Goal: Task Accomplishment & Management: Manage account settings

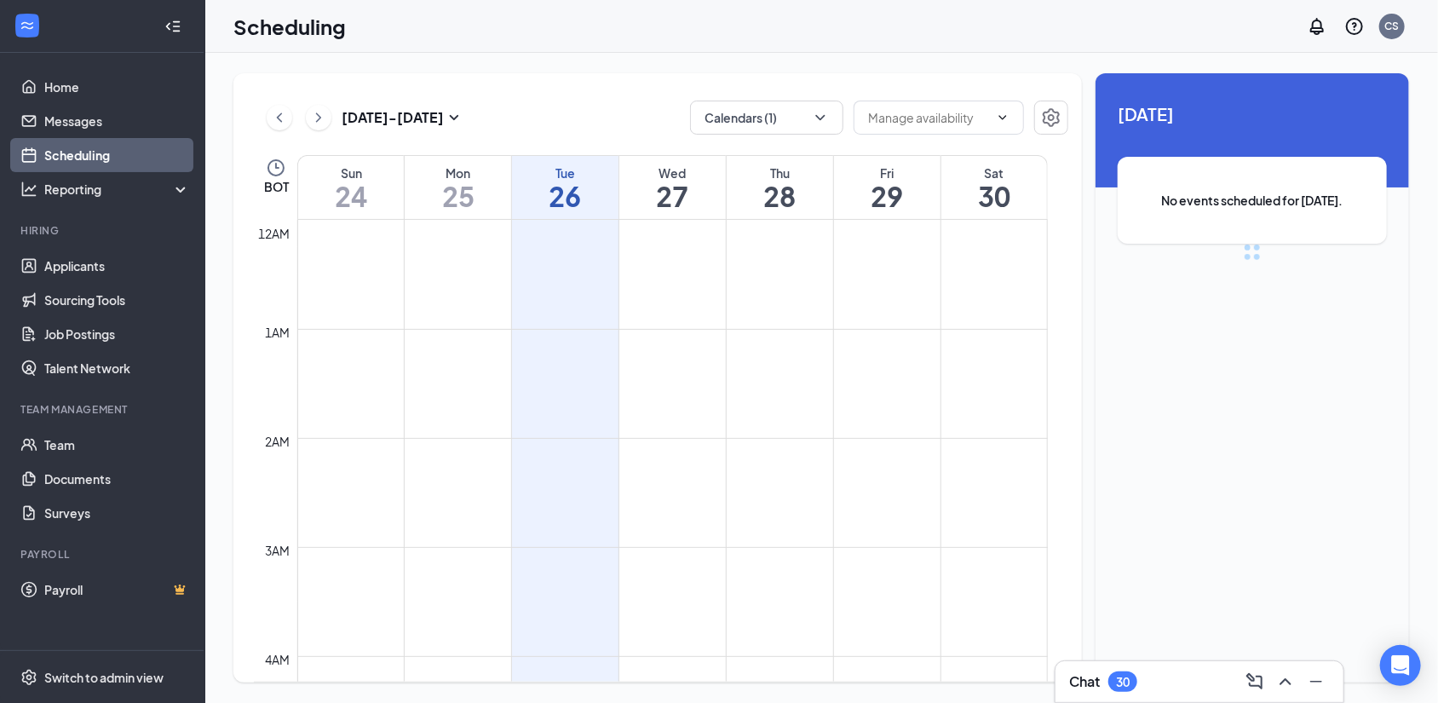
scroll to position [835, 0]
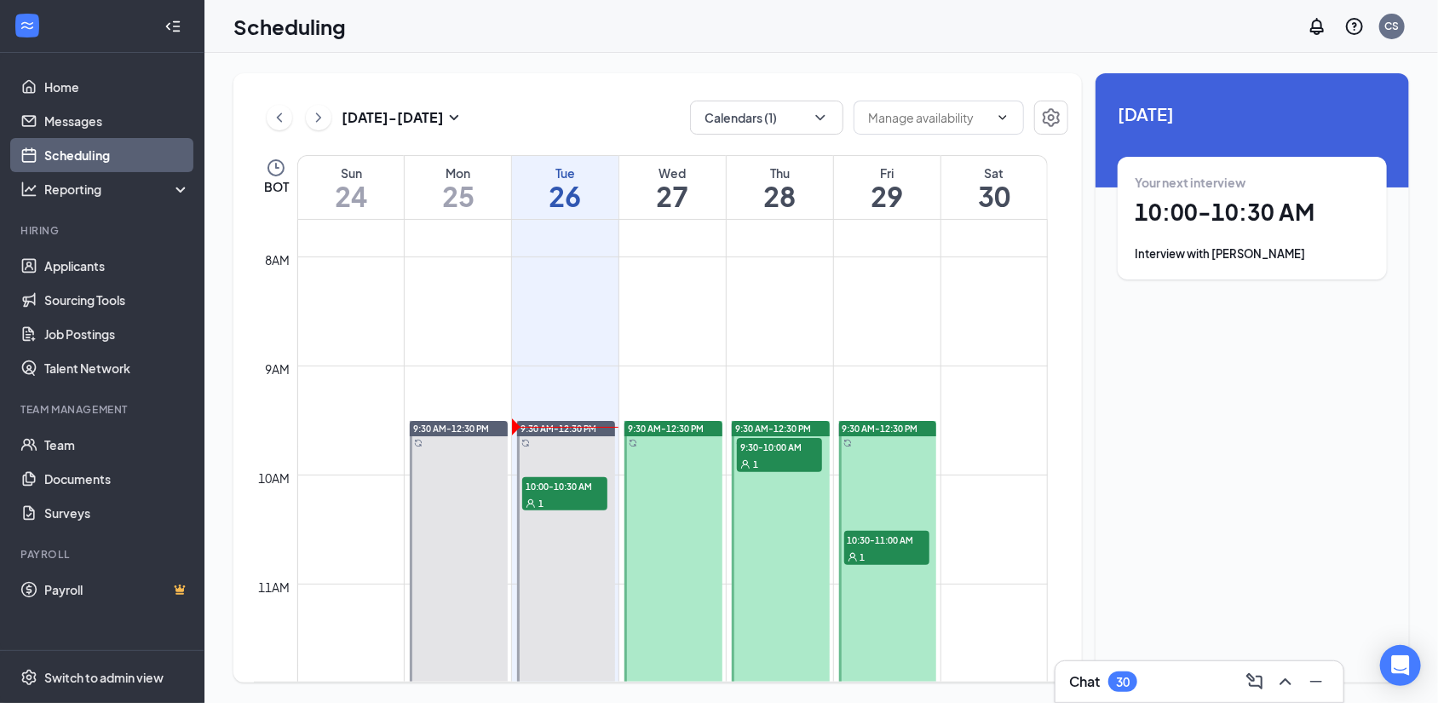
click at [1263, 348] on div "Unavailable in basic plan Today Your next interview 10:00 - 10:30 AM Interview …" at bounding box center [1251, 377] width 313 height 609
drag, startPoint x: 542, startPoint y: 118, endPoint x: 554, endPoint y: 112, distance: 13.0
click at [542, 118] on div "Aug 24 - Aug 30 Calendars (1)" at bounding box center [661, 117] width 814 height 34
click at [980, 690] on div "Aug 24 - Aug 30 Calendars (1) BOT Sun 24 Mon 25 Tue 26 Wed 27 Thu 28 Fri 29 Sat…" at bounding box center [820, 378] width 1233 height 650
click at [1222, 204] on h1 "10:00 - 10:30 AM" at bounding box center [1251, 212] width 235 height 29
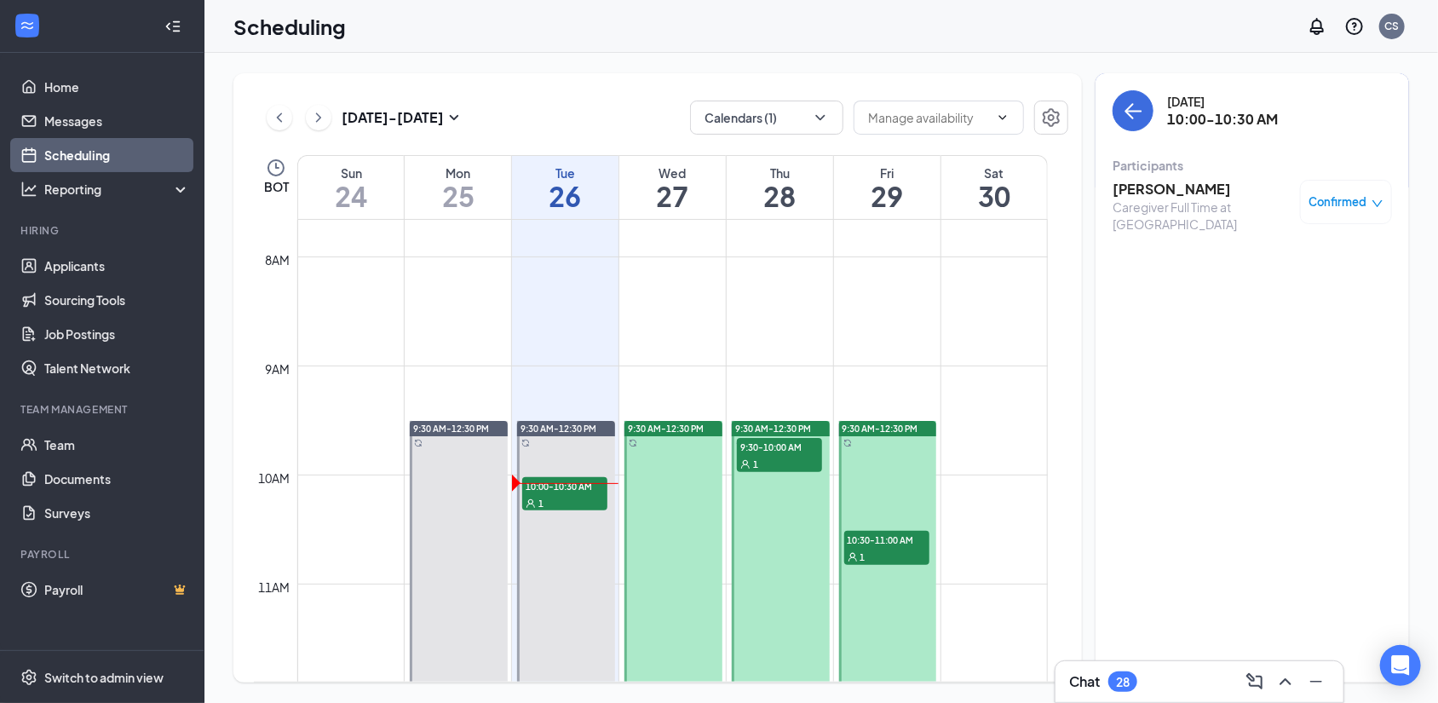
click at [1178, 194] on h3 "Melissa Forristal" at bounding box center [1201, 189] width 179 height 19
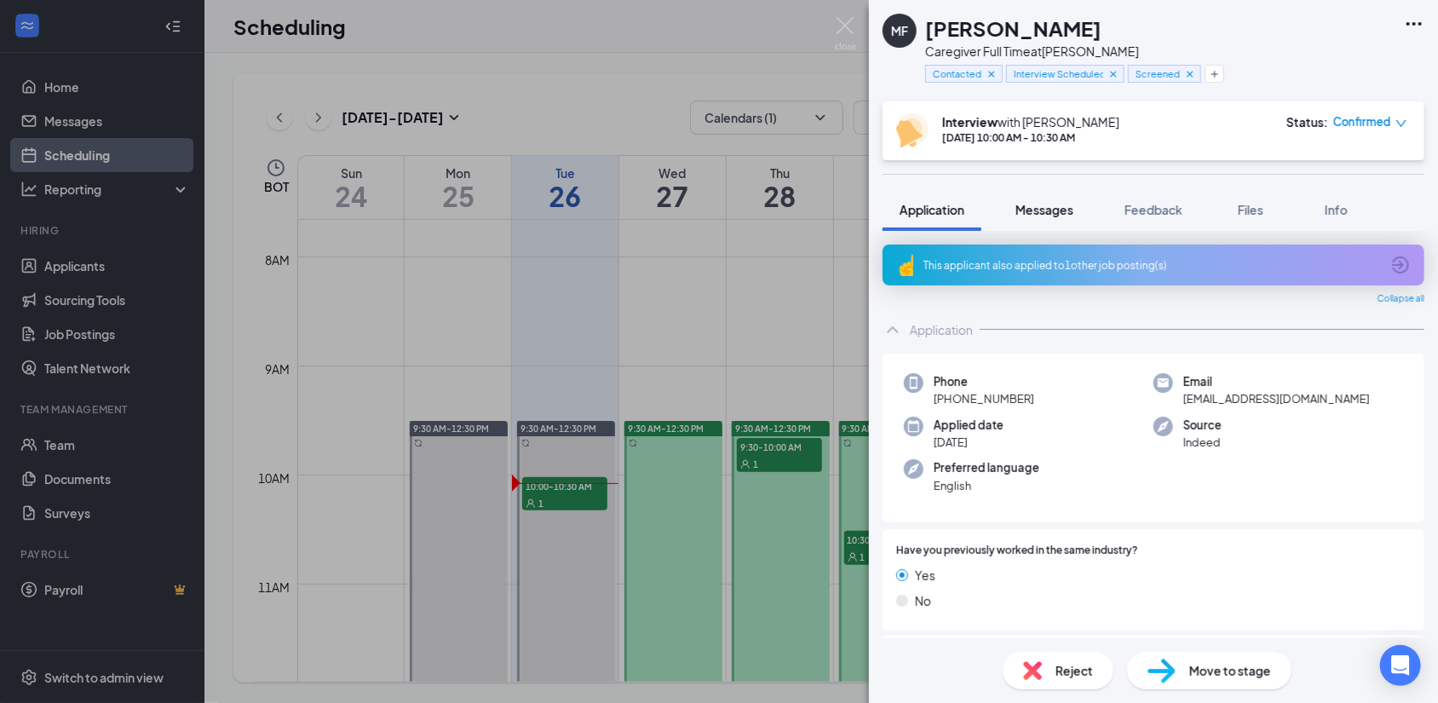
click at [1043, 206] on span "Messages" at bounding box center [1044, 209] width 58 height 15
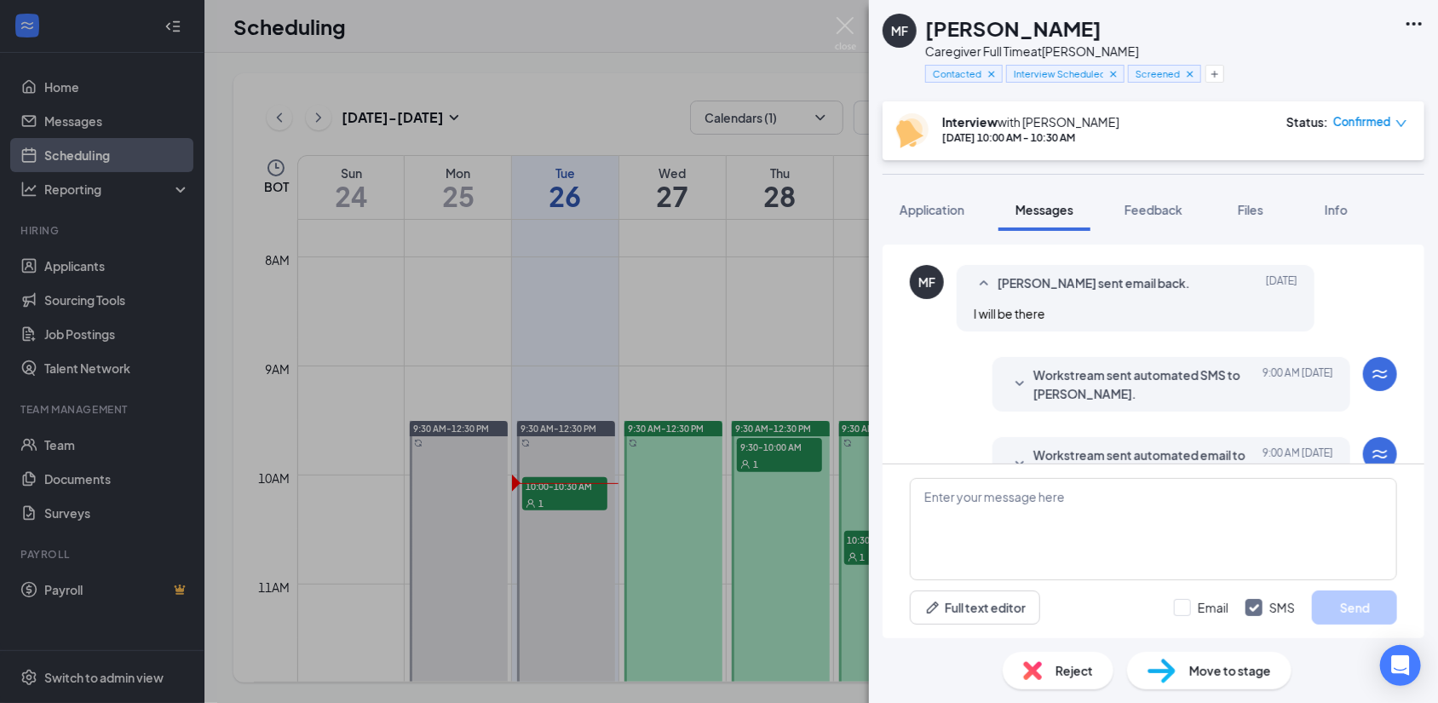
scroll to position [566, 0]
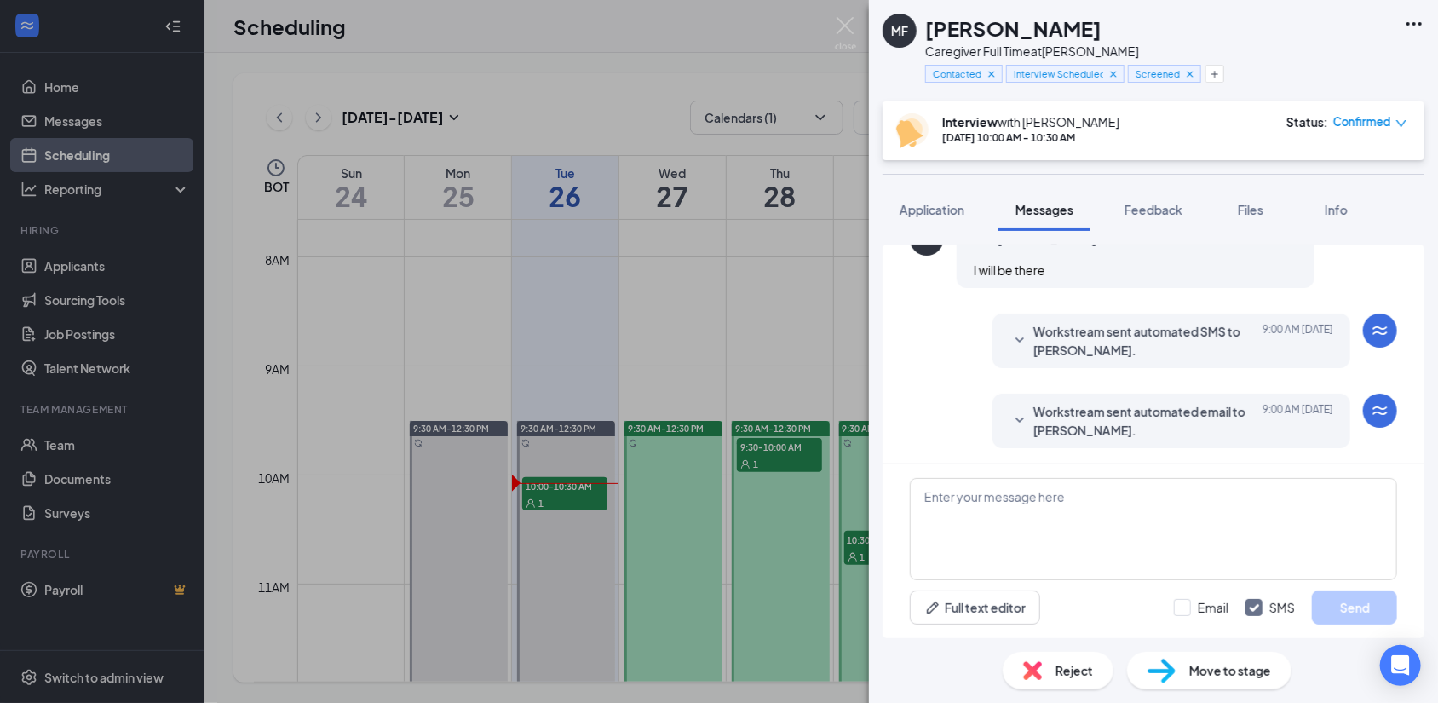
click at [1118, 429] on span "Workstream sent automated email to Melissa Forristal." at bounding box center [1144, 420] width 223 height 37
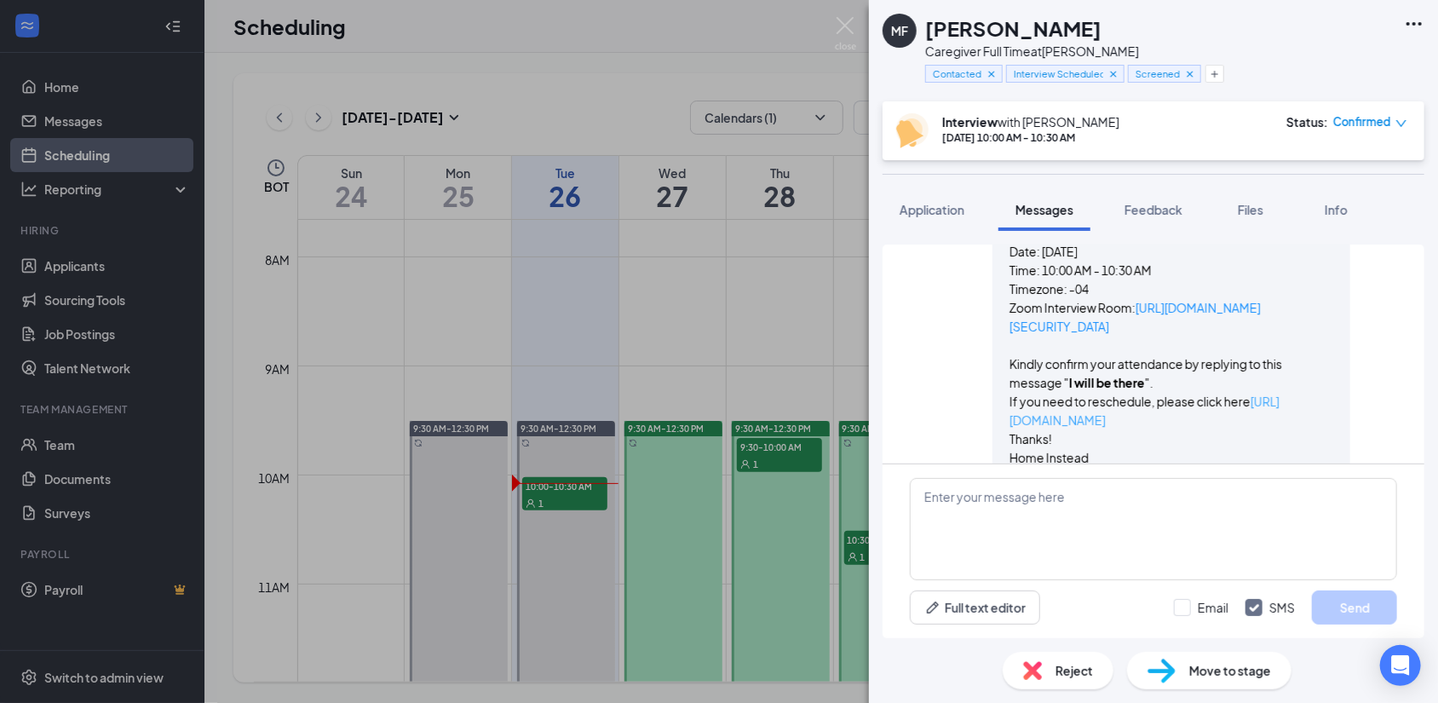
scroll to position [895, 0]
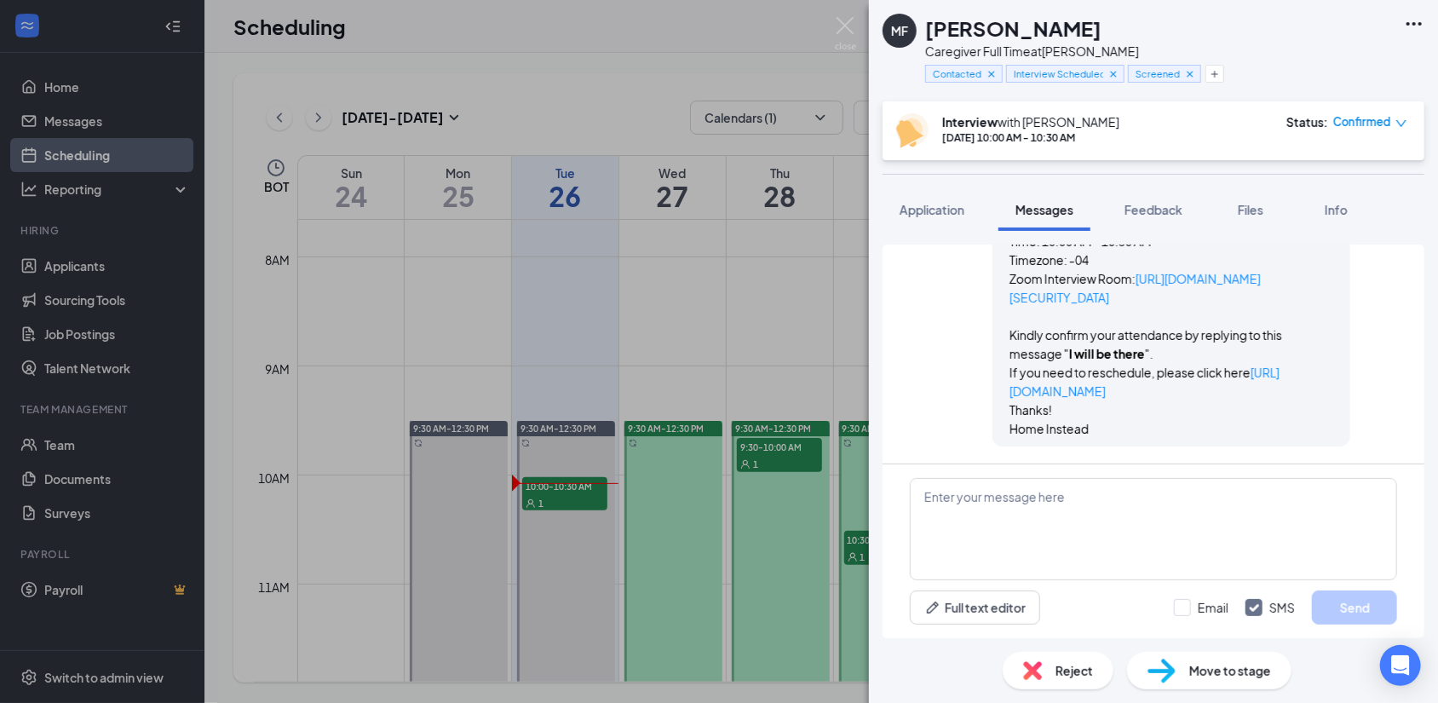
click at [1089, 433] on p "Home Instead" at bounding box center [1171, 428] width 324 height 19
drag, startPoint x: 1276, startPoint y: 302, endPoint x: 997, endPoint y: 282, distance: 279.2
click at [1009, 278] on p "Zoom Interview Room: https://us05web.zoom.us/j/7722207879?pwd=bmQ4fkD61M3YAKVmH…" at bounding box center [1171, 316] width 324 height 94
copy link "ttps://us05web.zoom.us/j/7722207879?pwd=bmQ4fkD61M3YAKVmHhkbFS8sbsr5a3.1"
click at [1079, 611] on div "Full text editor Email SMS Send" at bounding box center [1153, 607] width 487 height 34
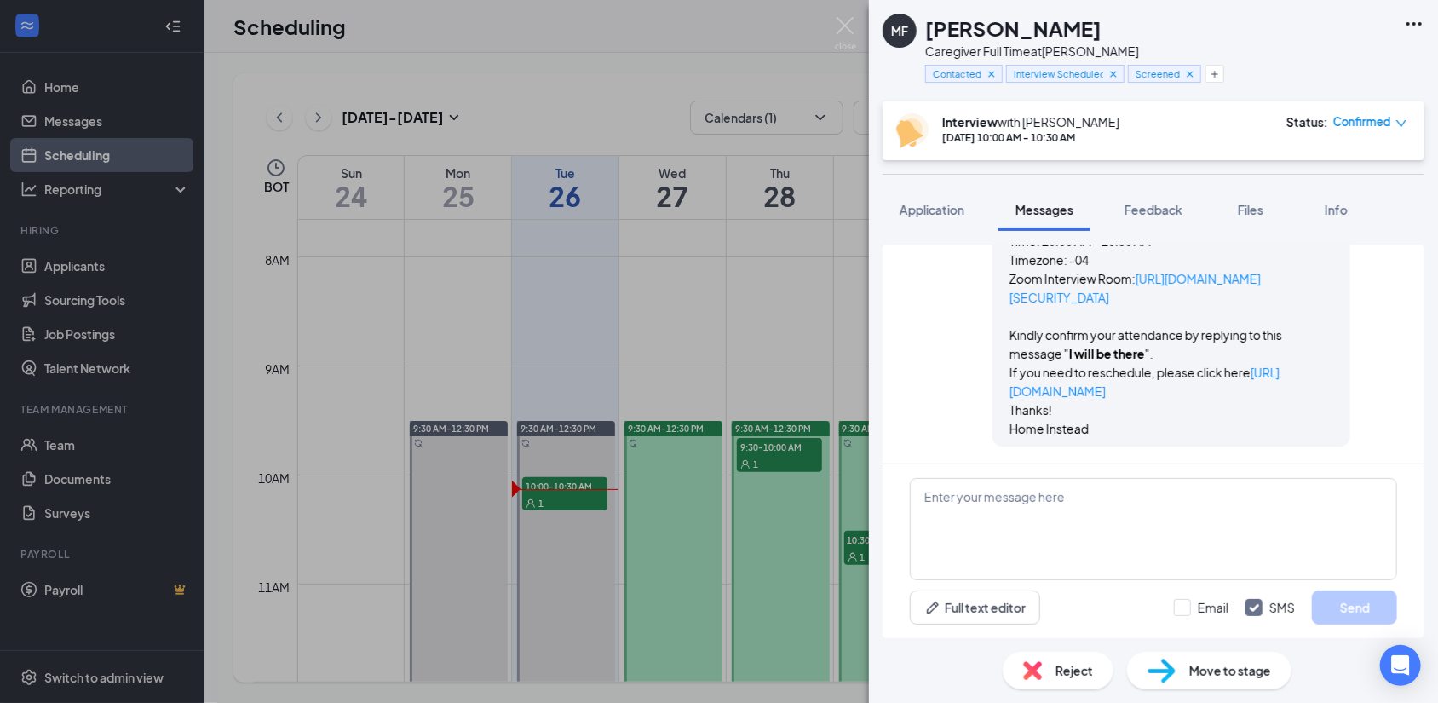
drag, startPoint x: 1269, startPoint y: 296, endPoint x: 983, endPoint y: 278, distance: 286.7
click at [992, 278] on div "Workstream sent automated email to Melissa Forristal. Today 9:00 AM Hi Melissa,…" at bounding box center [1171, 264] width 358 height 364
copy link "[URL][DOMAIN_NAME][SECURITY_DATA]"
click at [1122, 621] on div "Full text editor Email SMS Send" at bounding box center [1153, 607] width 487 height 34
click at [1059, 506] on textarea at bounding box center [1153, 529] width 487 height 102
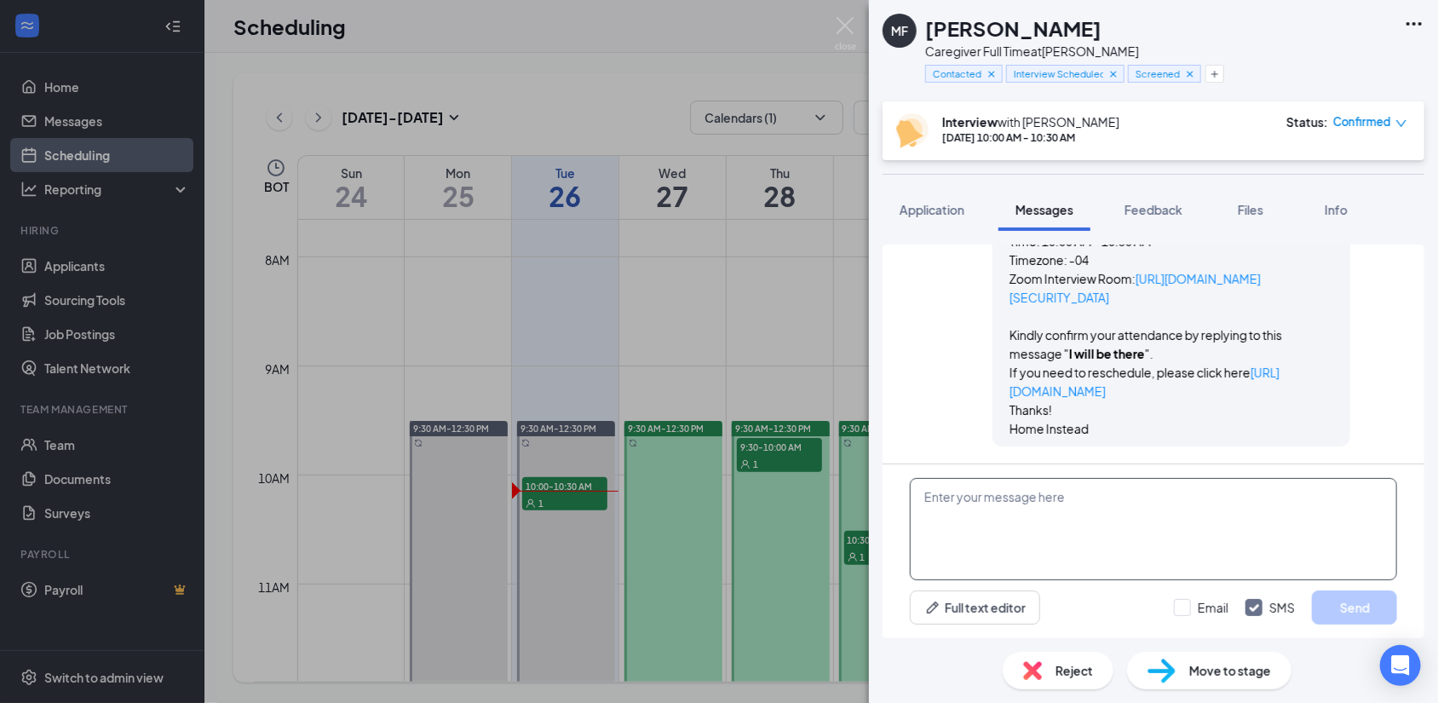
paste textarea "Hi, this is Cat from Home Instead. Just a quick reminder that your interview is…"
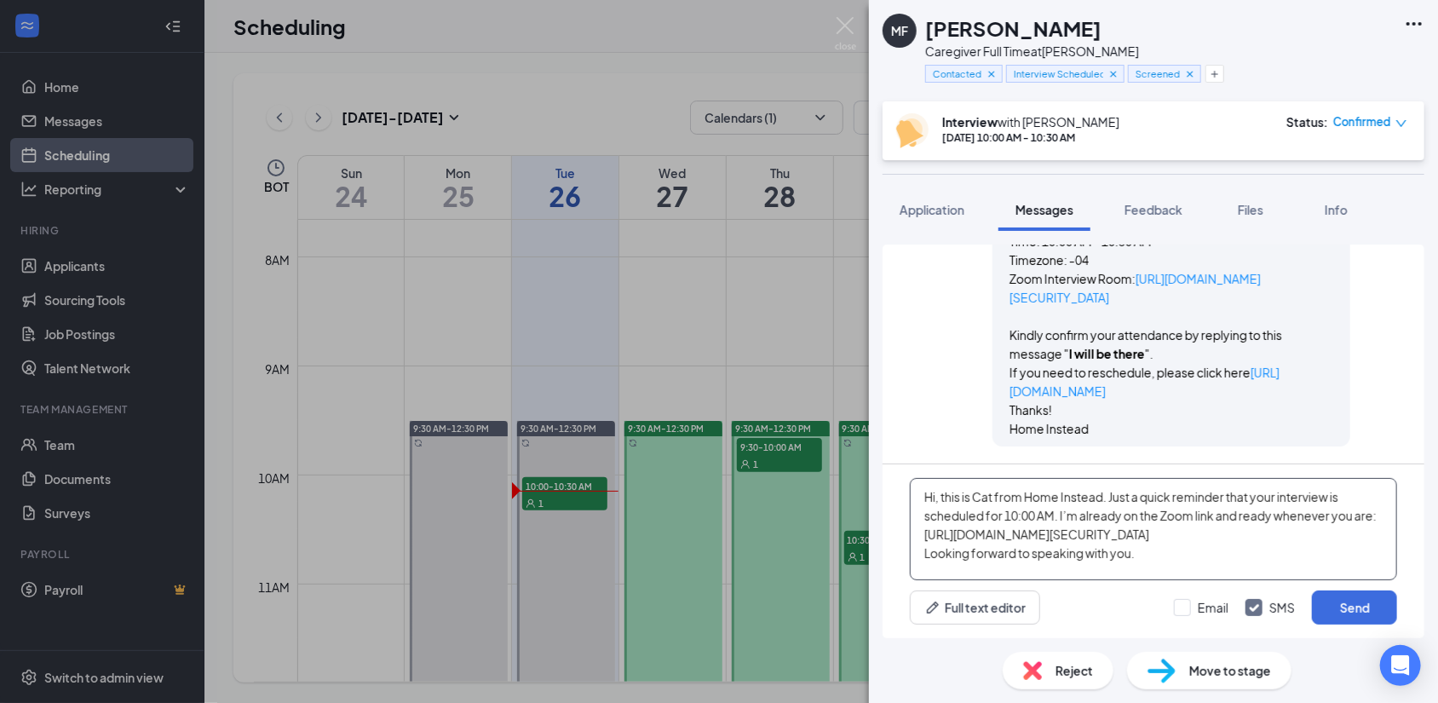
scroll to position [0, 0]
click at [934, 497] on textarea "Hi, this is Cat from Home Instead. Just a quick reminder that your interview is…" at bounding box center [1153, 529] width 487 height 102
type textarea "Hi Melissa, this is Cat from Home Instead. Just a quick reminder that your inte…"
click at [1194, 602] on input "Email" at bounding box center [1201, 607] width 55 height 17
checkbox input "true"
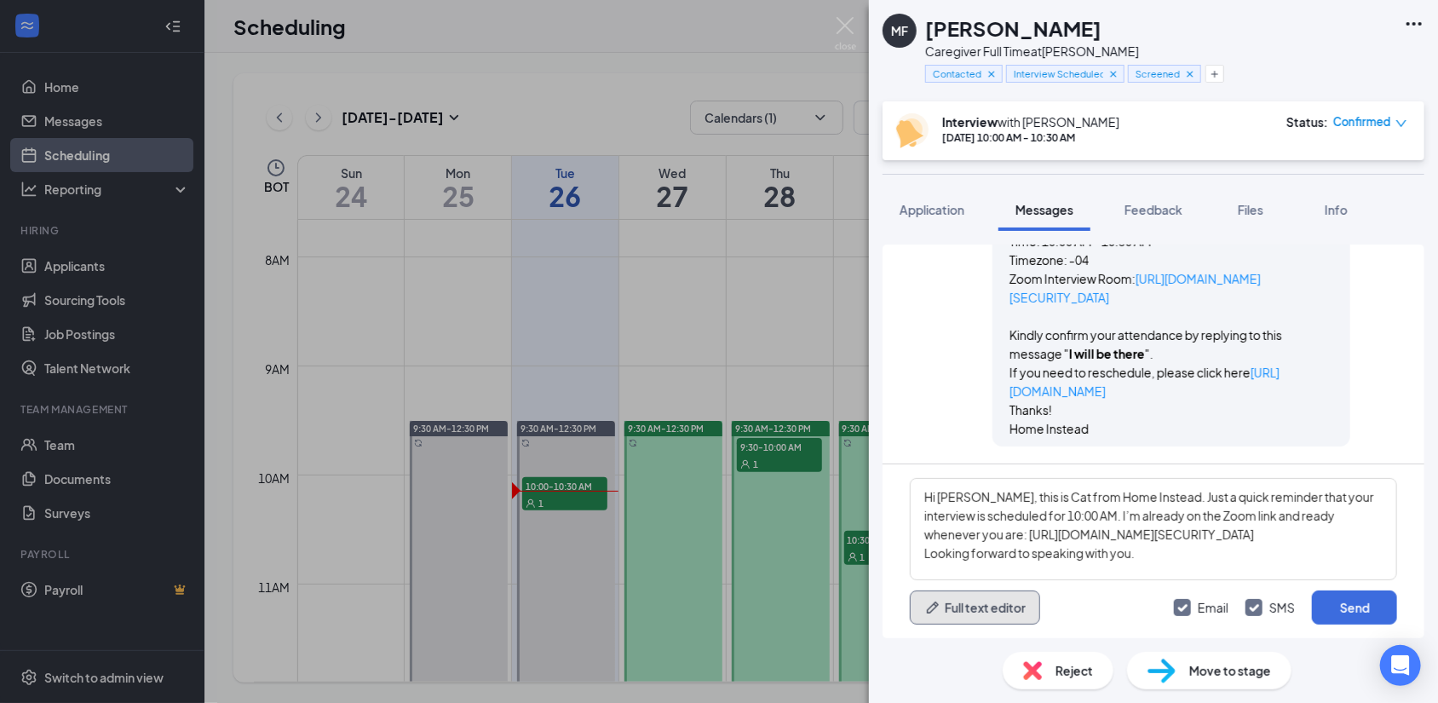
click at [1018, 611] on button "Full text editor" at bounding box center [975, 607] width 130 height 34
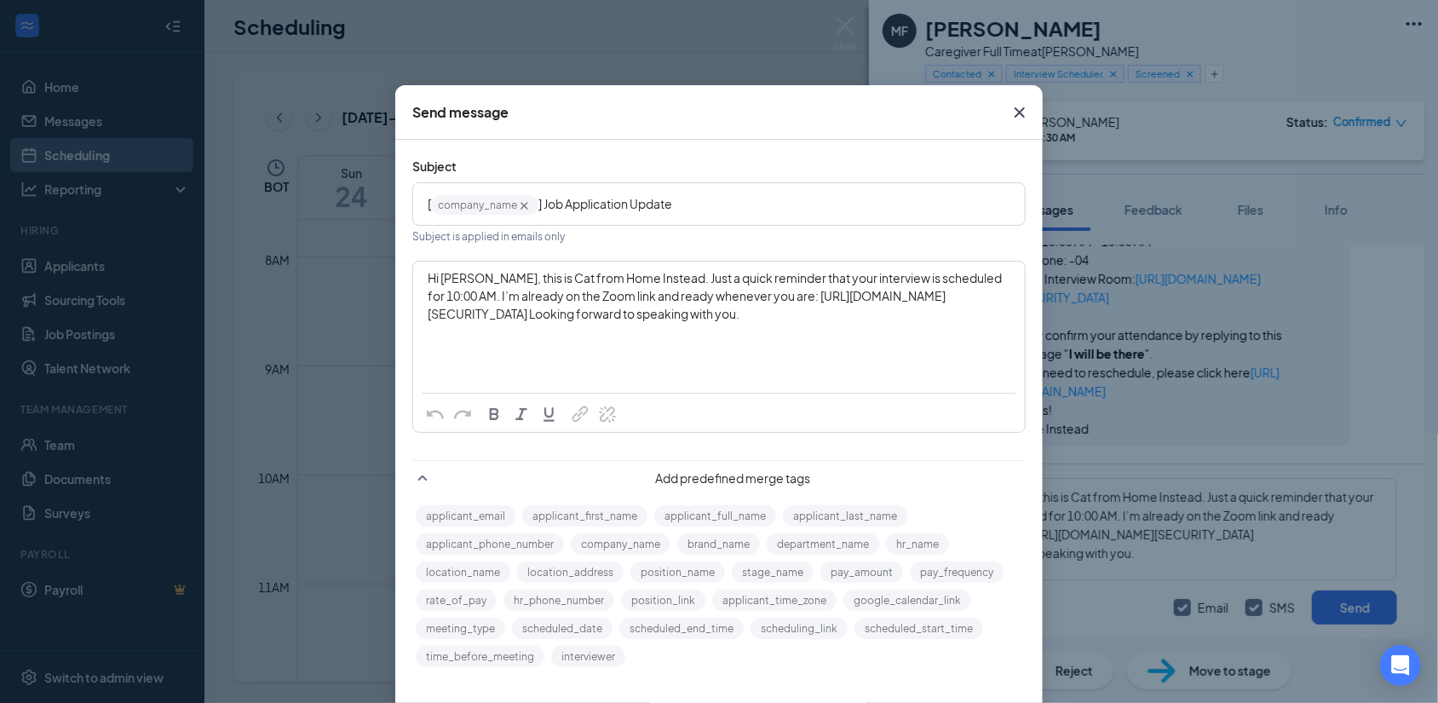
click at [647, 280] on span "Hi Melissa, this is Cat from Home Instead. Just a quick reminder that your inte…" at bounding box center [716, 295] width 576 height 51
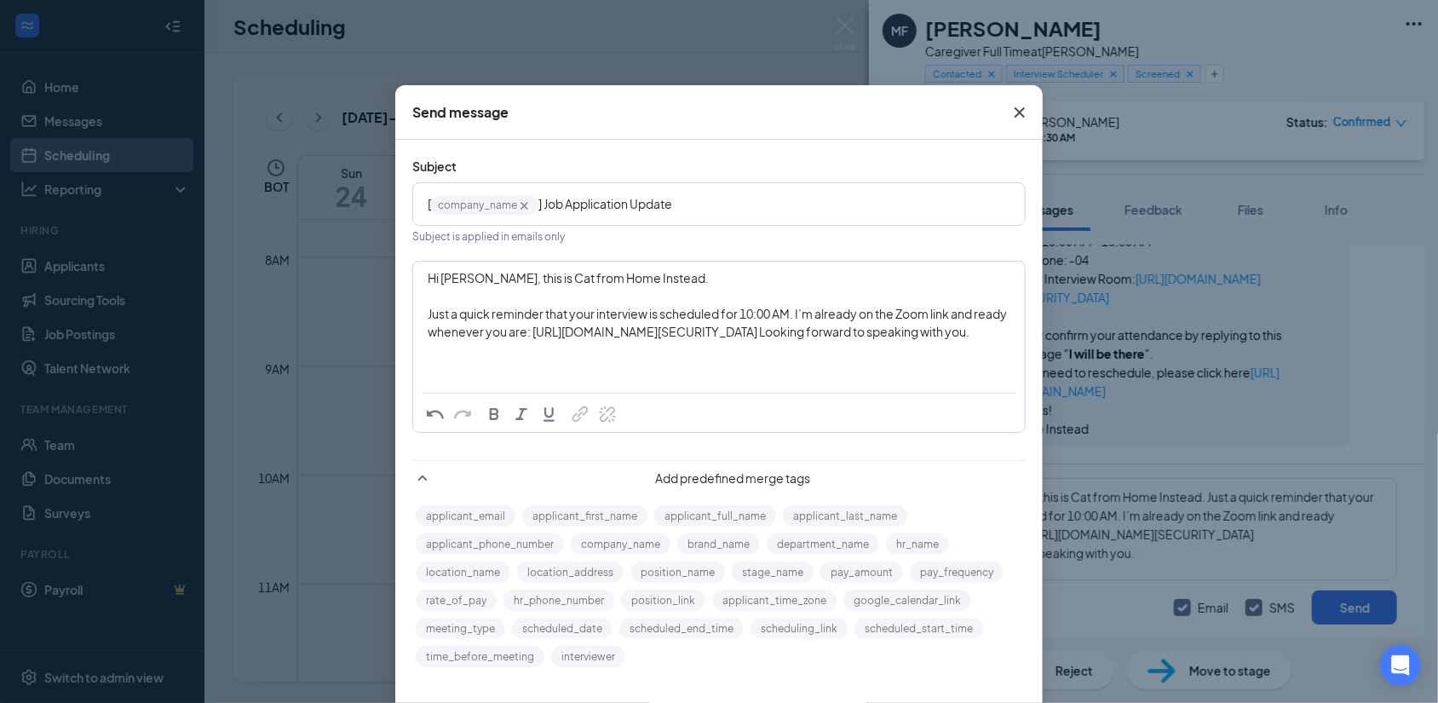
click at [791, 314] on span "Just a quick reminder that your interview is scheduled for 10:00 AM. I’m alread…" at bounding box center [718, 322] width 581 height 33
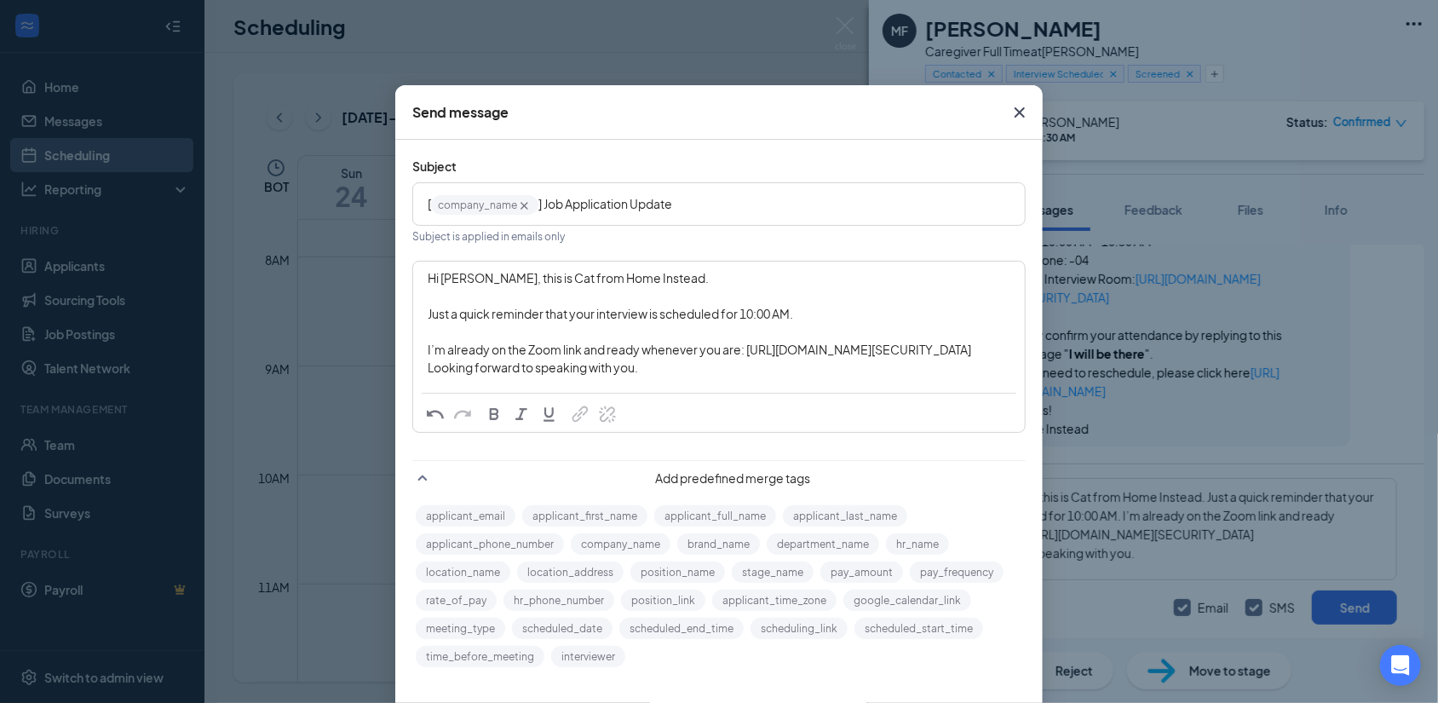
drag, startPoint x: 686, startPoint y: 368, endPoint x: 704, endPoint y: 378, distance: 21.3
click at [686, 369] on span "I’m already on the Zoom link and ready whenever you are: https://us05web.zoom.u…" at bounding box center [700, 358] width 545 height 33
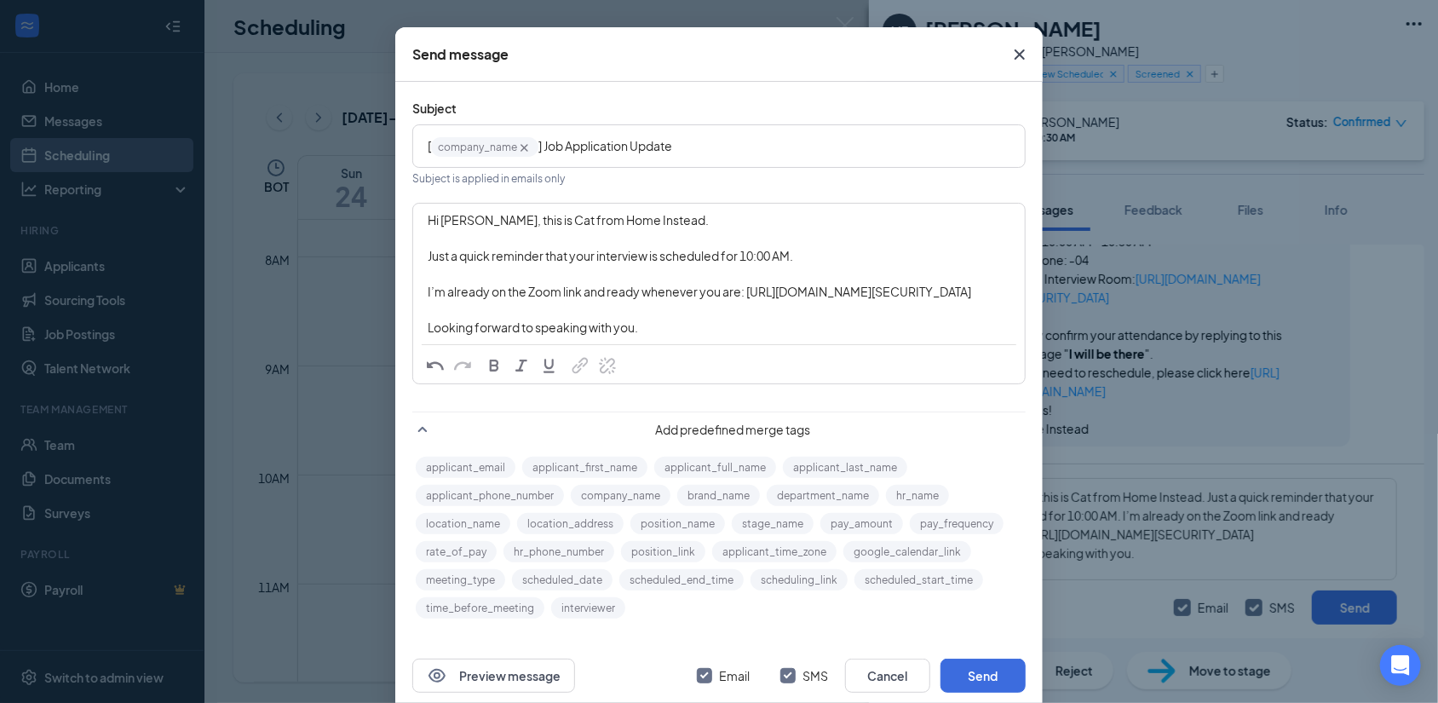
scroll to position [106, 0]
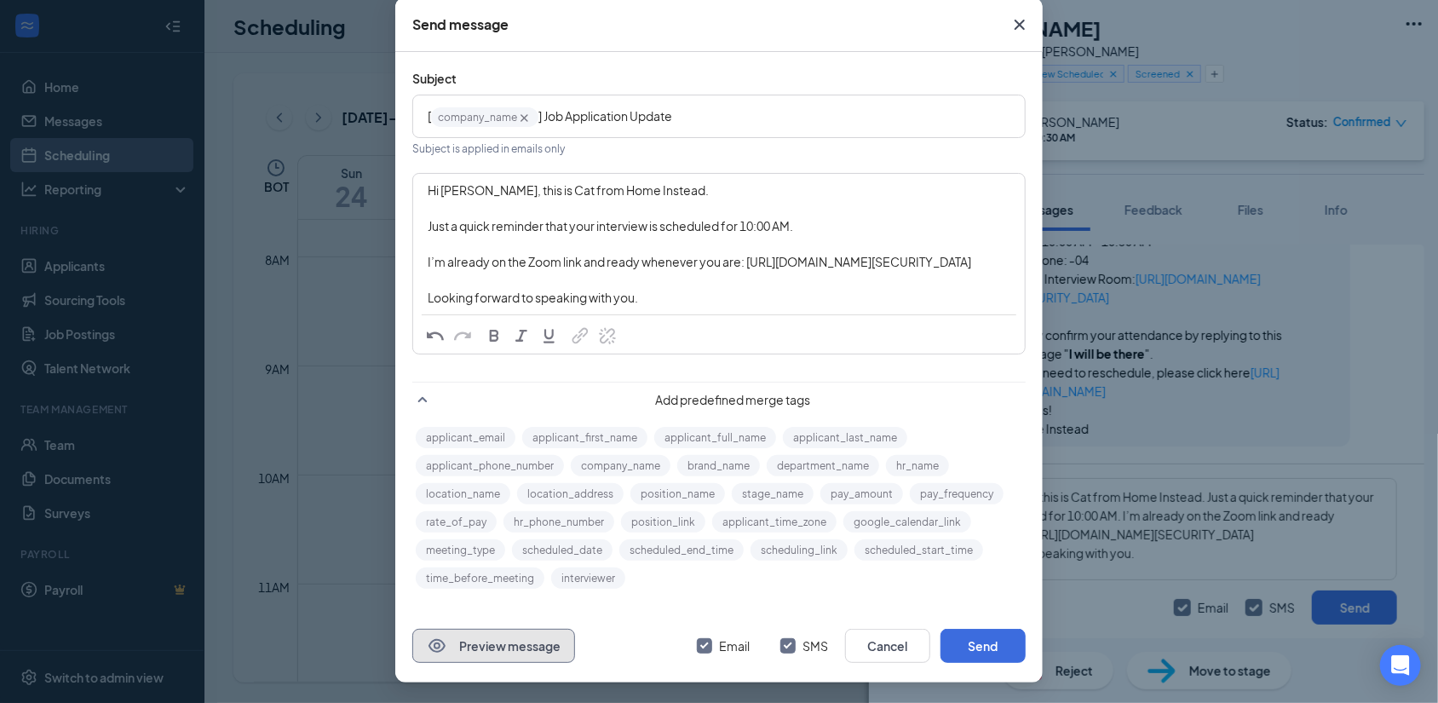
click at [443, 645] on button "Preview message" at bounding box center [493, 646] width 163 height 34
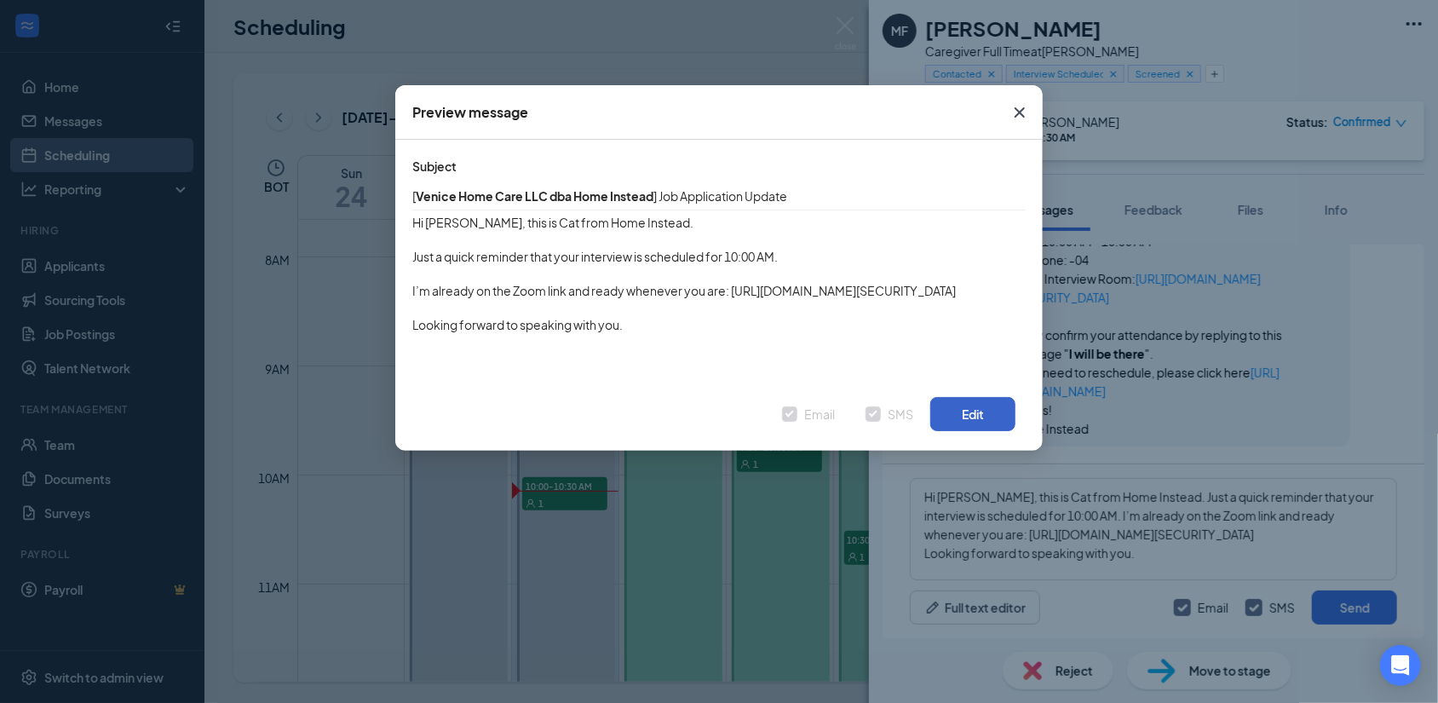
click at [960, 430] on button "Edit" at bounding box center [972, 414] width 85 height 34
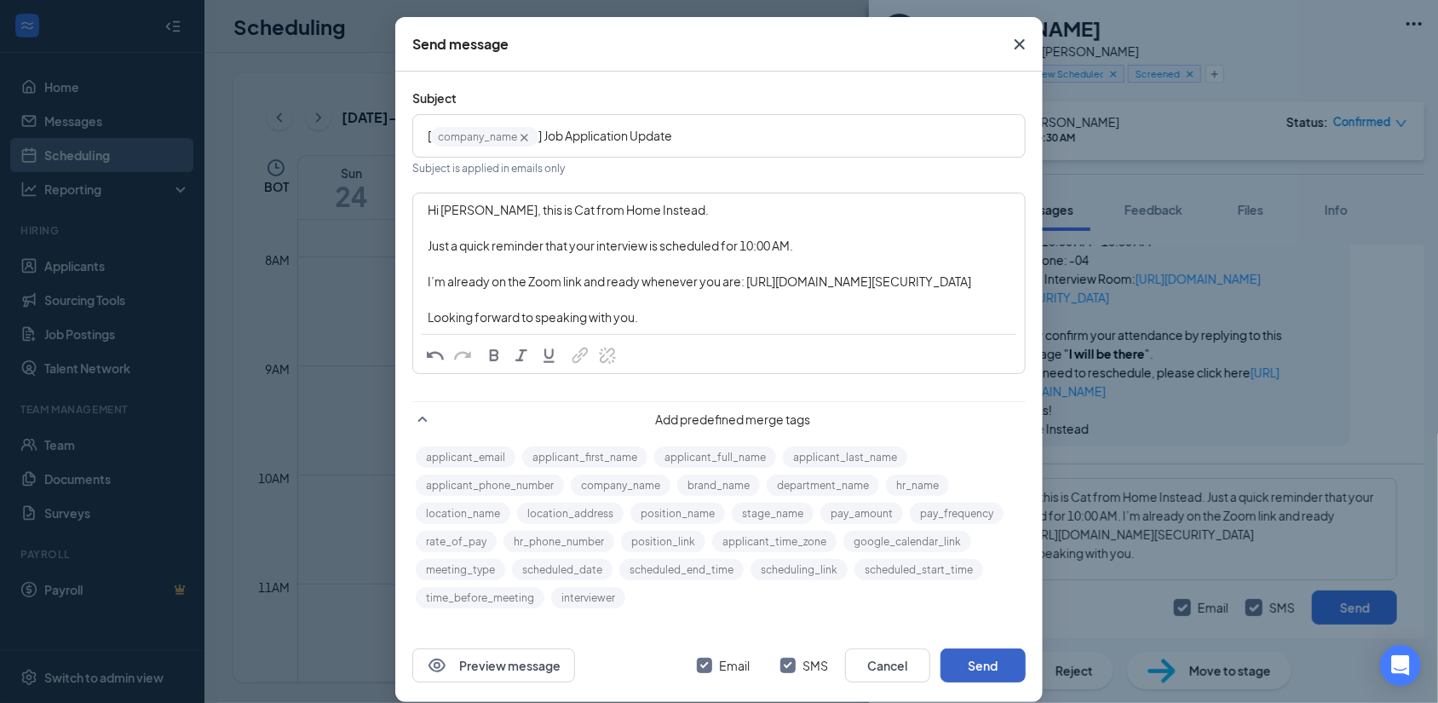
scroll to position [106, 0]
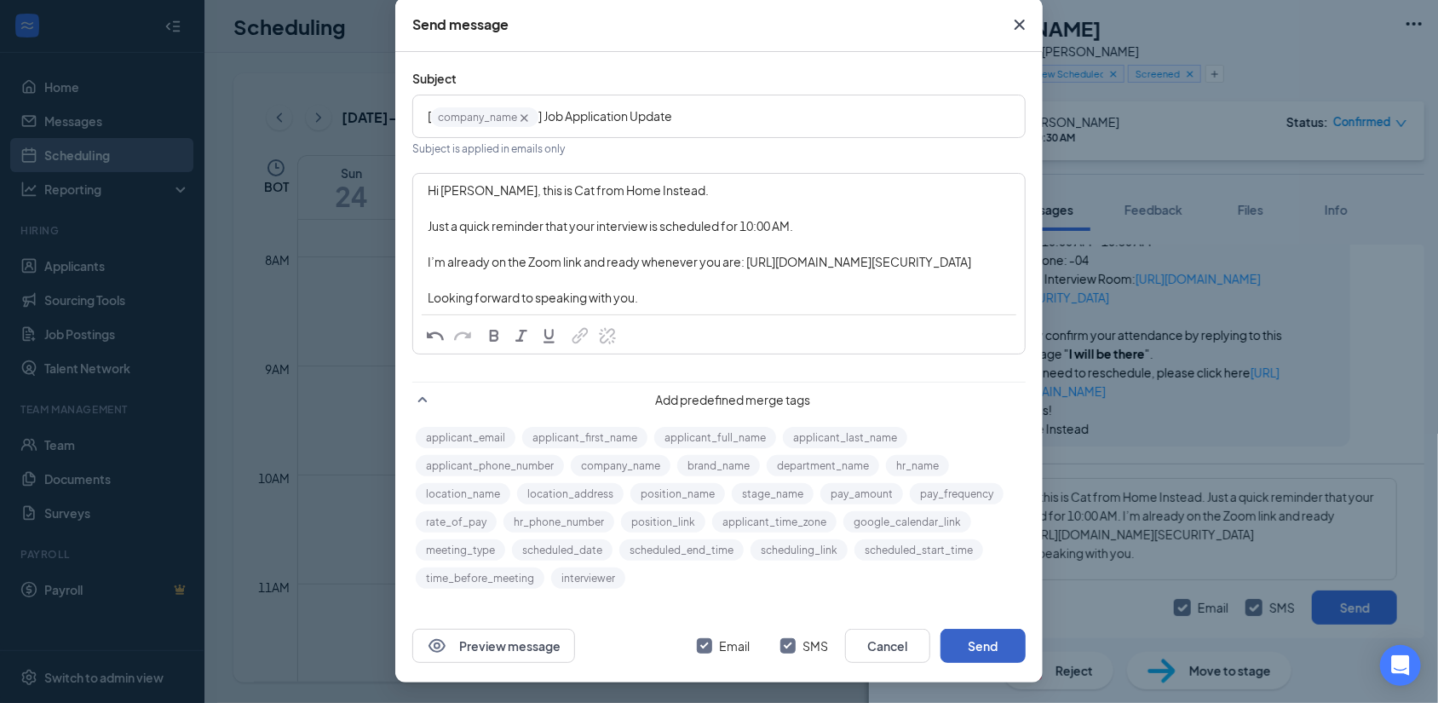
click at [972, 646] on button "Send" at bounding box center [982, 646] width 85 height 34
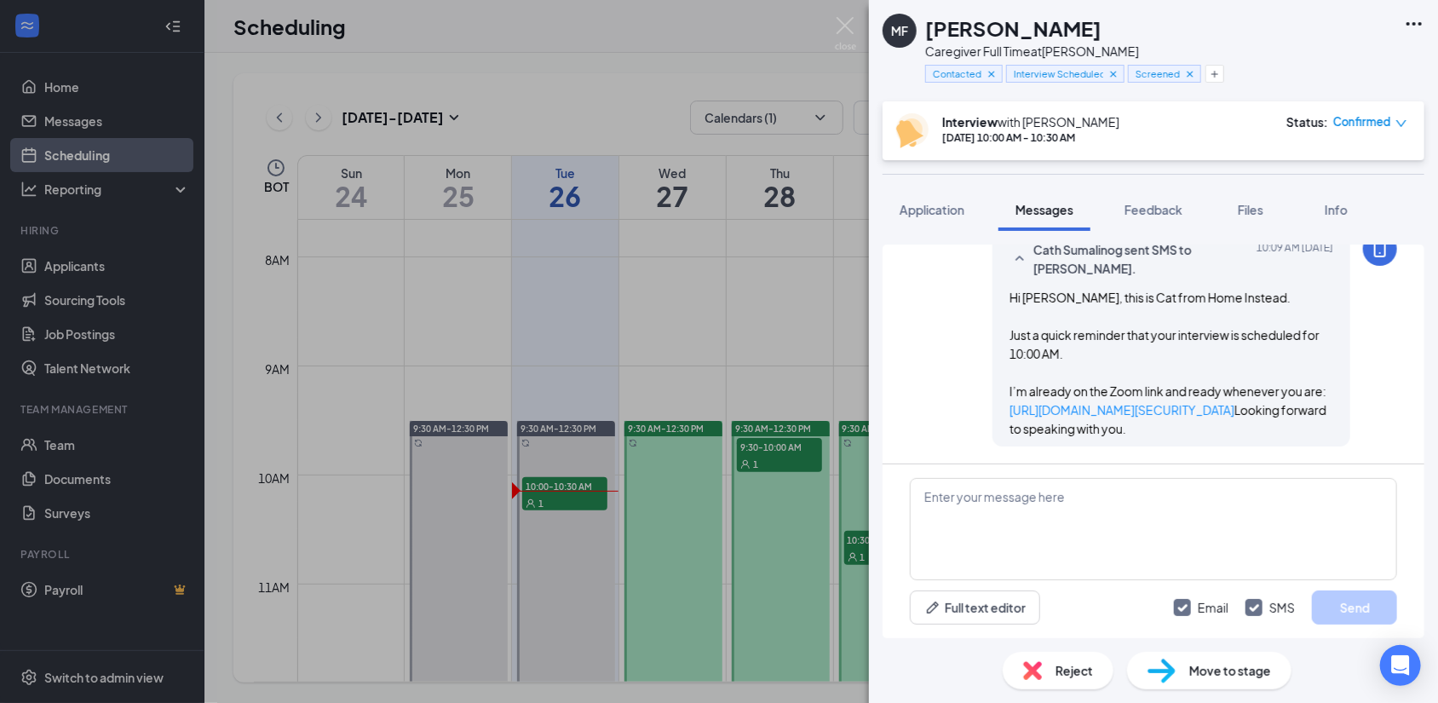
scroll to position [1449, 0]
click at [939, 674] on div "Reject Move to stage" at bounding box center [1153, 670] width 569 height 65
drag, startPoint x: 1271, startPoint y: 394, endPoint x: 984, endPoint y: 380, distance: 287.4
click at [992, 380] on div "Cath Sumalinog sent SMS to Melissa Forristal. Today 10:09 AM Hi Melissa, this i…" at bounding box center [1171, 339] width 358 height 215
drag, startPoint x: 951, startPoint y: 650, endPoint x: 973, endPoint y: 639, distance: 24.8
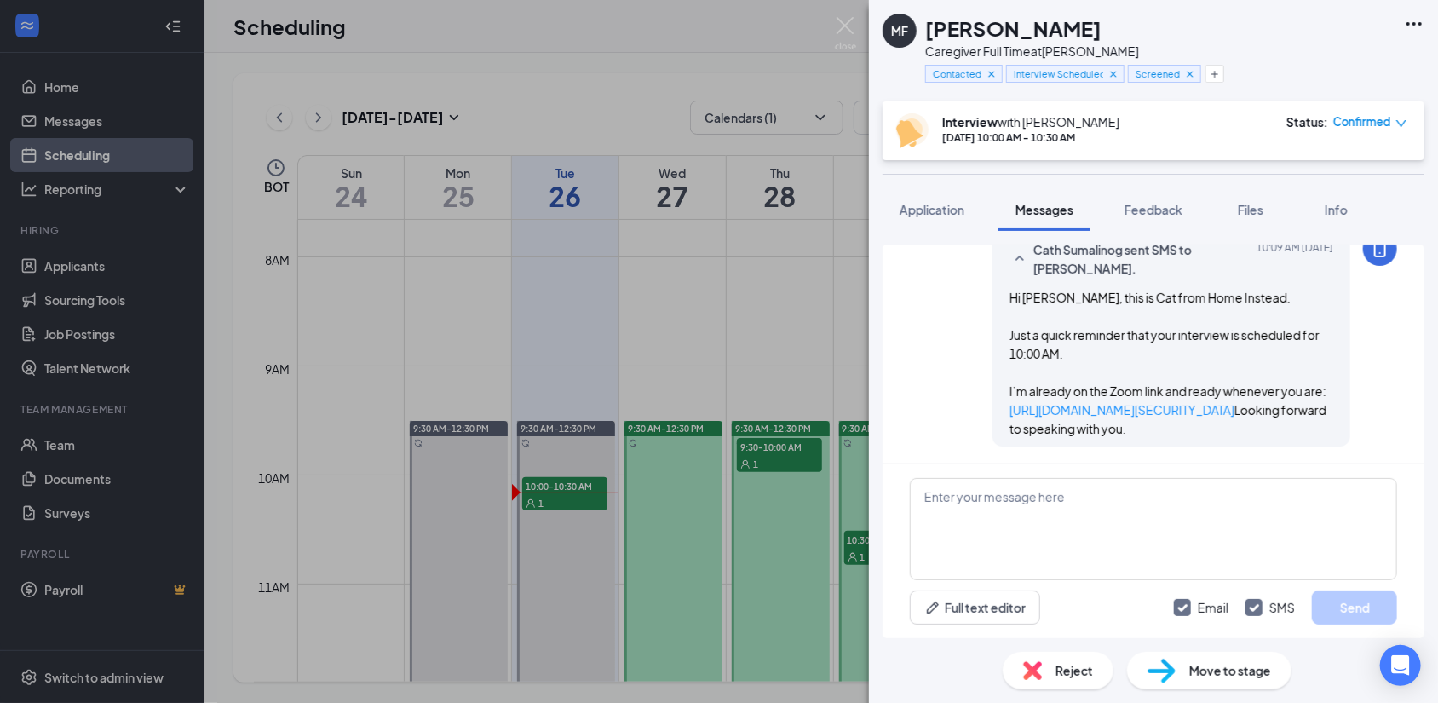
click at [950, 650] on div "Reject Move to stage" at bounding box center [1153, 670] width 569 height 65
click at [1127, 487] on textarea at bounding box center [1153, 529] width 487 height 102
paste textarea "https://app.zoom.us/wc/3841766840/start?fromPWA=1&pwd=XVT82yRqEaHWZ8G8AnBb2rWw4…"
type textarea "https://app.zoom.us/wc/3841766840/start?fromPWA=1&pwd=XVT82yRqEaHWZ8G8AnBb2rWw4…"
drag, startPoint x: 1222, startPoint y: 436, endPoint x: 997, endPoint y: 280, distance: 273.6
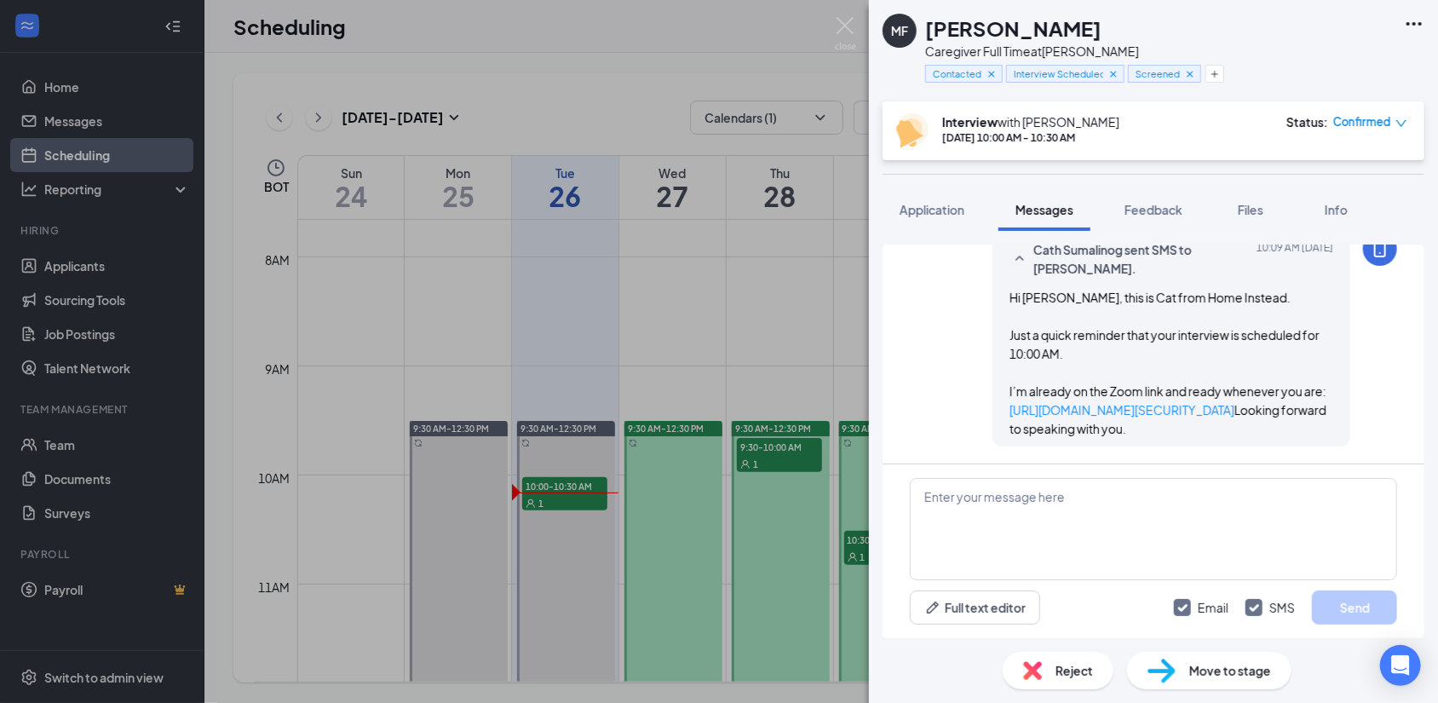
click at [1009, 288] on div "Hi Melissa, this is Cat from Home Instead. Just a quick reminder that your inte…" at bounding box center [1171, 363] width 324 height 150
drag, startPoint x: 648, startPoint y: 43, endPoint x: 730, endPoint y: 8, distance: 89.2
click at [648, 43] on div "MF Melissa Forristal Caregiver Full Time at Brandon Contacted Interview Schedul…" at bounding box center [719, 351] width 1438 height 703
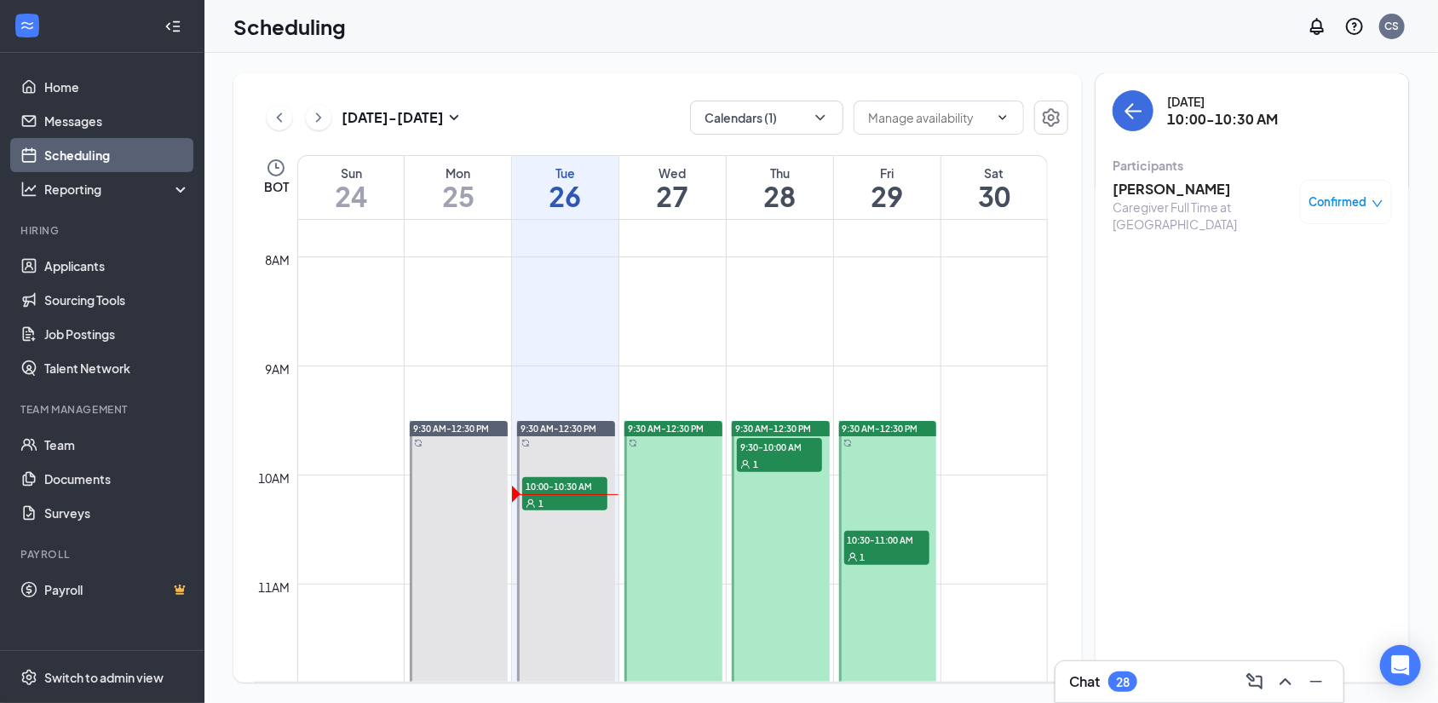
click at [1168, 184] on h3 "[PERSON_NAME]" at bounding box center [1201, 189] width 179 height 19
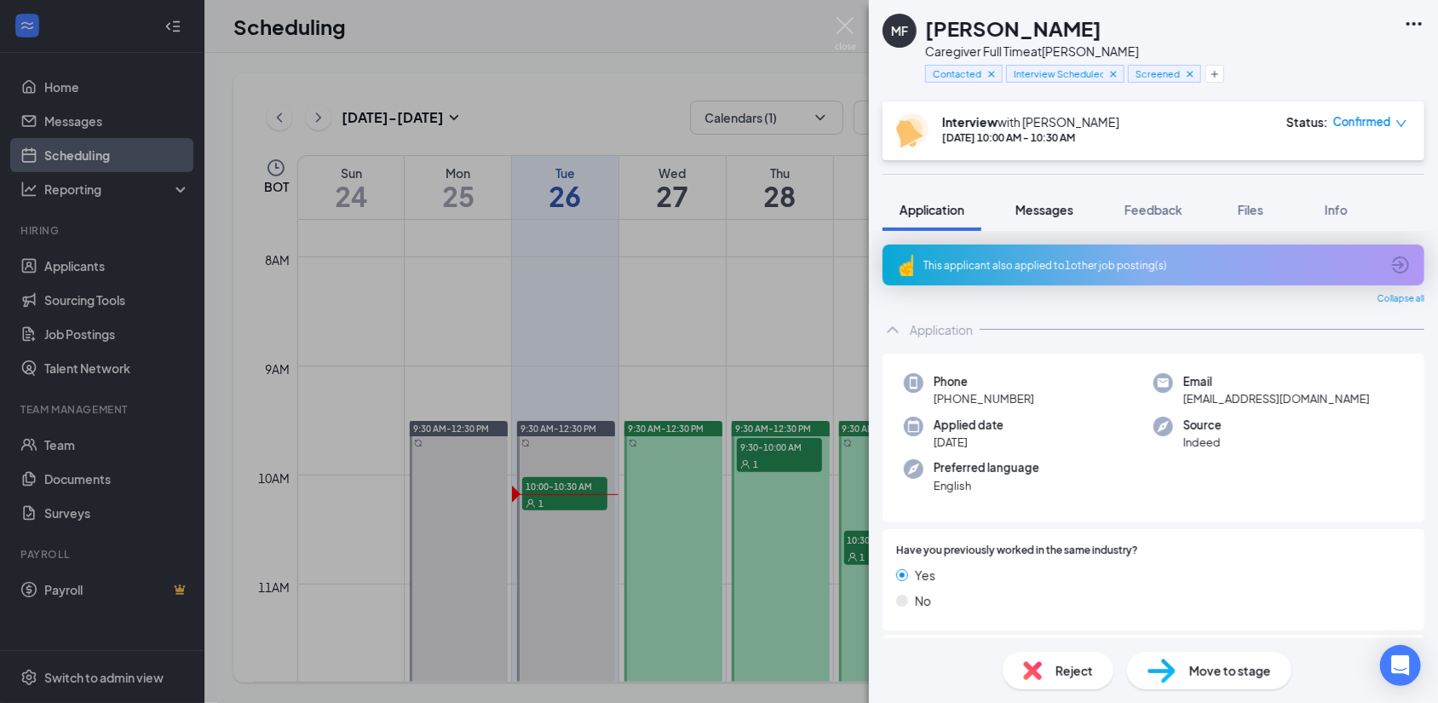
click at [1023, 202] on span "Messages" at bounding box center [1044, 209] width 58 height 15
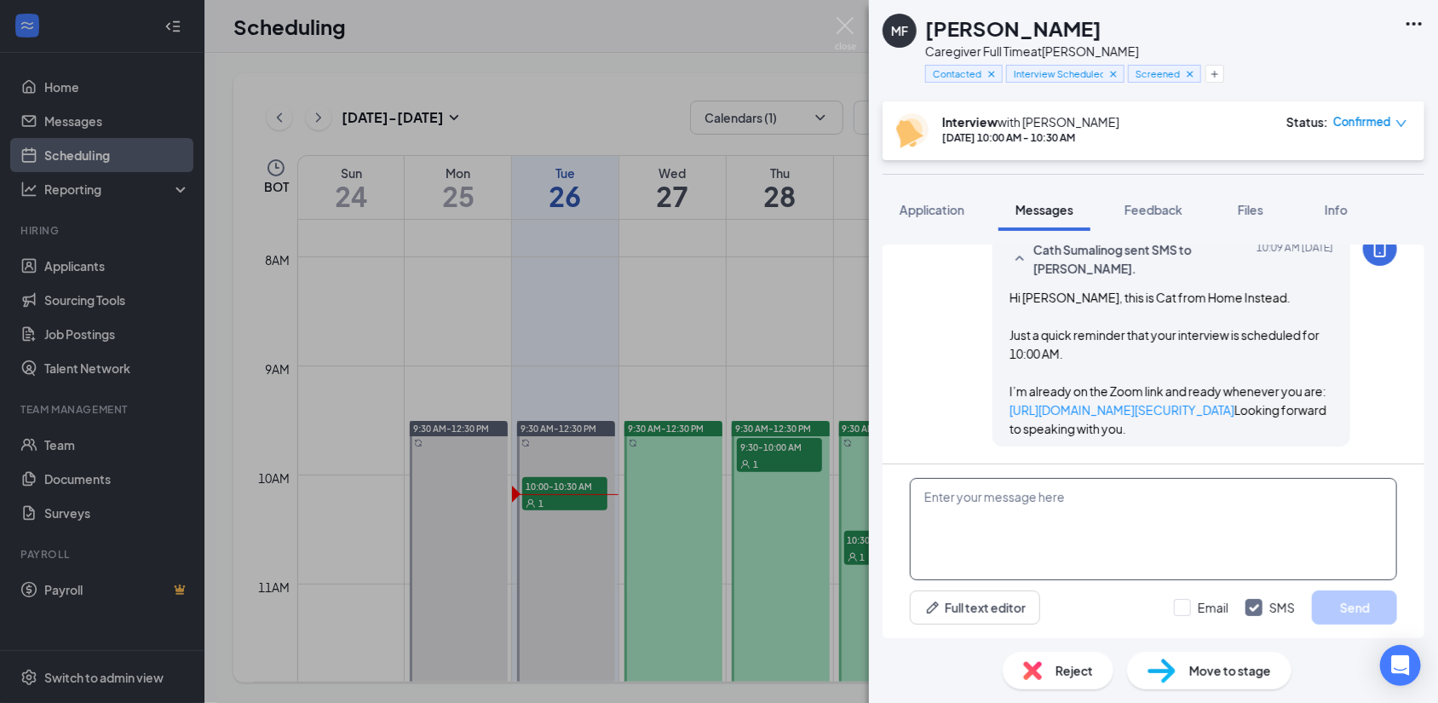
scroll to position [1073, 0]
click at [1189, 529] on textarea at bounding box center [1153, 529] width 487 height 102
paste textarea "Hi, this is Cat from Home Instead. Just a quick reminder that your interview is…"
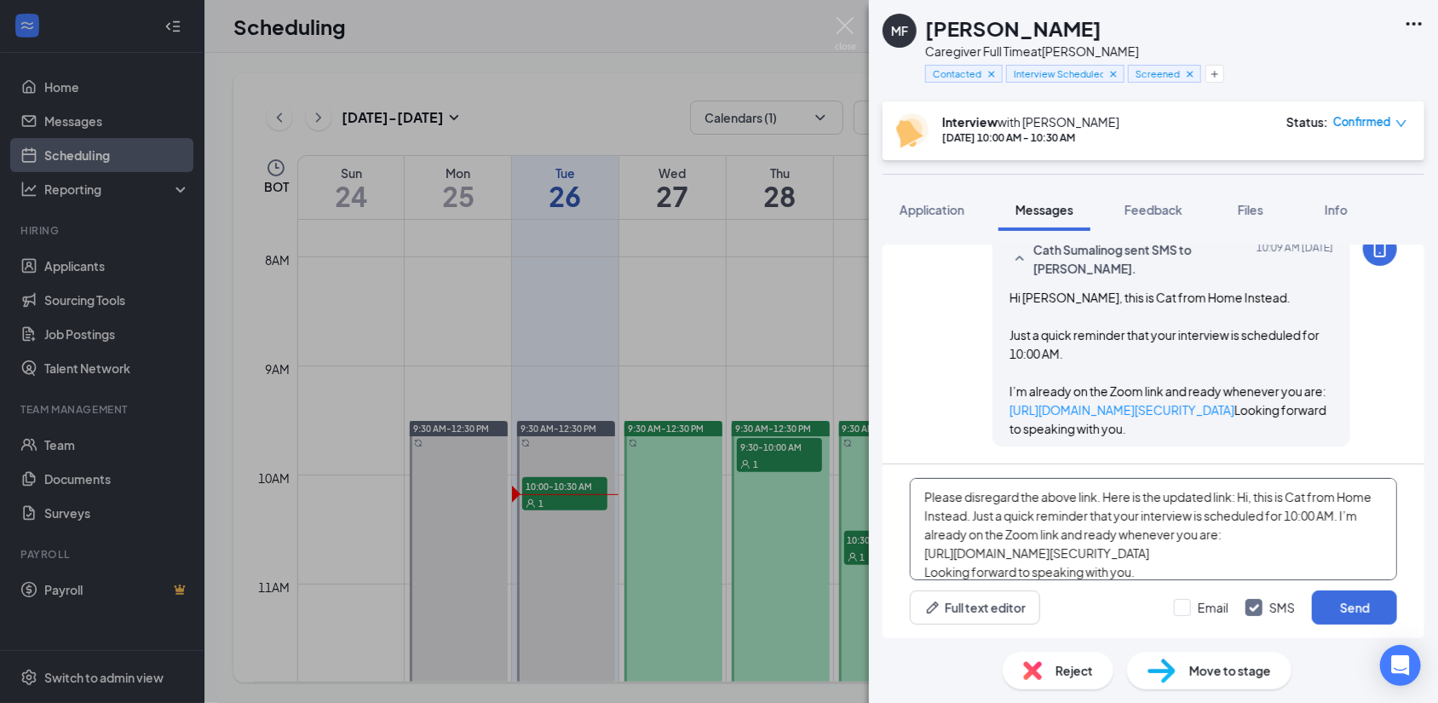
scroll to position [48, 0]
drag, startPoint x: 1245, startPoint y: 498, endPoint x: 1290, endPoint y: 657, distance: 164.7
click at [1290, 657] on div "MF Melissa Forristal Caregiver Full Time at Brandon Contacted Interview Schedul…" at bounding box center [1153, 351] width 569 height 703
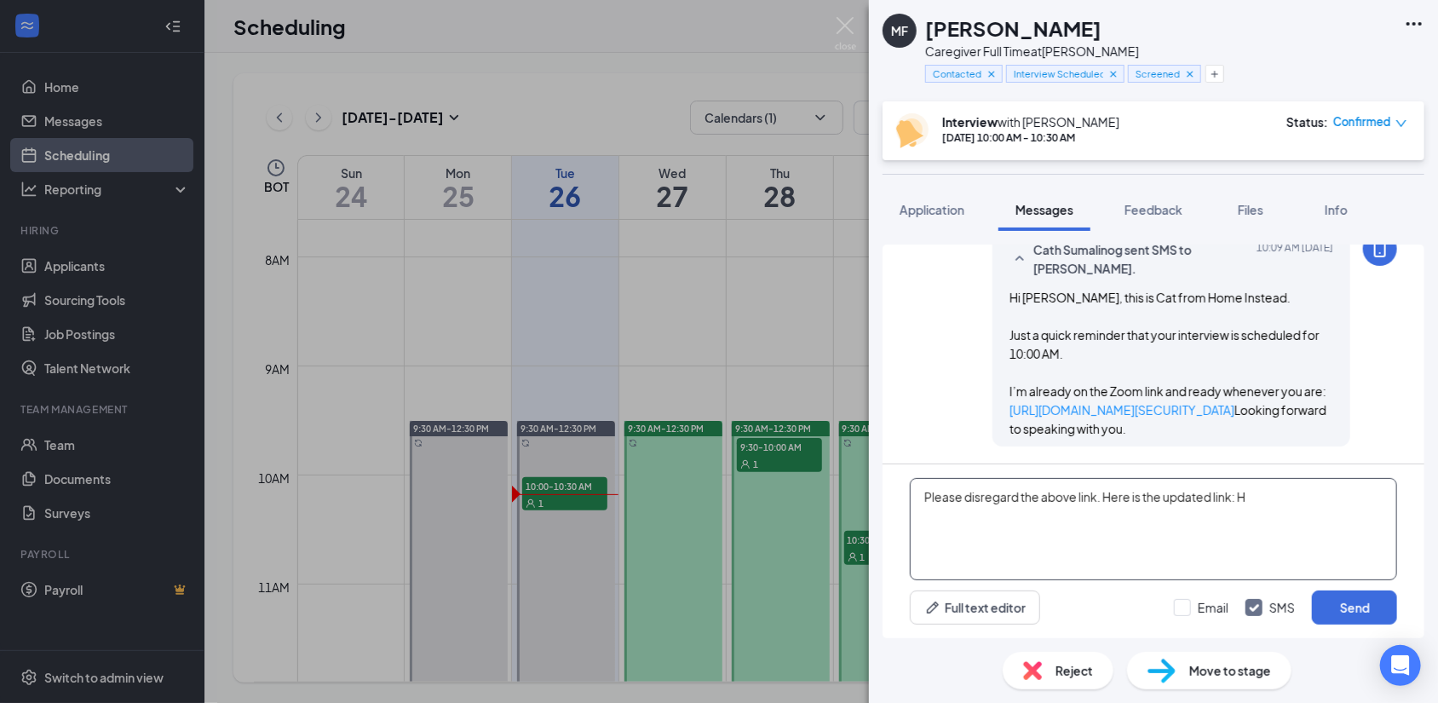
scroll to position [0, 0]
drag, startPoint x: 1108, startPoint y: 614, endPoint x: 1105, endPoint y: 597, distance: 17.2
click at [1108, 614] on div "Full text editor Email SMS Send" at bounding box center [1153, 607] width 487 height 34
click at [1259, 488] on textarea "Please disregard the above link. Here is the updated link:" at bounding box center [1153, 529] width 487 height 102
paste textarea "https://app.zoom.us/wc/3841766840/start?fromPWA=1&pwd=XVT82yRqEaHWZ8G8AnBb2rWw4…"
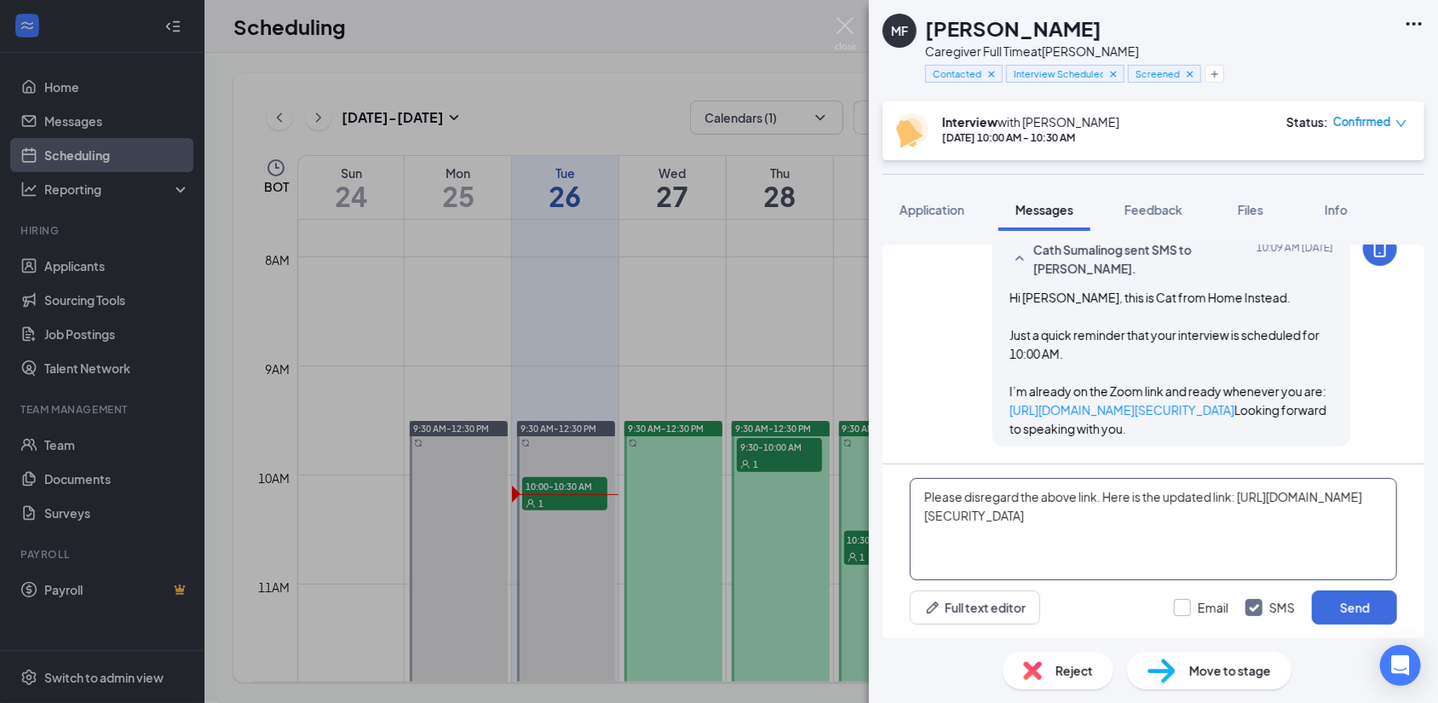
type textarea "Please disregard the above link. Here is the updated link: https://app.zoom.us/…"
click at [1177, 612] on input "Email" at bounding box center [1201, 607] width 55 height 17
checkbox input "true"
click at [1254, 493] on textarea "Please disregard the above link. Here is the updated link: https://app.zoom.us/…" at bounding box center [1153, 529] width 487 height 102
type textarea "Please disregard the above link. Here is the updated link: https://app.zoom.us/…"
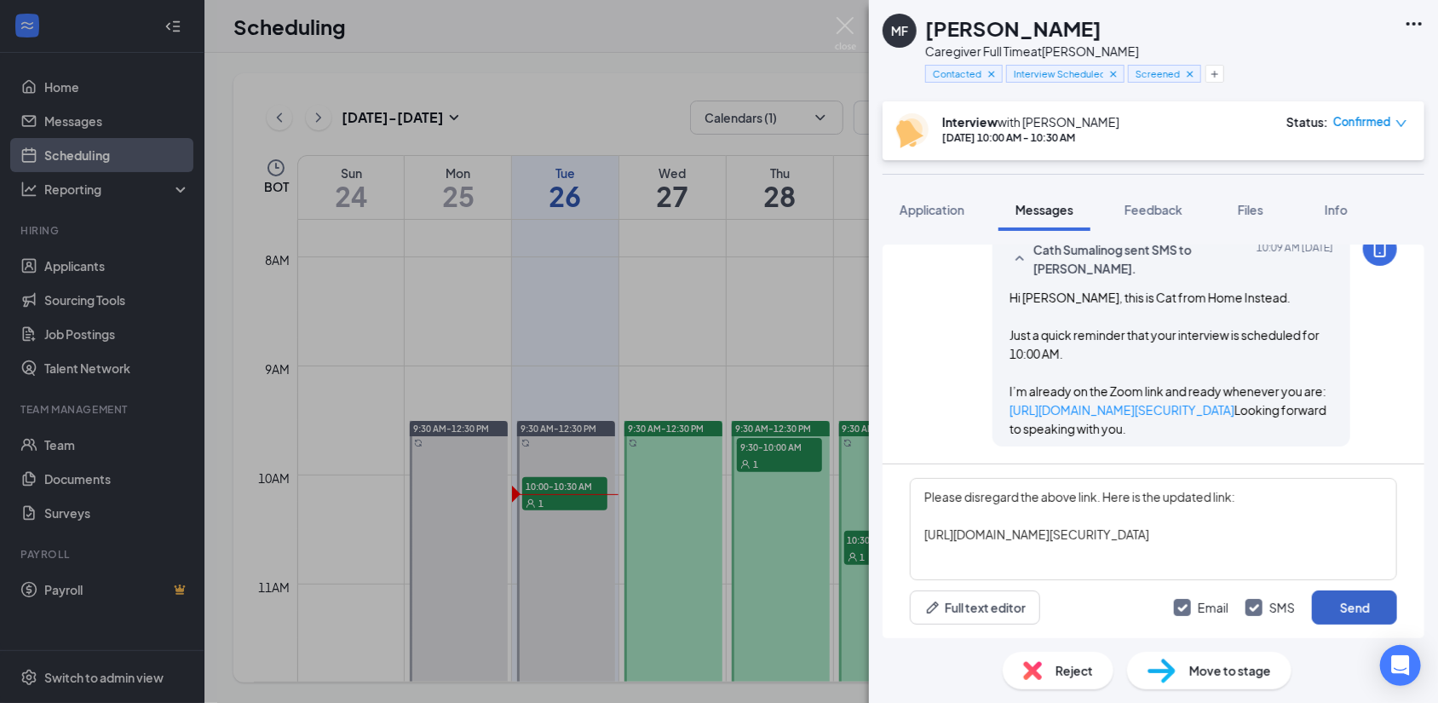
click at [1340, 600] on button "Send" at bounding box center [1354, 607] width 85 height 34
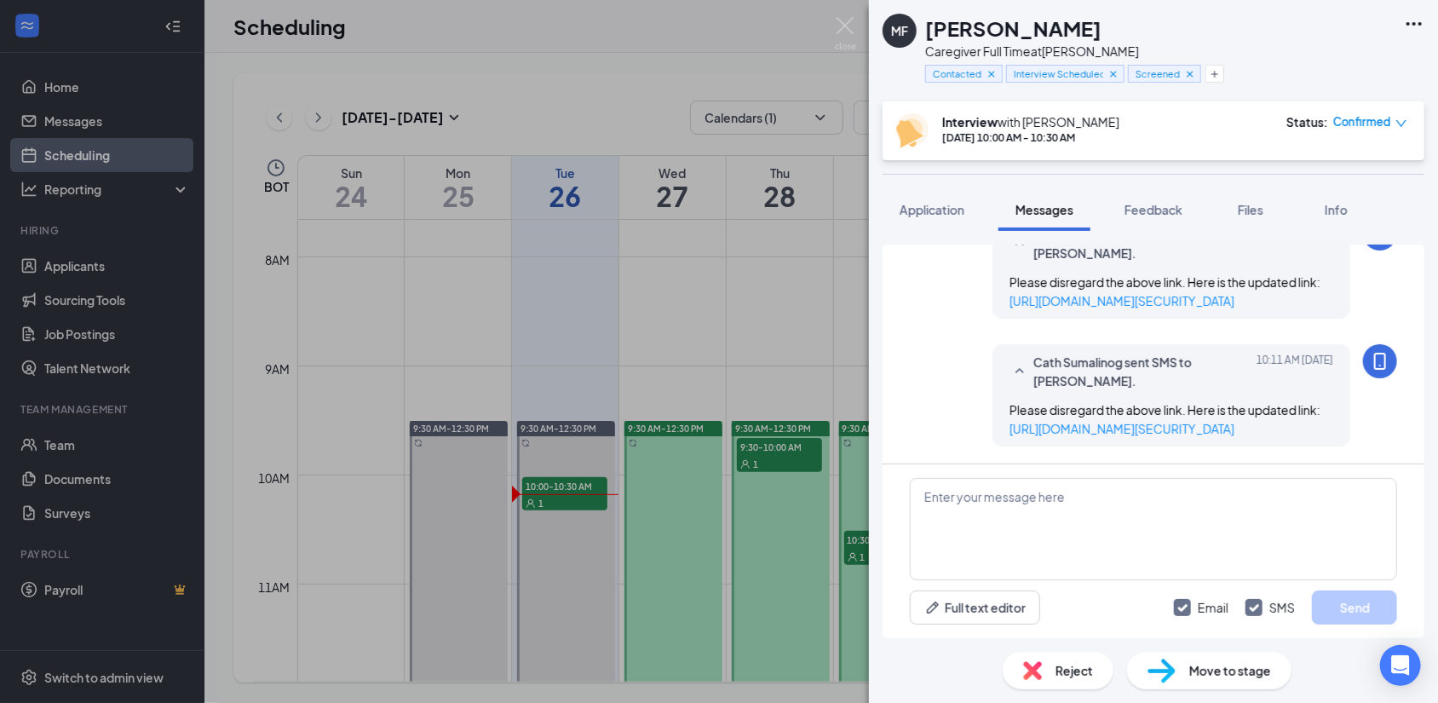
scroll to position [1439, 0]
click at [1111, 607] on div "Full text editor Email SMS Send" at bounding box center [1153, 607] width 487 height 34
drag, startPoint x: 555, startPoint y: 61, endPoint x: 540, endPoint y: 38, distance: 27.6
click at [555, 61] on div "MF Melissa Forristal Caregiver Full Time at Brandon Contacted Interview Schedul…" at bounding box center [719, 351] width 1438 height 703
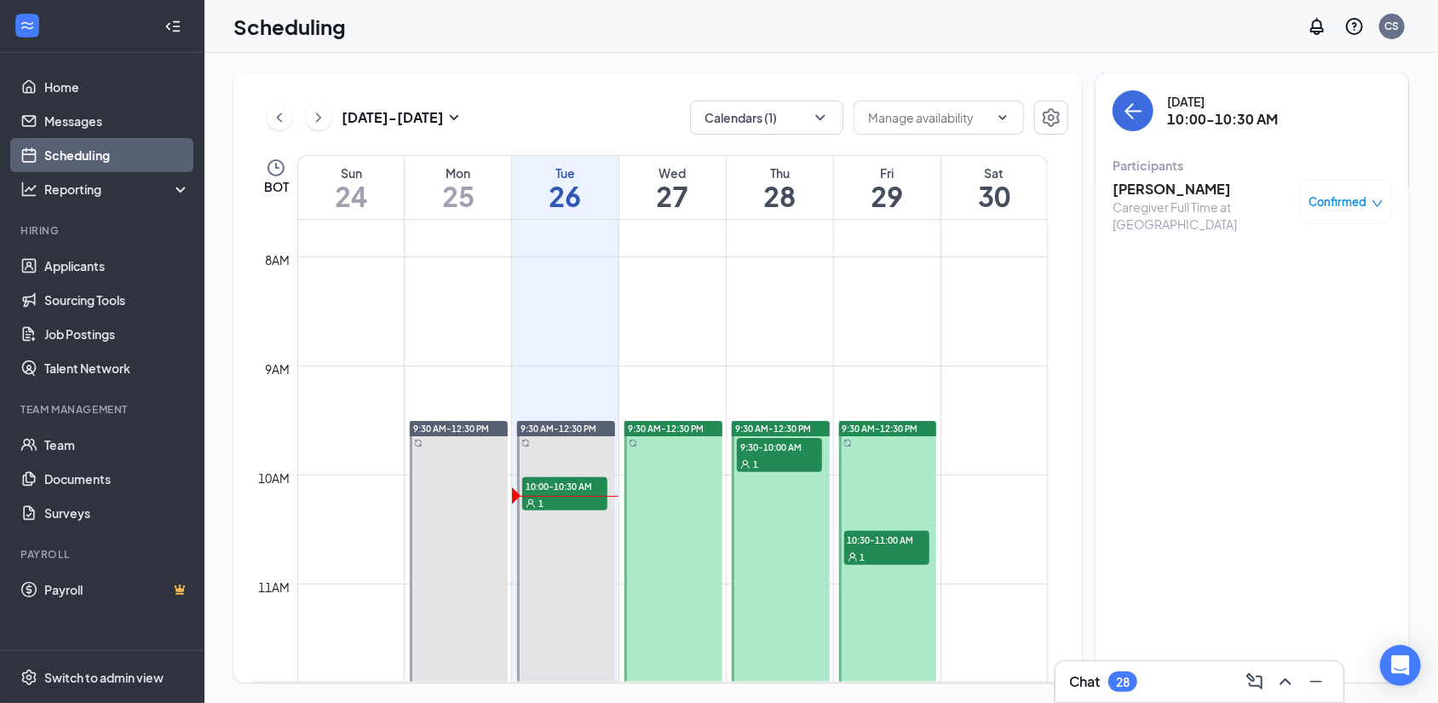
click at [1152, 191] on h3 "[PERSON_NAME]" at bounding box center [1201, 189] width 179 height 19
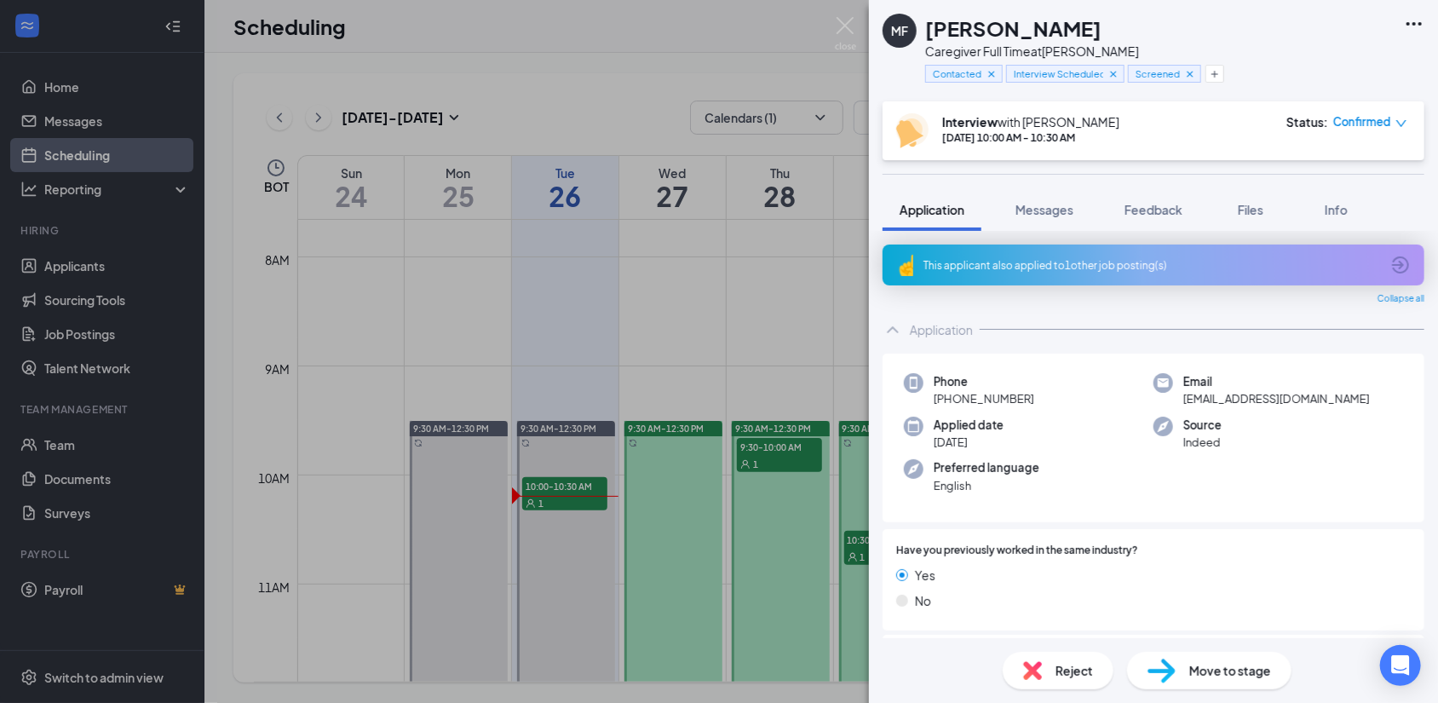
drag, startPoint x: 1141, startPoint y: 28, endPoint x: 921, endPoint y: 35, distance: 219.8
click at [921, 35] on div "MF Melissa Forristal Caregiver Full Time at Brandon Contacted Interview Schedul…" at bounding box center [1041, 51] width 319 height 74
copy h1 "[PERSON_NAME]"
click at [1028, 195] on button "Messages" at bounding box center [1044, 209] width 92 height 43
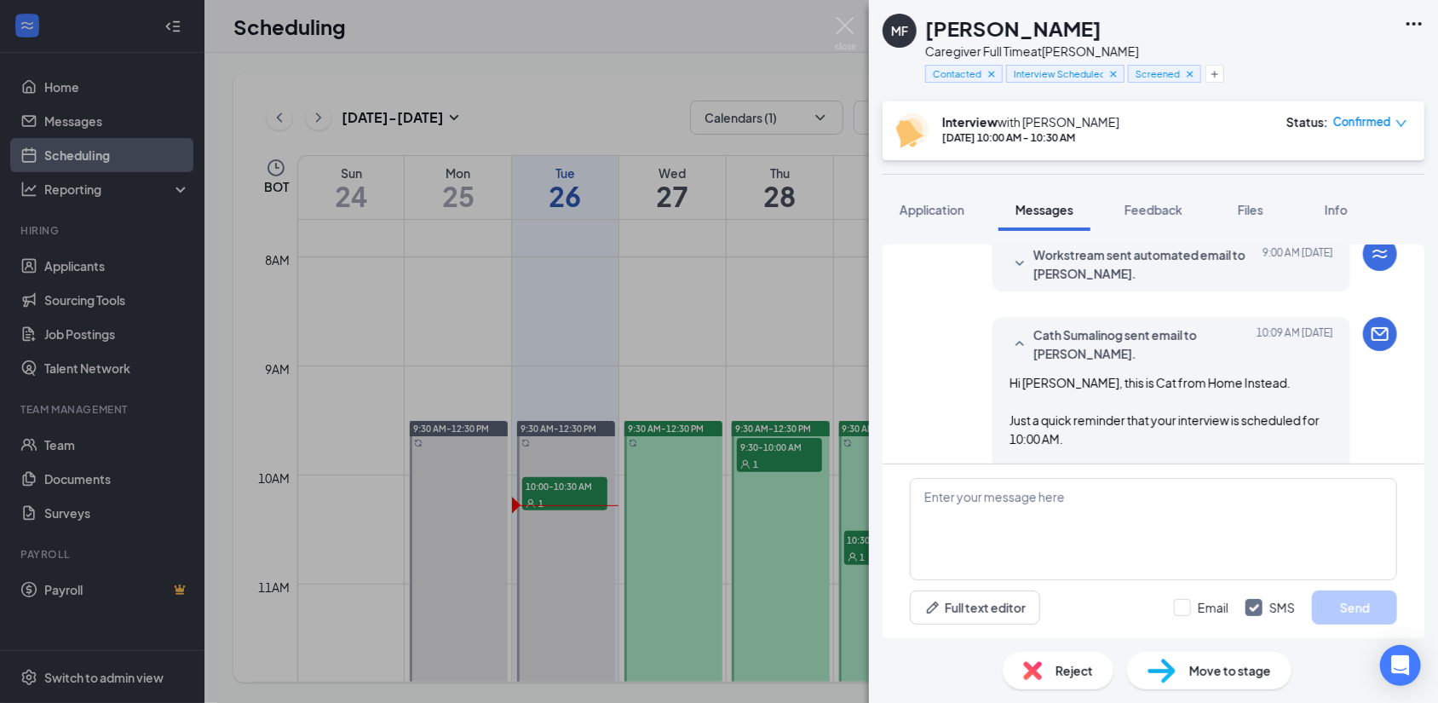
scroll to position [324, 0]
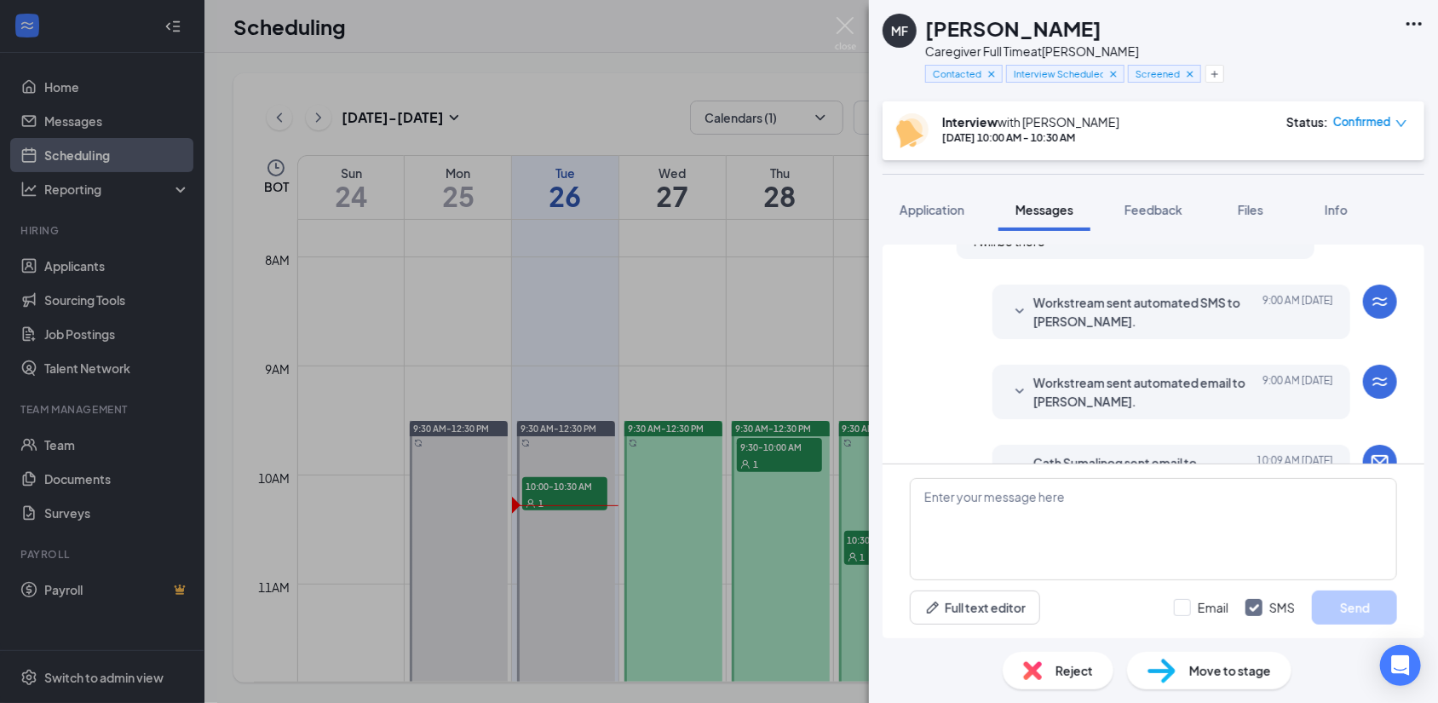
click at [1010, 385] on div "Workstream sent automated email to Melissa Forristal. Today 9:00 AM" at bounding box center [1171, 391] width 324 height 37
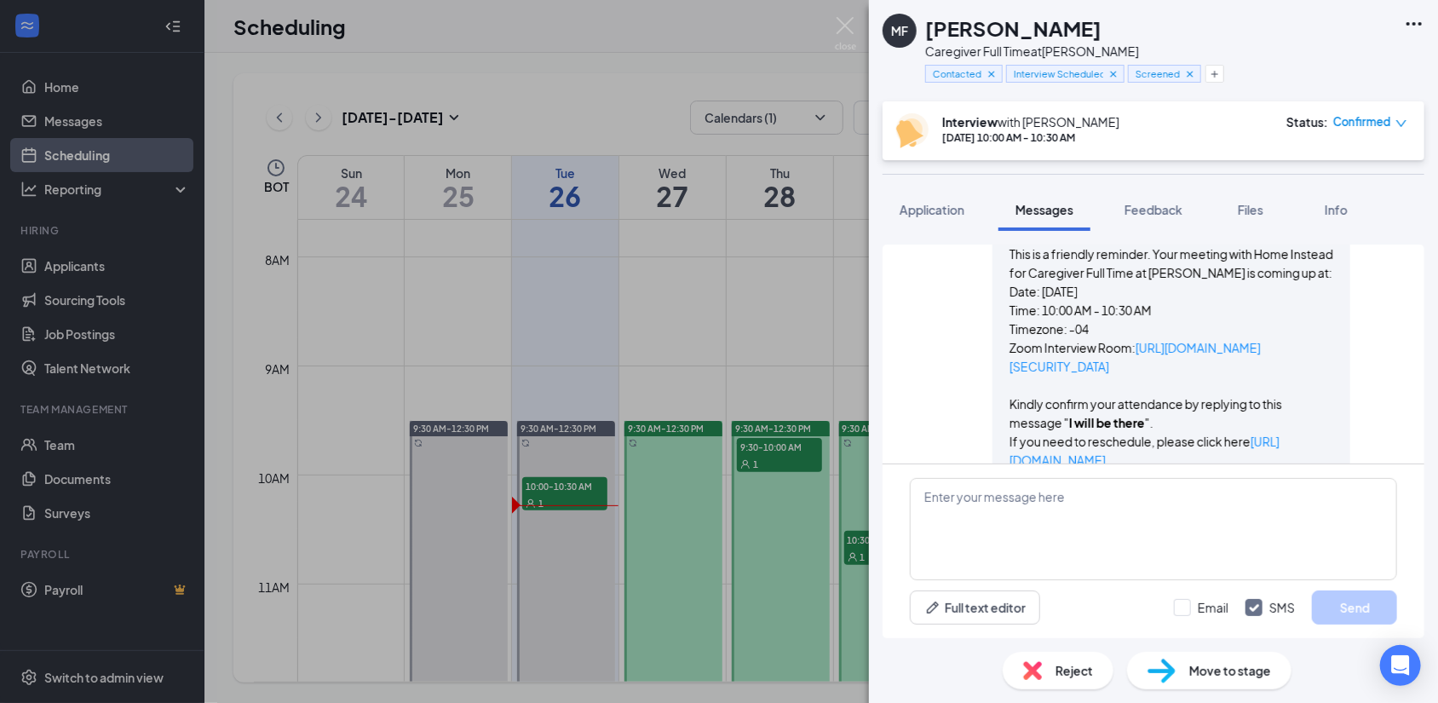
scroll to position [416, 0]
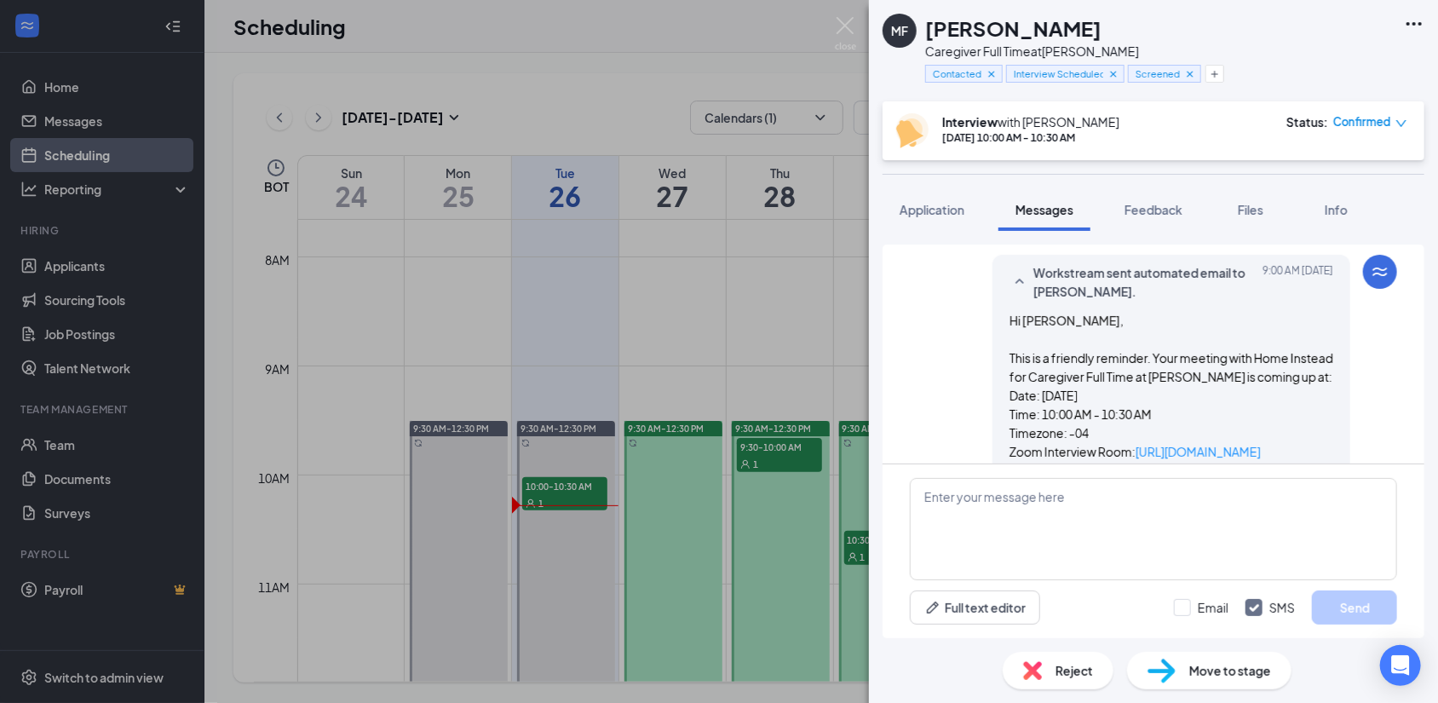
drag, startPoint x: 1281, startPoint y: 339, endPoint x: 982, endPoint y: 255, distance: 310.6
click at [982, 255] on div "Load earlier interactions (about 55 more) Applicant System Update (1) Workstrea…" at bounding box center [1153, 600] width 487 height 1581
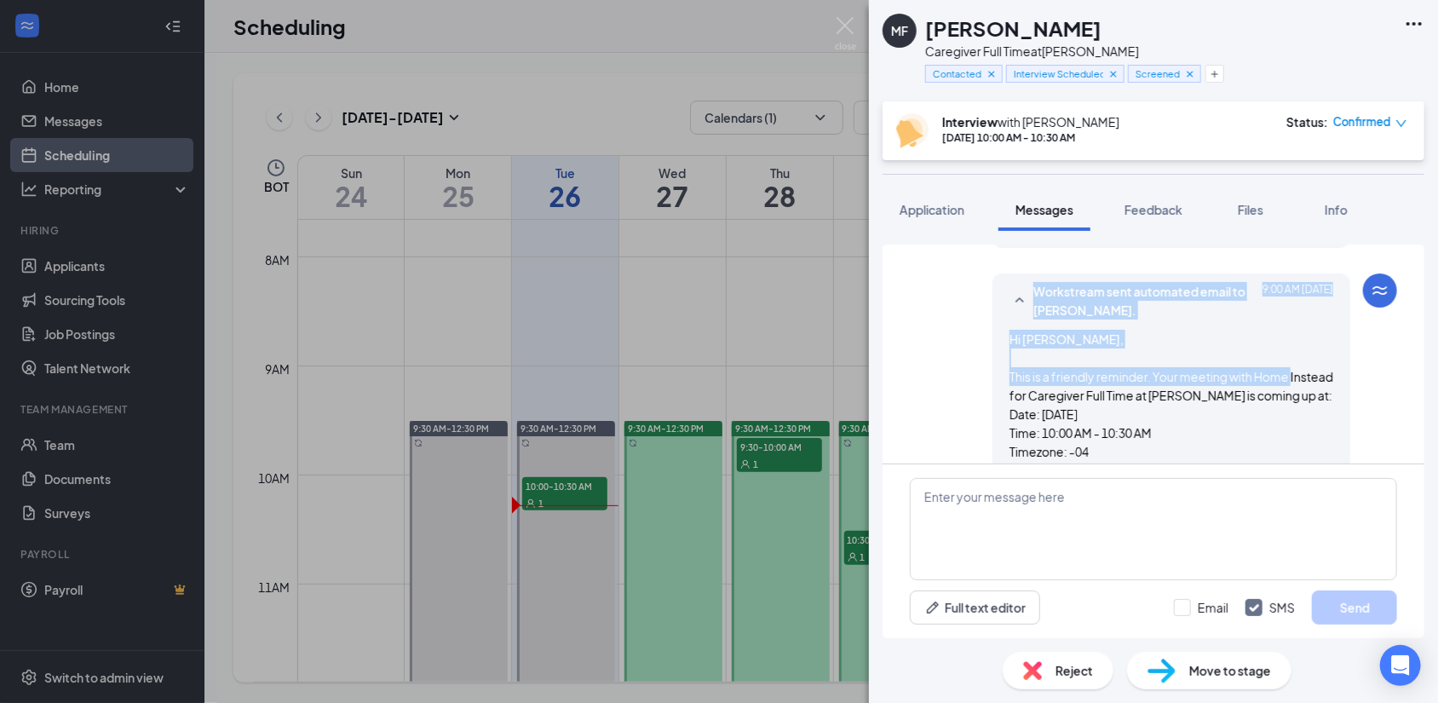
drag, startPoint x: 982, startPoint y: 255, endPoint x: 988, endPoint y: 395, distance: 140.6
click at [988, 395] on div "Load earlier interactions (about 55 more) Applicant System Update (1) Workstrea…" at bounding box center [1153, 619] width 487 height 1581
click at [1115, 373] on p "This is a friendly reminder. Your meeting with Home Instead for Caregiver Full …" at bounding box center [1171, 385] width 324 height 37
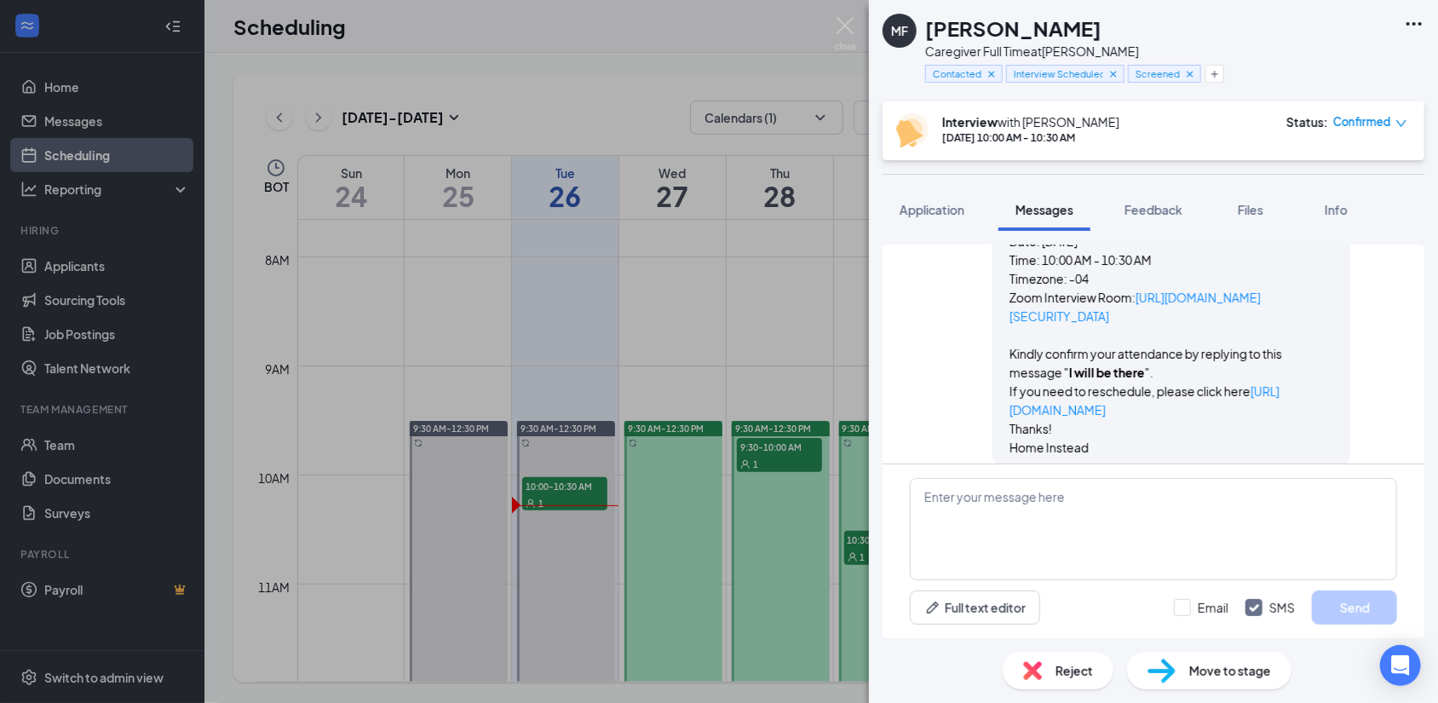
scroll to position [543, 0]
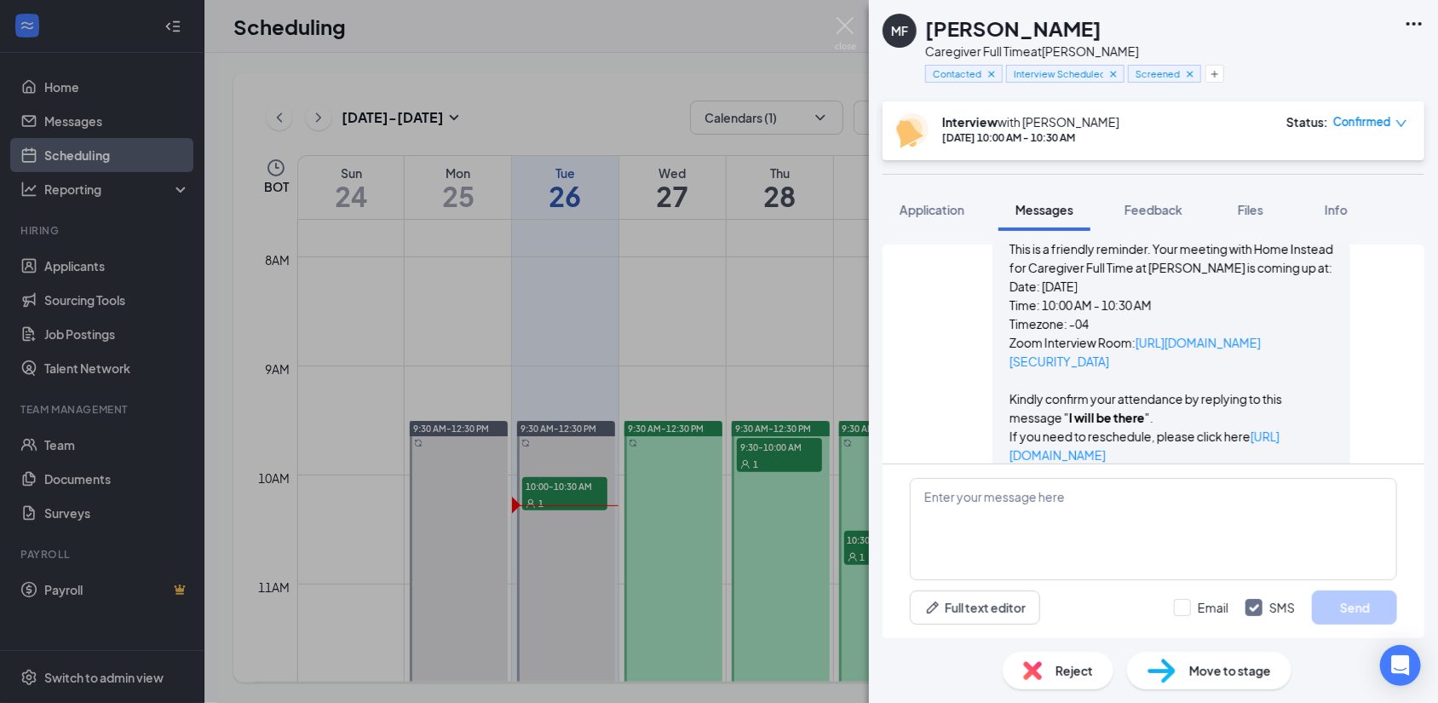
drag, startPoint x: 1275, startPoint y: 383, endPoint x: 989, endPoint y: 303, distance: 297.1
click at [1009, 303] on span "Hi Melissa, This is a friendly reminder. Your meeting with Home Instead for Car…" at bounding box center [1171, 352] width 324 height 300
copy span "Time: 10:00 AM - 10:30 AM Timezone: -04 Zoom Interview Room: https://us05web.zo…"
click at [1271, 323] on p "Timezone: -04" at bounding box center [1171, 323] width 324 height 19
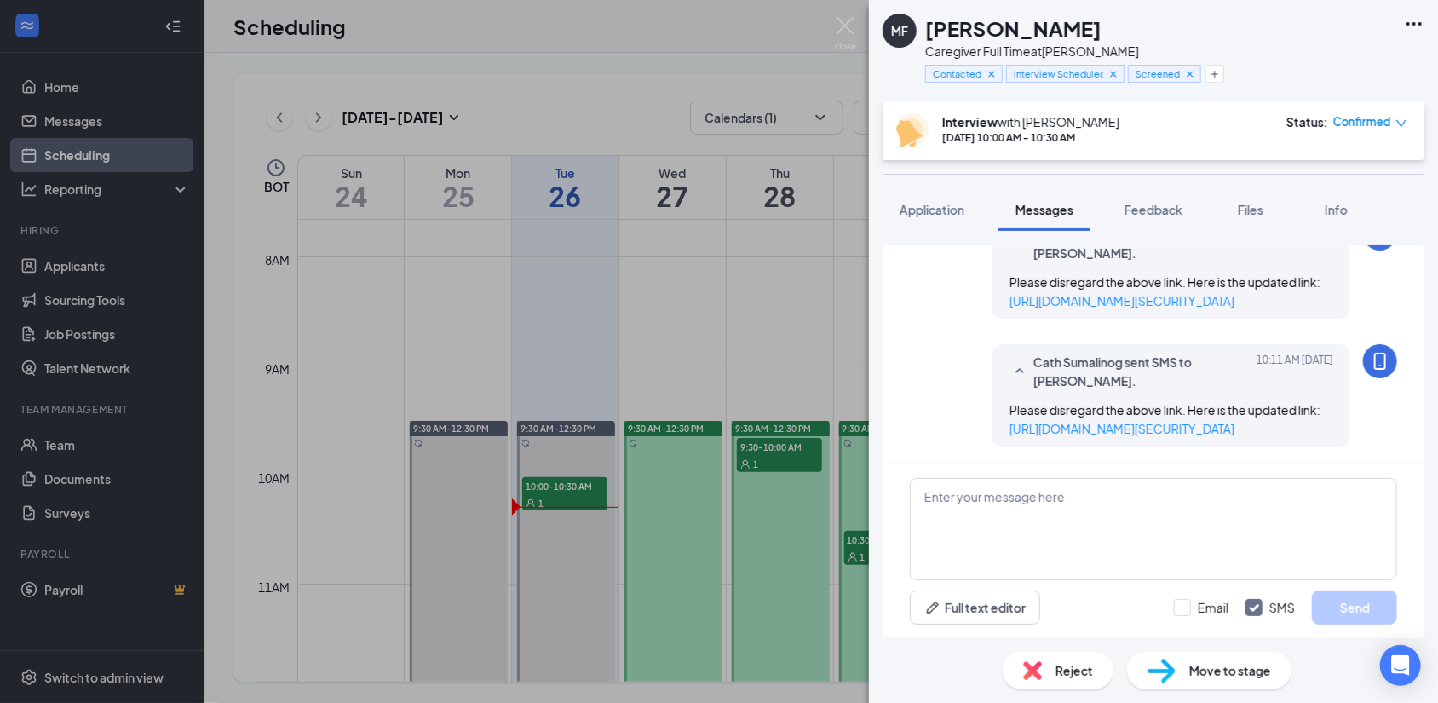
scroll to position [1547, 0]
drag, startPoint x: 1158, startPoint y: 206, endPoint x: 1190, endPoint y: 222, distance: 35.4
click at [1158, 206] on span "Feedback" at bounding box center [1153, 209] width 58 height 15
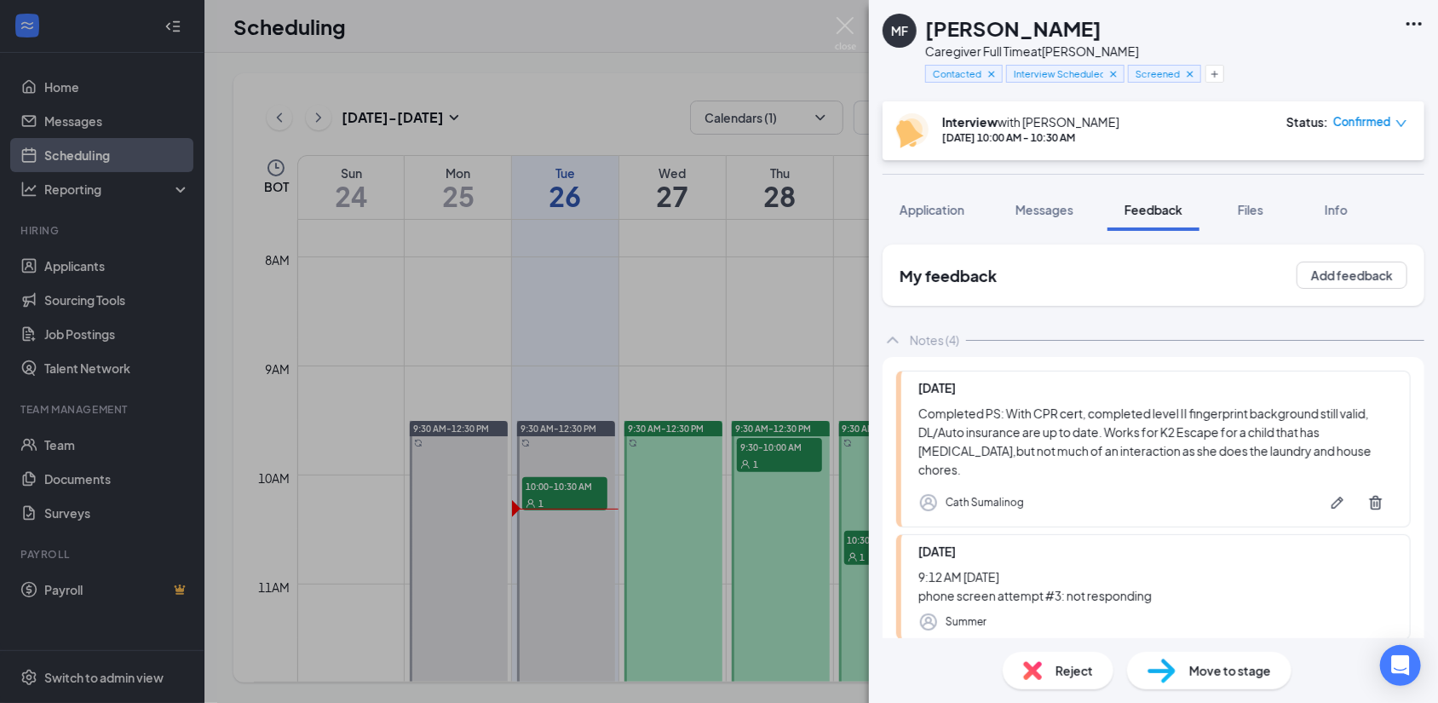
click at [527, 94] on div "MF Melissa Forristal Caregiver Full Time at Brandon Contacted Interview Schedul…" at bounding box center [719, 351] width 1438 height 703
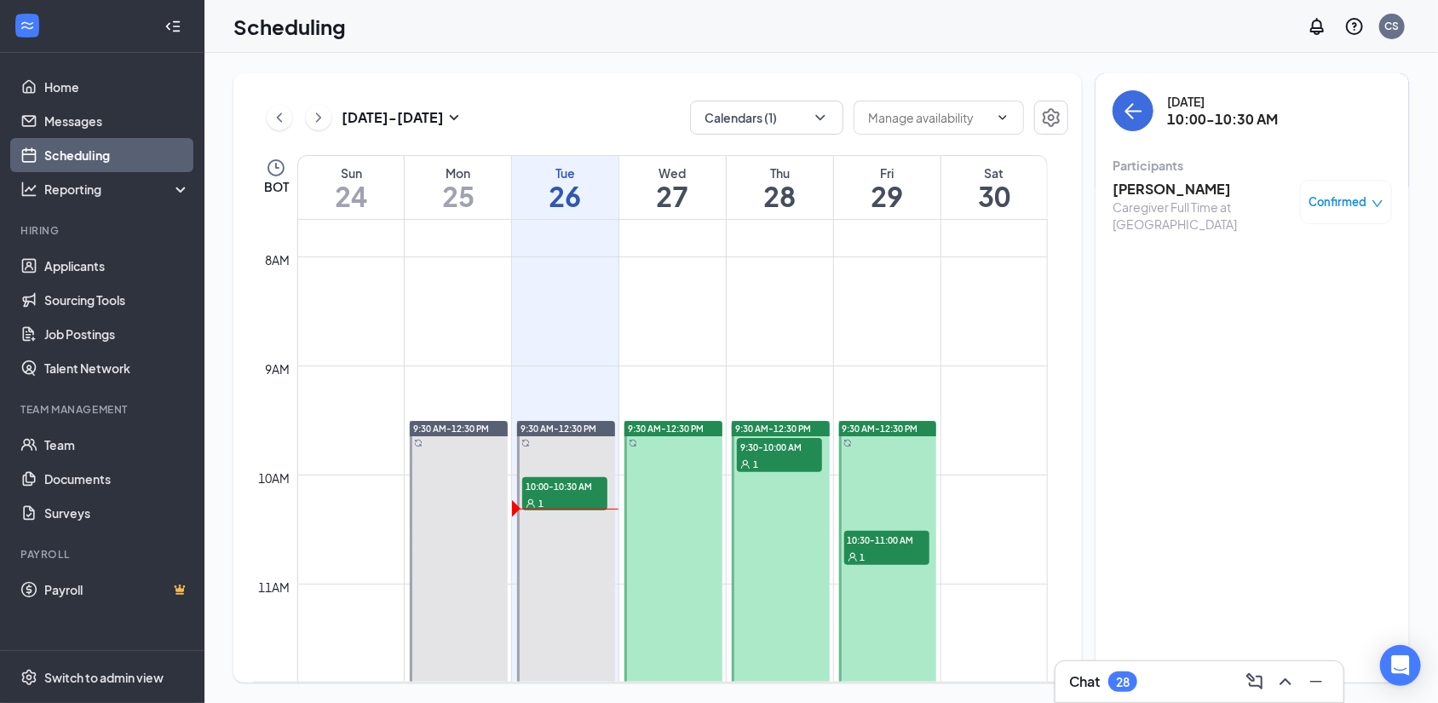
click at [1182, 185] on h3 "[PERSON_NAME]" at bounding box center [1201, 189] width 179 height 19
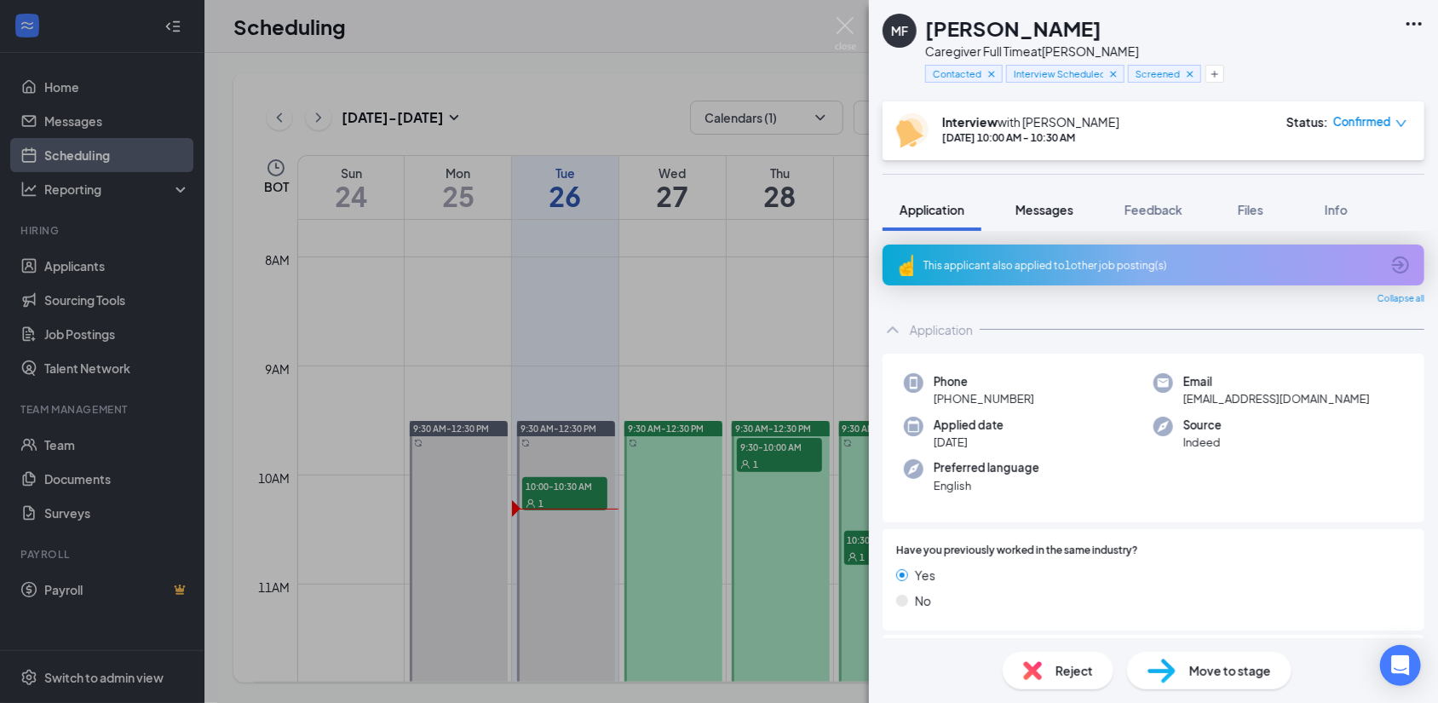
click at [1052, 209] on span "Messages" at bounding box center [1044, 209] width 58 height 15
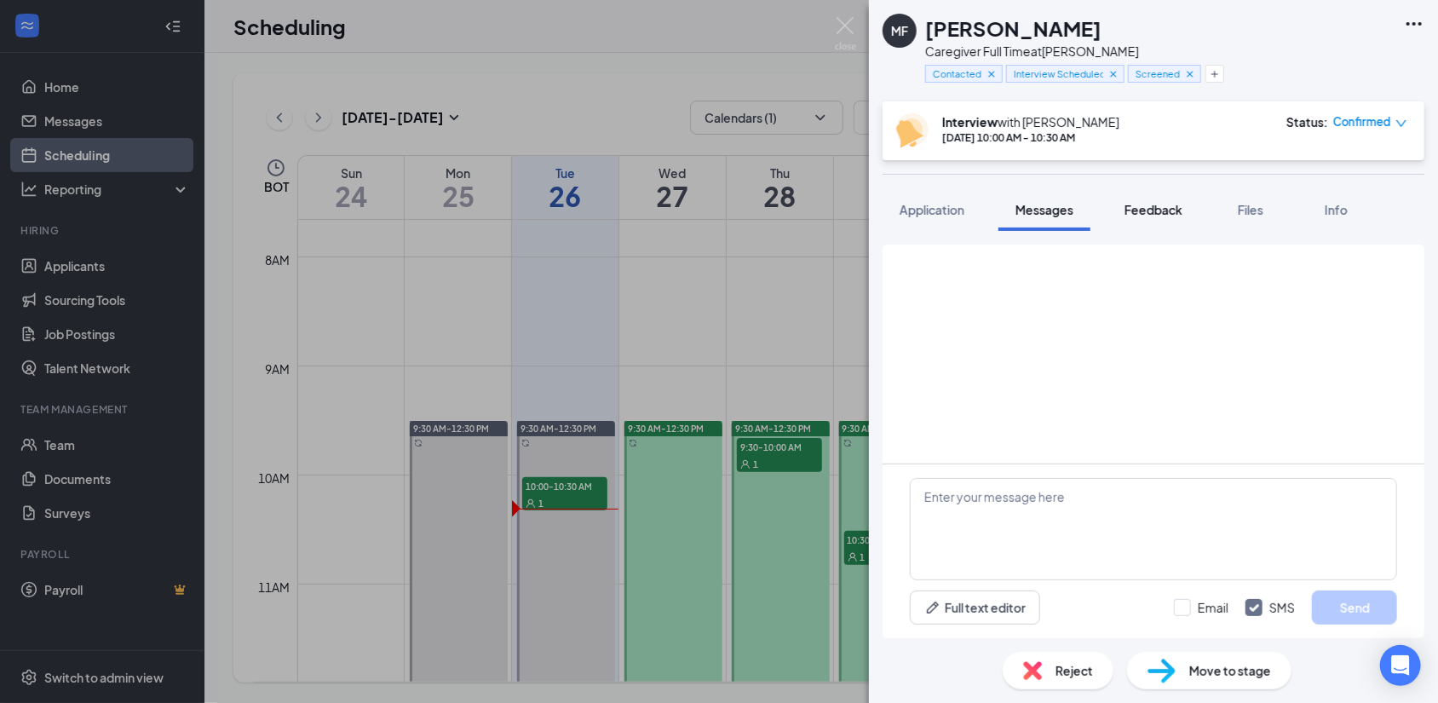
drag, startPoint x: 1147, startPoint y: 210, endPoint x: 1166, endPoint y: 220, distance: 20.9
click at [1148, 212] on span "Feedback" at bounding box center [1153, 209] width 58 height 15
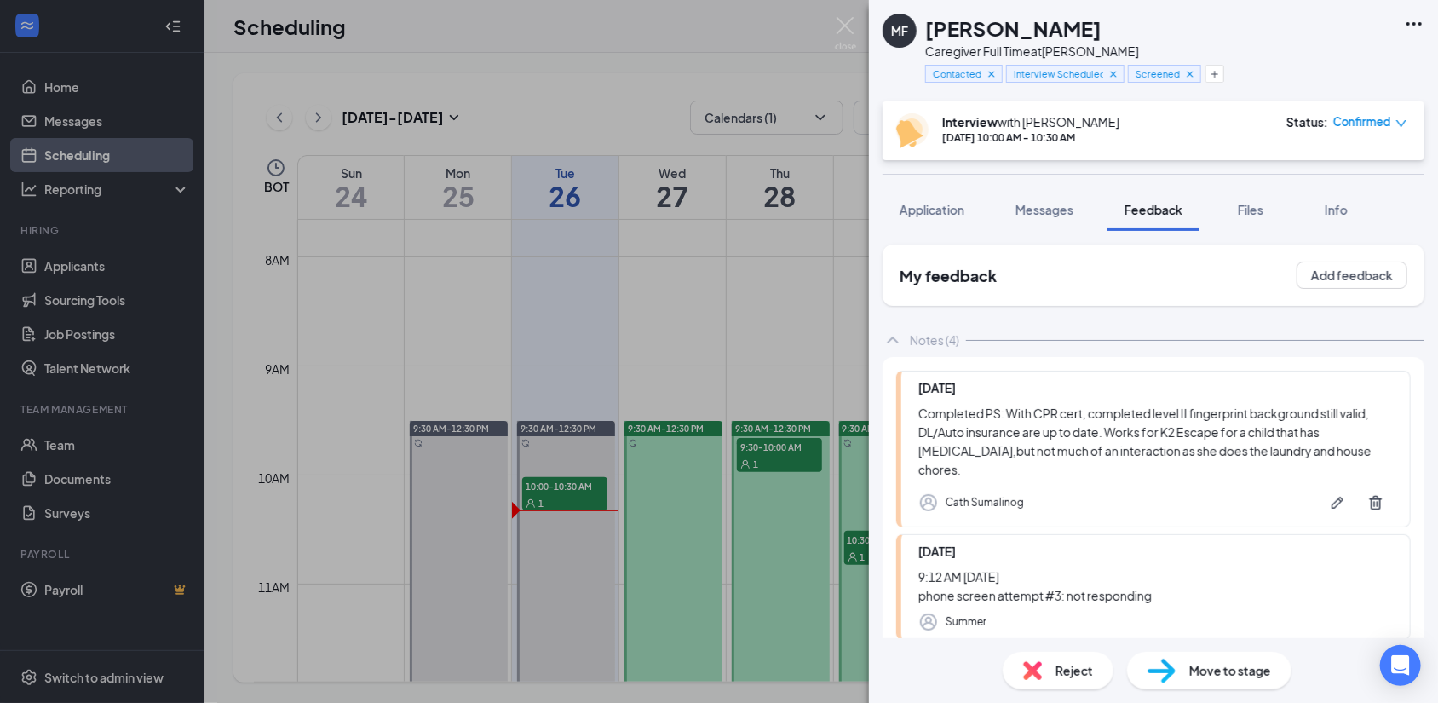
drag, startPoint x: 882, startPoint y: 55, endPoint x: 962, endPoint y: 118, distance: 101.4
click at [882, 57] on div "MF Melissa Forristal Caregiver Full Time at Brandon Contacted Interview Schedul…" at bounding box center [1041, 51] width 319 height 74
drag, startPoint x: 1132, startPoint y: 50, endPoint x: 1034, endPoint y: 59, distance: 98.3
click at [1034, 59] on div "Cath Sumalinog Aug 25, 2025 11:38 AM" at bounding box center [1050, 43] width 170 height 35
click at [1023, 212] on span "Messages" at bounding box center [1044, 209] width 58 height 15
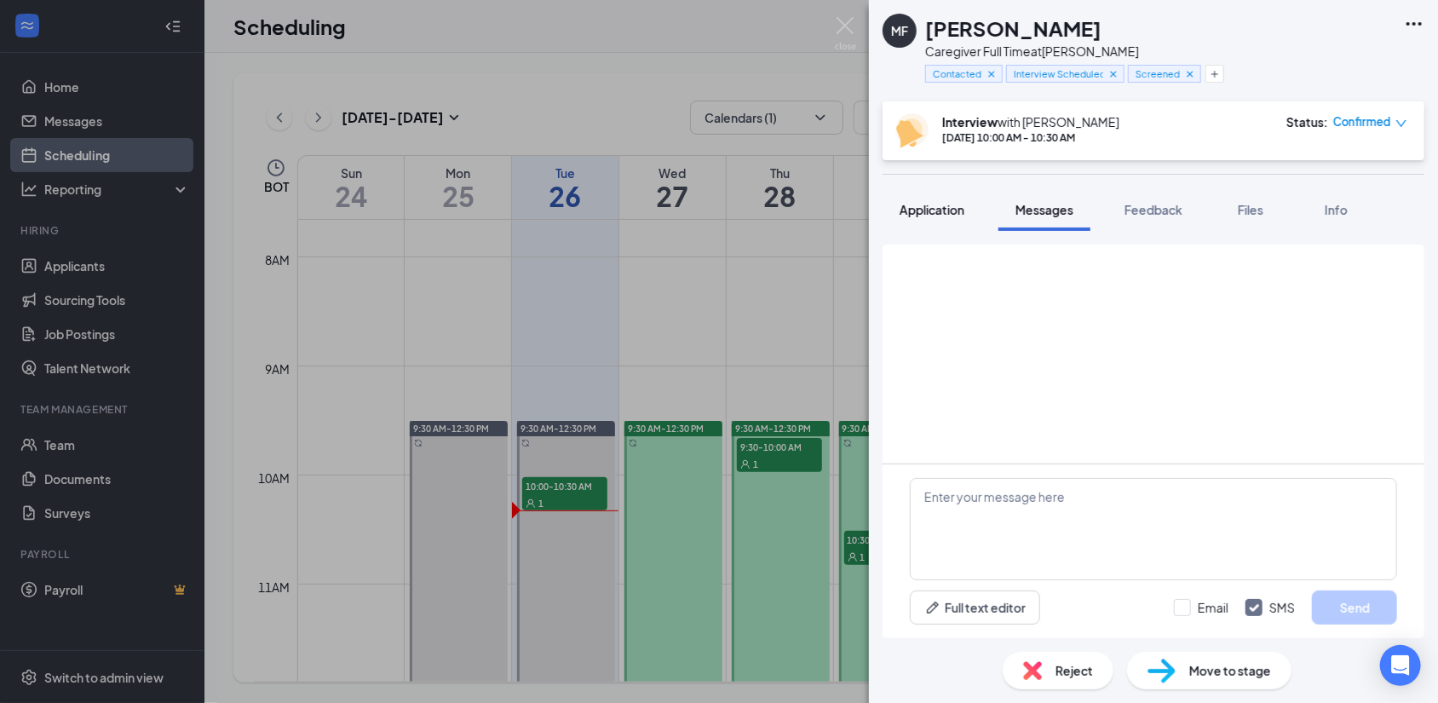
click at [938, 210] on span "Application" at bounding box center [931, 209] width 65 height 15
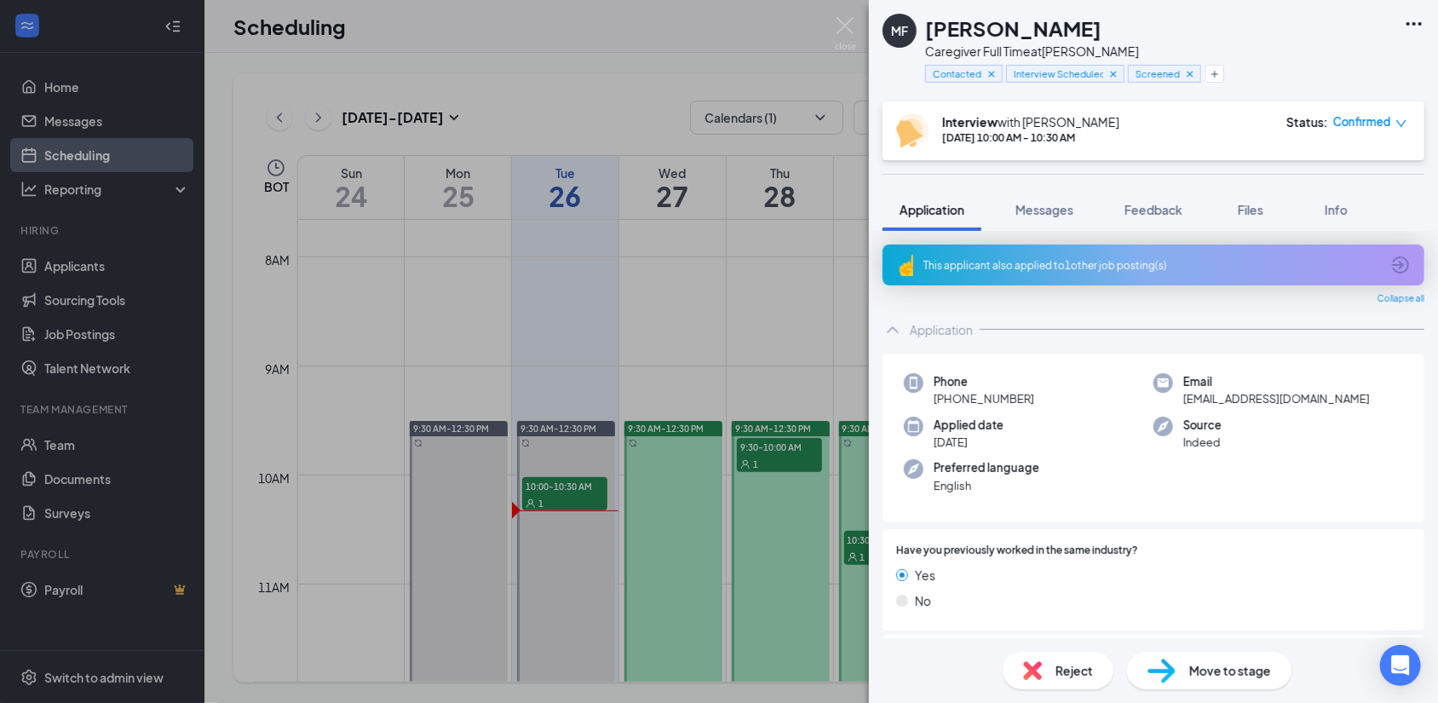
drag, startPoint x: 1049, startPoint y: 396, endPoint x: 934, endPoint y: 410, distance: 115.8
click at [934, 410] on div "Phone +1 (813) 770-8478 Email melbenkabbou@gmail.com Applied date Jul 7 Source …" at bounding box center [1153, 437] width 542 height 169
copy span "+1 (813) 770-8478"
click at [641, 78] on div "MF Melissa Forristal Caregiver Full Time at Brandon Contacted Interview Schedul…" at bounding box center [719, 351] width 1438 height 703
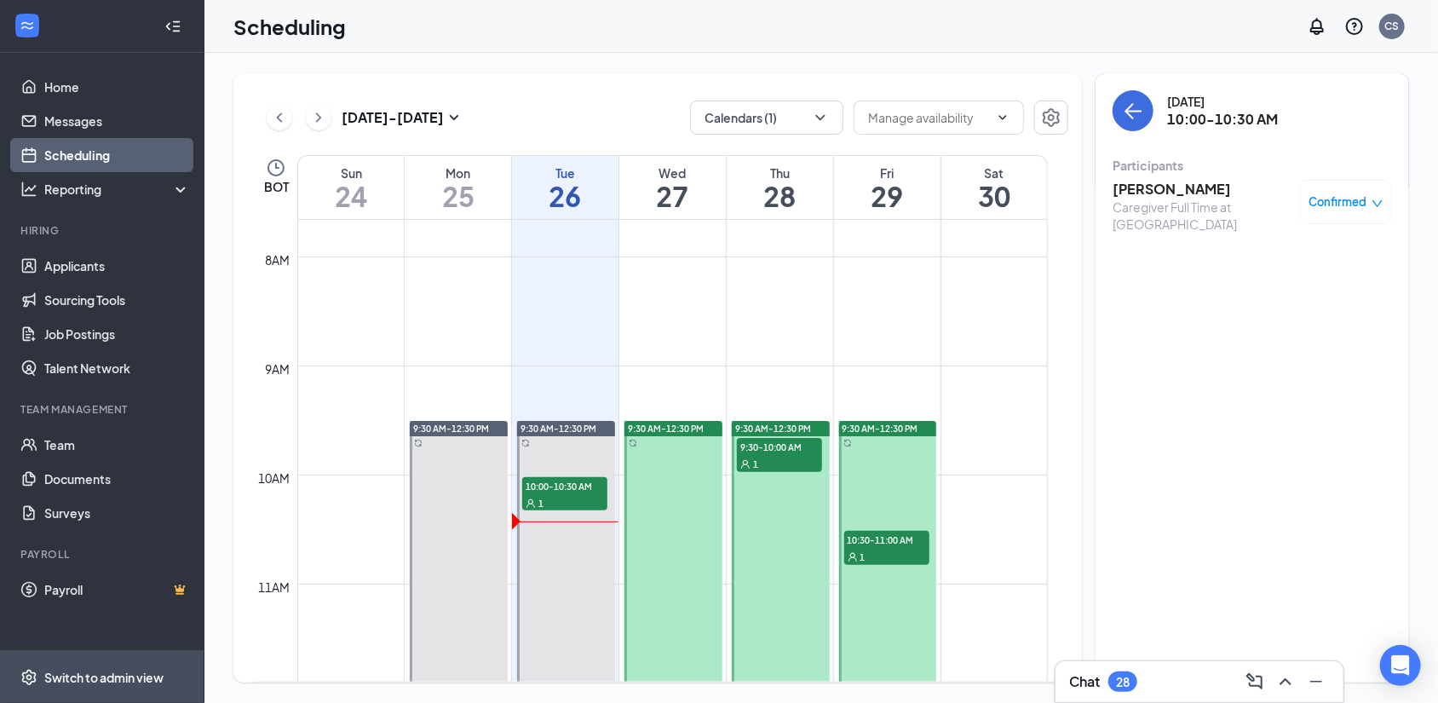
click at [66, 687] on span "Switch to admin view" at bounding box center [117, 677] width 146 height 52
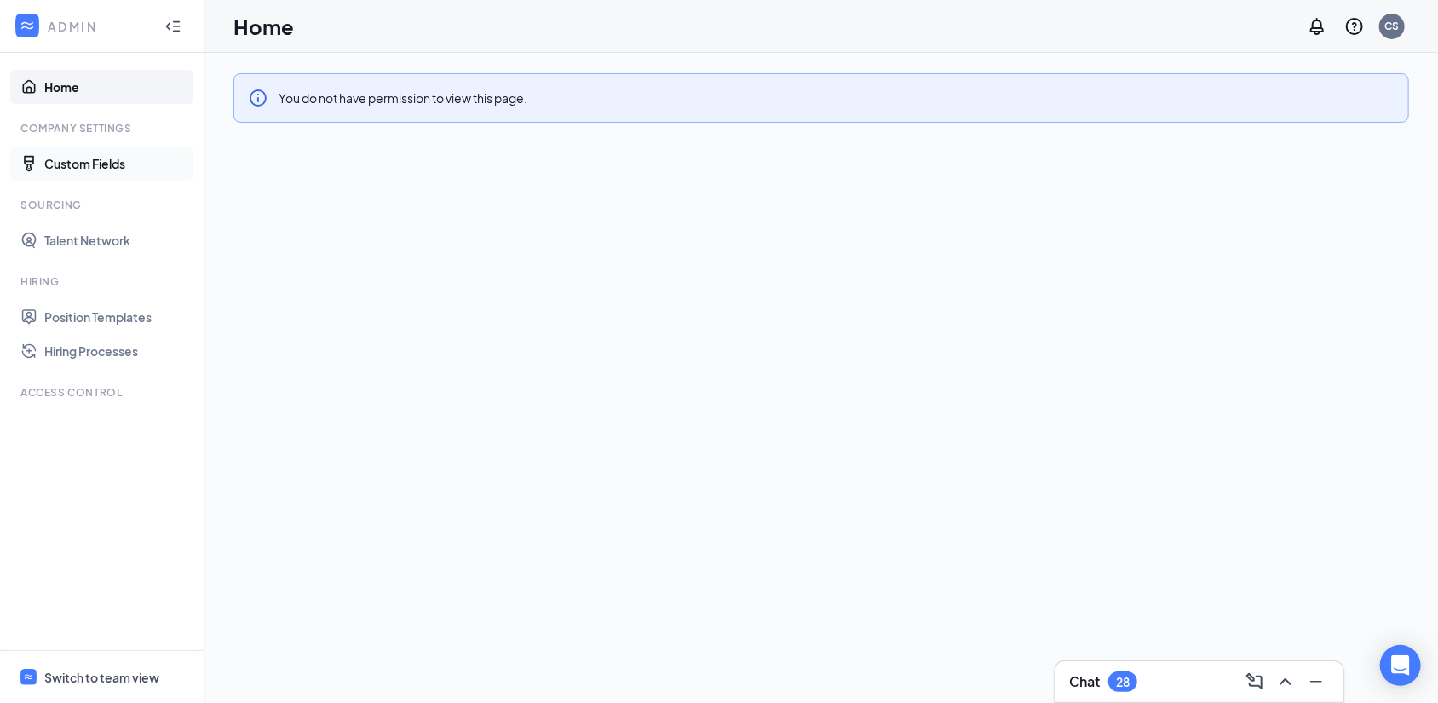
click at [77, 169] on link "Custom Fields" at bounding box center [117, 163] width 146 height 34
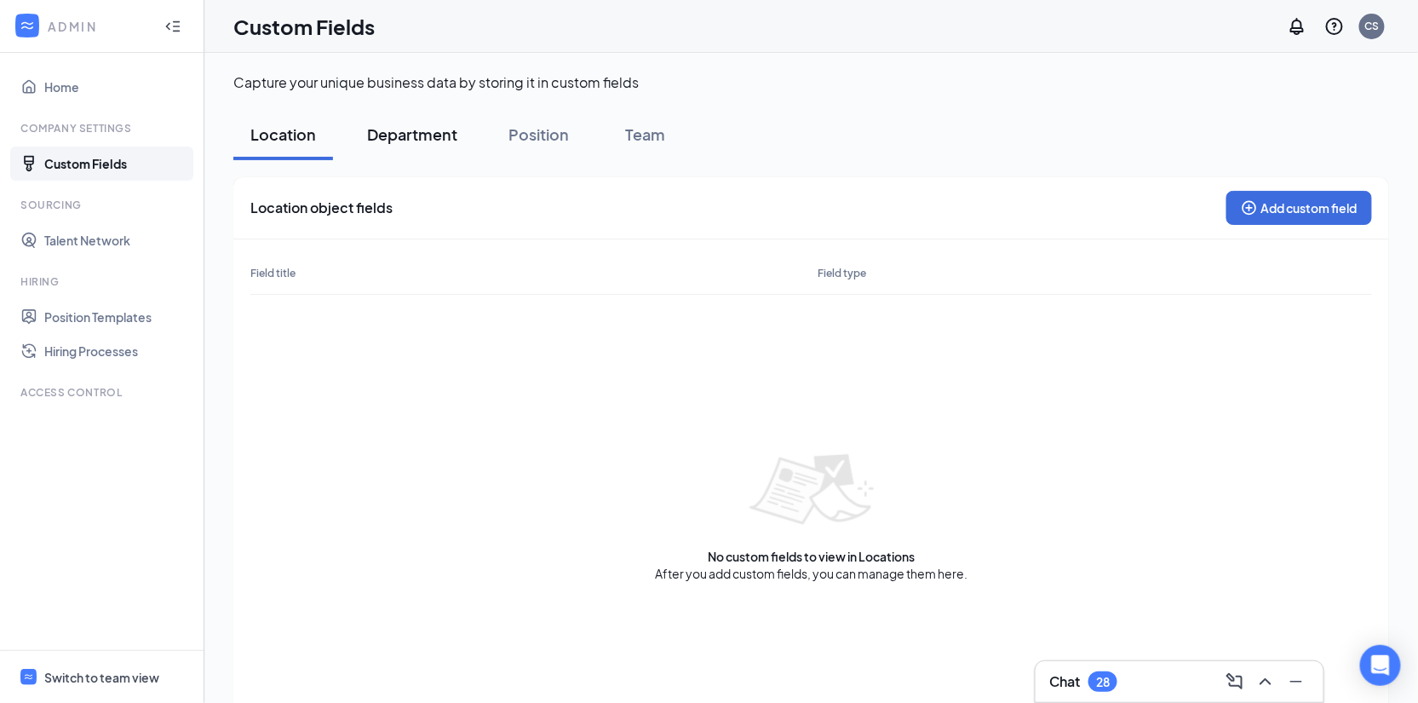
click at [410, 123] on div "Department" at bounding box center [412, 133] width 90 height 21
click at [540, 138] on div "Position" at bounding box center [538, 133] width 60 height 21
click at [656, 132] on div "Team" at bounding box center [645, 133] width 51 height 21
drag, startPoint x: 84, startPoint y: 237, endPoint x: 372, endPoint y: 284, distance: 291.6
click at [85, 237] on link "Talent Network" at bounding box center [117, 240] width 146 height 34
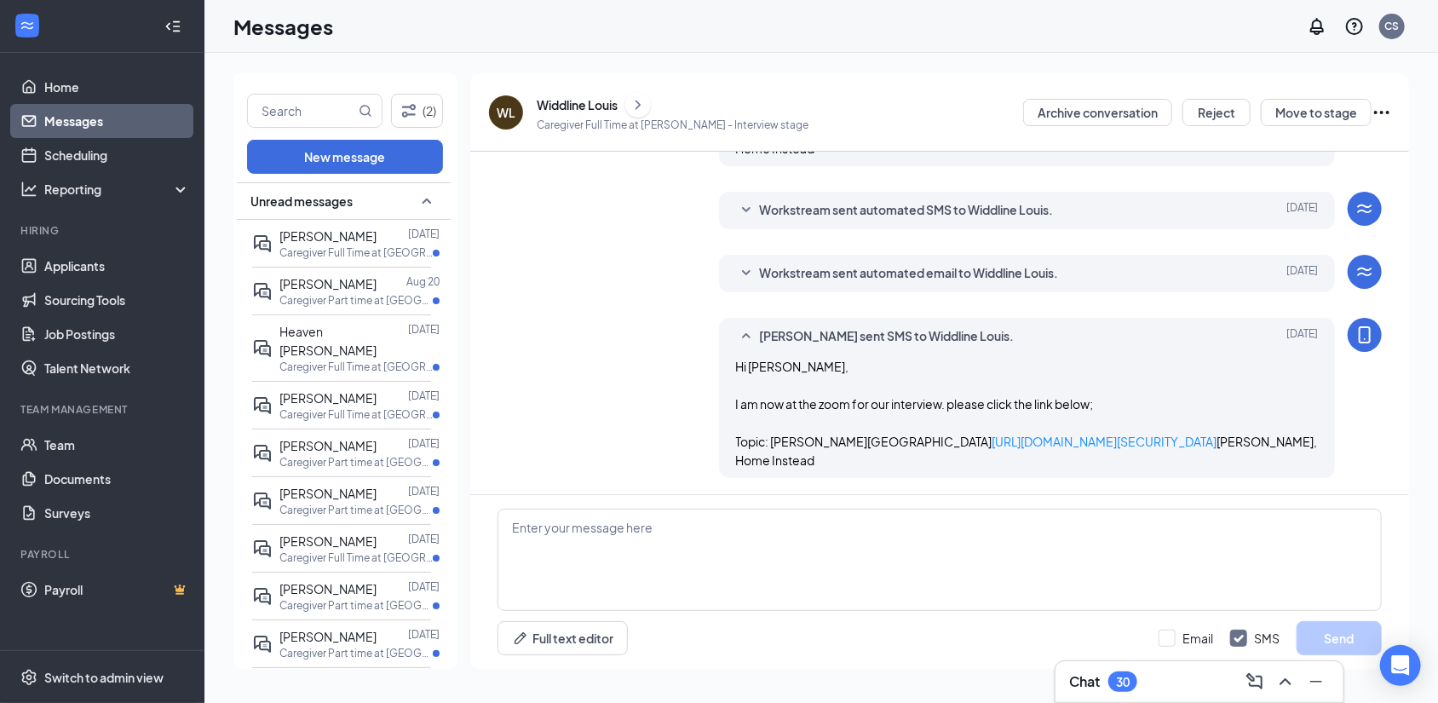
scroll to position [940, 0]
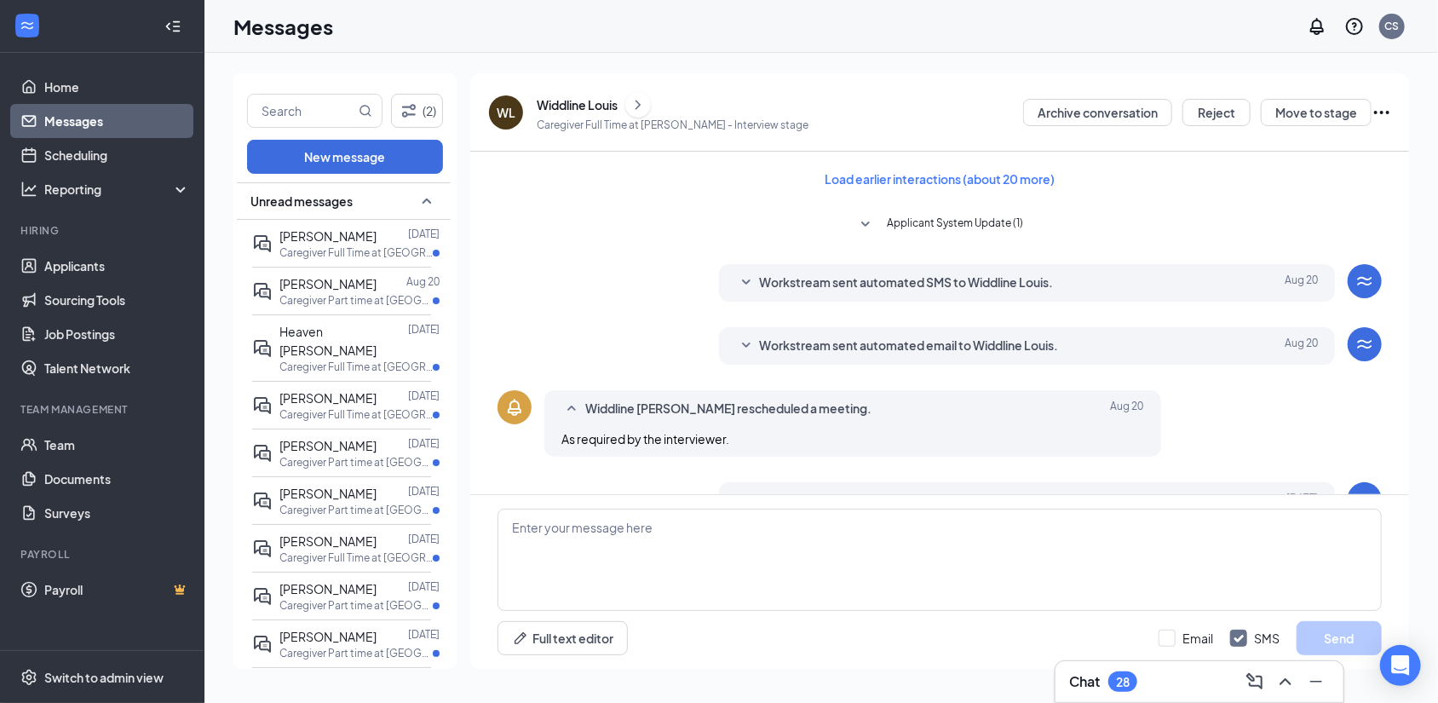
scroll to position [940, 0]
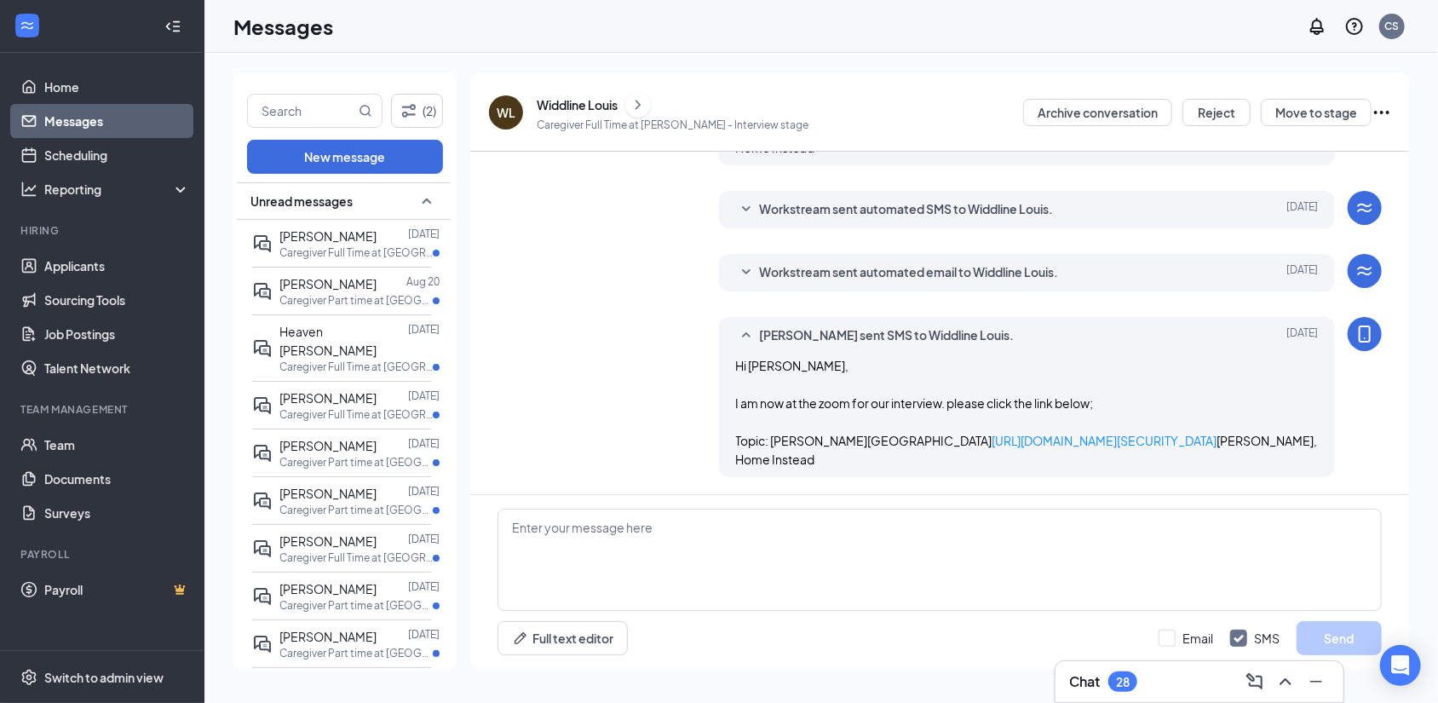
click at [1094, 646] on div "Full text editor Email SMS Send" at bounding box center [939, 638] width 884 height 34
drag, startPoint x: 707, startPoint y: 562, endPoint x: 747, endPoint y: 541, distance: 45.3
click at [707, 562] on textarea at bounding box center [939, 559] width 884 height 102
type textarea "Please disregard the a"
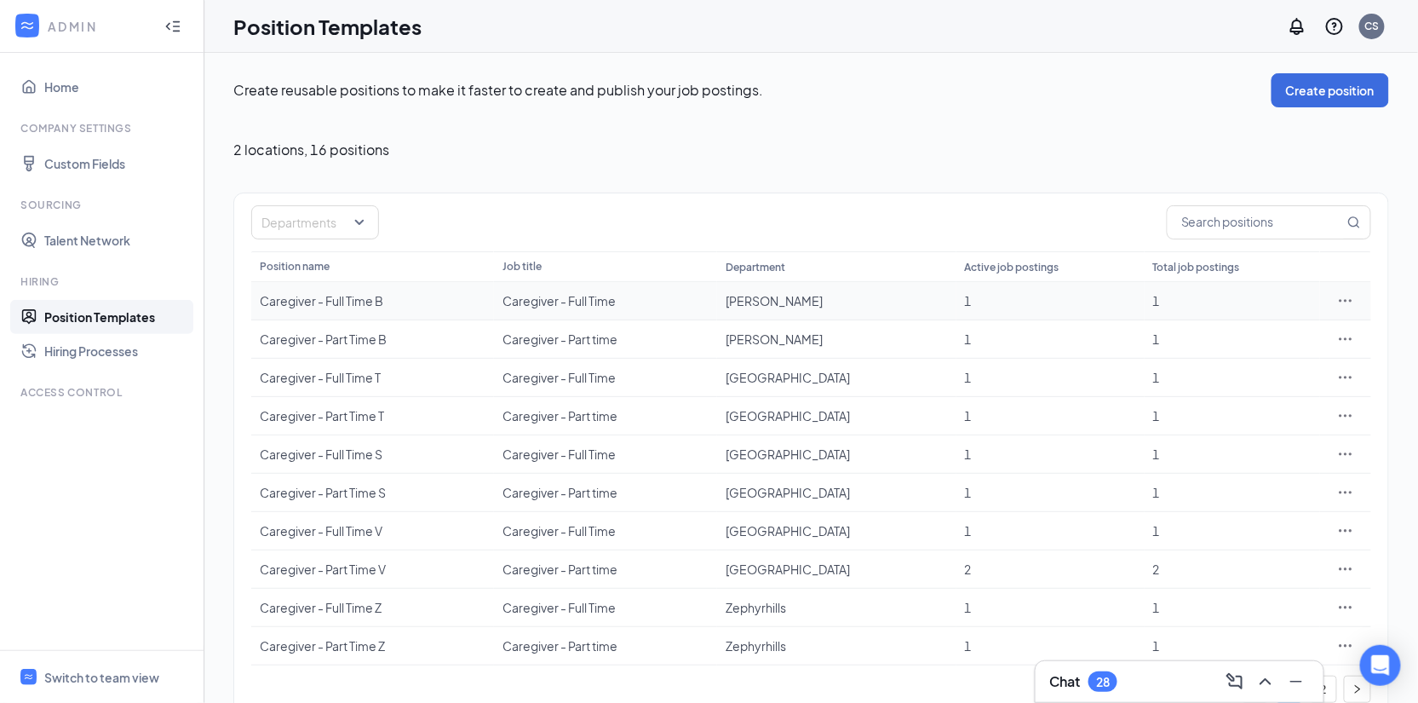
click at [359, 297] on div "Caregiver - Full Time B" at bounding box center [373, 300] width 226 height 17
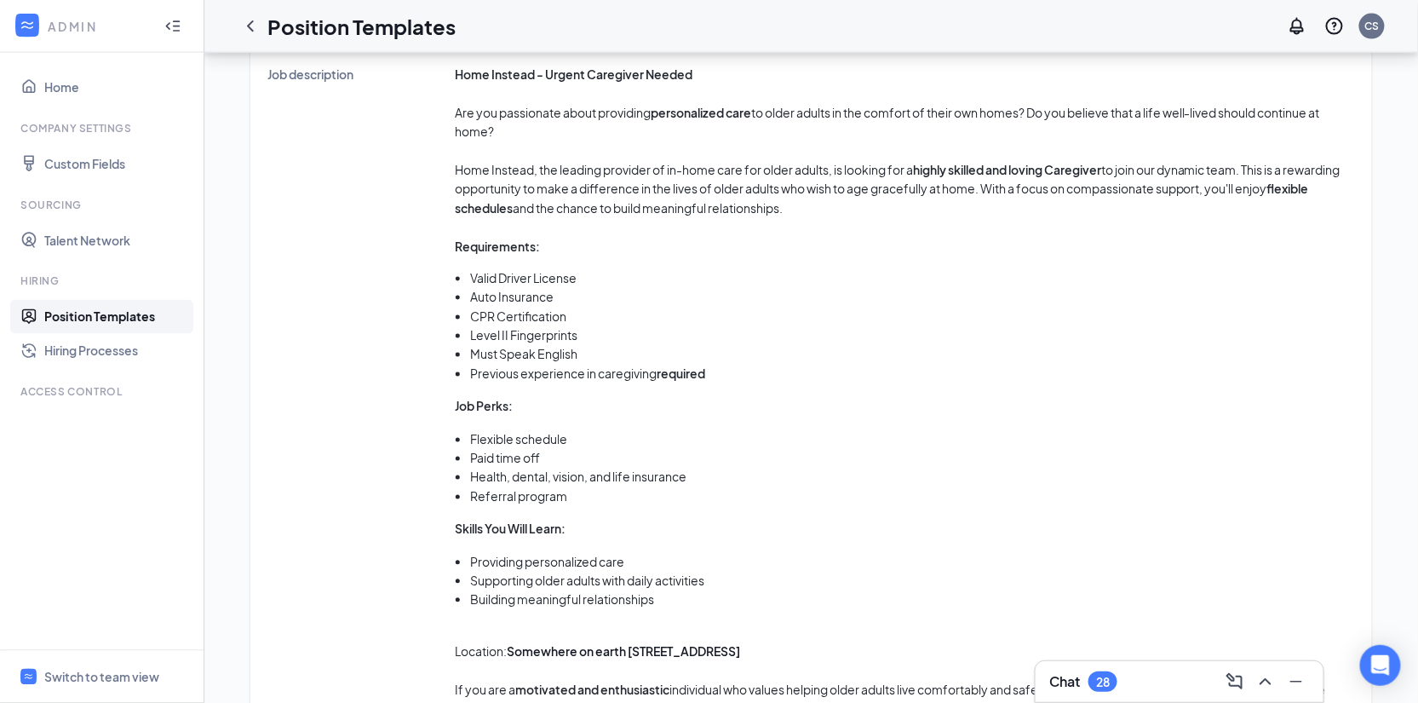
scroll to position [353, 0]
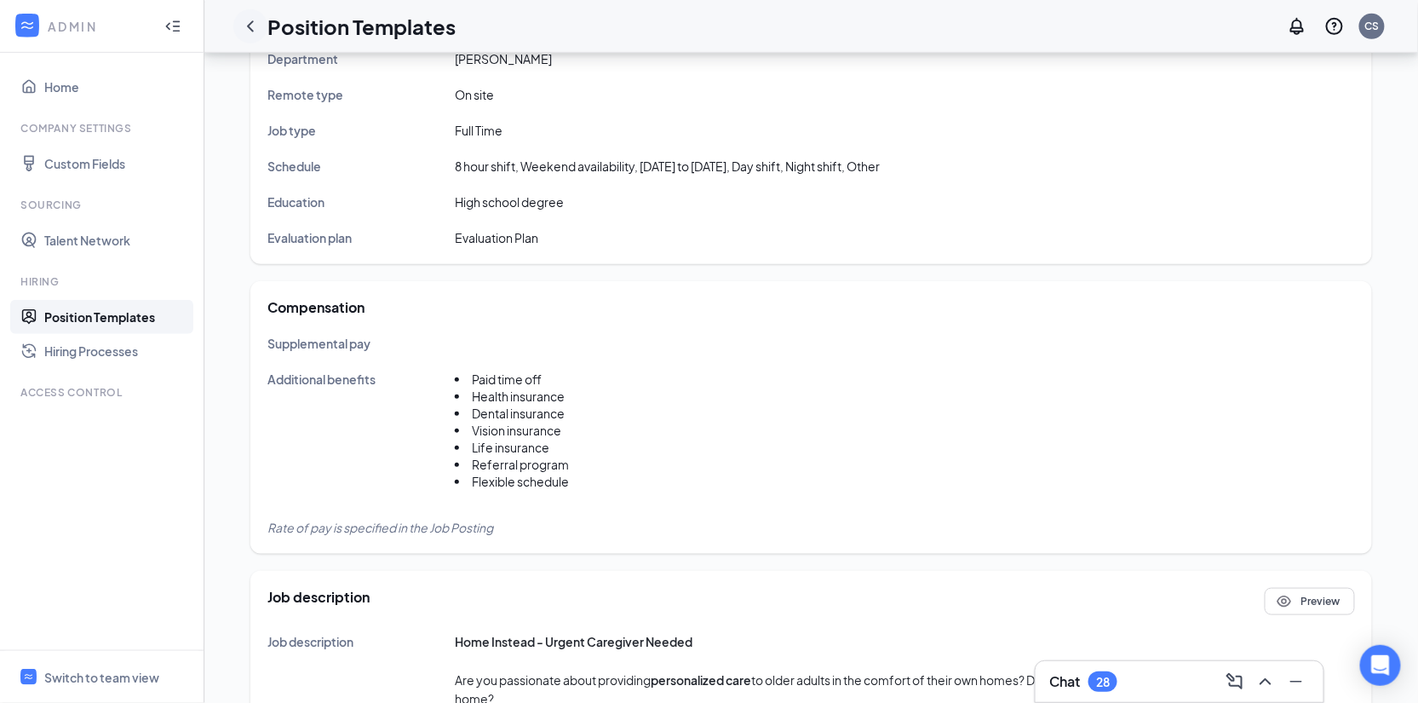
click at [249, 18] on icon "ChevronLeft" at bounding box center [250, 26] width 20 height 20
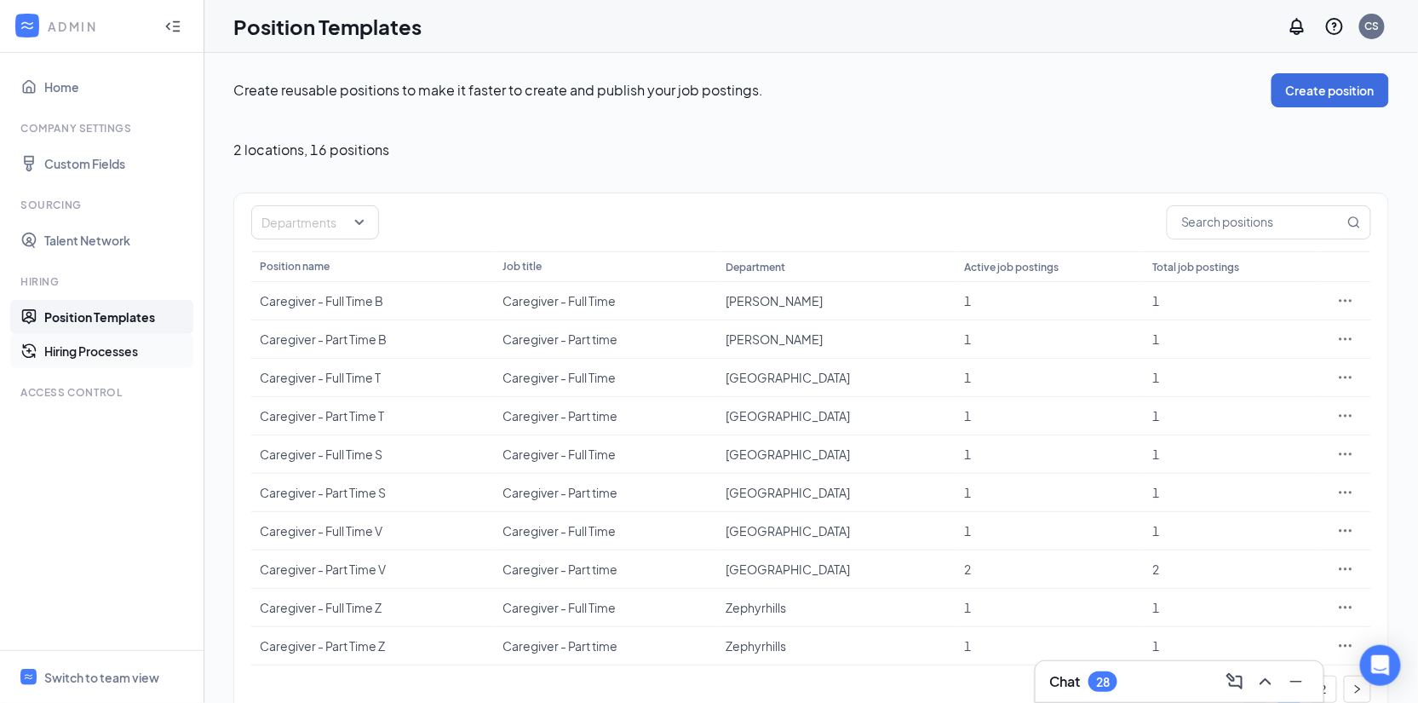
click at [100, 354] on link "Hiring Processes" at bounding box center [117, 351] width 146 height 34
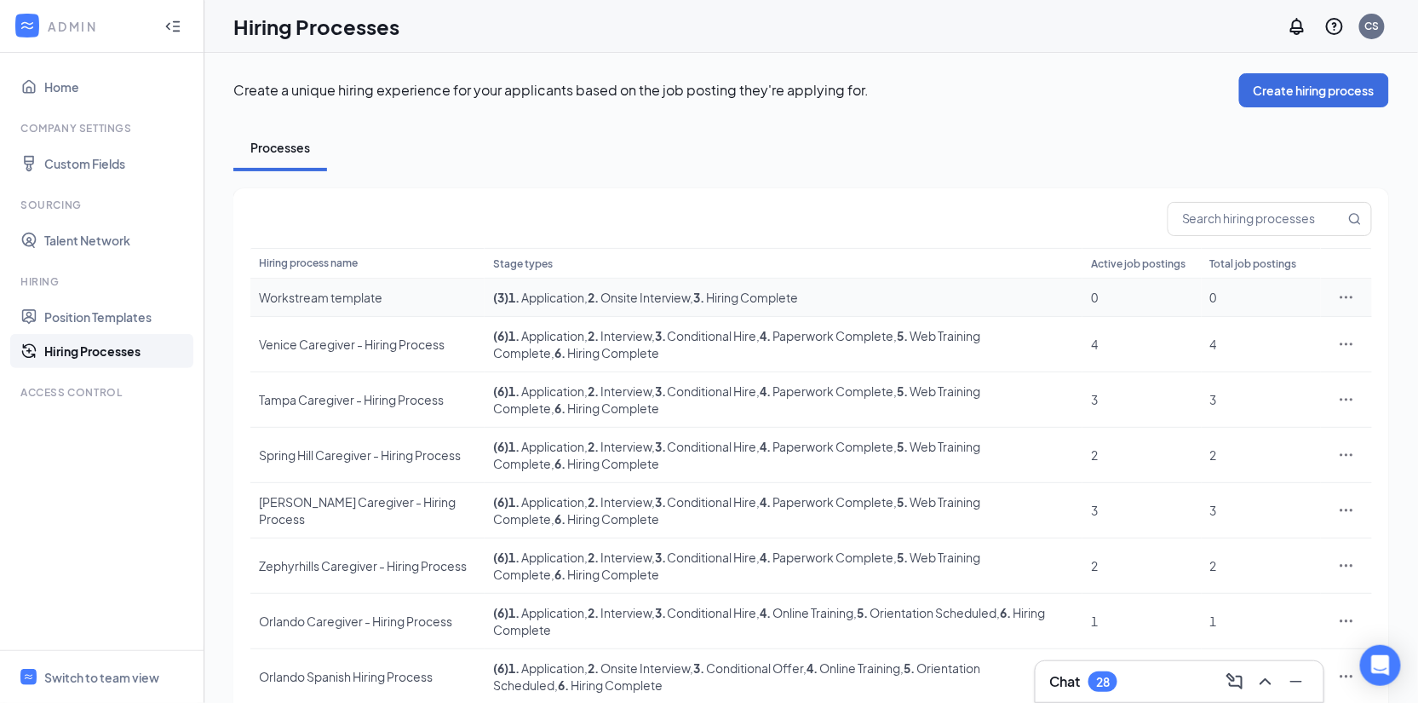
click at [341, 298] on div "Workstream template" at bounding box center [367, 297] width 217 height 17
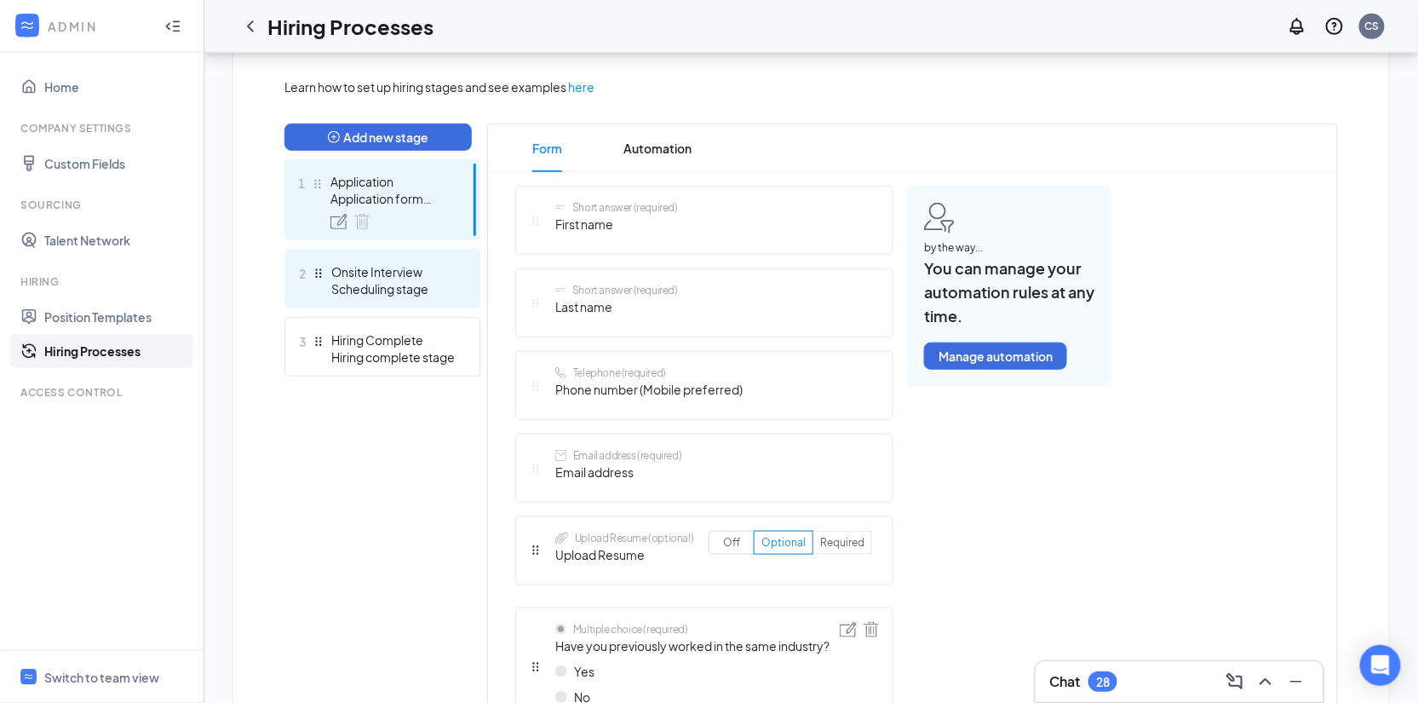
click at [394, 276] on div "Onsite Interview" at bounding box center [393, 271] width 124 height 17
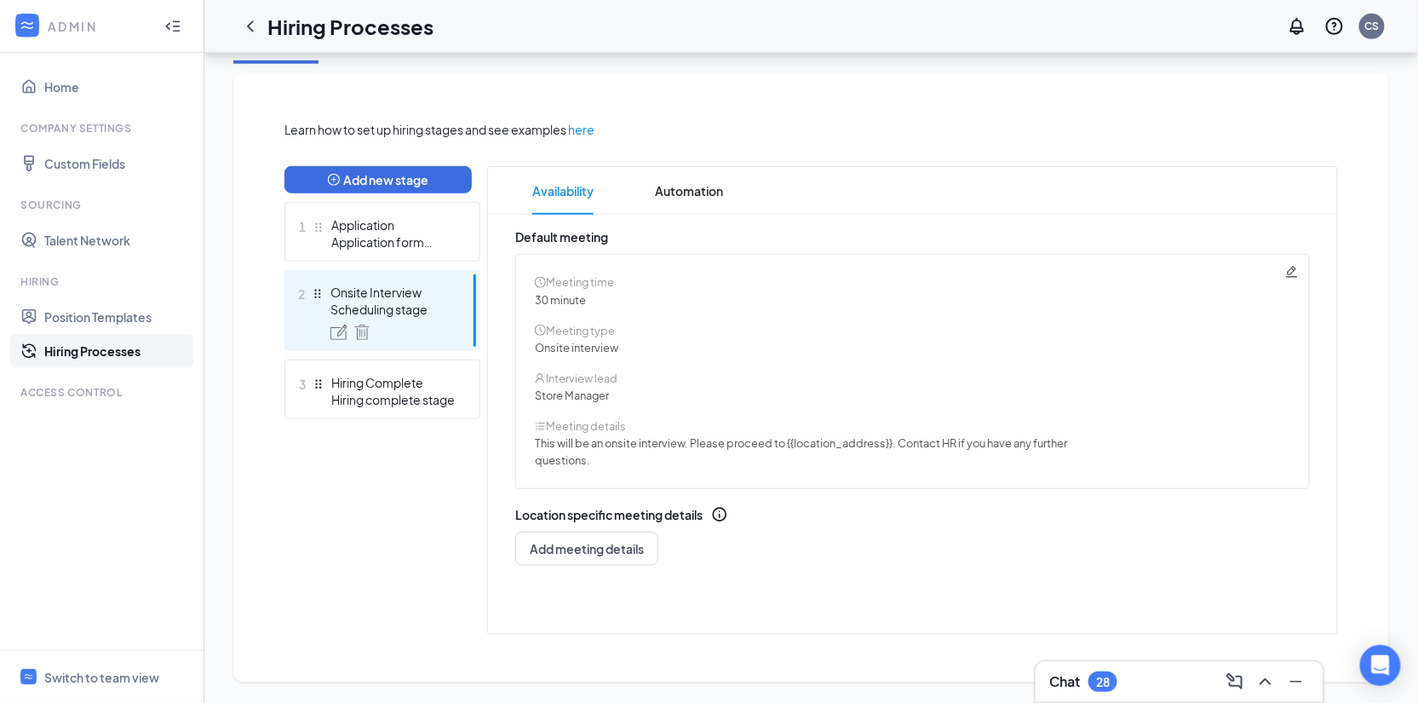
scroll to position [339, 0]
click at [692, 195] on span "Automation" at bounding box center [689, 192] width 68 height 48
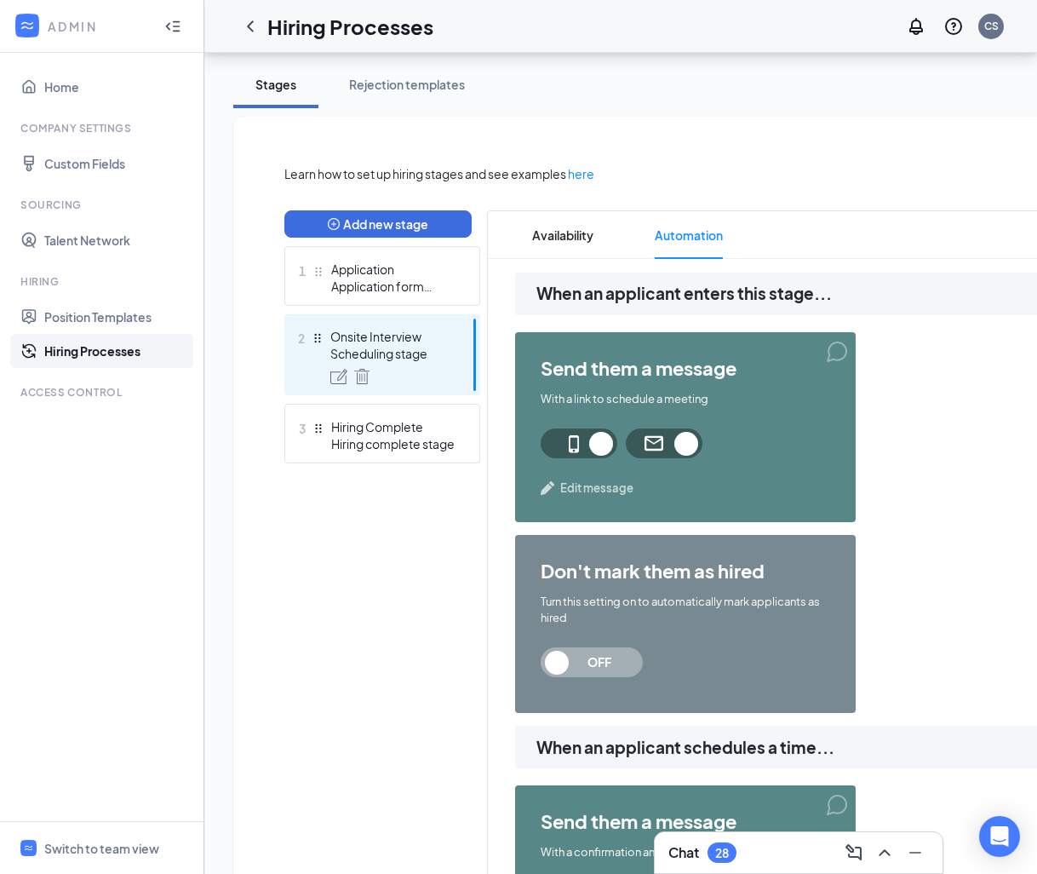
scroll to position [211, 0]
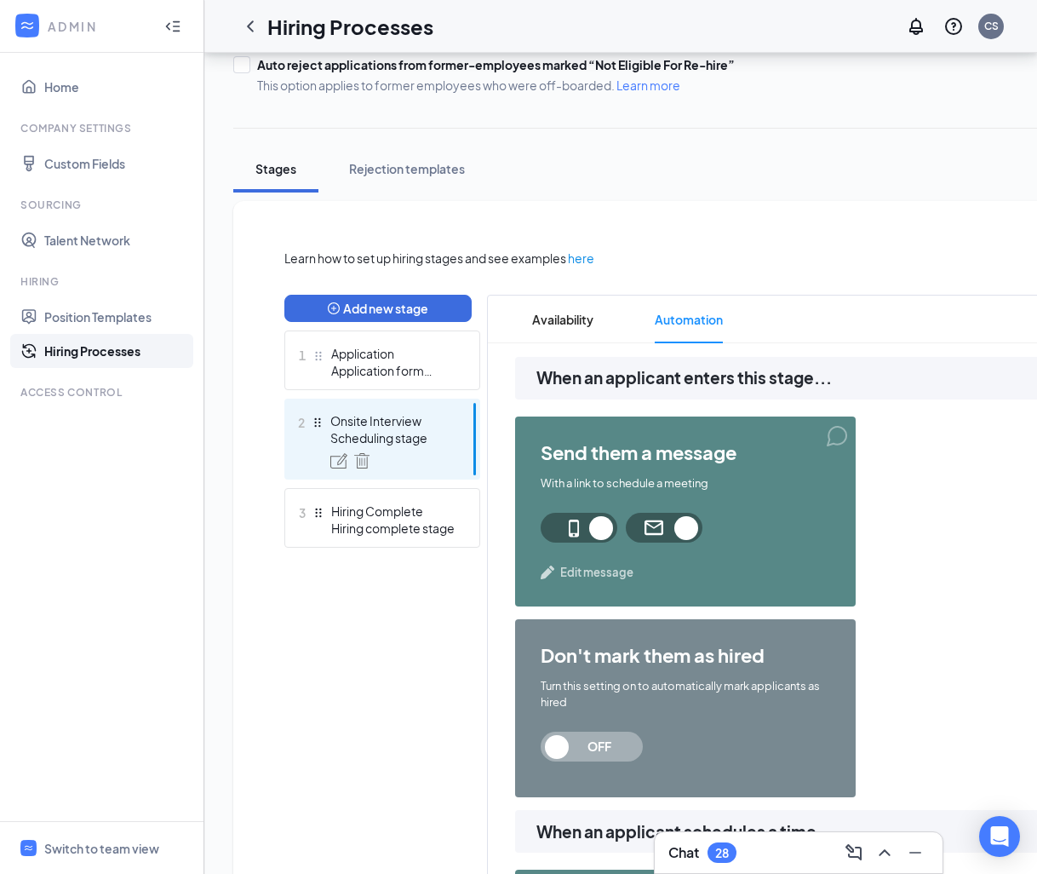
click at [282, 169] on div "Stages" at bounding box center [275, 168] width 51 height 17
click at [95, 347] on link "Hiring Processes" at bounding box center [117, 351] width 146 height 34
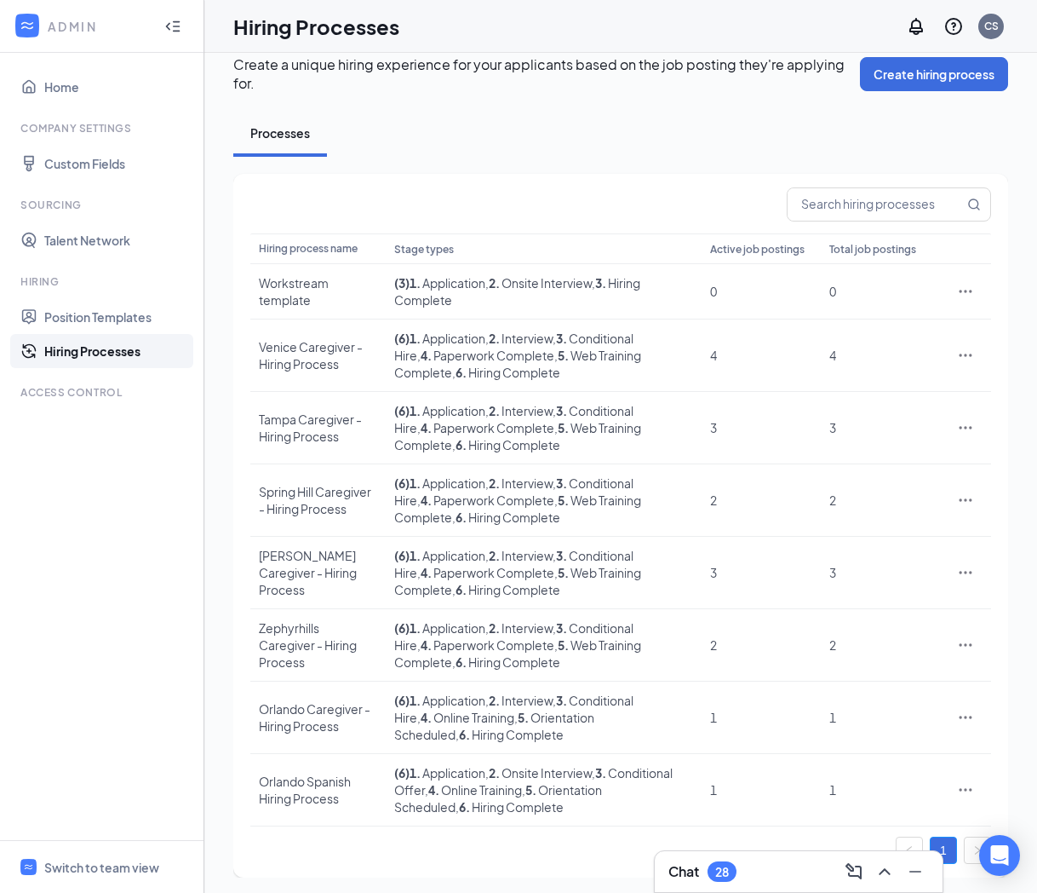
scroll to position [23, 0]
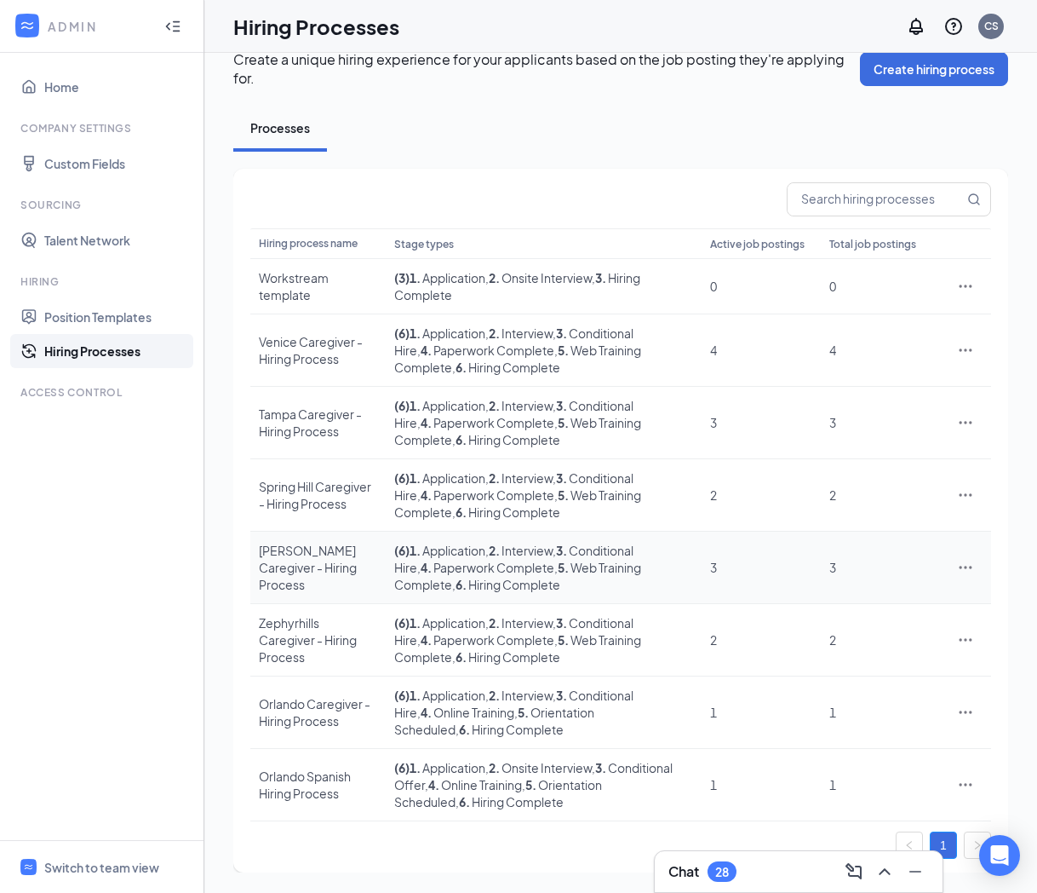
click at [330, 558] on div "Brandon Caregiver - Hiring Process" at bounding box center [318, 567] width 118 height 51
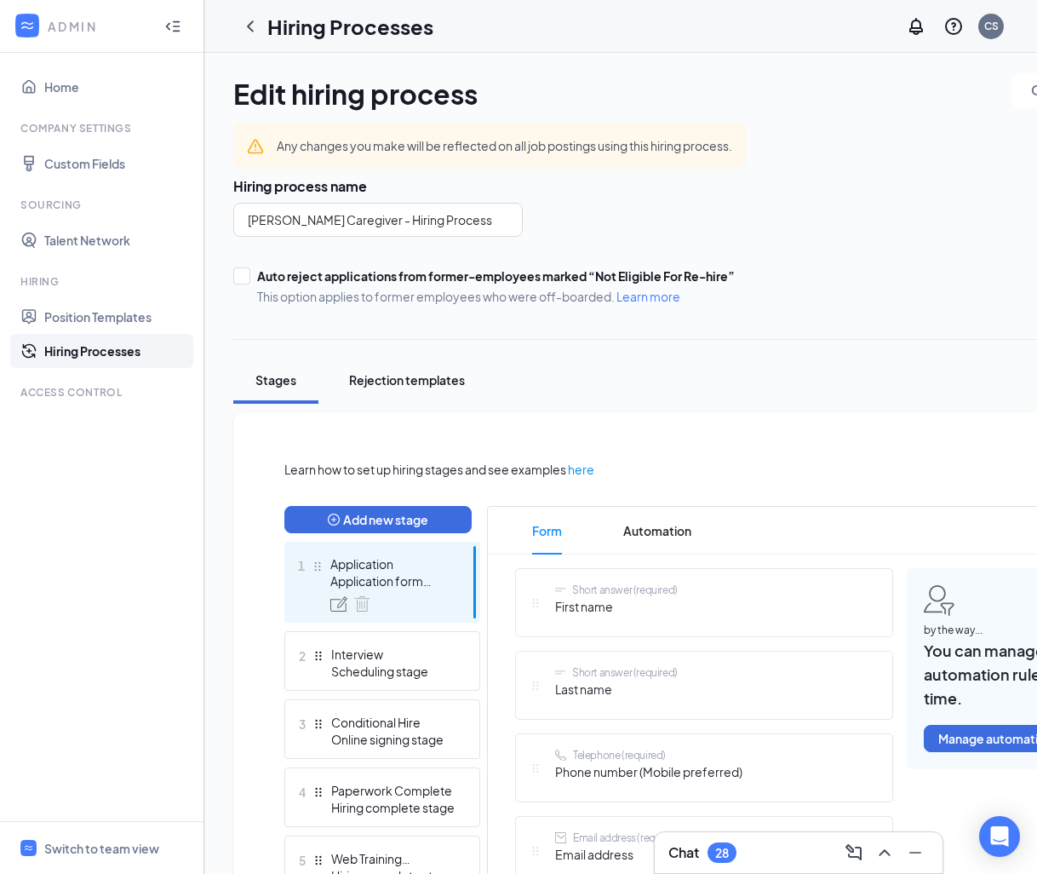
click at [413, 375] on div "Rejection templates" at bounding box center [407, 379] width 116 height 17
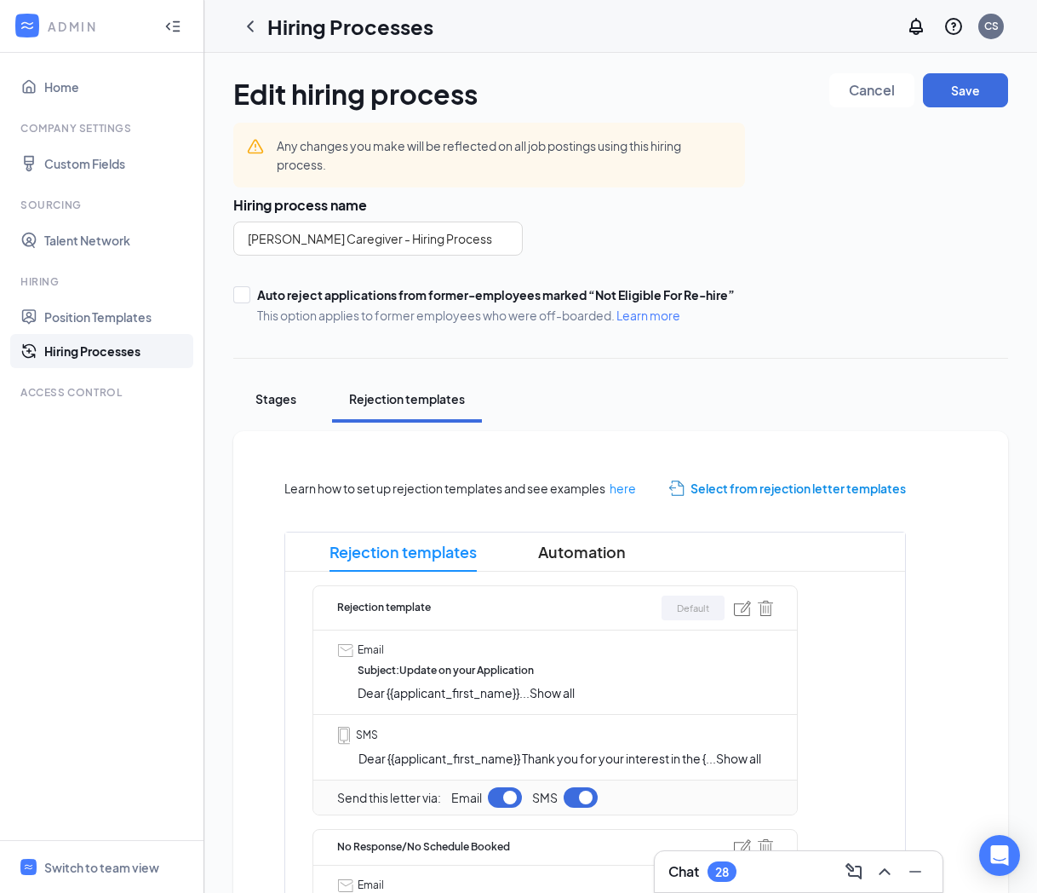
click at [285, 398] on div "Stages" at bounding box center [275, 398] width 51 height 17
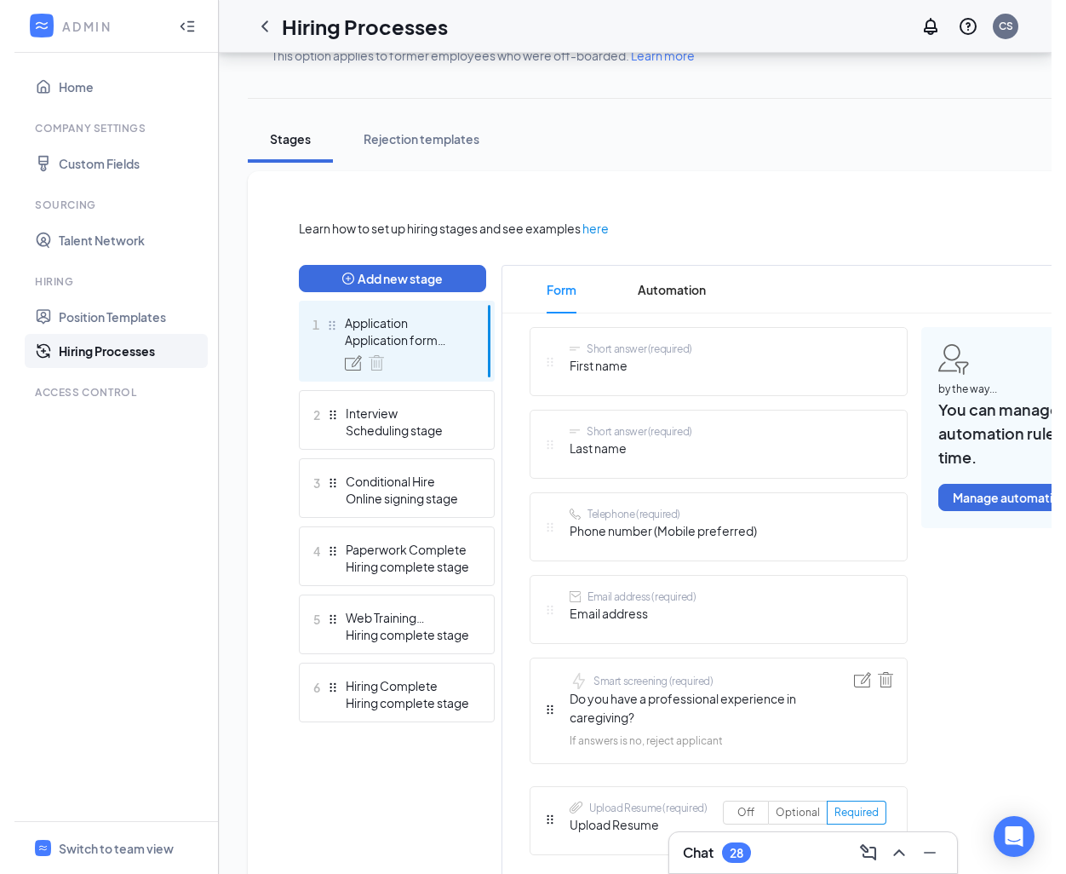
scroll to position [255, 0]
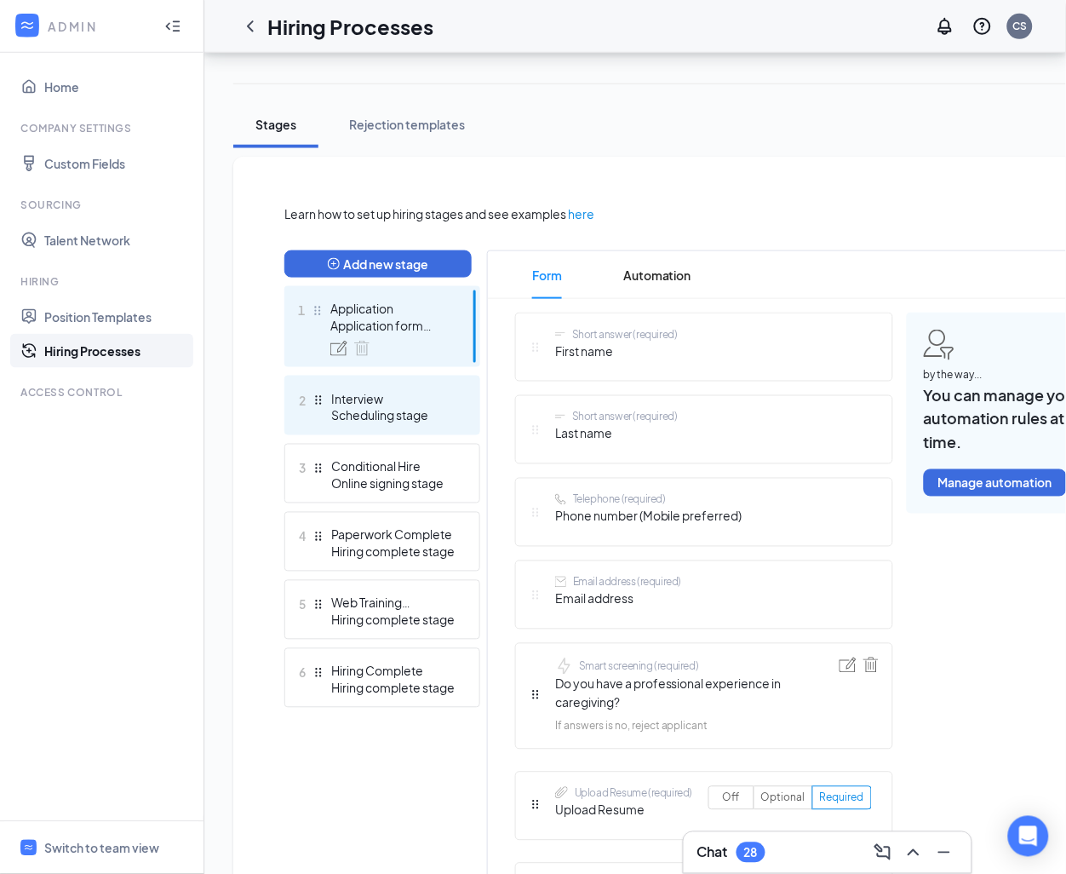
click at [359, 418] on div "Scheduling stage" at bounding box center [393, 415] width 124 height 17
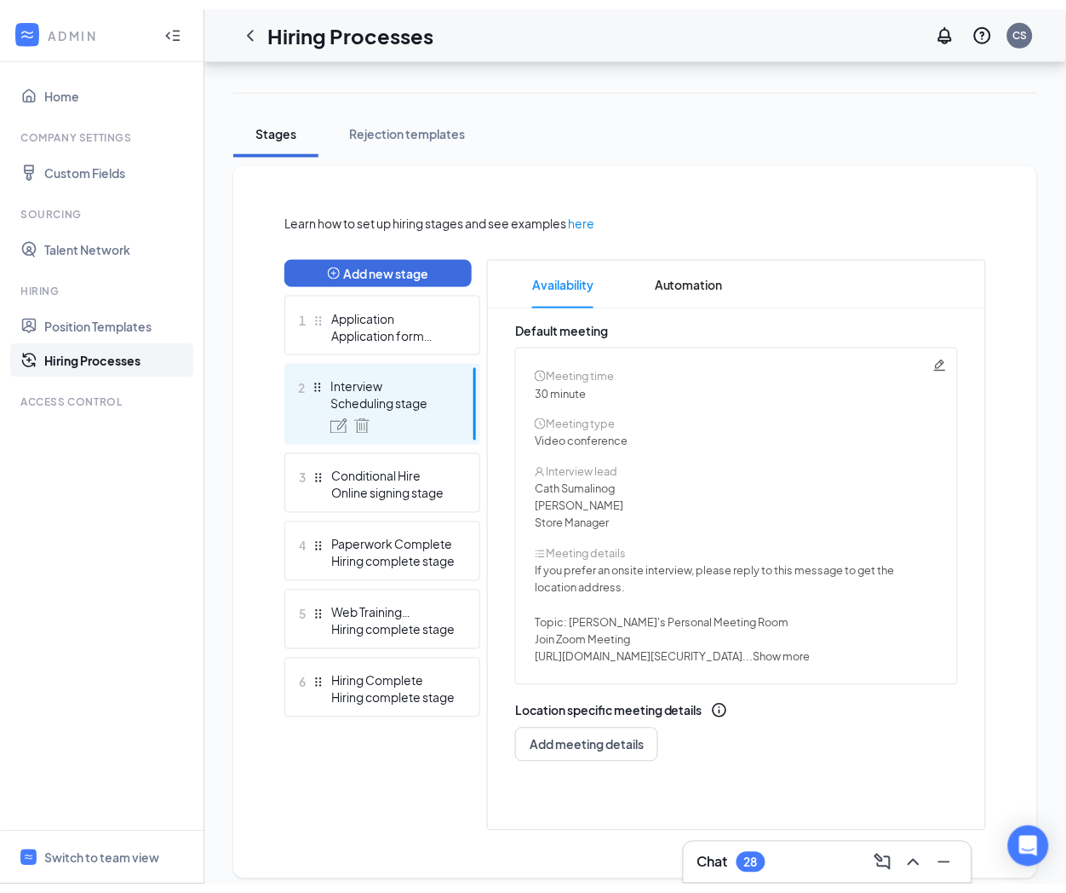
scroll to position [252, 0]
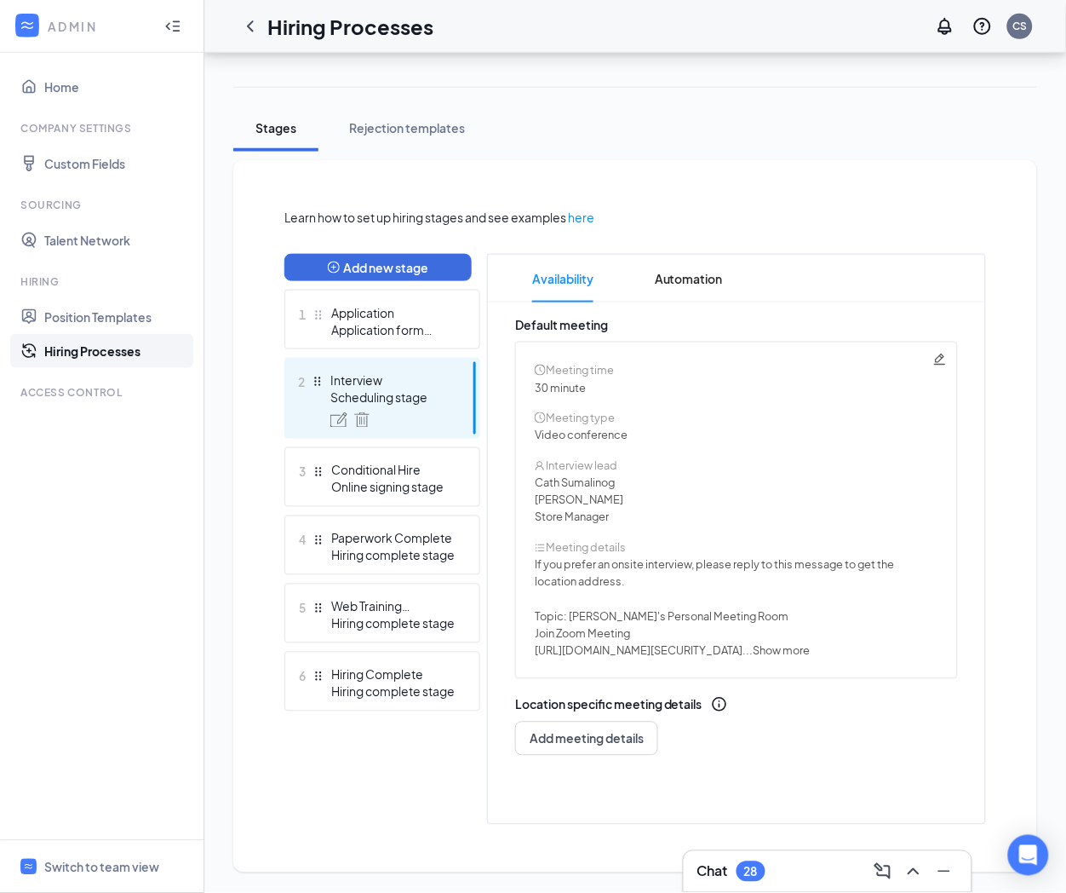
click at [810, 648] on span "Show more" at bounding box center [781, 651] width 57 height 14
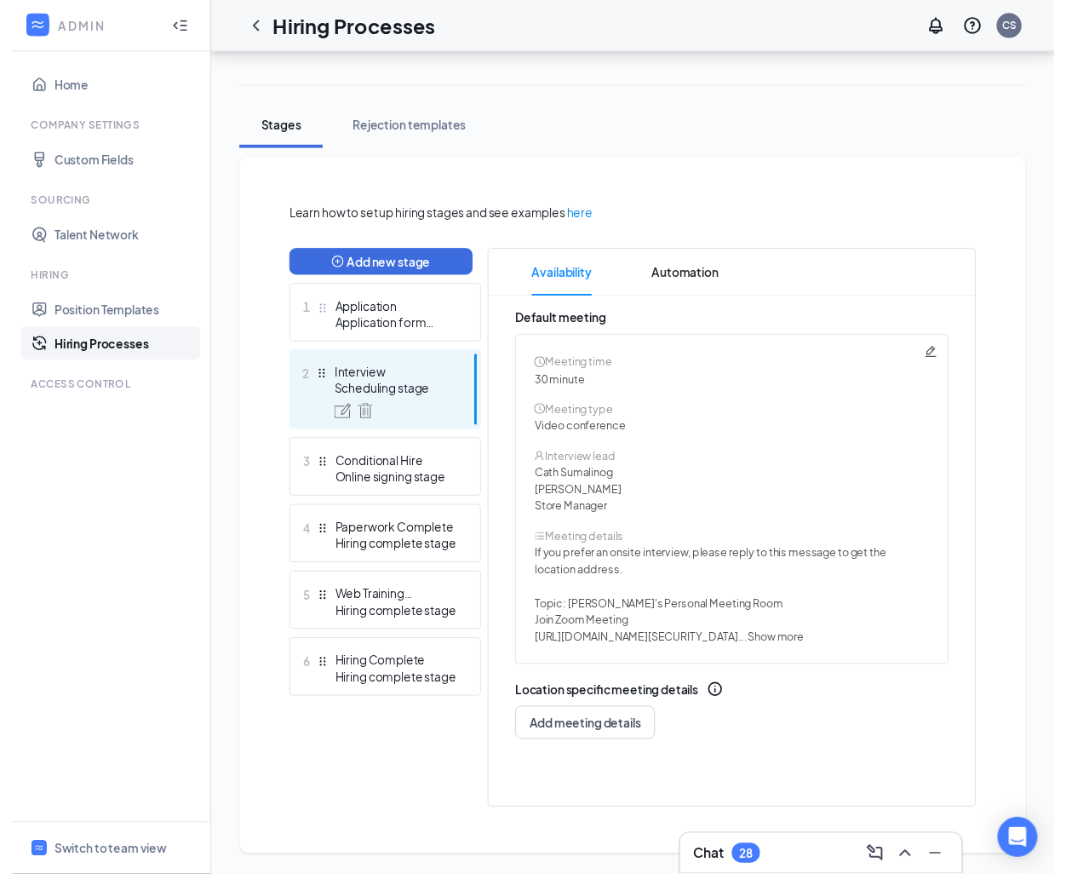
scroll to position [255, 0]
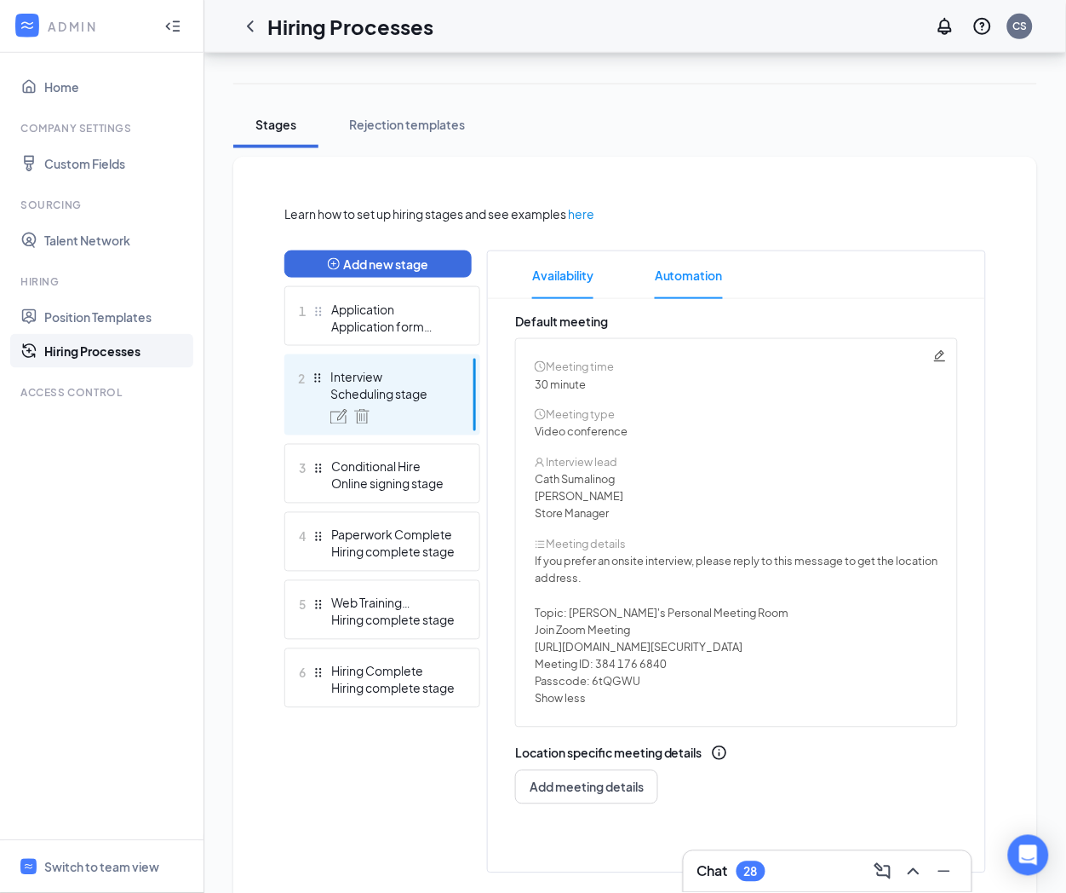
click at [703, 270] on span "Automation" at bounding box center [689, 275] width 68 height 48
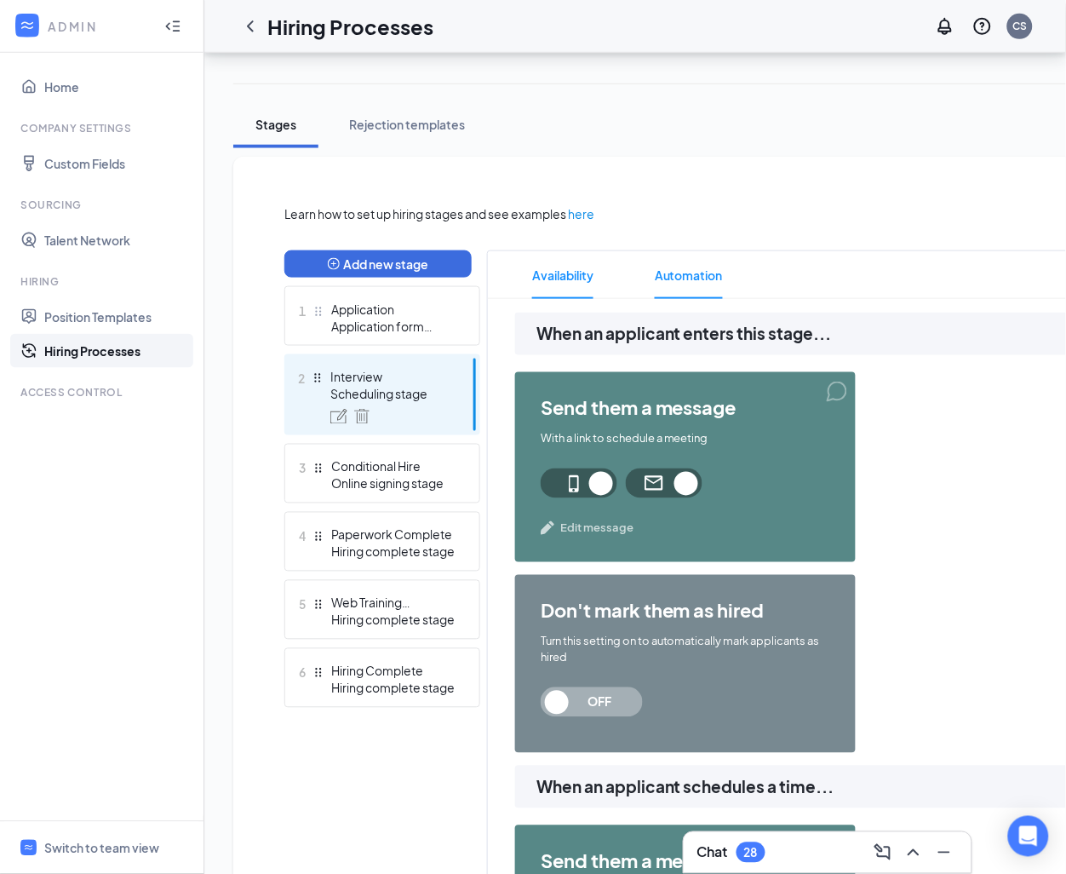
click at [570, 280] on span "Availability" at bounding box center [562, 275] width 61 height 48
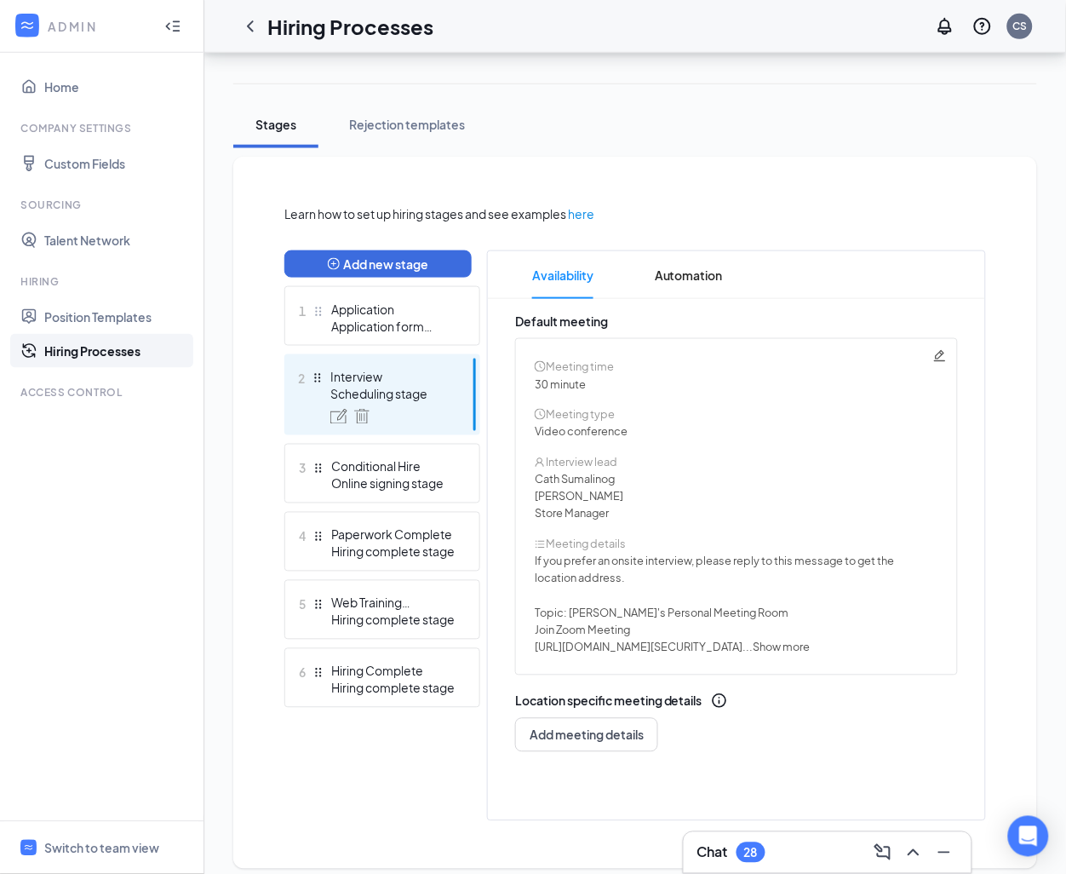
scroll to position [252, 0]
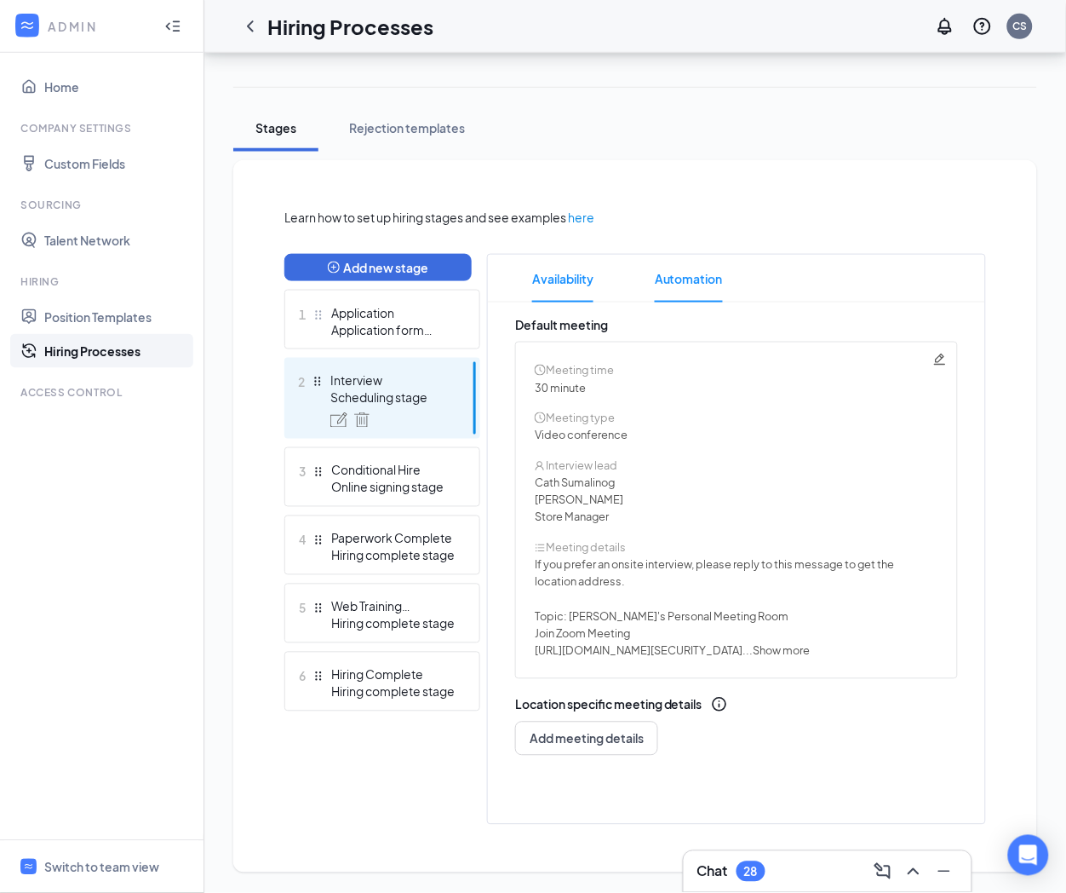
click at [703, 276] on span "Automation" at bounding box center [689, 279] width 68 height 48
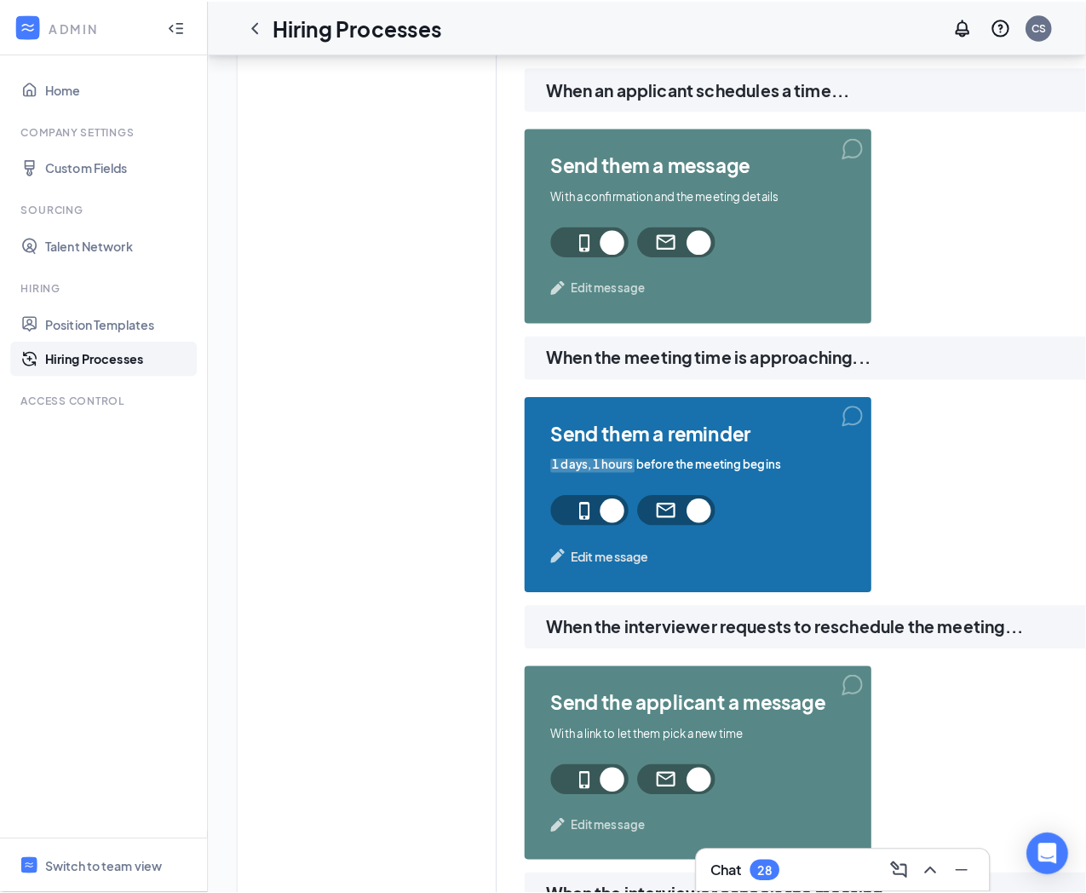
scroll to position [1010, 0]
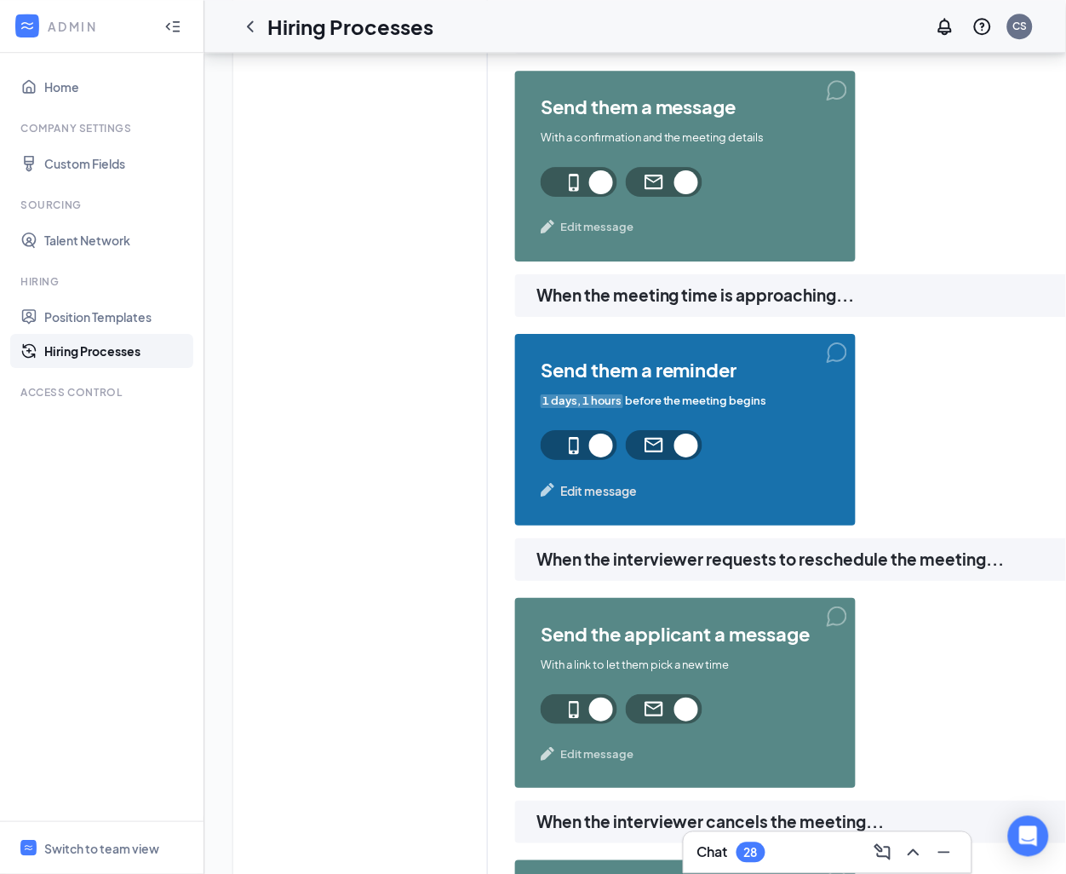
click at [614, 490] on span "Edit message" at bounding box center [598, 490] width 77 height 19
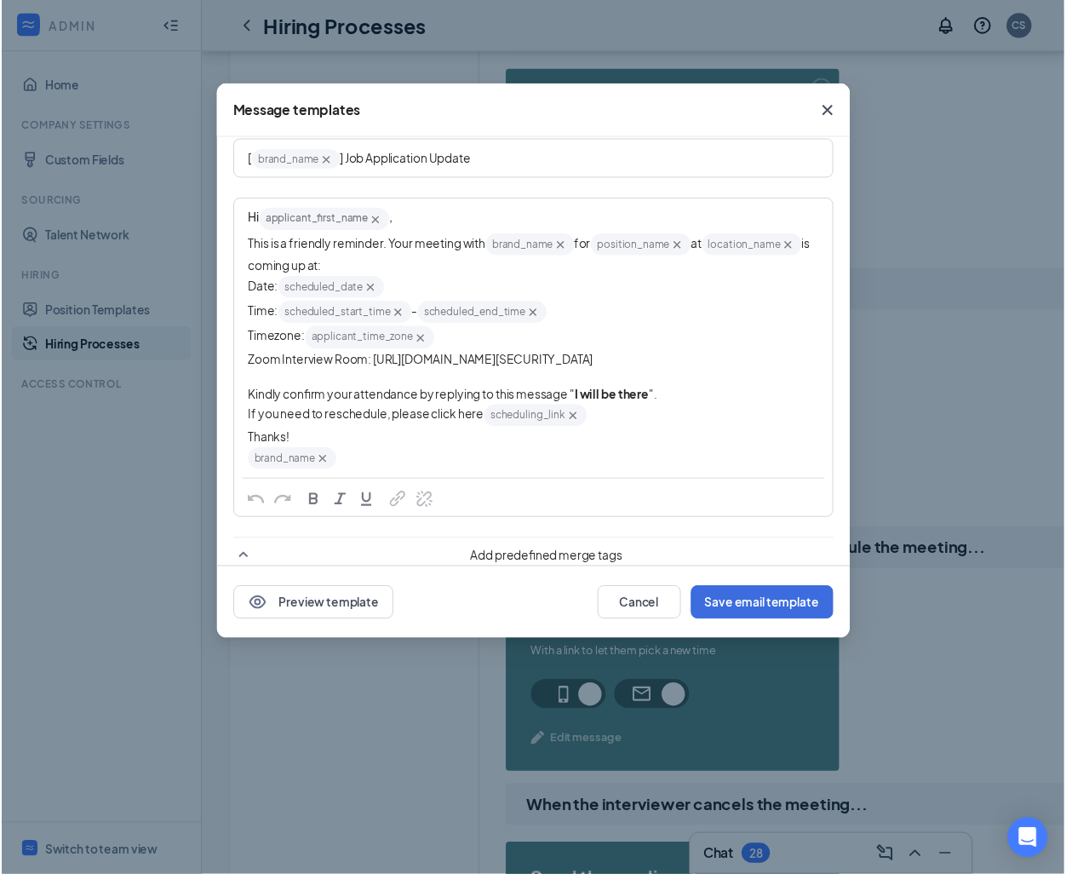
scroll to position [128, 0]
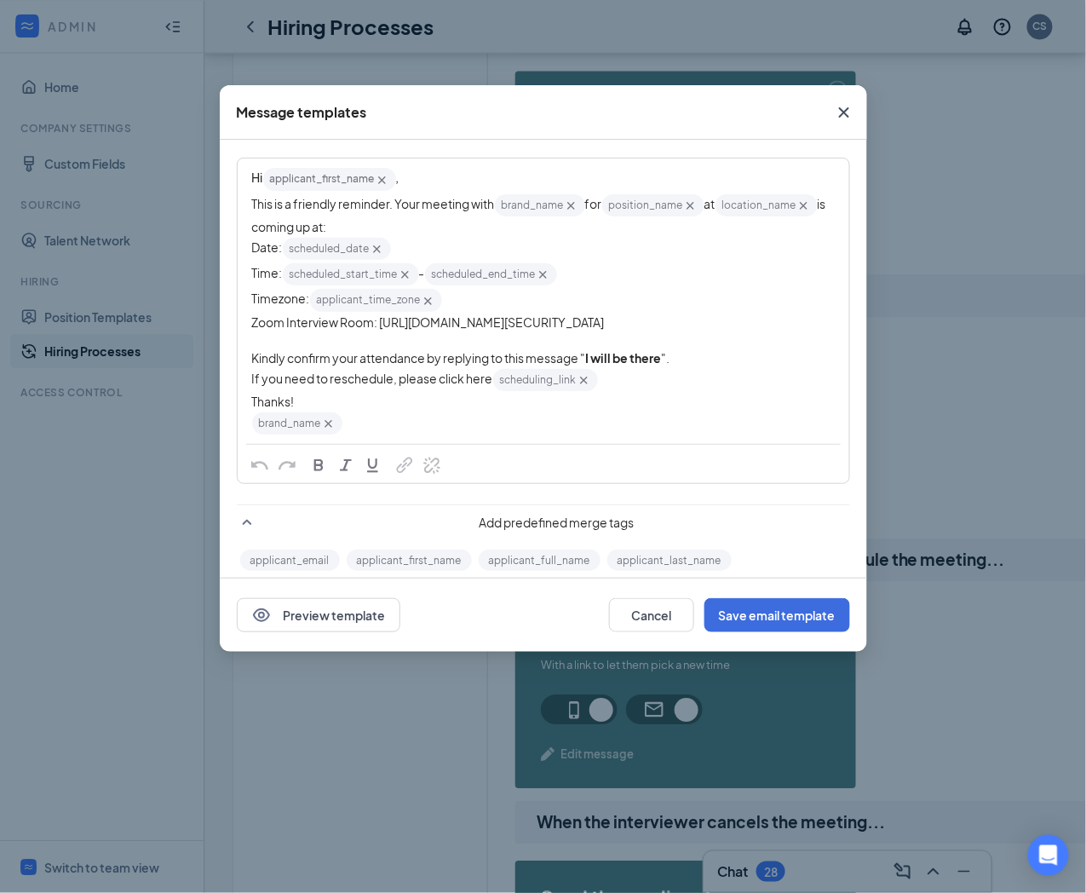
click at [847, 105] on icon "Cross" at bounding box center [844, 112] width 20 height 20
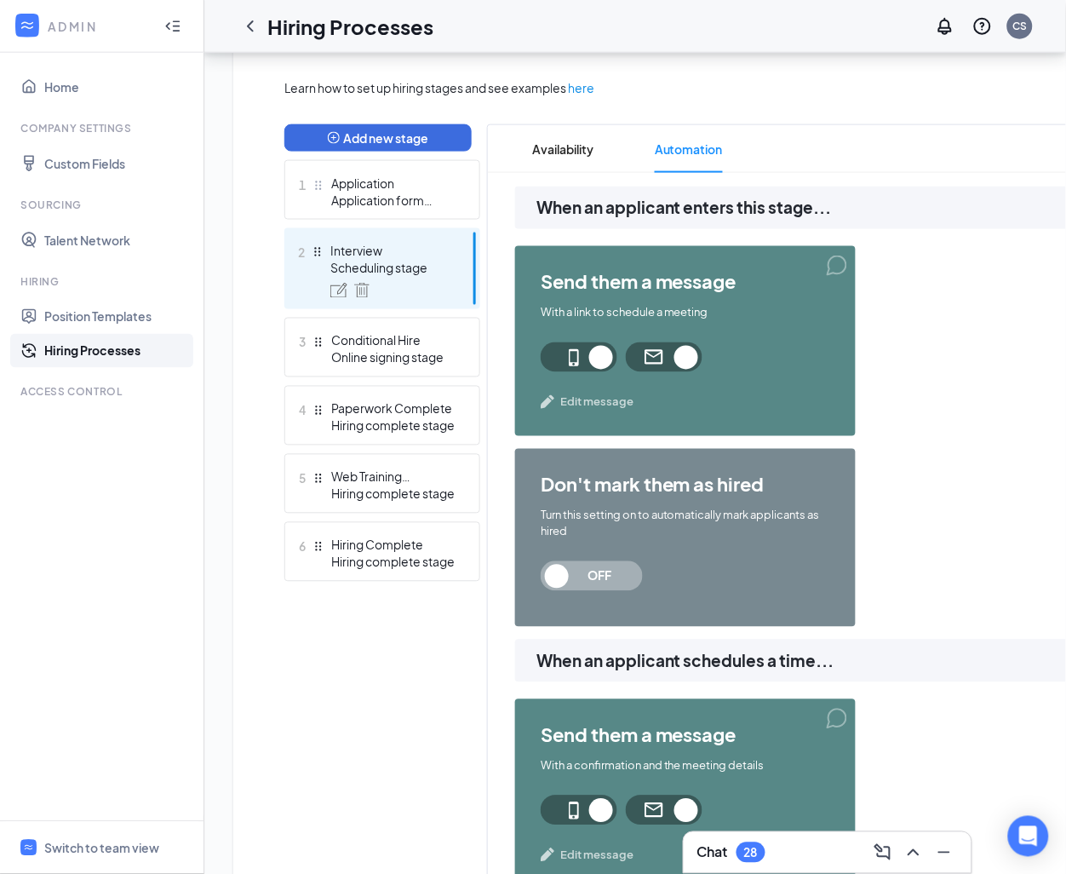
scroll to position [382, 0]
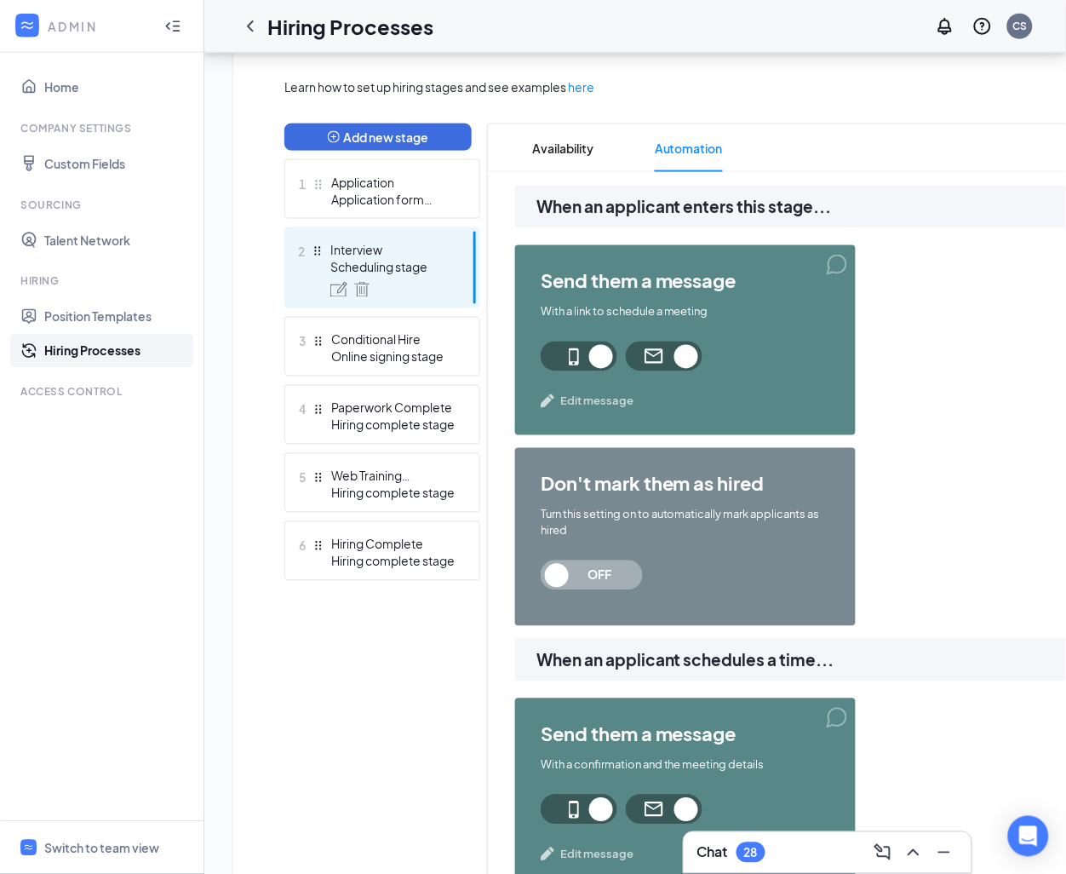
click at [602, 399] on span "Edit message" at bounding box center [596, 401] width 73 height 17
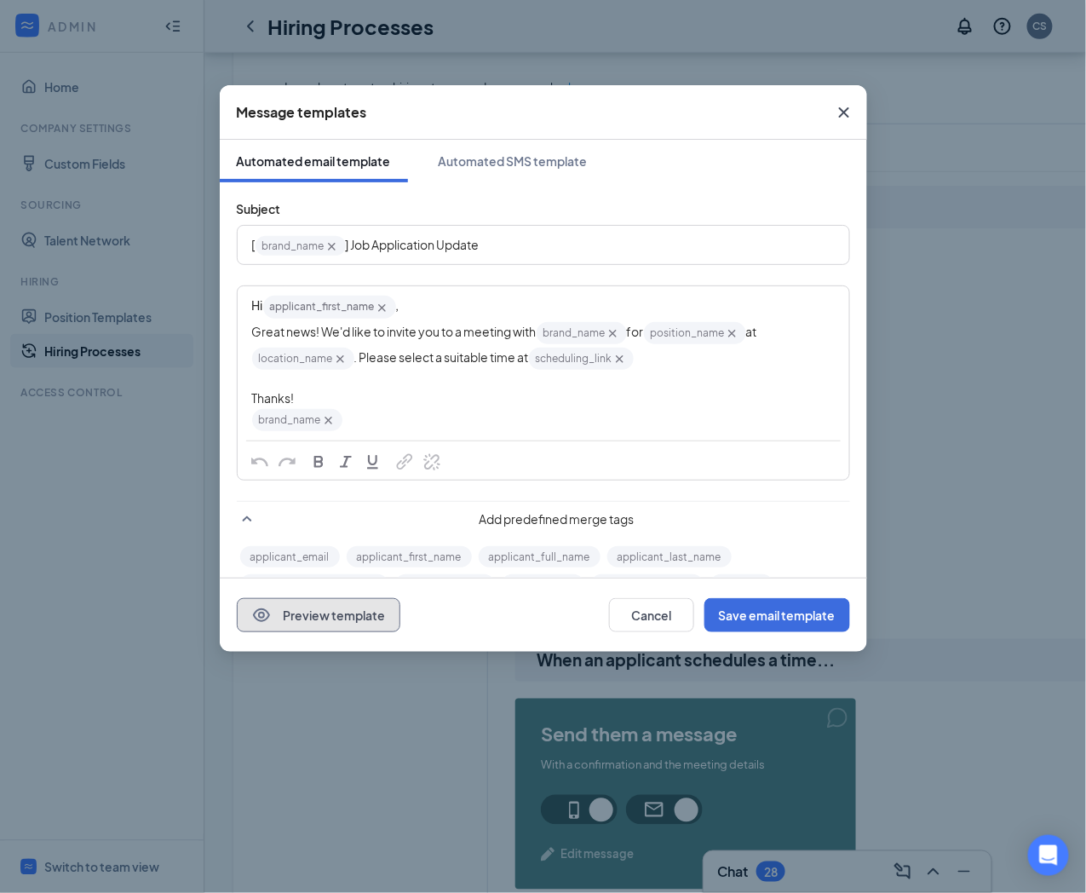
click at [299, 614] on button "Preview template" at bounding box center [319, 615] width 164 height 34
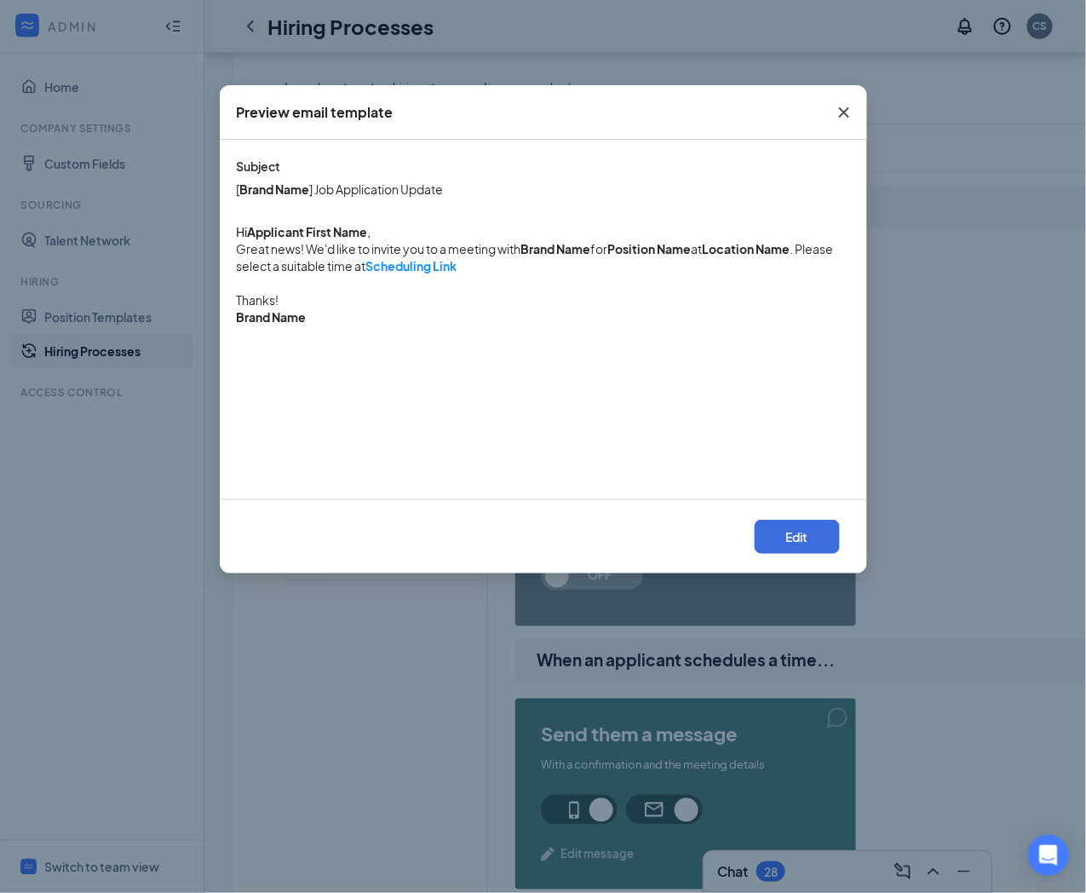
click at [844, 106] on icon "Cross" at bounding box center [844, 112] width 20 height 20
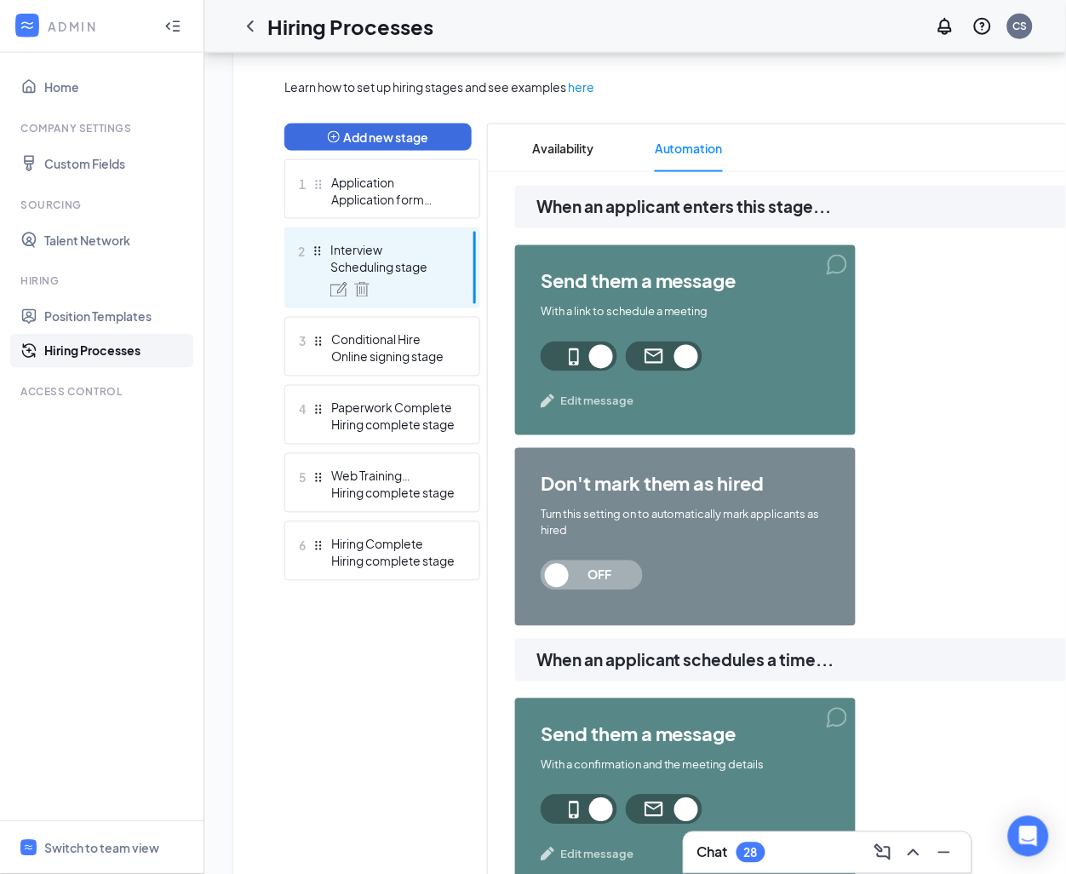
click at [600, 405] on span "Edit message" at bounding box center [596, 401] width 73 height 17
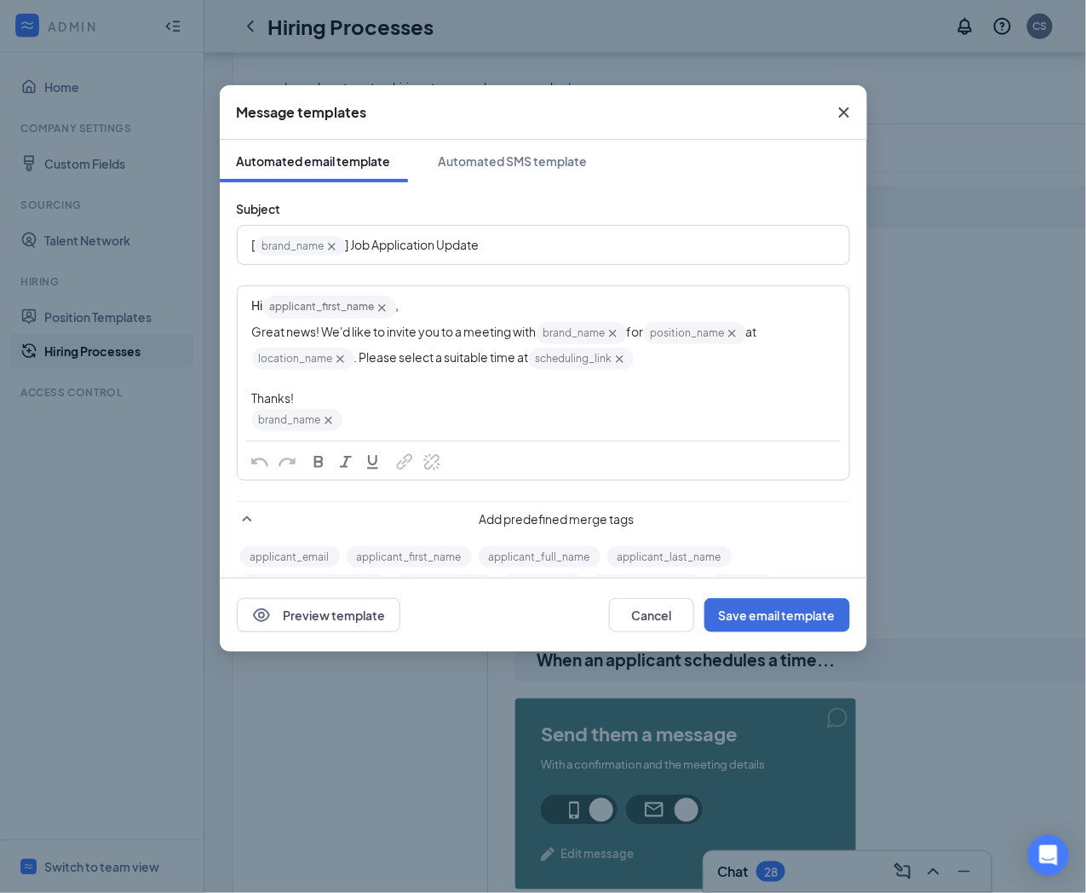
click at [842, 106] on icon "Cross" at bounding box center [844, 112] width 20 height 20
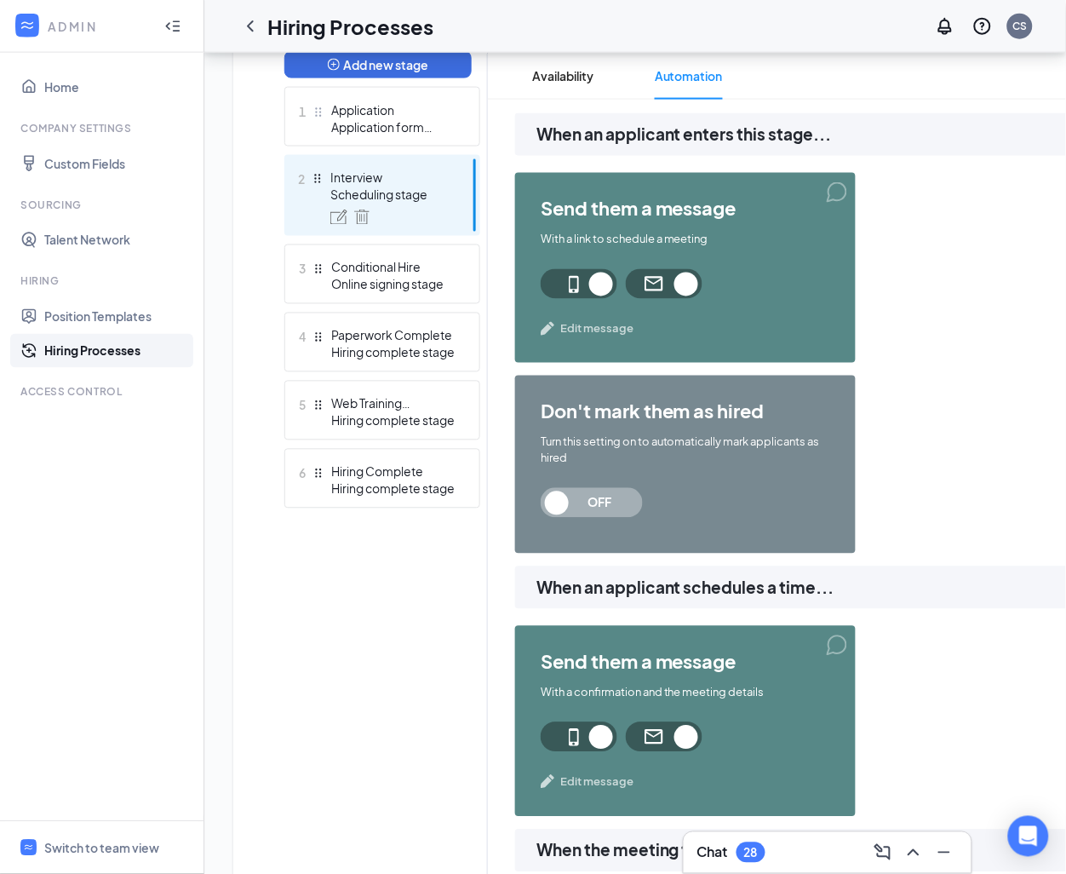
scroll to position [638, 0]
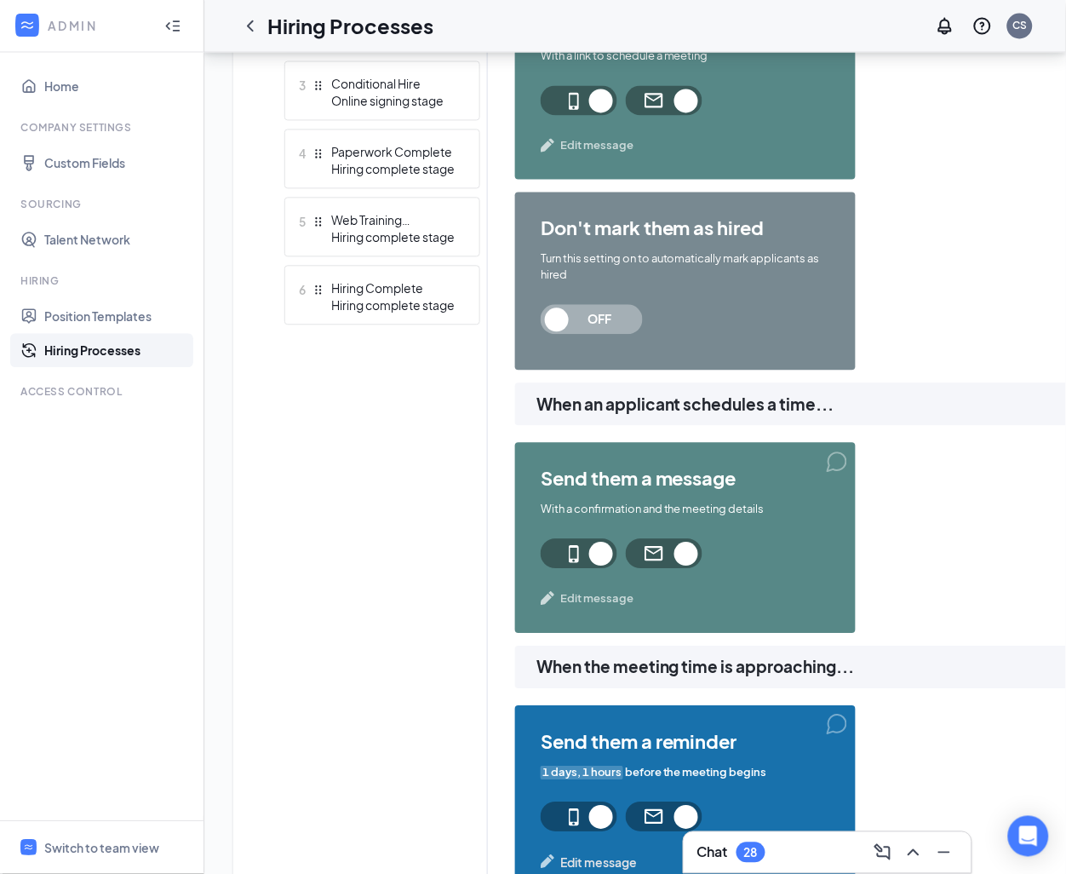
click at [687, 398] on span "When an applicant schedules a time..." at bounding box center [847, 406] width 620 height 26
click at [701, 478] on span "send them a message" at bounding box center [686, 478] width 290 height 20
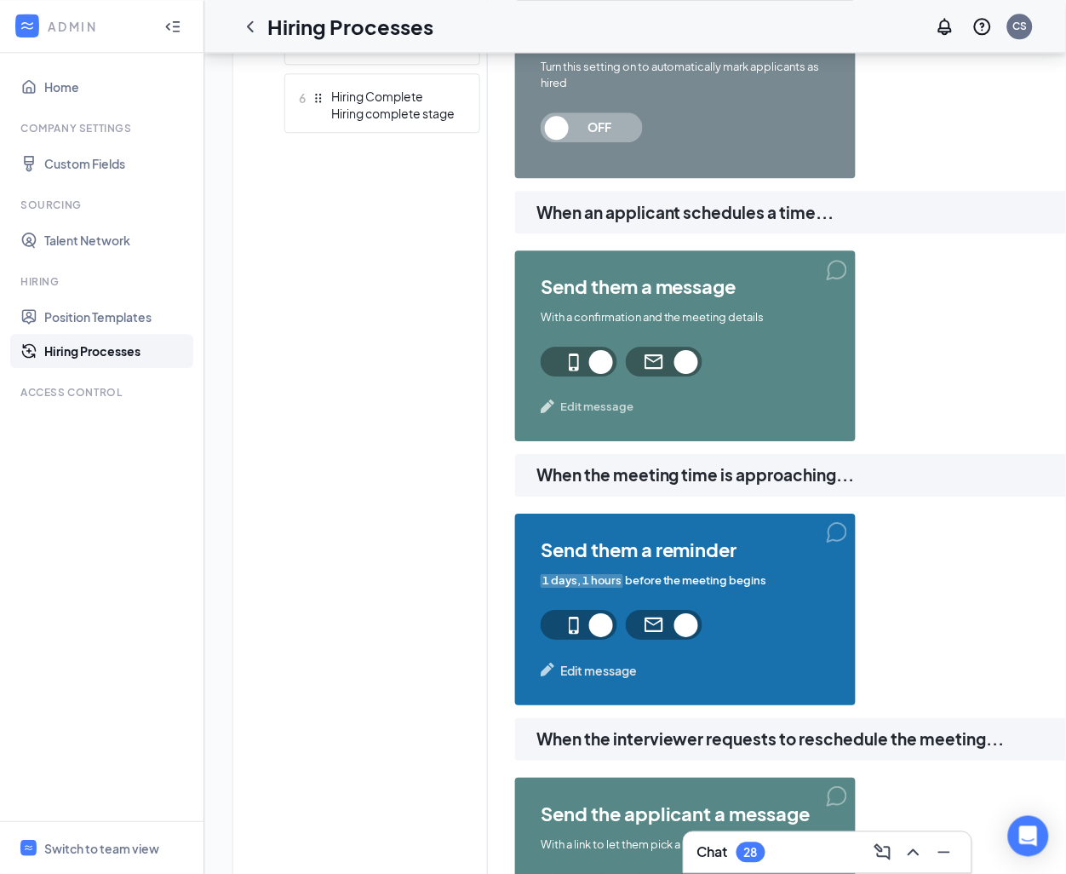
scroll to position [894, 0]
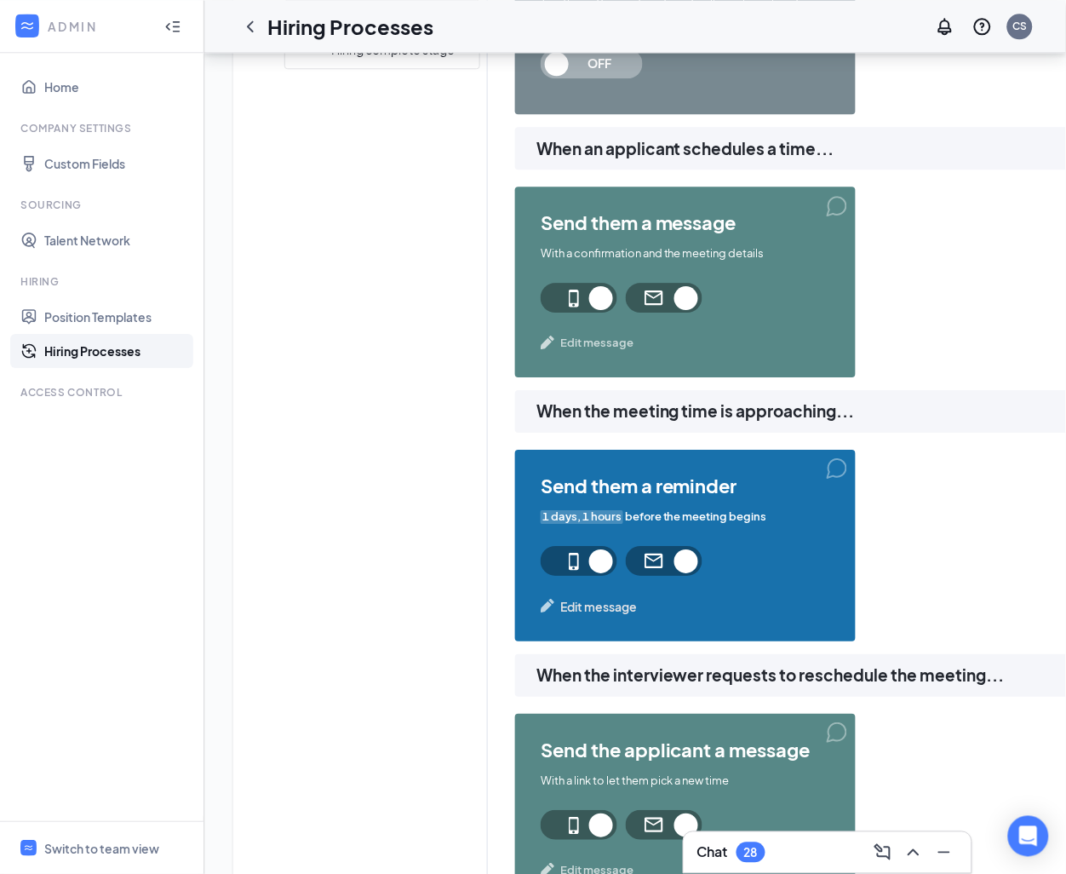
click at [658, 486] on span "send them a reminder" at bounding box center [686, 485] width 290 height 20
click at [692, 510] on span "1 days, 1 hours before the meeting begins" at bounding box center [654, 516] width 227 height 16
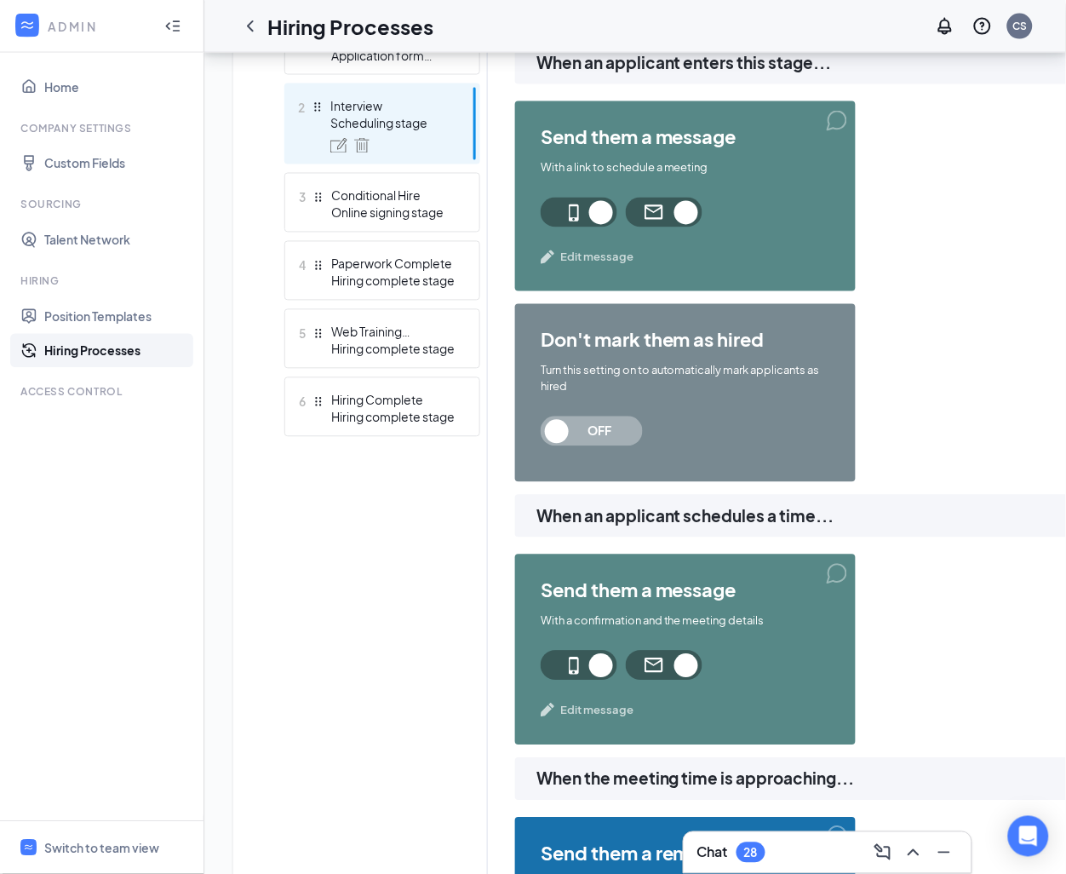
scroll to position [382, 0]
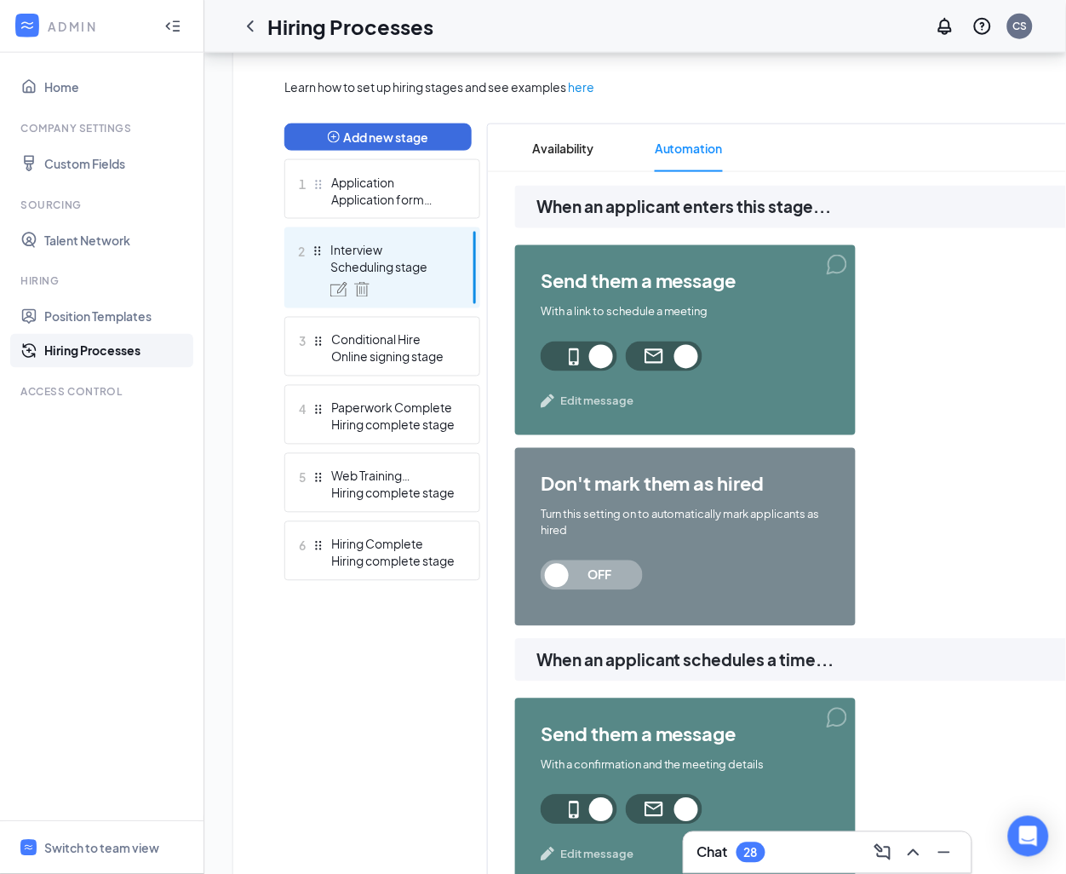
click at [601, 393] on span "Edit message" at bounding box center [596, 401] width 73 height 17
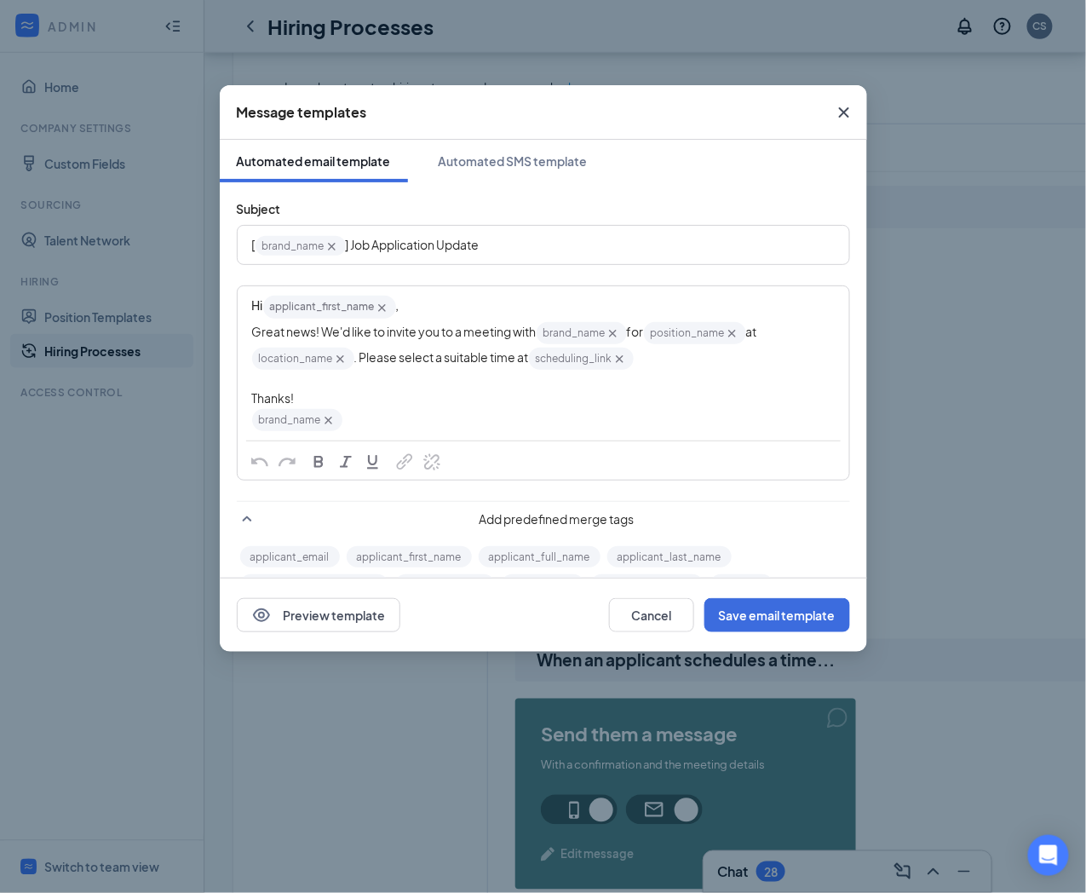
click at [841, 97] on span "Close" at bounding box center [844, 112] width 46 height 46
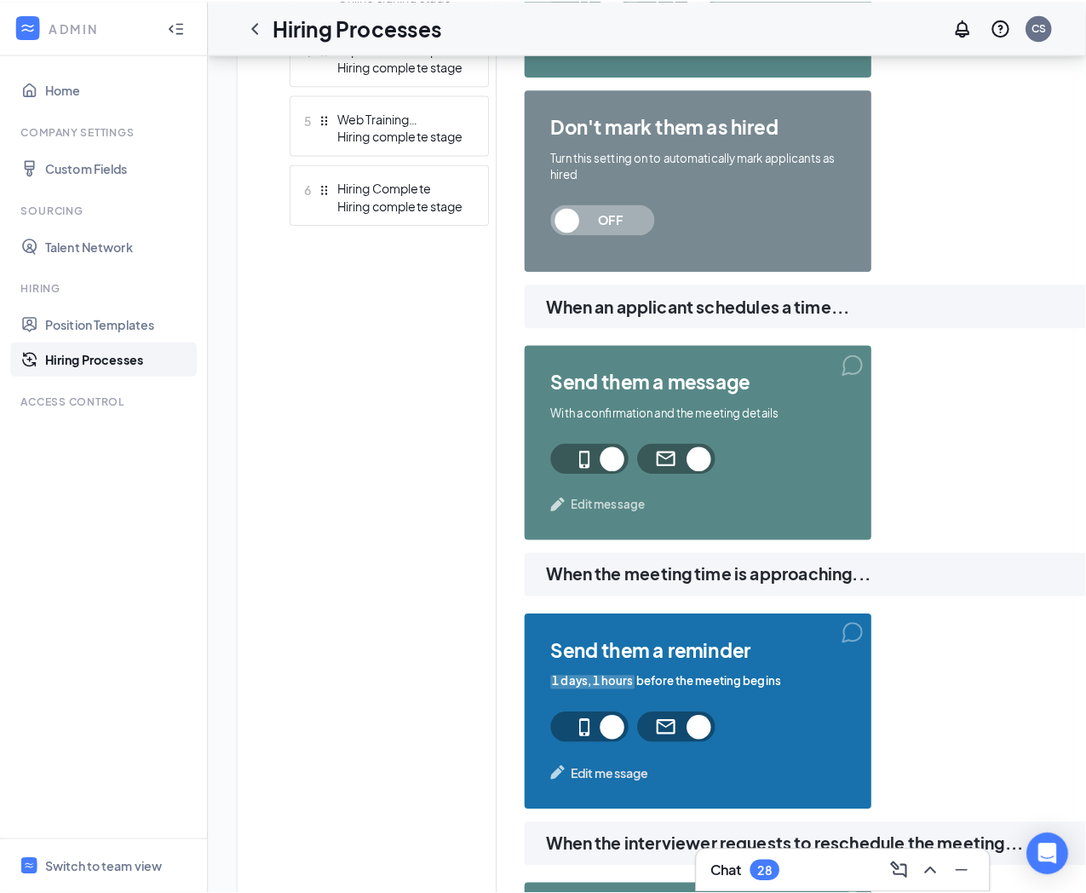
scroll to position [766, 0]
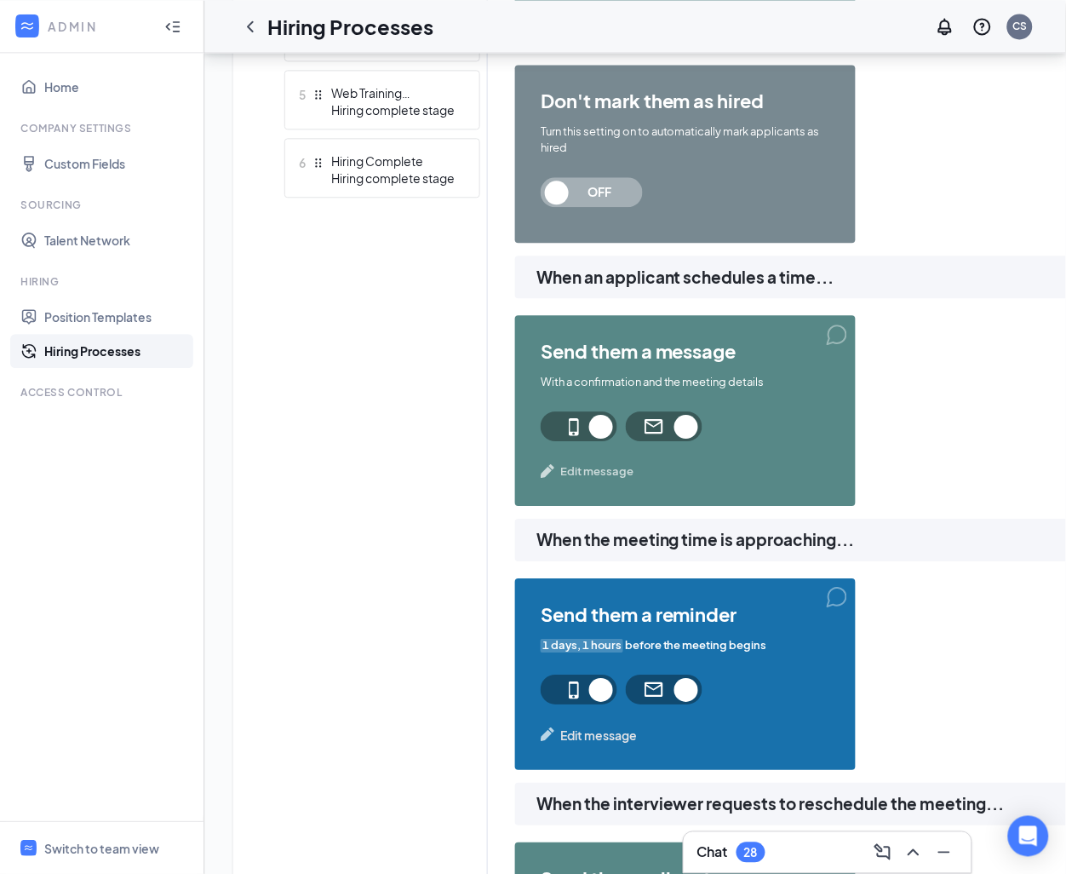
click at [592, 466] on span "Edit message" at bounding box center [596, 470] width 73 height 17
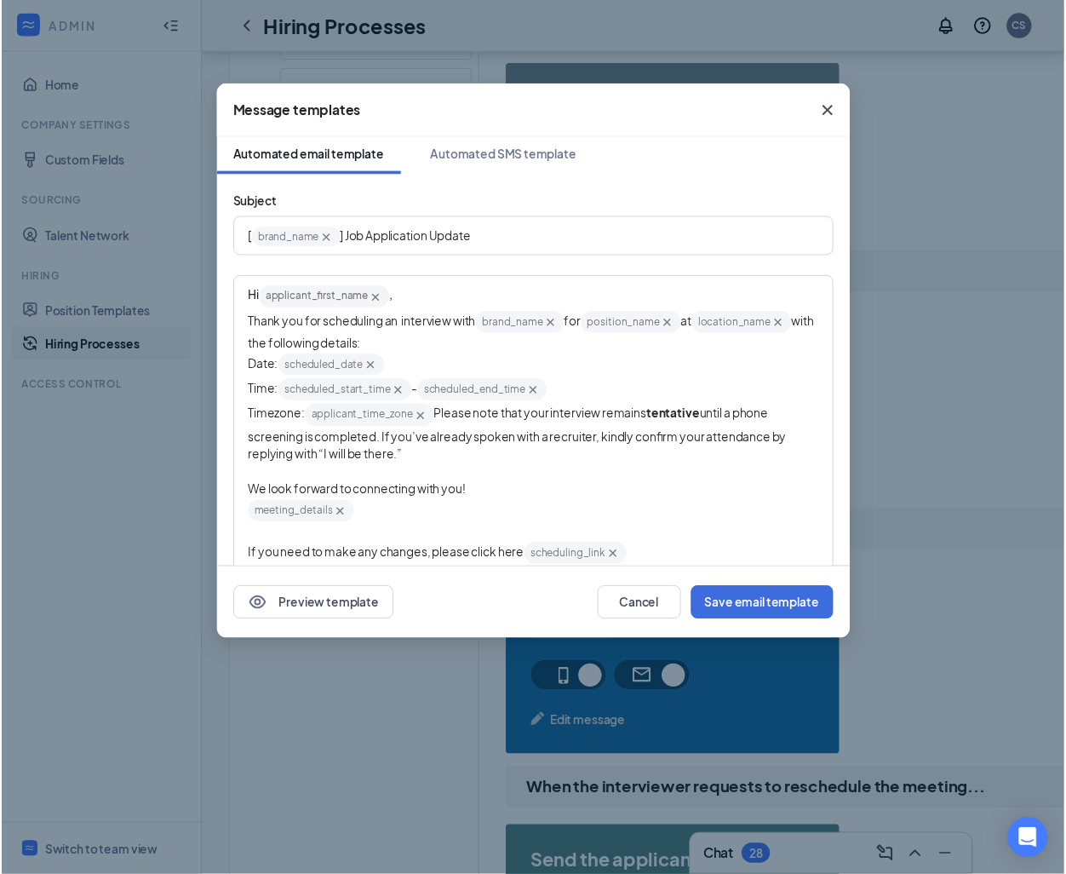
scroll to position [0, 0]
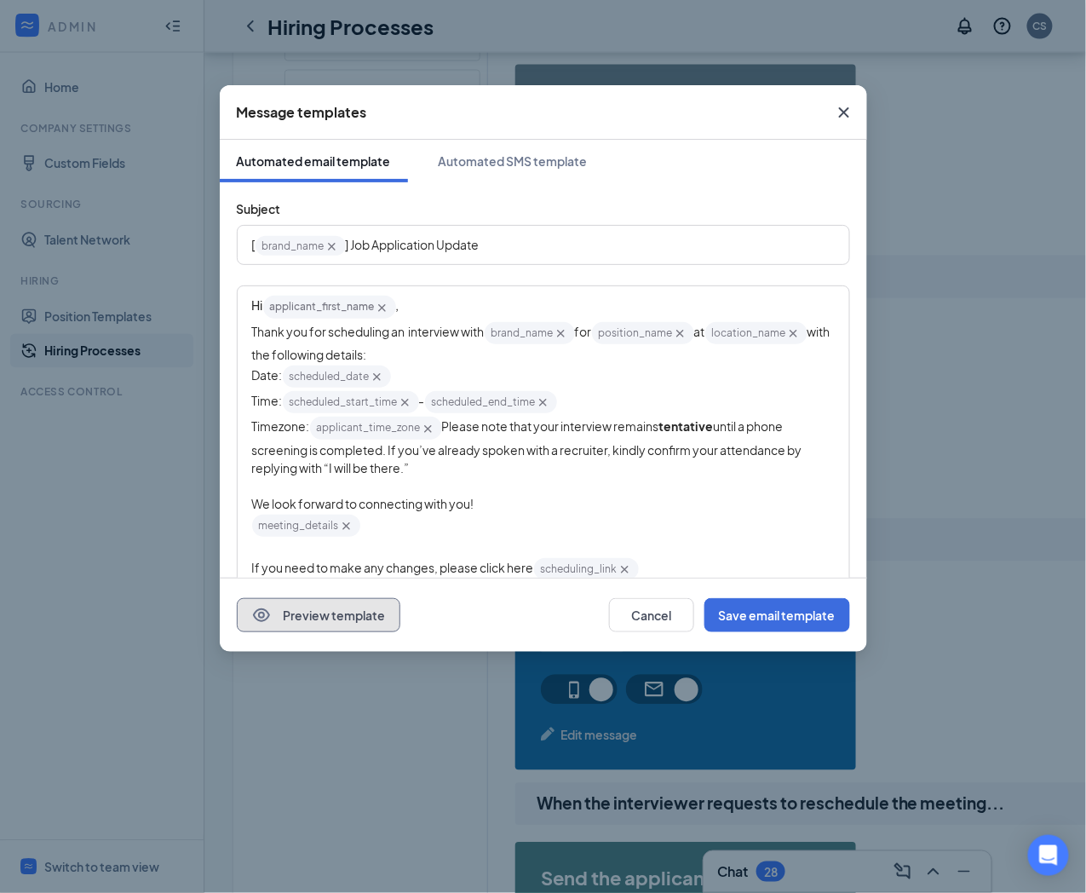
click at [321, 606] on button "Preview template" at bounding box center [319, 615] width 164 height 34
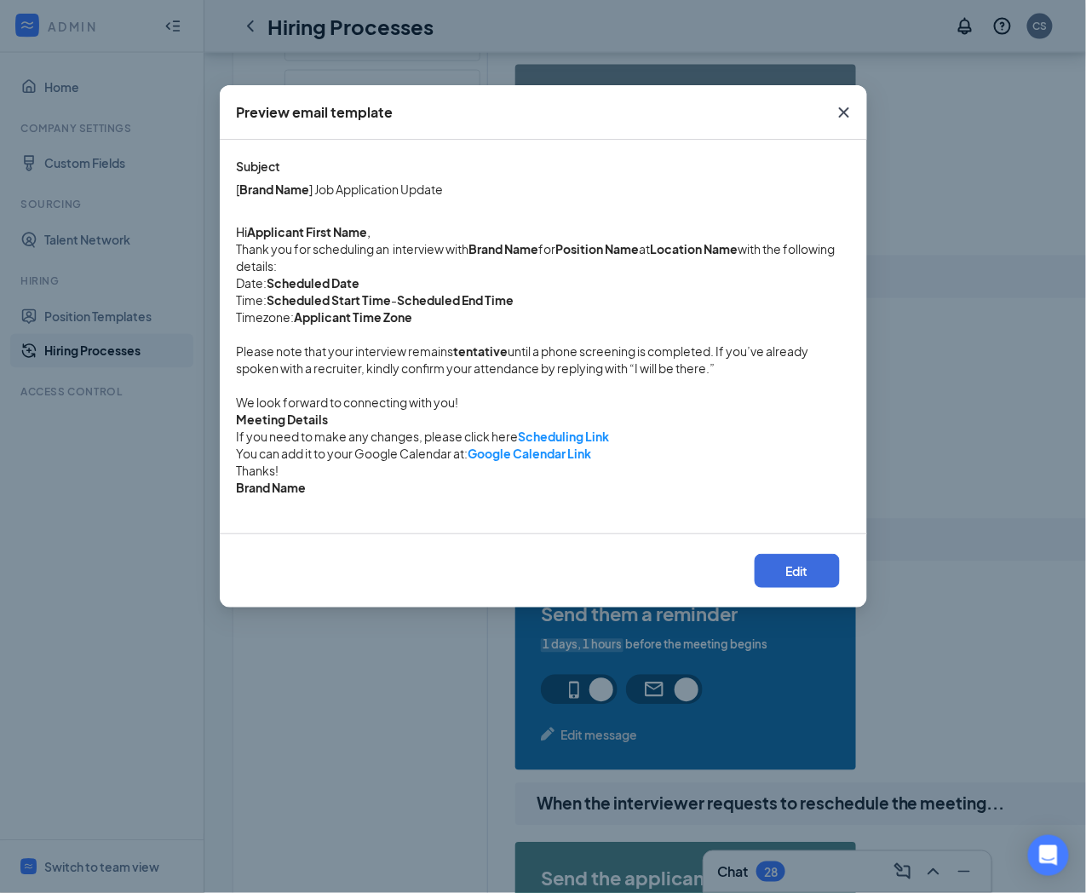
click at [847, 98] on span "Close" at bounding box center [844, 112] width 46 height 46
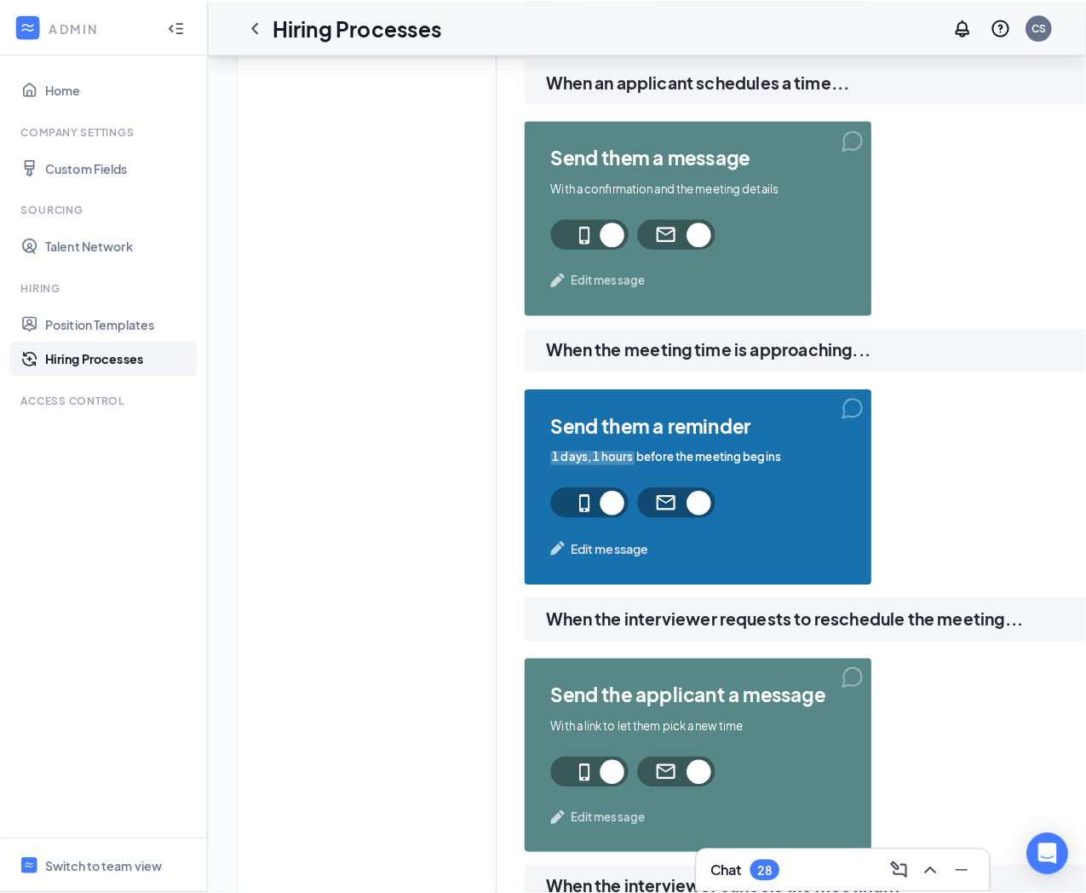
scroll to position [1022, 0]
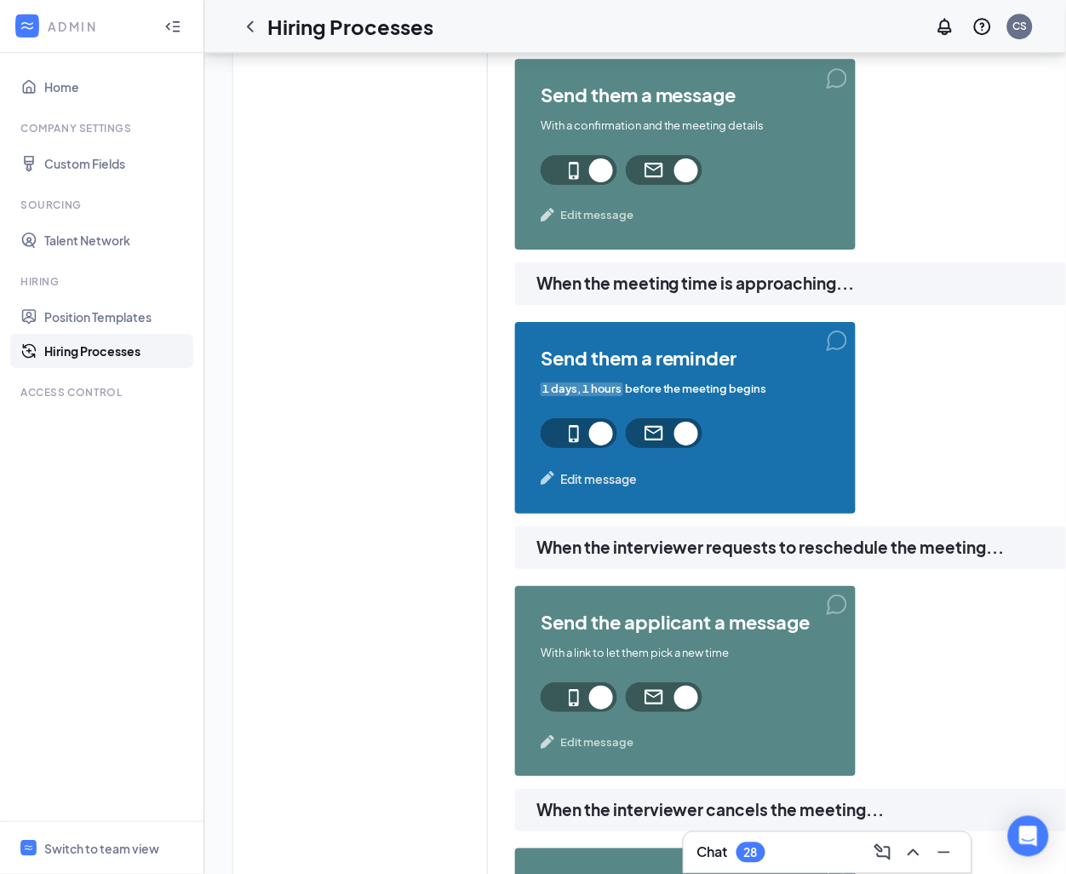
click at [600, 475] on div "Learn how to set up hiring stages and see examples here Add new stage 1 Applica…" at bounding box center [734, 617] width 900 height 2359
click at [580, 477] on span "Edit message" at bounding box center [598, 478] width 77 height 19
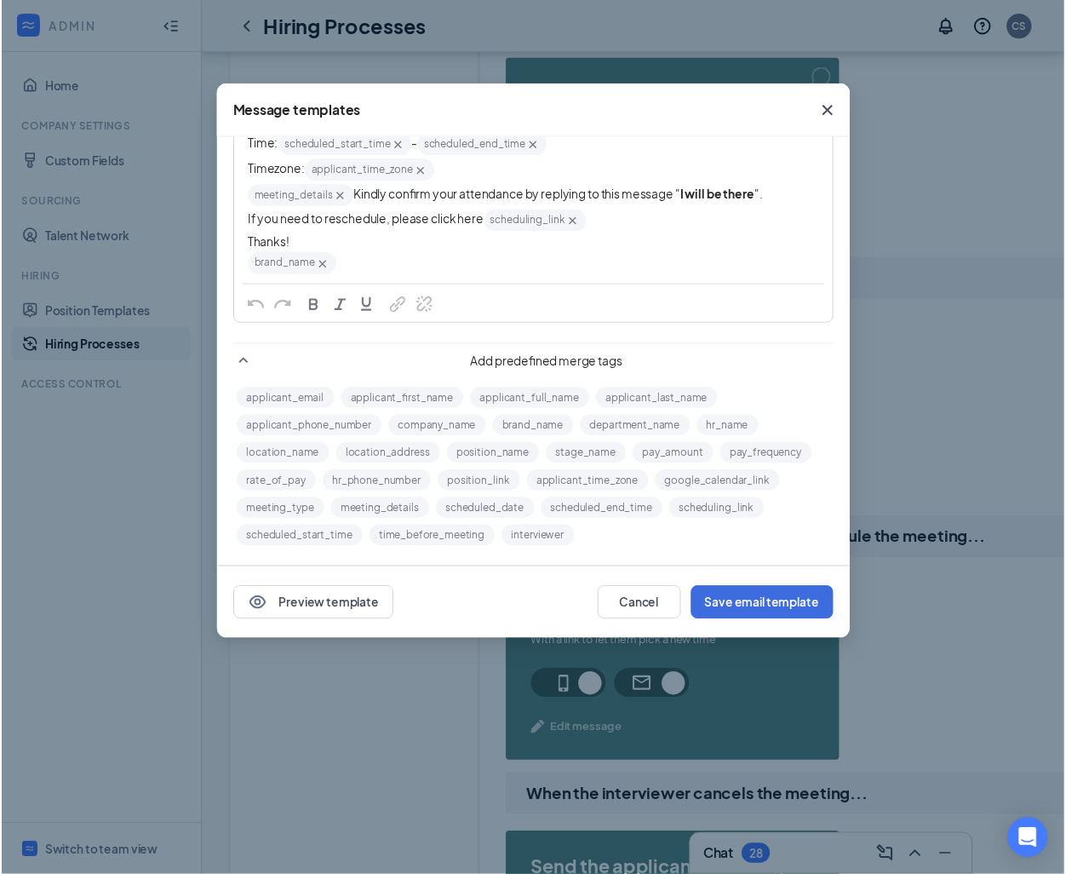
scroll to position [336, 0]
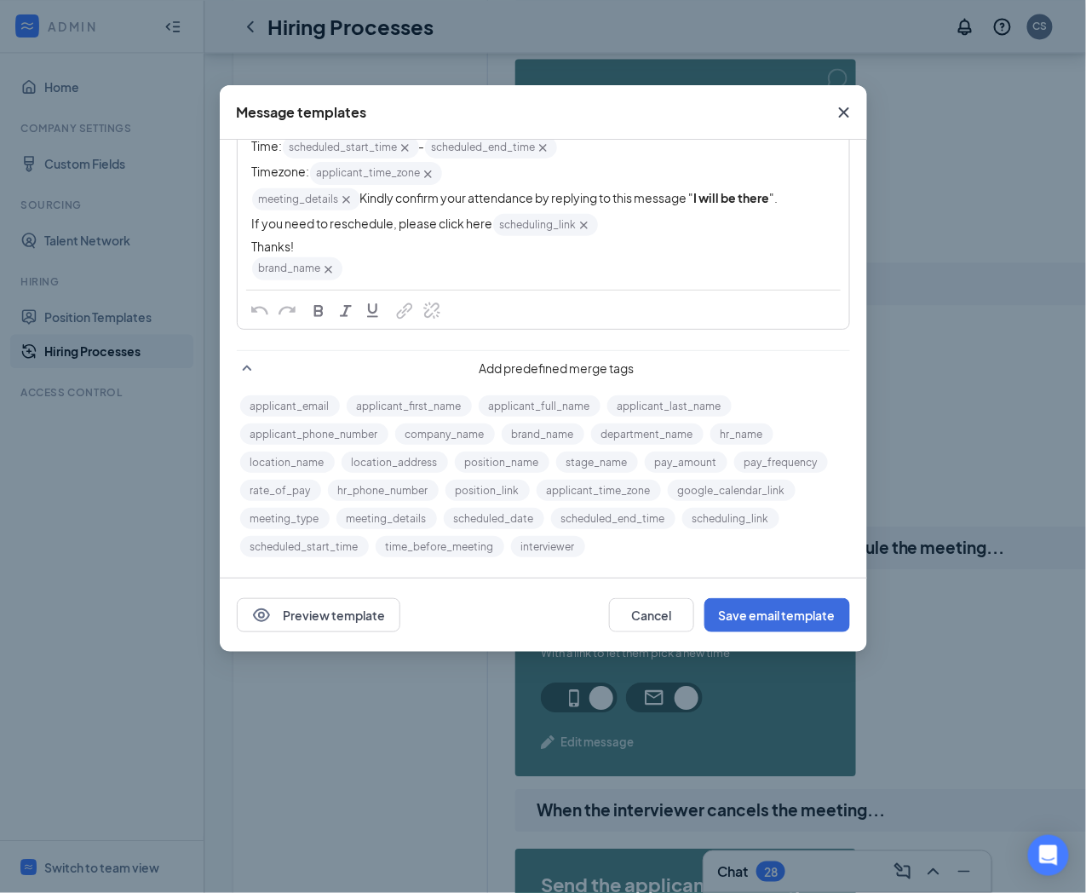
click at [831, 106] on span "Close" at bounding box center [844, 112] width 46 height 46
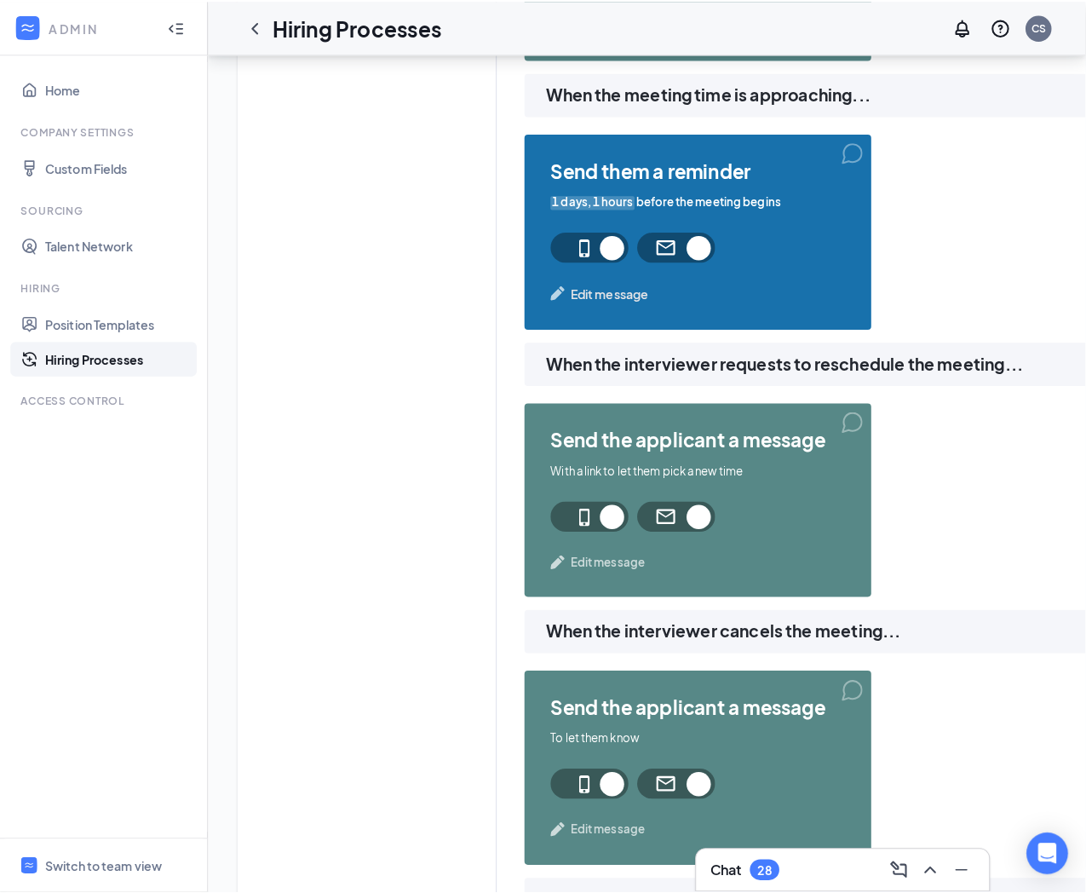
scroll to position [1277, 0]
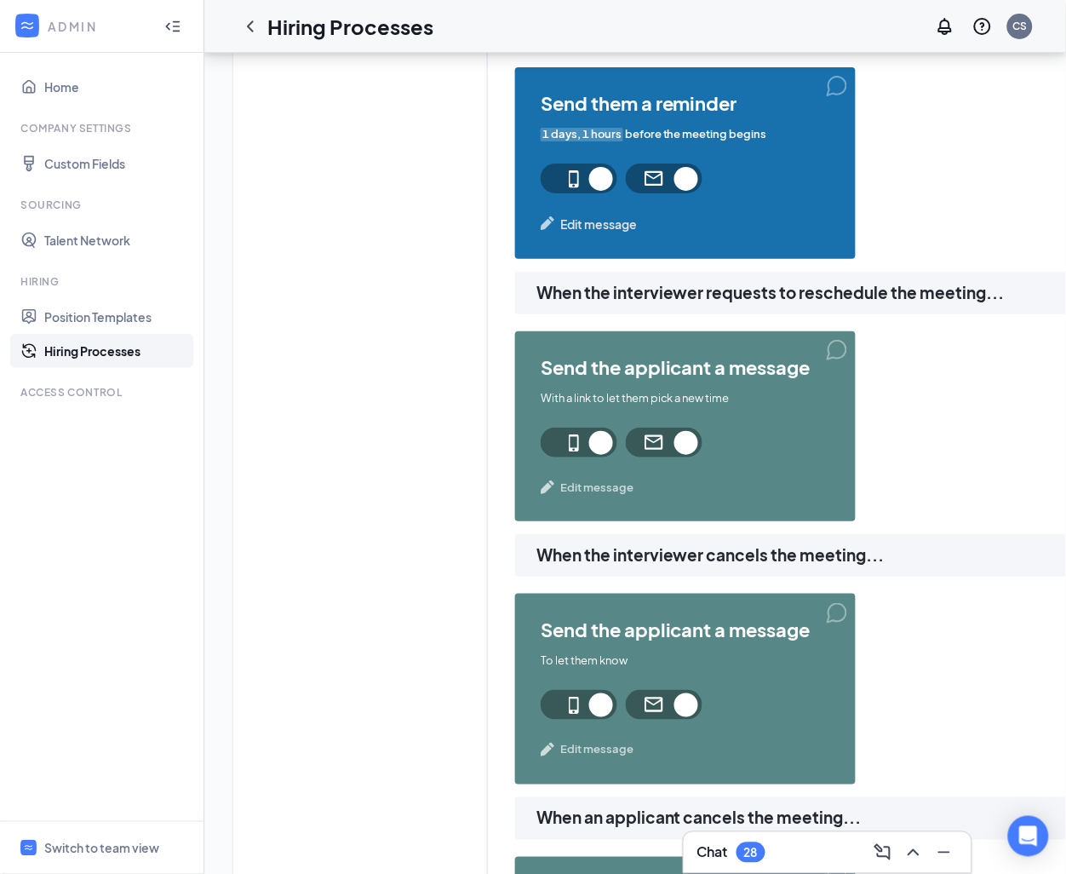
click at [606, 483] on span "Edit message" at bounding box center [596, 487] width 73 height 17
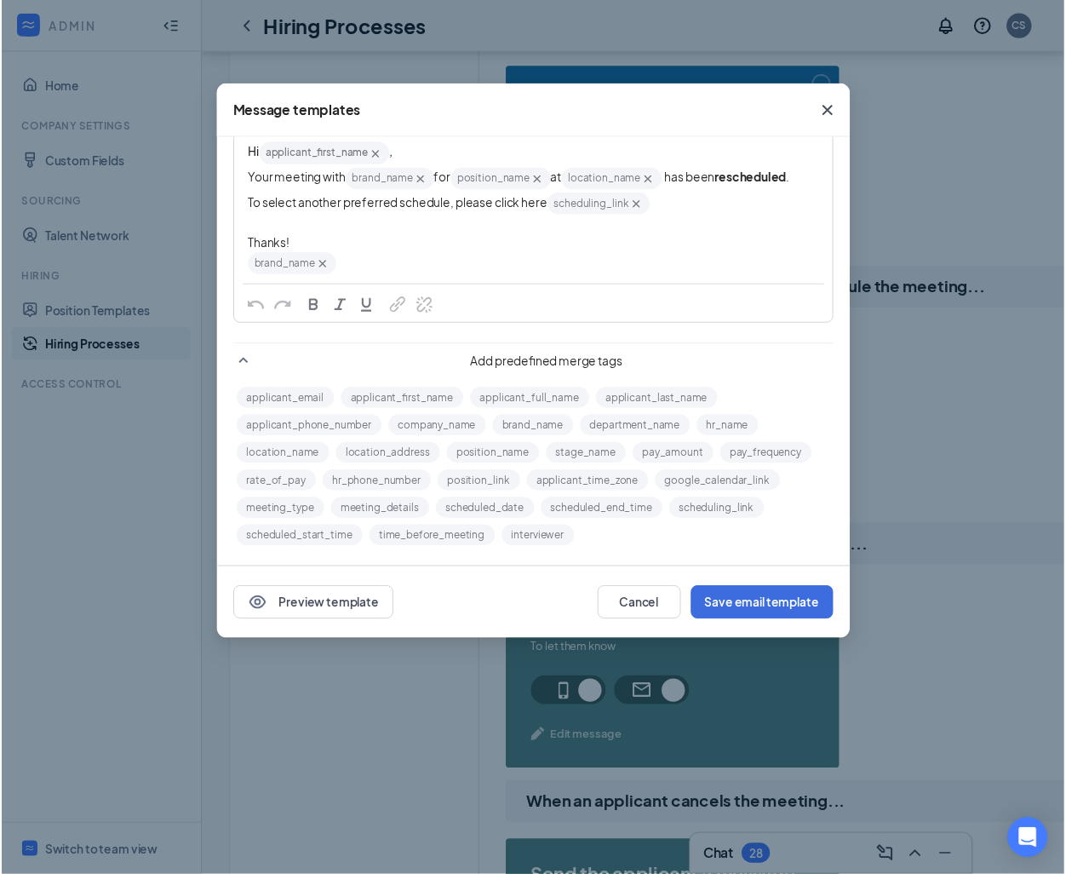
scroll to position [206, 0]
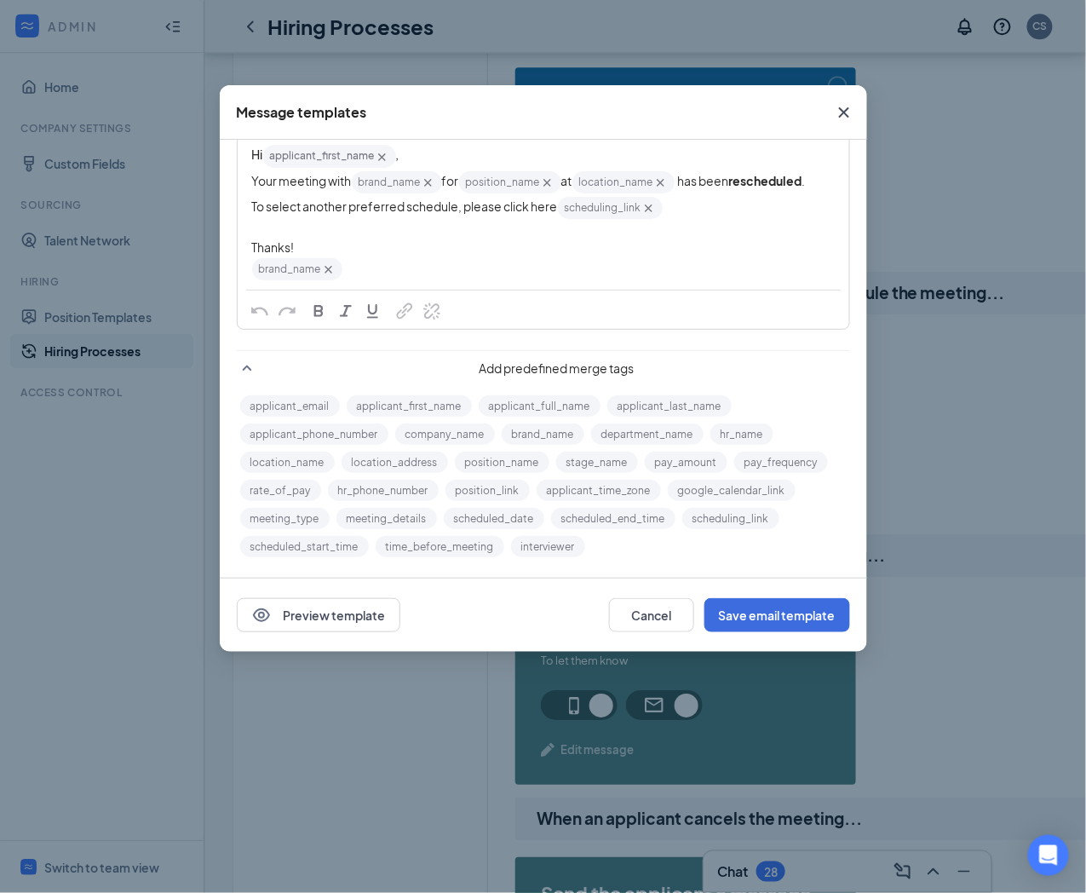
click at [846, 110] on icon "Cross" at bounding box center [843, 112] width 10 height 10
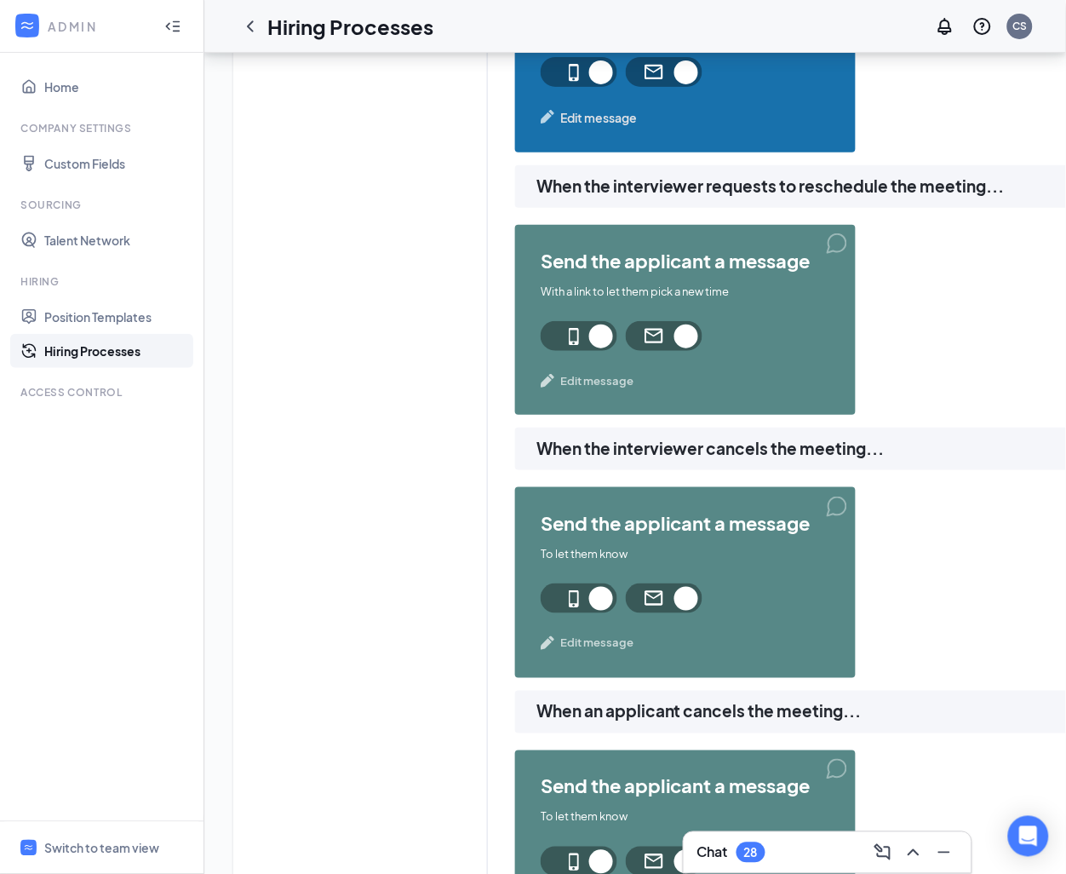
scroll to position [1532, 0]
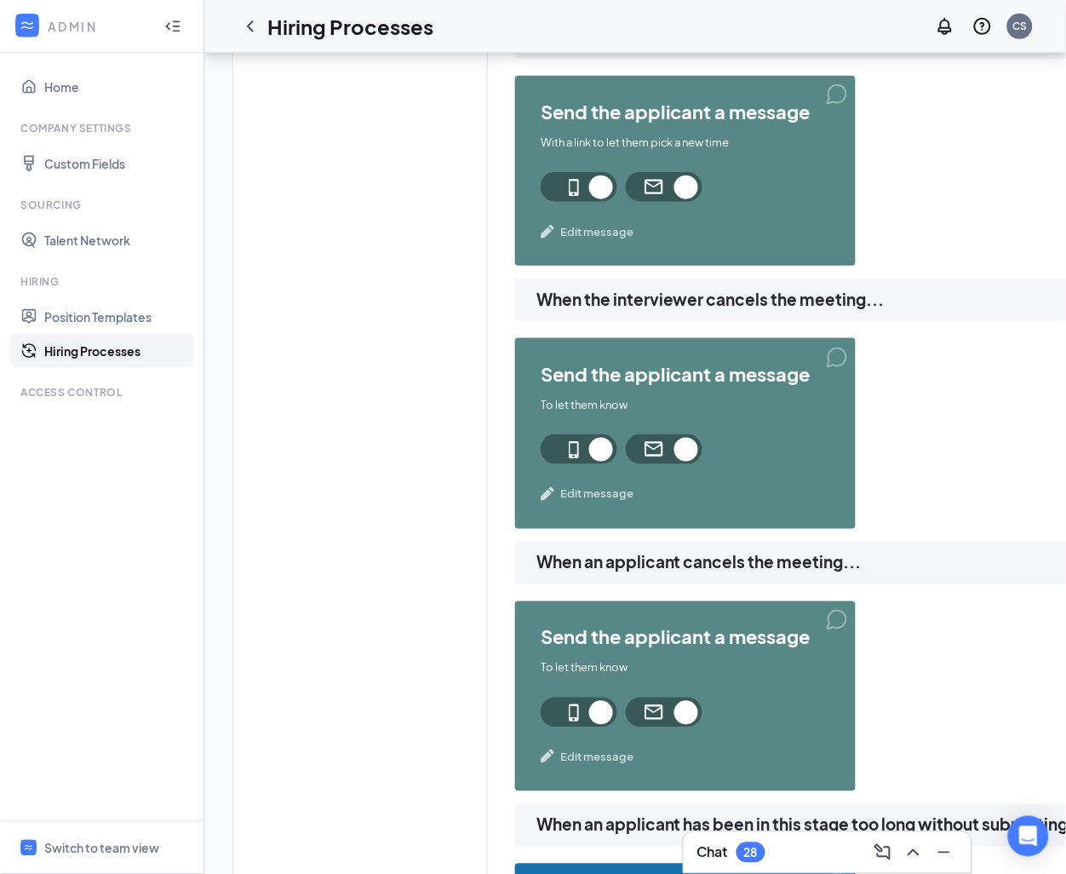
click at [600, 485] on span "Edit message" at bounding box center [596, 493] width 73 height 17
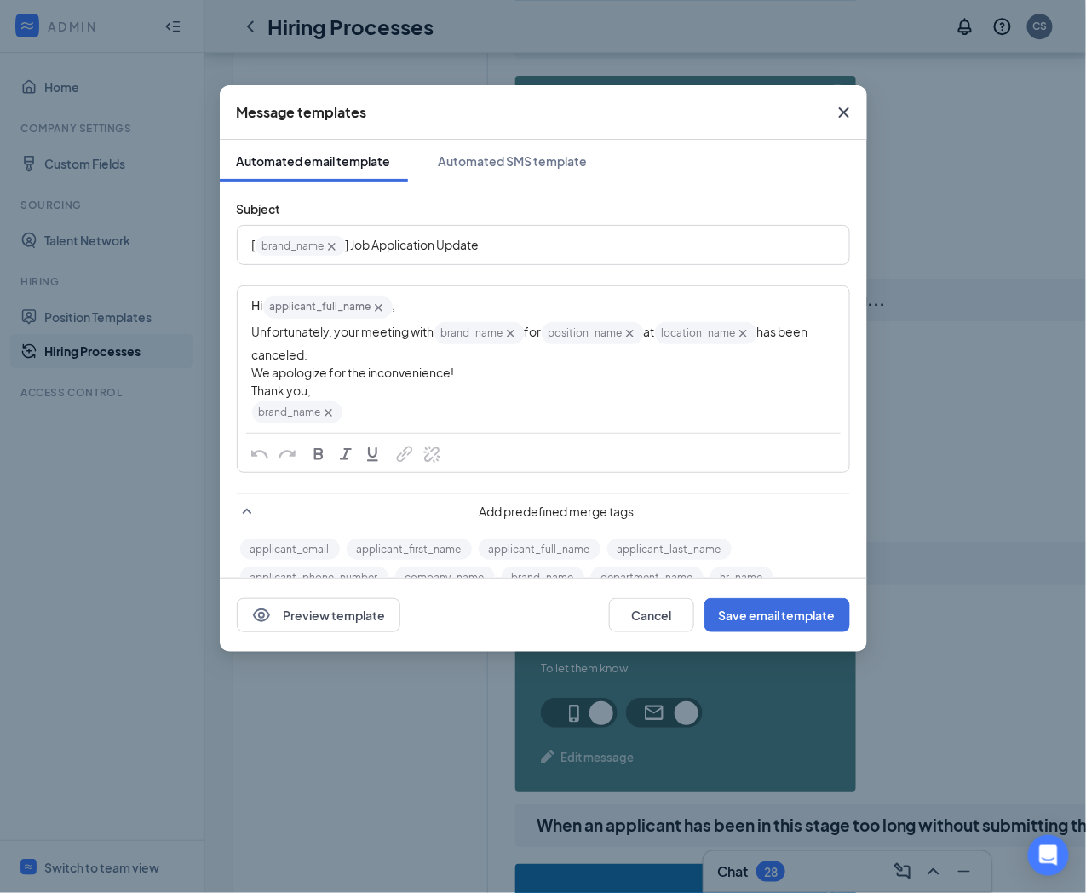
click at [847, 107] on icon "Cross" at bounding box center [843, 112] width 10 height 10
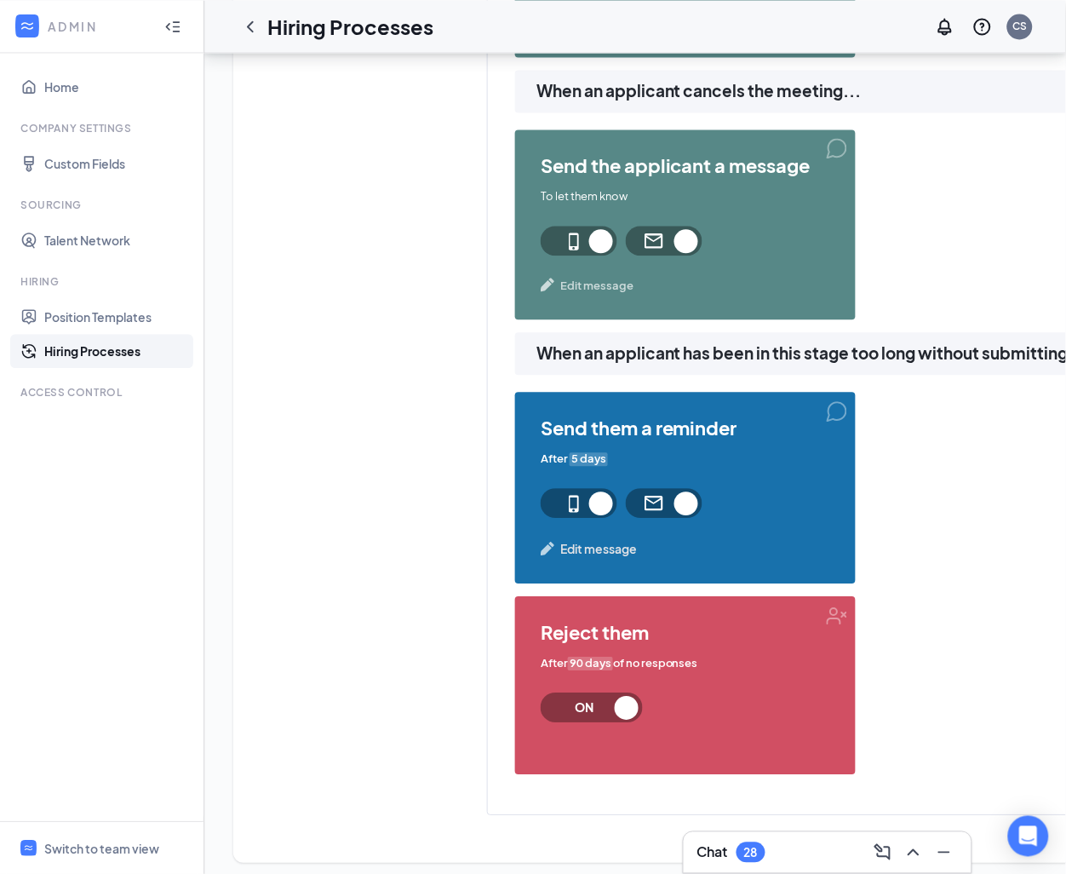
scroll to position [2032, 0]
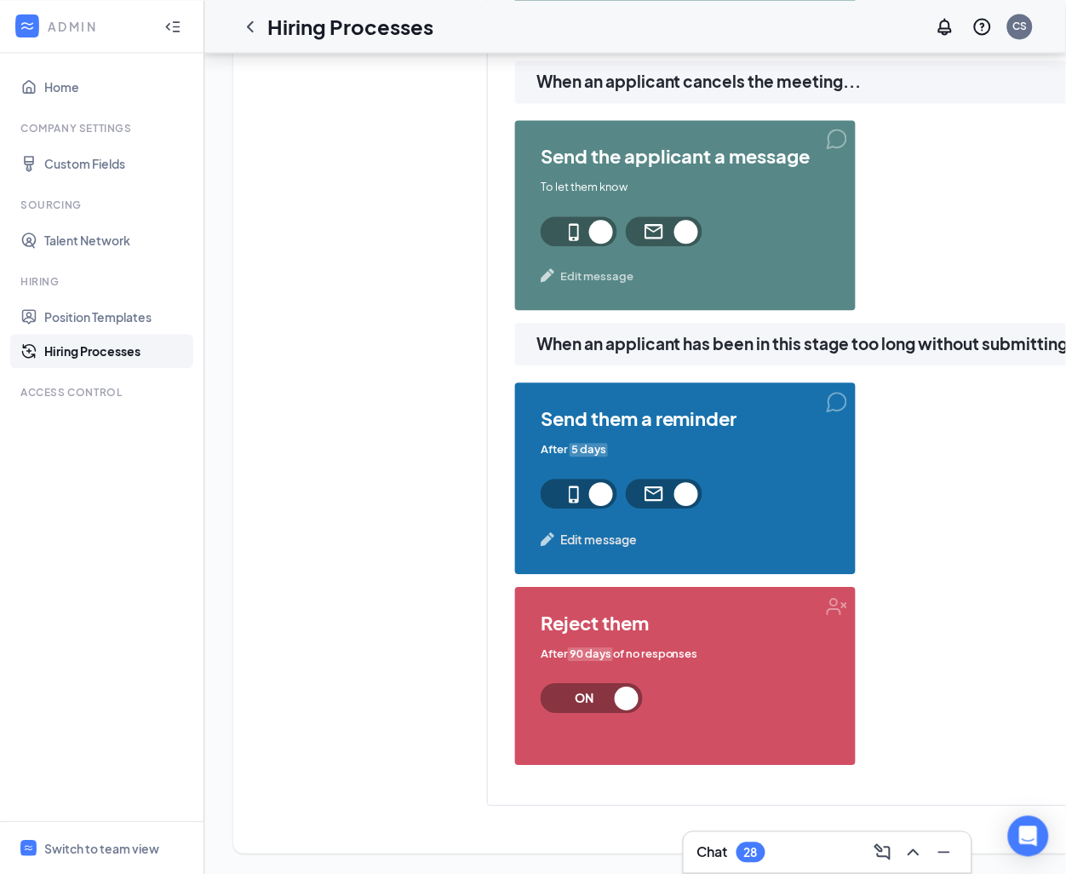
click at [591, 530] on span "Edit message" at bounding box center [598, 539] width 77 height 19
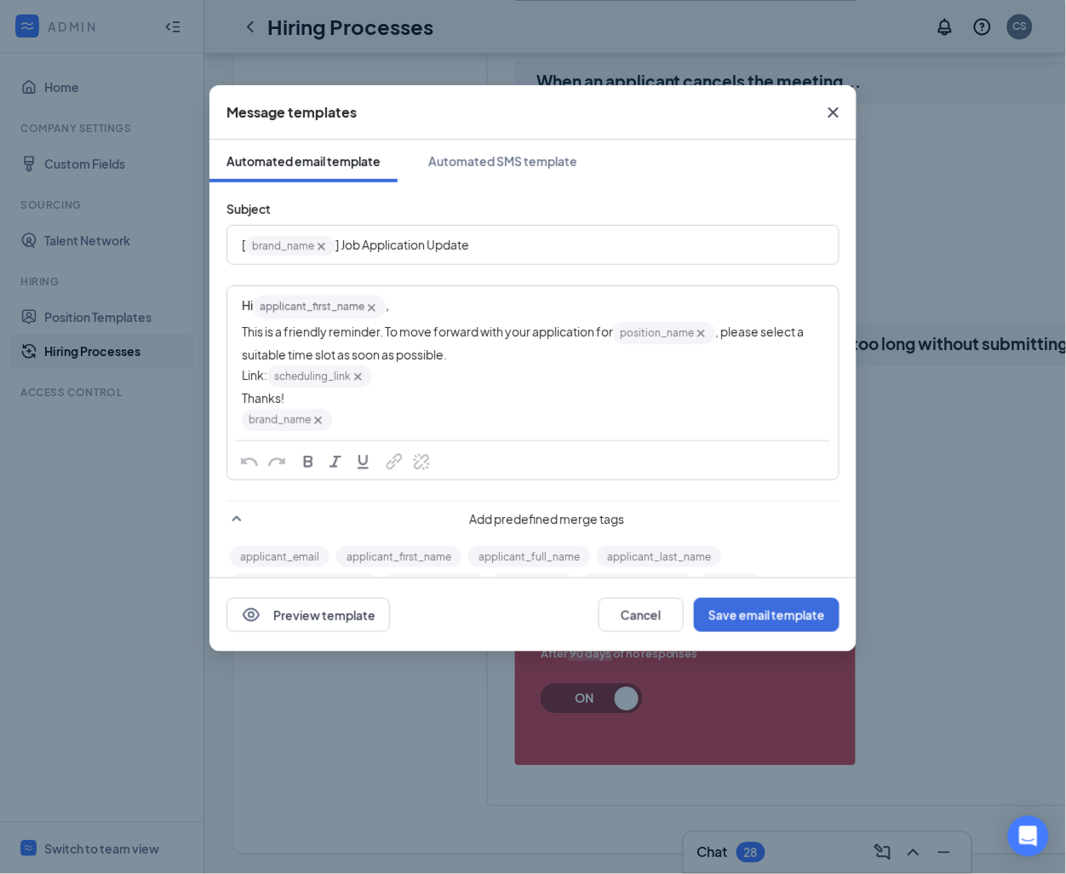
scroll to position [2013, 0]
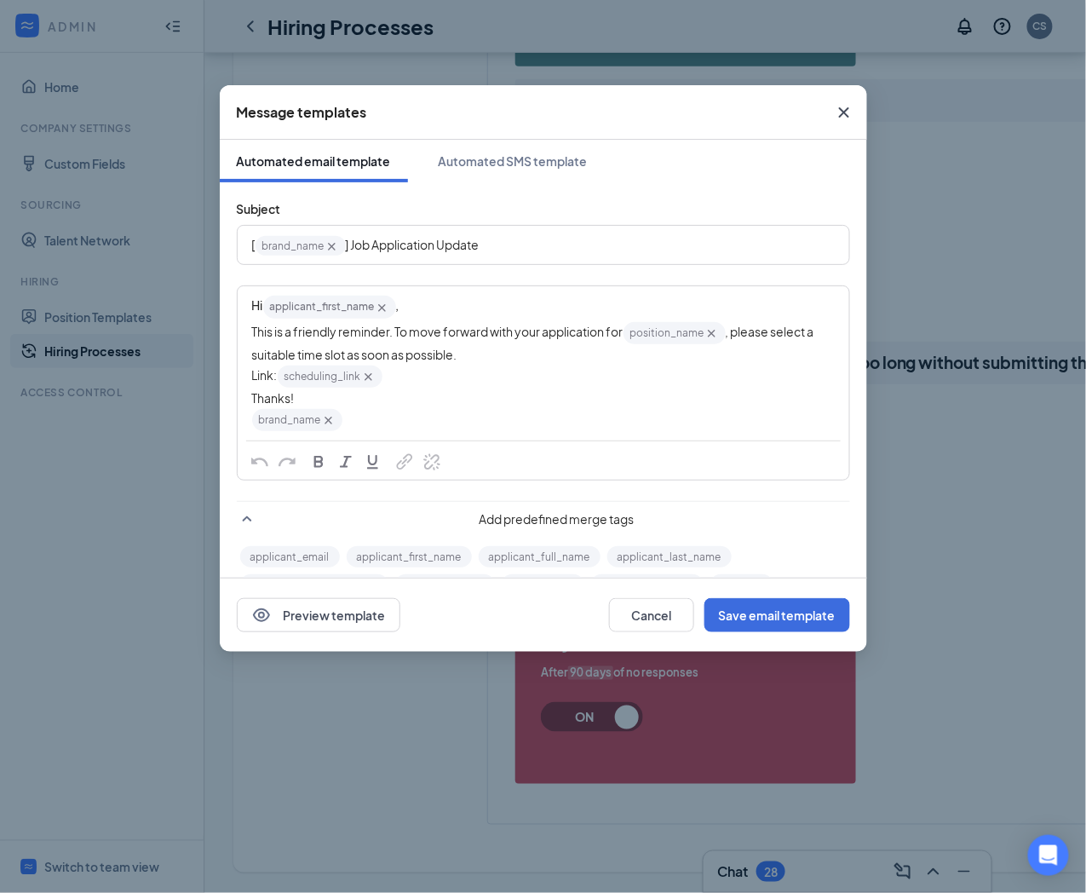
click at [847, 114] on icon "Cross" at bounding box center [844, 112] width 20 height 20
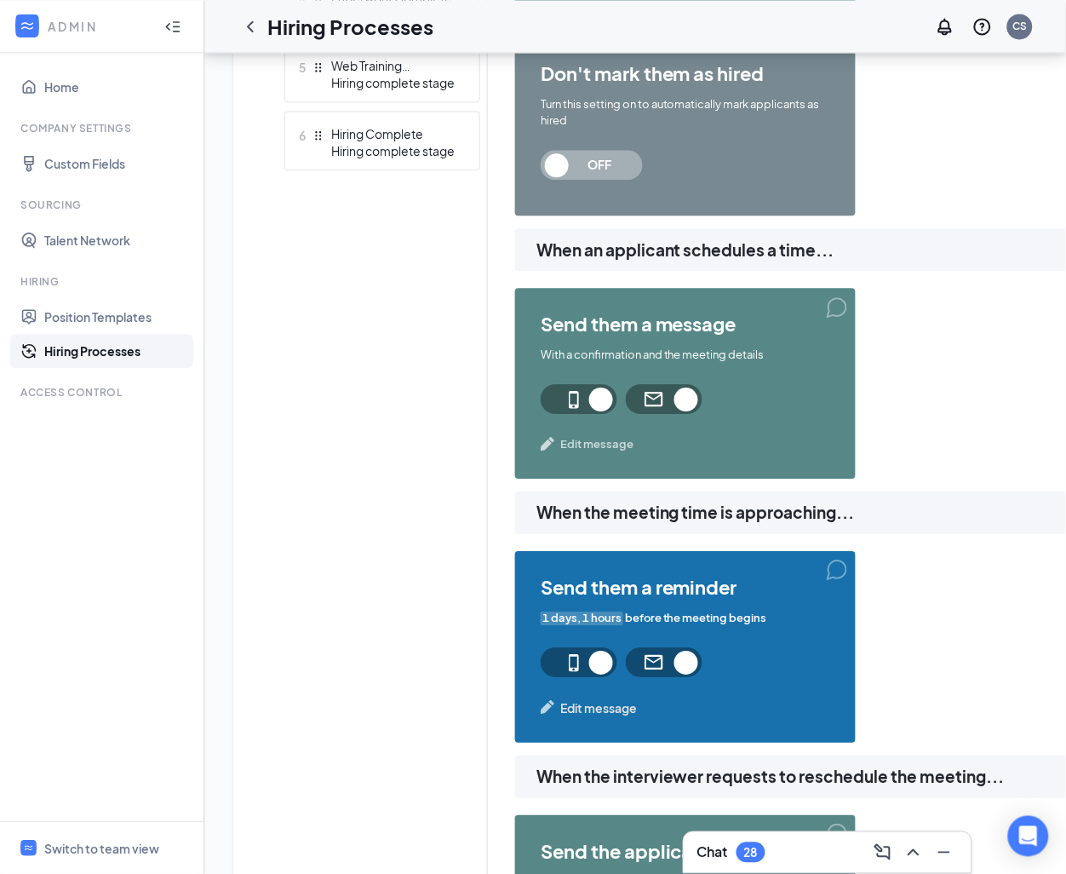
scroll to position [352, 0]
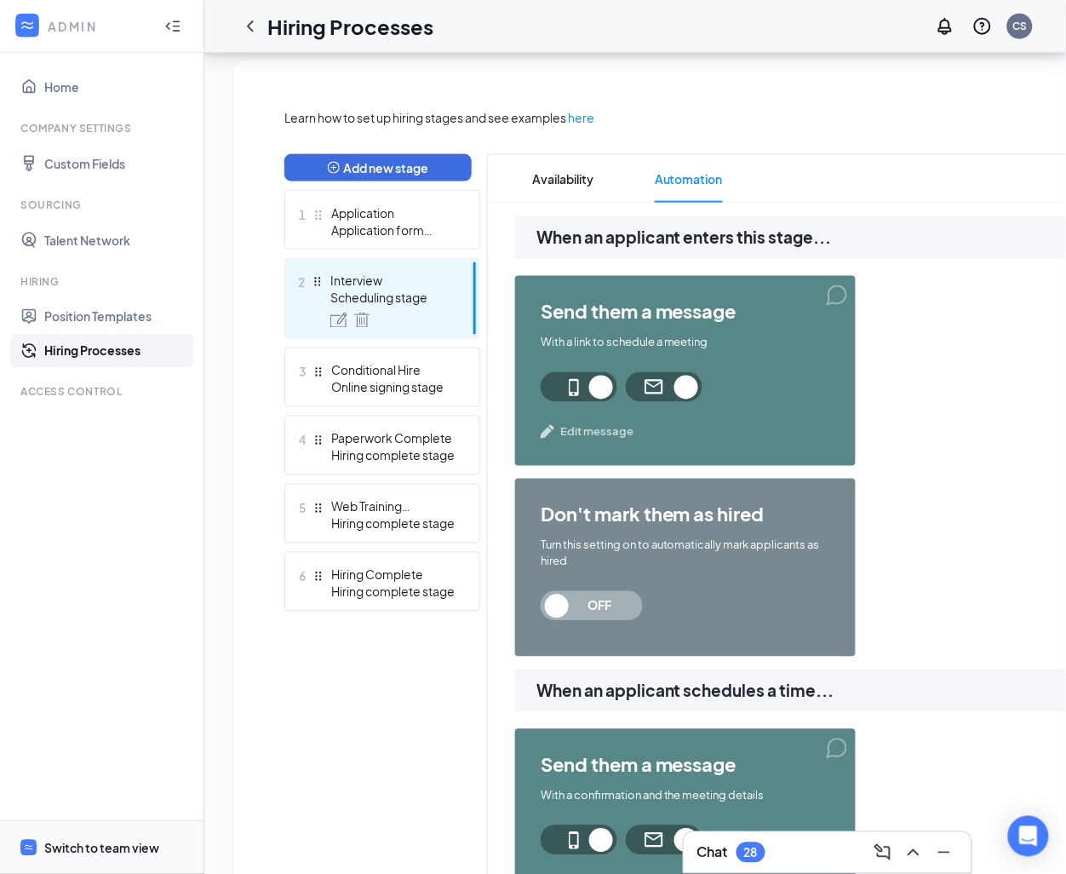
click at [106, 702] on div "Switch to team view" at bounding box center [101, 848] width 115 height 17
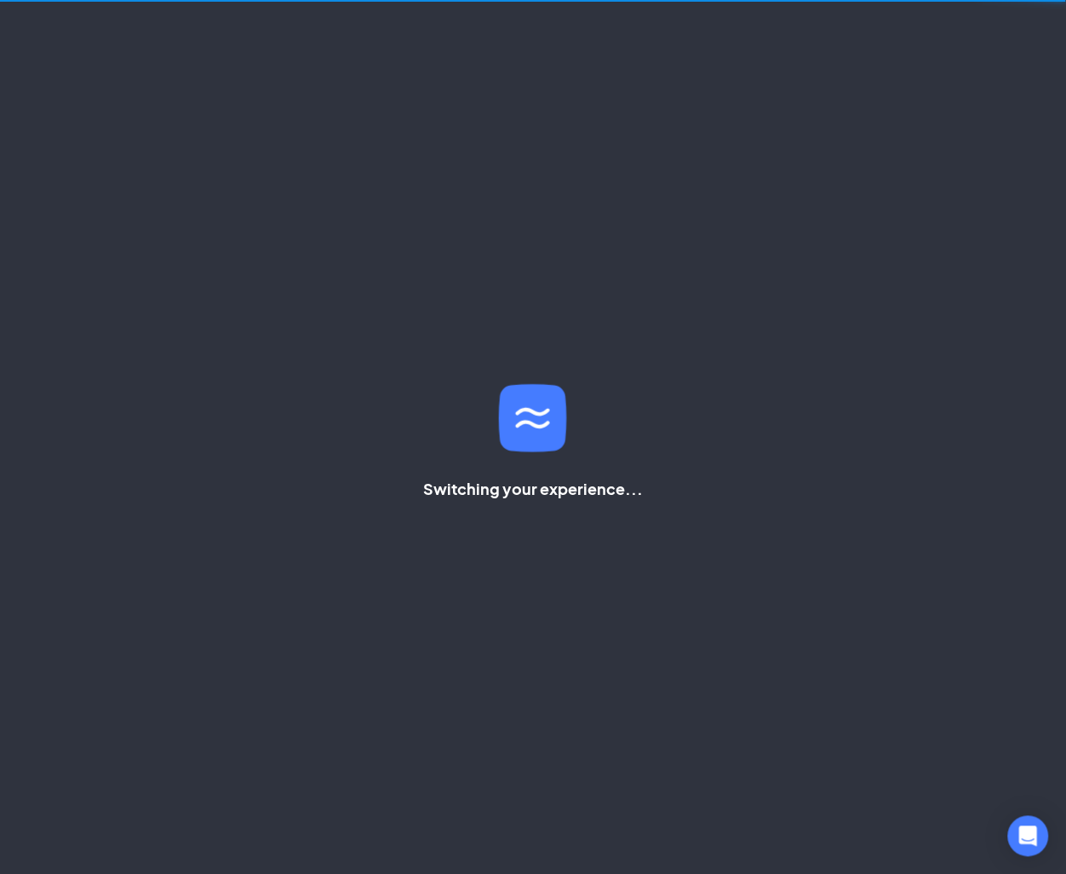
scroll to position [35, 0]
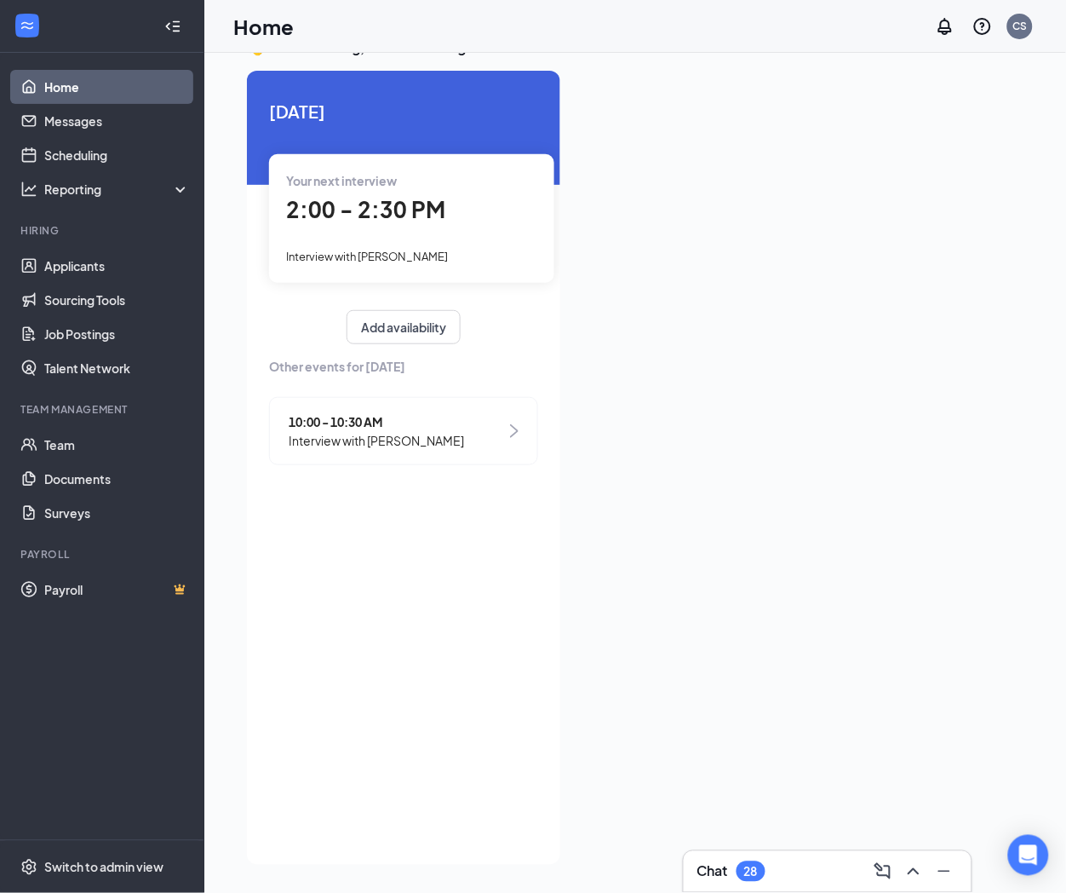
click at [762, 410] on div at bounding box center [799, 462] width 450 height 783
click at [65, 149] on link "Scheduling" at bounding box center [117, 155] width 146 height 34
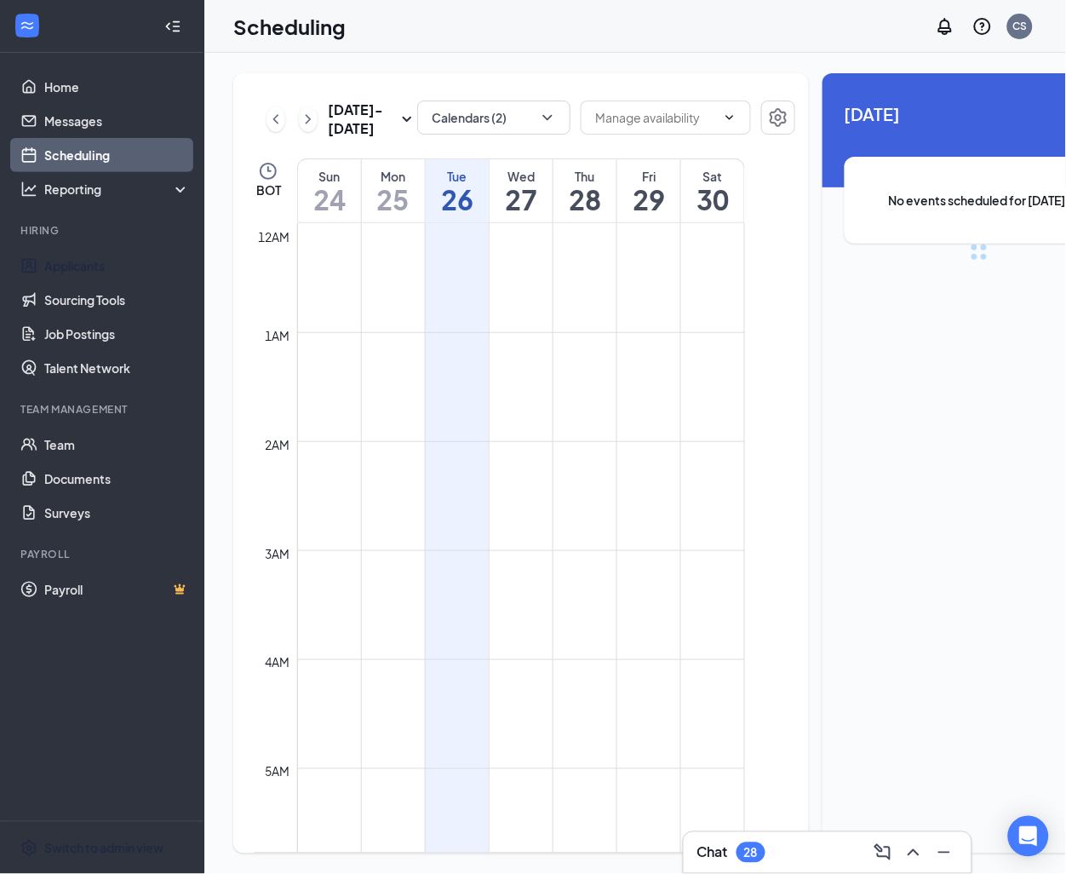
scroll to position [835, 0]
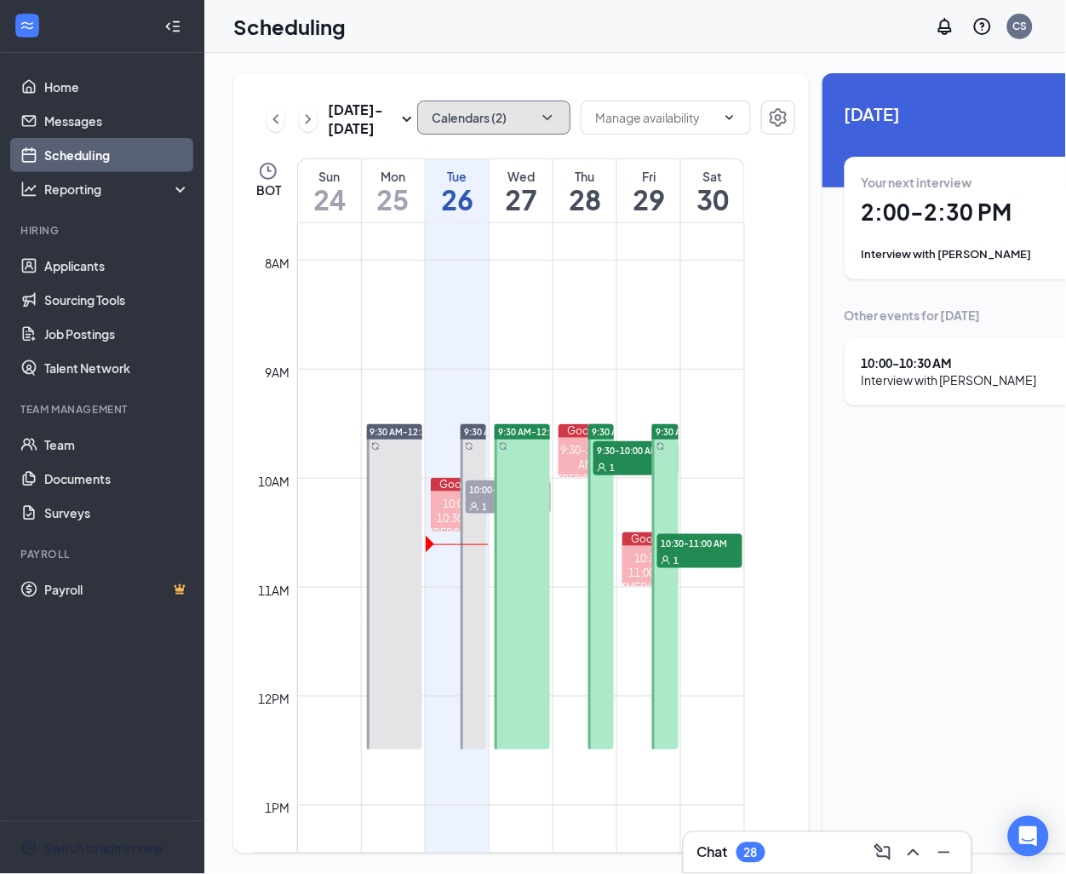
drag, startPoint x: 486, startPoint y: 73, endPoint x: 489, endPoint y: 83, distance: 10.5
click at [489, 100] on button "Calendars (2)" at bounding box center [493, 117] width 153 height 34
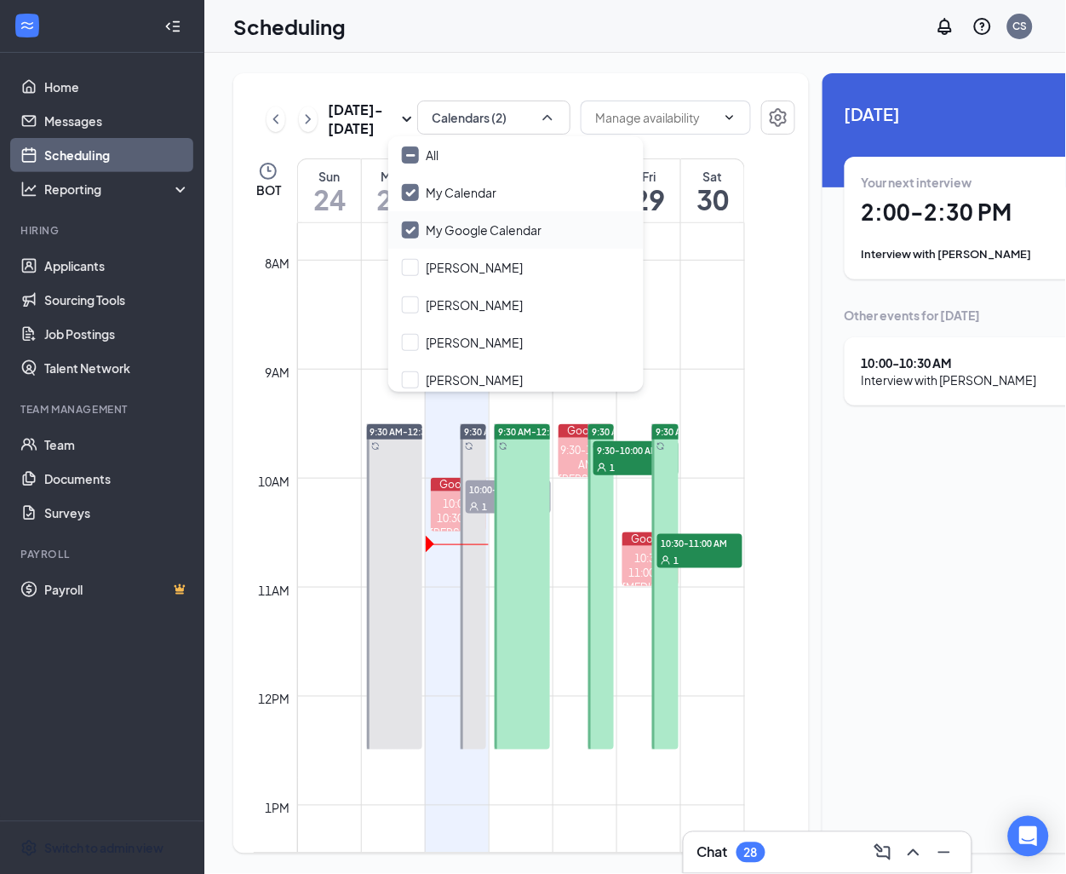
click at [406, 221] on input "My Google Calendar" at bounding box center [472, 229] width 140 height 17
checkbox input "false"
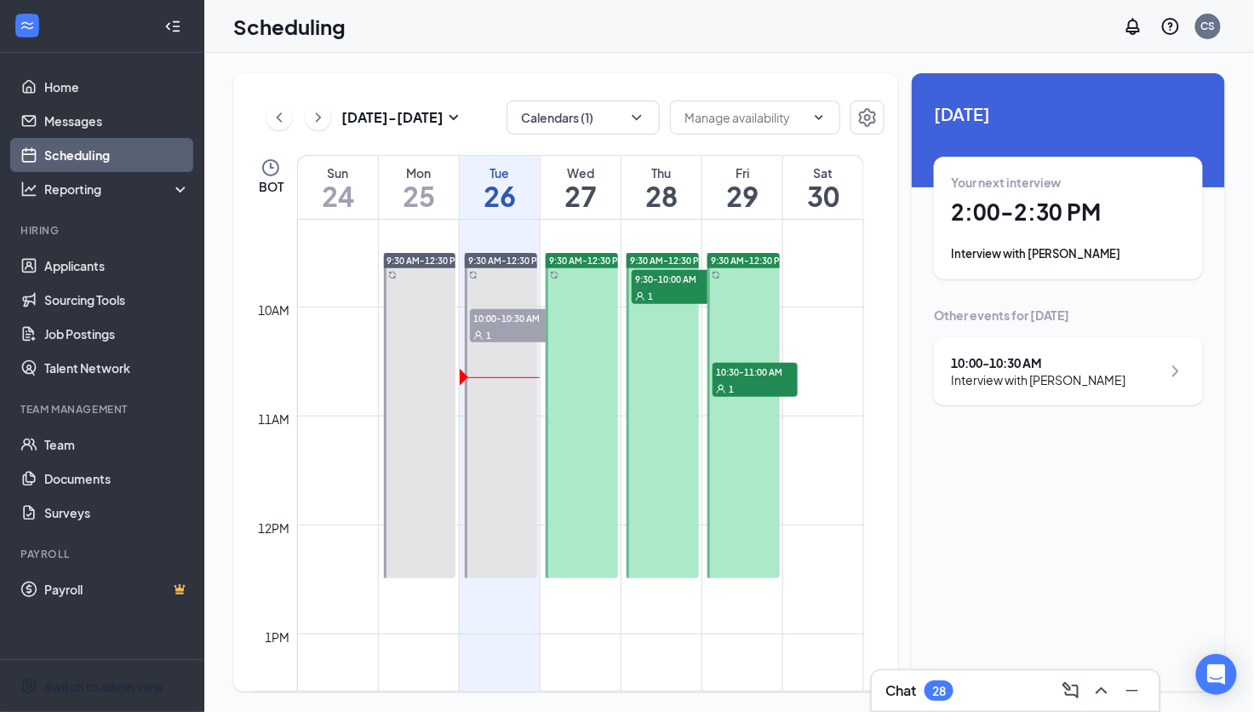
click at [1014, 371] on div "Interview with Melissa Forristal" at bounding box center [1038, 379] width 175 height 17
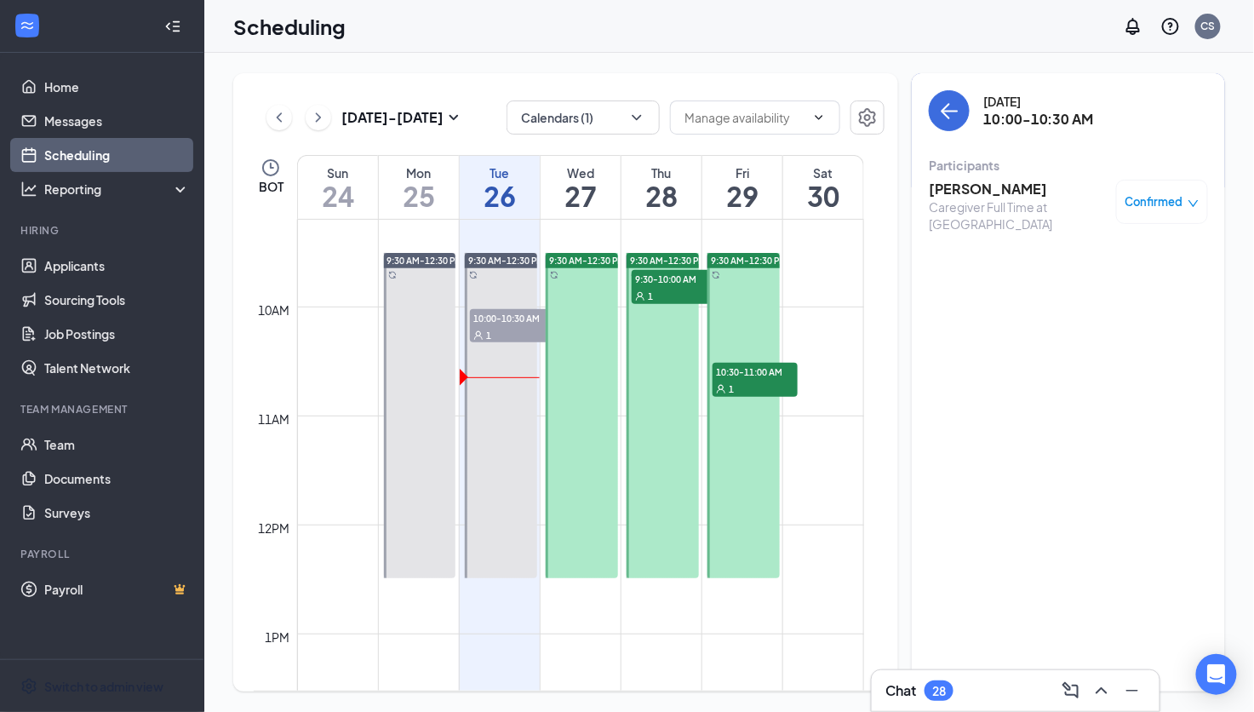
click at [1023, 98] on div "Tuesday, Aug 26" at bounding box center [1039, 101] width 111 height 17
click at [1029, 115] on h3 "10:00-10:30 AM" at bounding box center [1039, 119] width 111 height 19
click at [1016, 93] on div "Tuesday, Aug 26" at bounding box center [1039, 101] width 111 height 17
click at [963, 188] on h3 "[PERSON_NAME]" at bounding box center [1018, 189] width 179 height 19
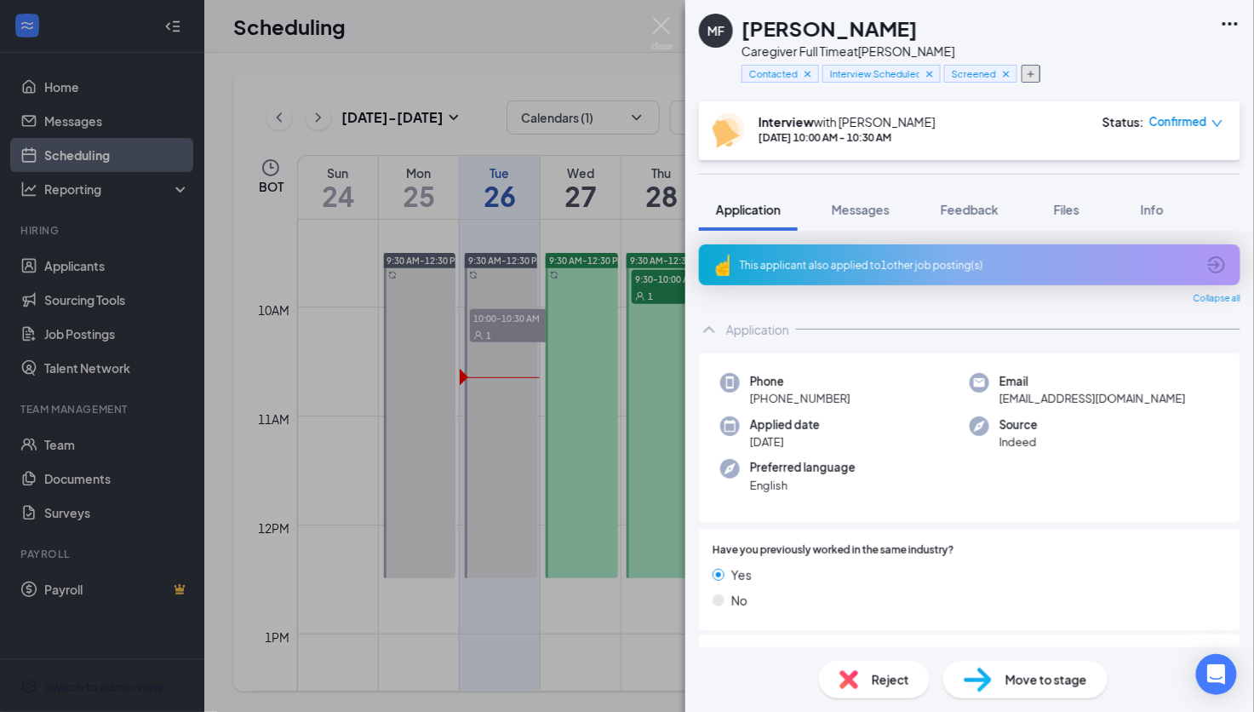
click at [1031, 66] on button "button" at bounding box center [1031, 74] width 19 height 18
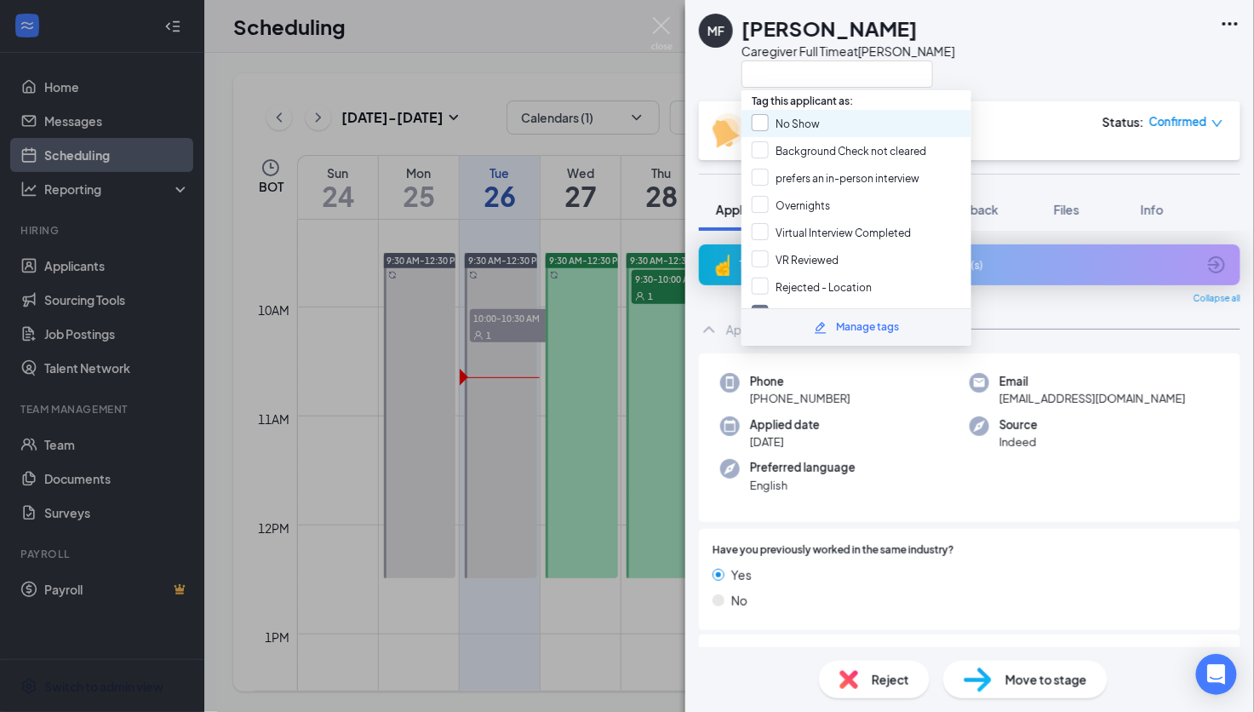
click at [771, 122] on input "No Show" at bounding box center [786, 123] width 68 height 19
checkbox input "true"
click at [1072, 168] on div "MF Melissa Forristal Caregiver Full Time at Brandon Interview with Cath Sumalin…" at bounding box center [970, 356] width 569 height 712
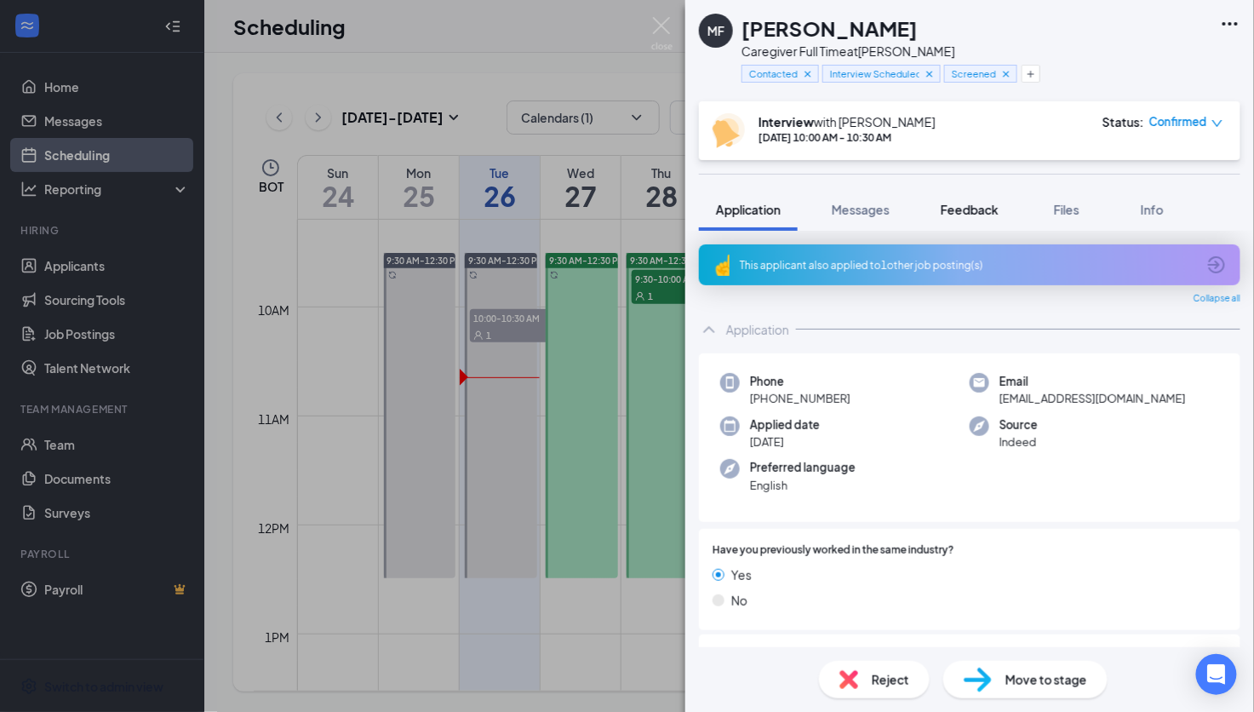
click at [964, 212] on span "Feedback" at bounding box center [970, 209] width 58 height 15
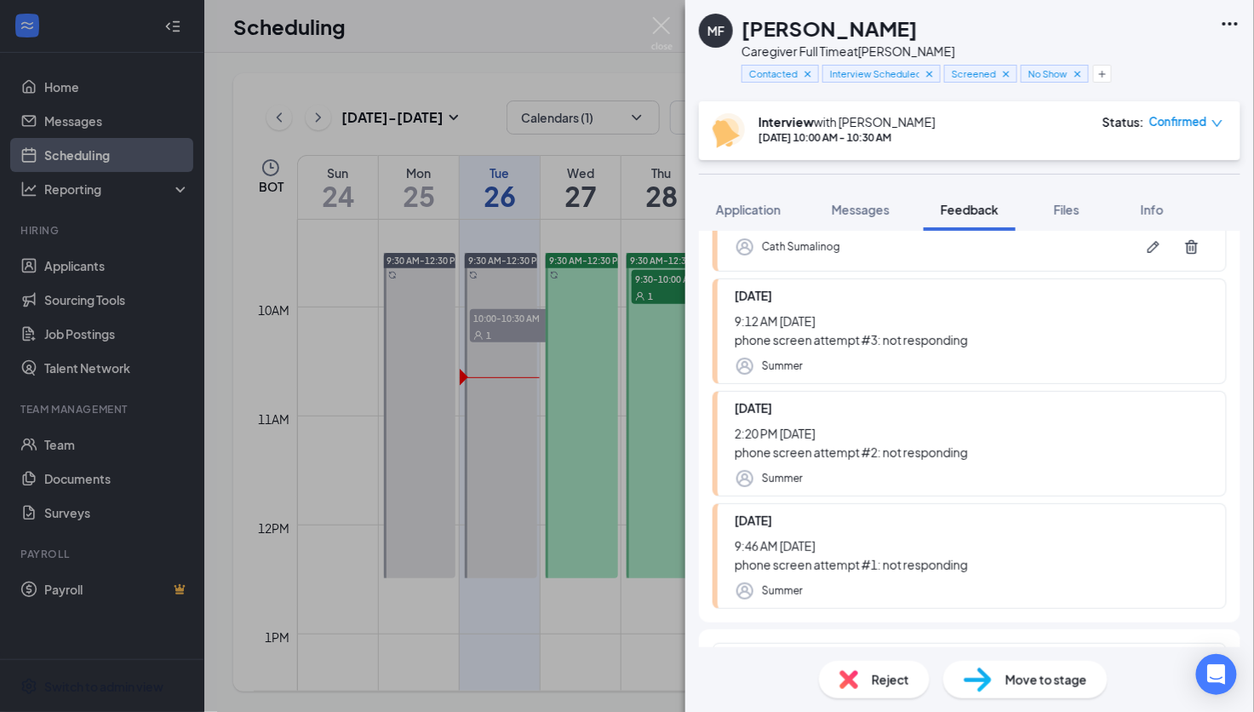
scroll to position [293, 0]
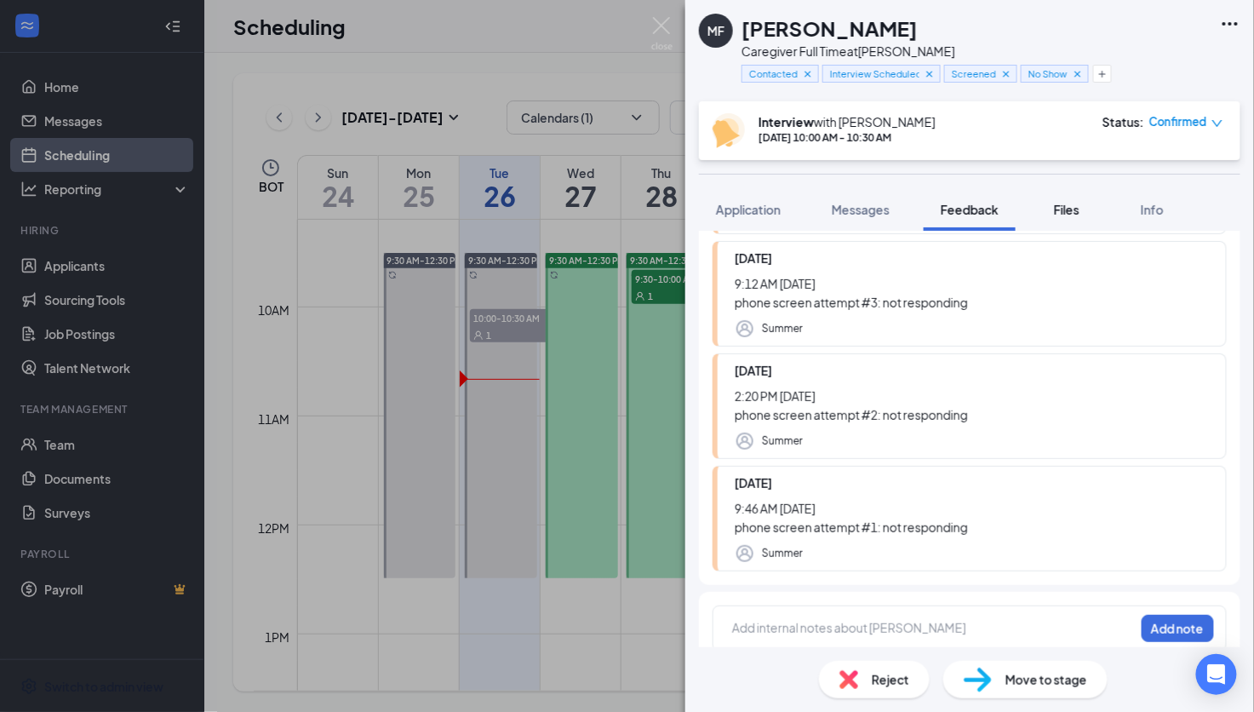
drag, startPoint x: 761, startPoint y: 170, endPoint x: 1054, endPoint y: 225, distance: 298.8
click at [761, 170] on div "MF Melissa Forristal Caregiver Full Time at Brandon Contacted Interview Schedul…" at bounding box center [970, 356] width 569 height 712
drag, startPoint x: 880, startPoint y: 603, endPoint x: 888, endPoint y: 602, distance: 8.6
click at [881, 619] on div at bounding box center [933, 628] width 401 height 18
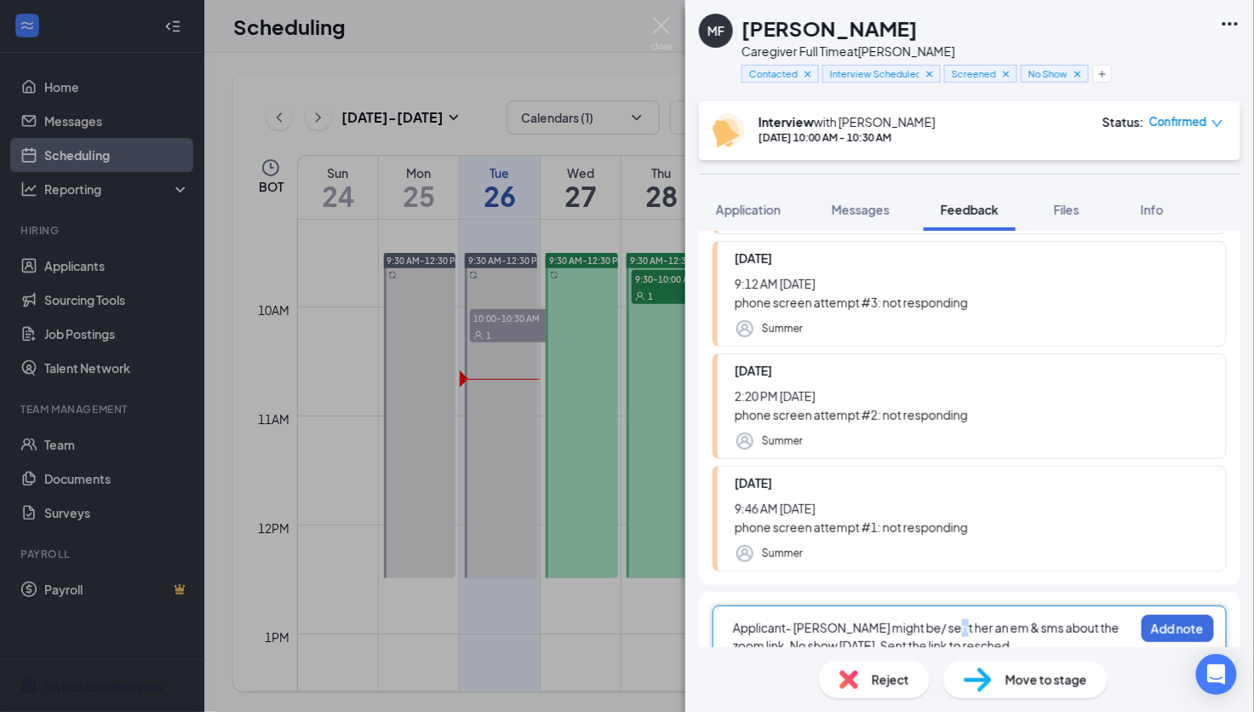
click at [936, 620] on span "Applicant- Melissa Forristal might be/ sent her an em & sms about the zoom link…" at bounding box center [927, 636] width 388 height 33
drag, startPoint x: 948, startPoint y: 604, endPoint x: 713, endPoint y: 614, distance: 235.3
click at [713, 614] on div "Applicant- Melissa Forristal might be/ sent her an em & sms about the zoom link…" at bounding box center [970, 636] width 514 height 60
click at [995, 629] on div "Sent her an em & sms about the zoom link. No show today. Sent the link to resch…" at bounding box center [933, 637] width 401 height 36
click at [1174, 615] on button "Add note" at bounding box center [1178, 628] width 72 height 27
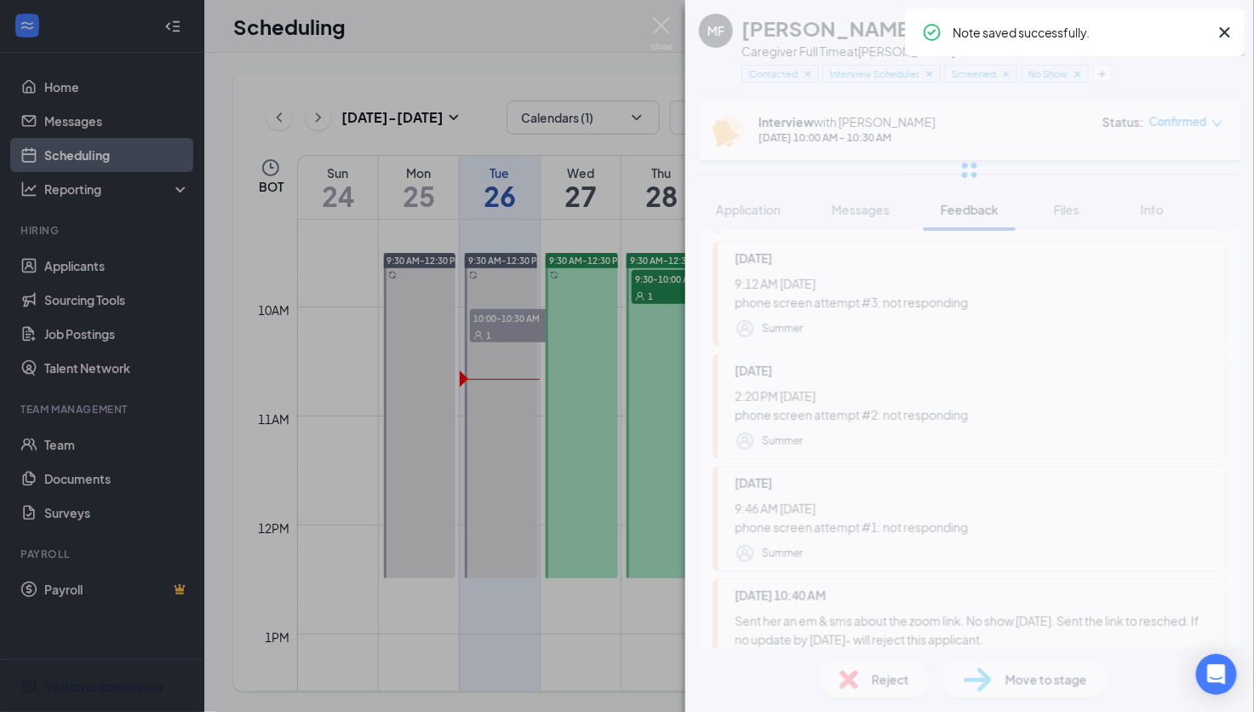
scroll to position [0, 0]
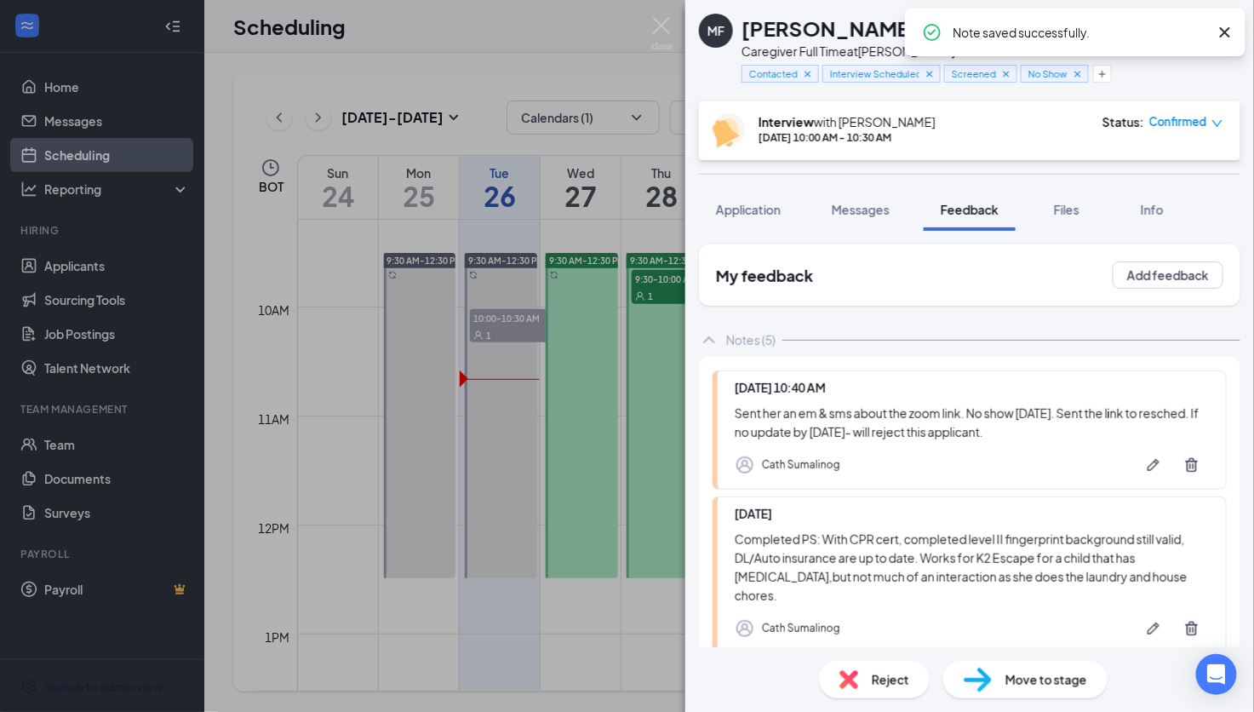
click at [1227, 32] on icon "Cross" at bounding box center [1225, 32] width 10 height 10
click at [1180, 129] on span "Confirmed" at bounding box center [1179, 121] width 58 height 17
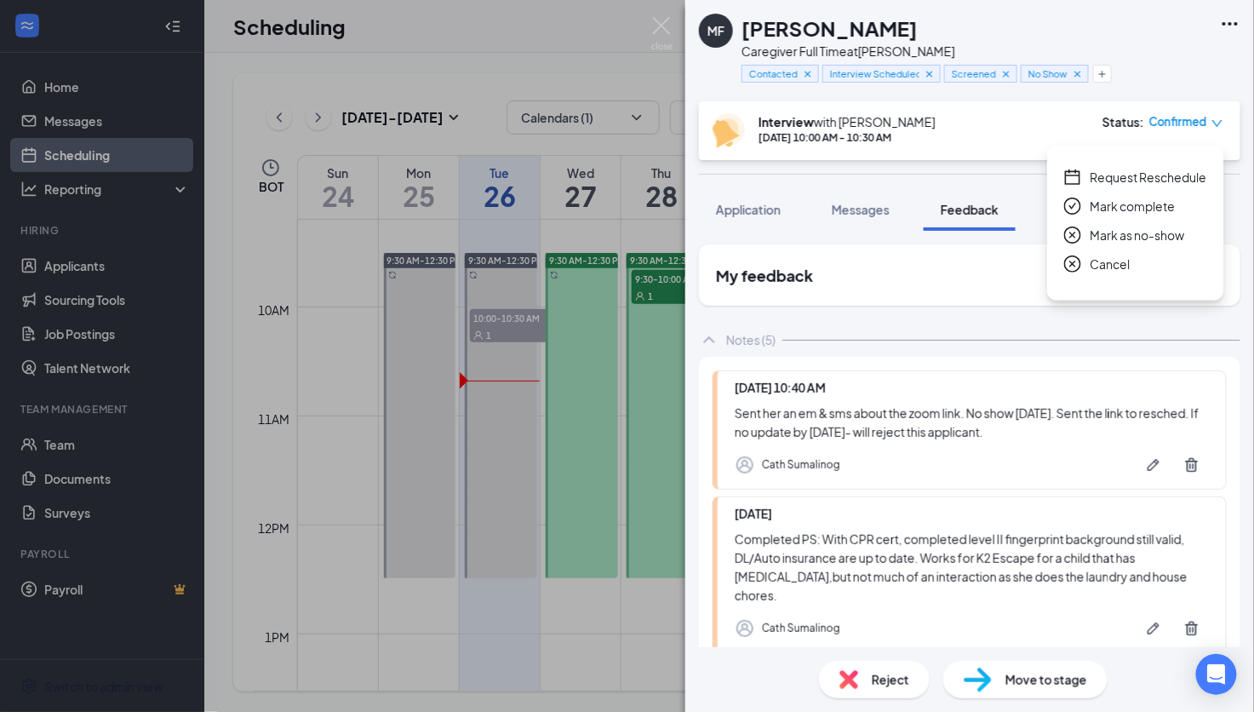
click at [1180, 129] on span "Confirmed" at bounding box center [1179, 121] width 58 height 17
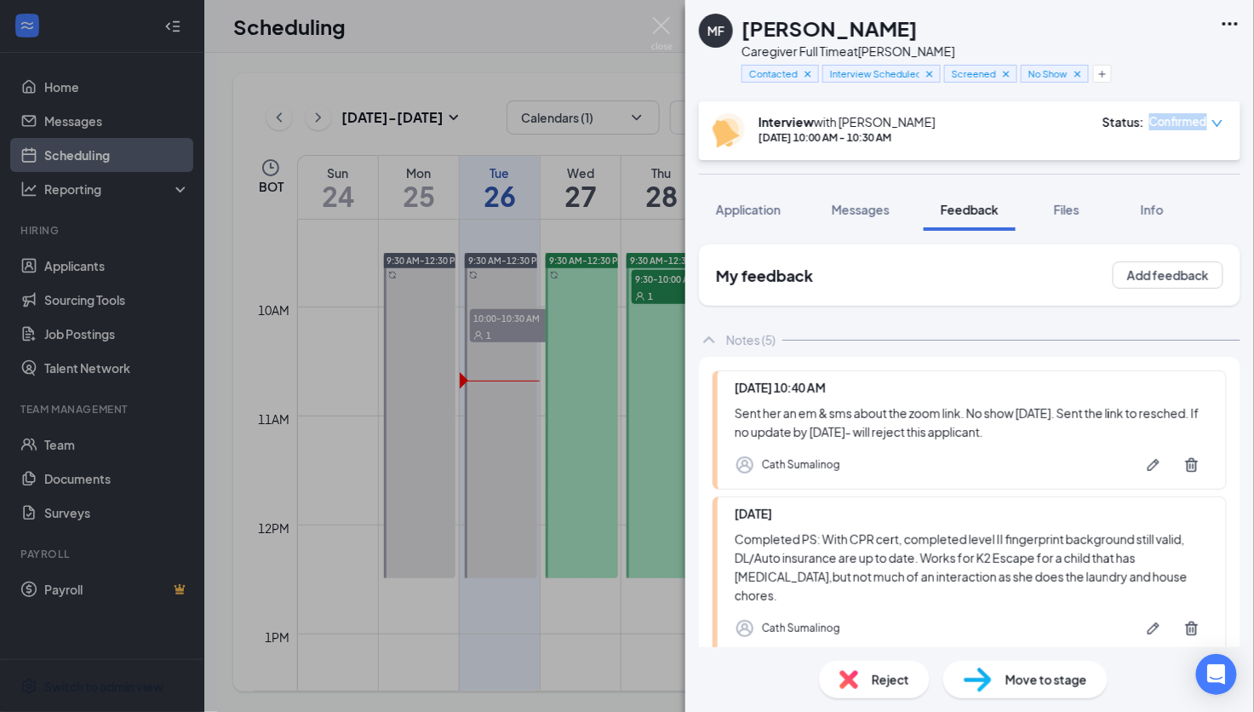
click at [1188, 118] on span "Confirmed" at bounding box center [1179, 121] width 58 height 17
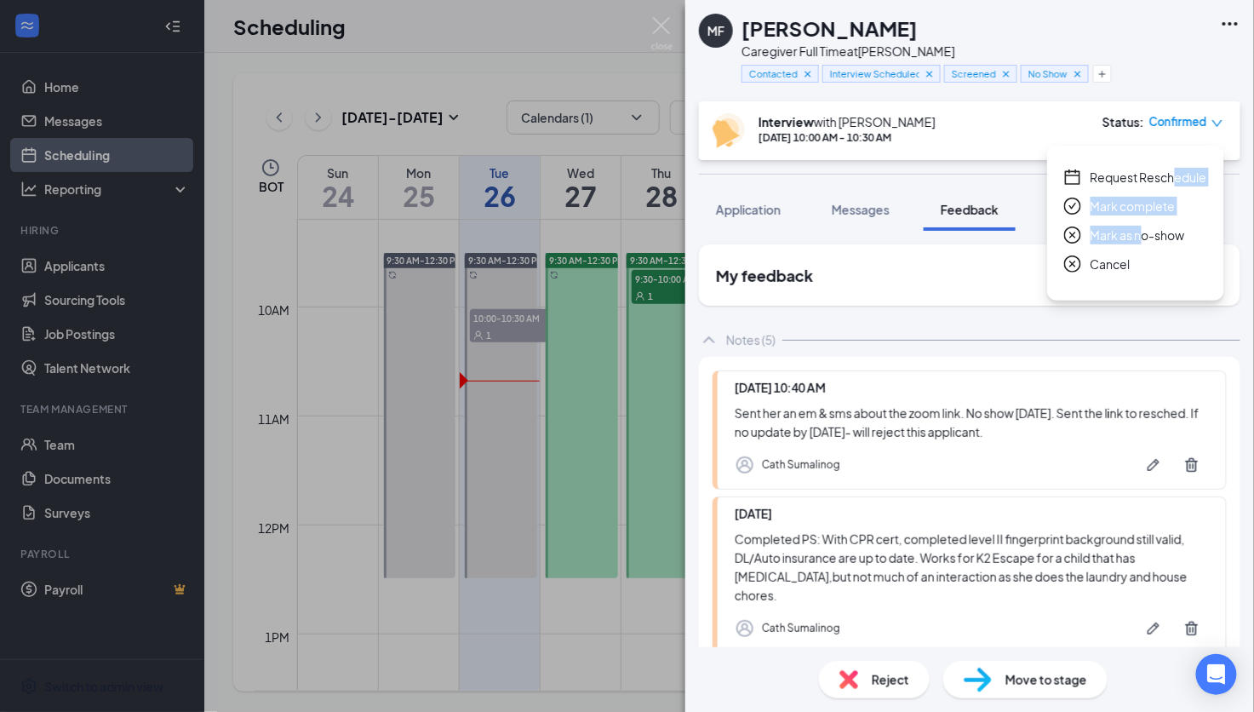
drag, startPoint x: 1173, startPoint y: 169, endPoint x: 1139, endPoint y: 235, distance: 74.7
click at [1139, 235] on div "Request Reschedule Mark complete Mark as no-show Cancel" at bounding box center [1136, 221] width 143 height 106
click at [1139, 235] on span "Mark as no-show" at bounding box center [1138, 235] width 95 height 19
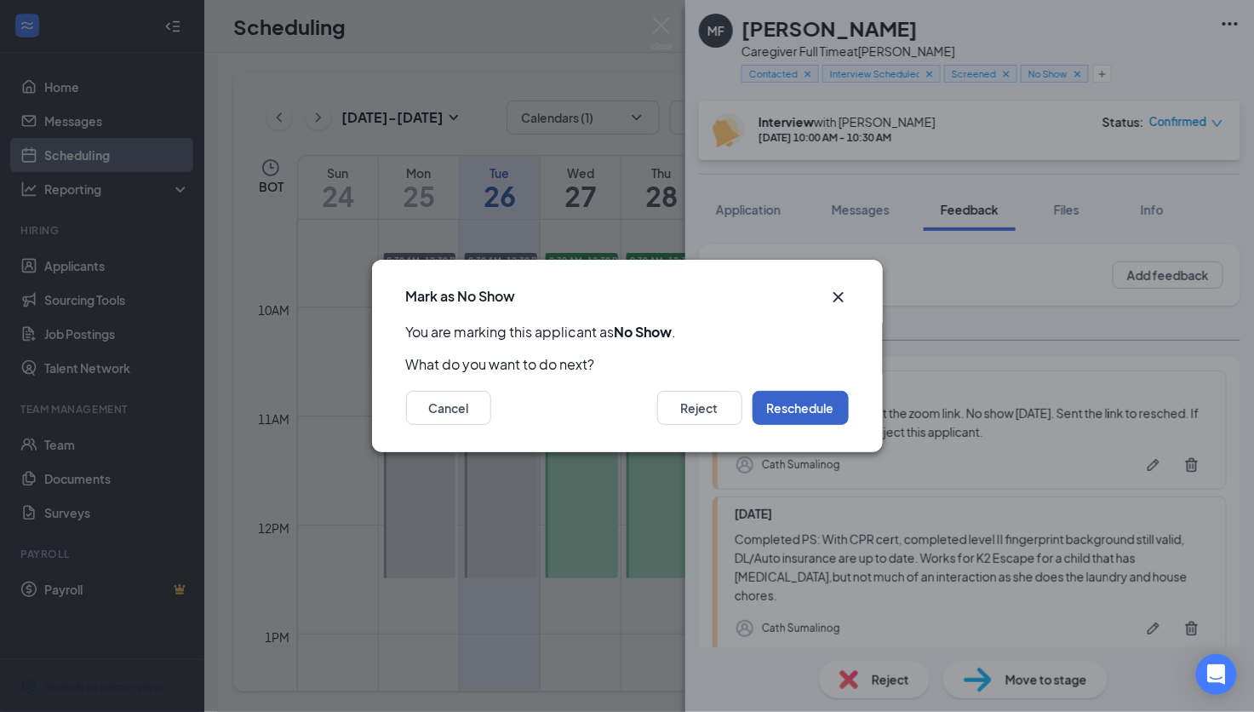
click at [793, 401] on button "Reschedule" at bounding box center [801, 408] width 96 height 34
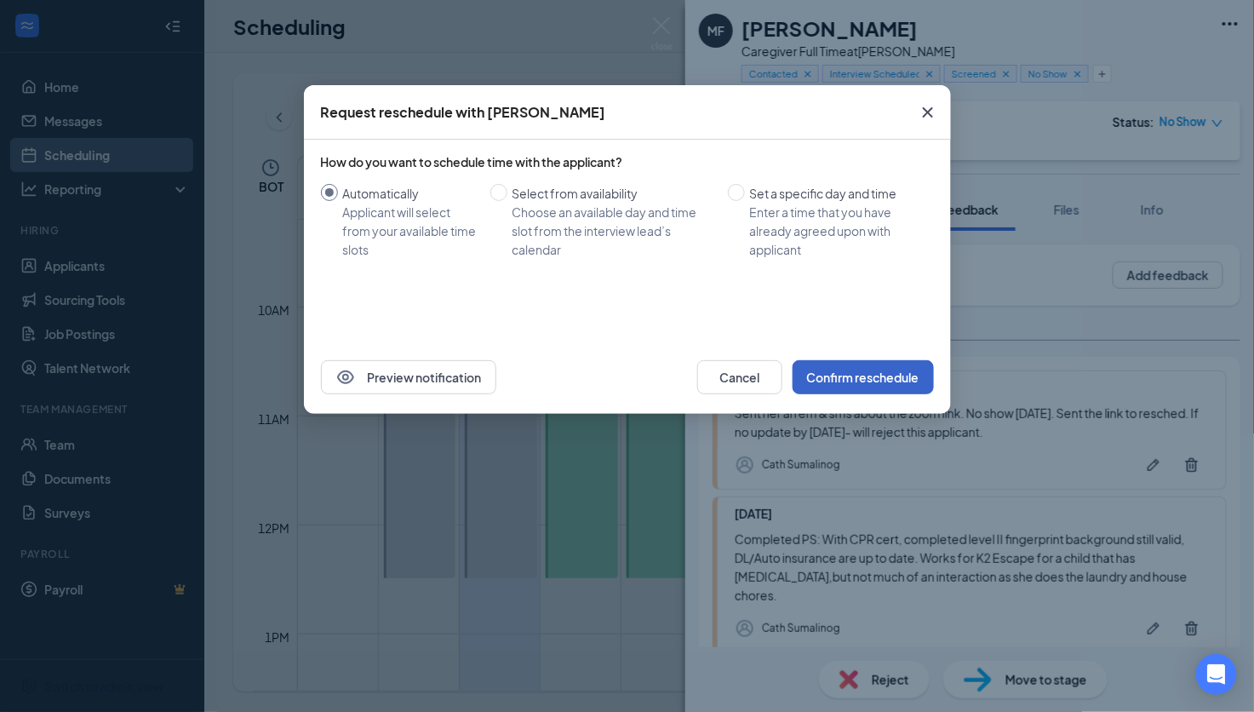
click at [861, 375] on button "Confirm reschedule" at bounding box center [863, 377] width 141 height 34
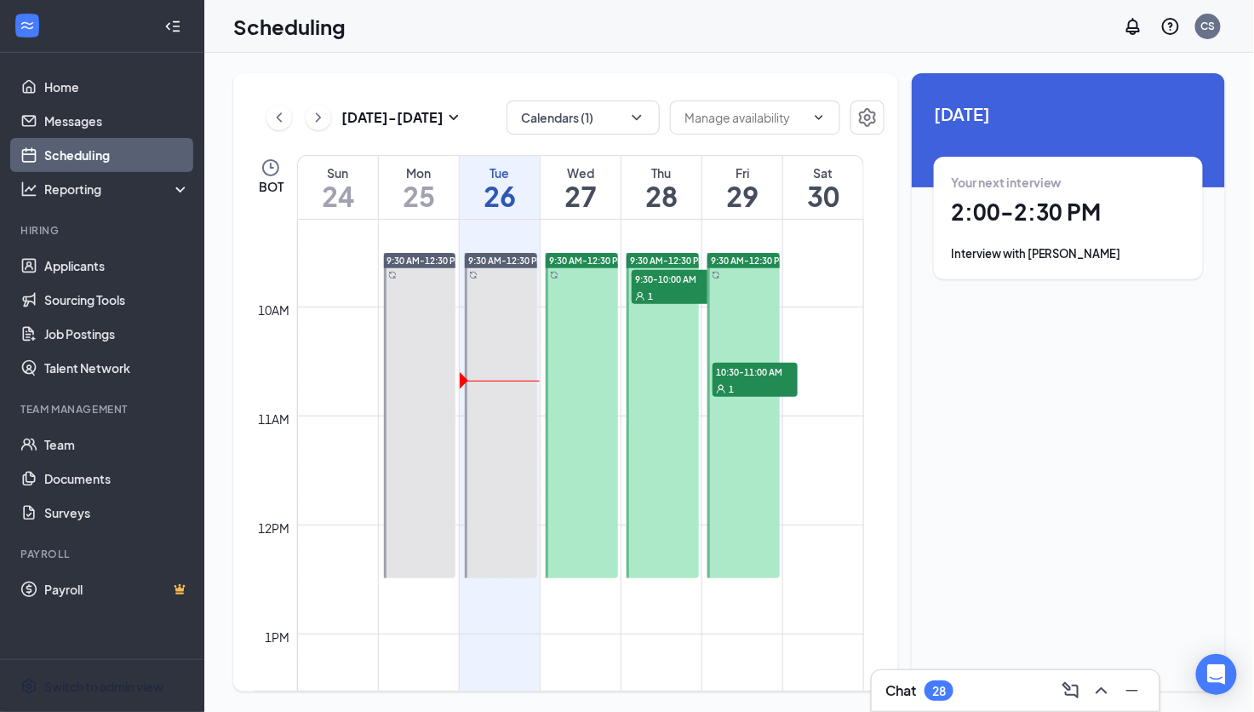
click at [1043, 396] on div "Unavailable in basic plan Today Your next interview 2:00 - 2:30 PM Interview wi…" at bounding box center [1068, 382] width 313 height 618
drag, startPoint x: 965, startPoint y: 426, endPoint x: 1138, endPoint y: 307, distance: 210.0
click at [965, 426] on div "Unavailable in basic plan Today Your next interview 2:00 - 2:30 PM Interview wi…" at bounding box center [1068, 382] width 313 height 618
click at [530, 32] on div "Scheduling CS" at bounding box center [729, 26] width 1050 height 53
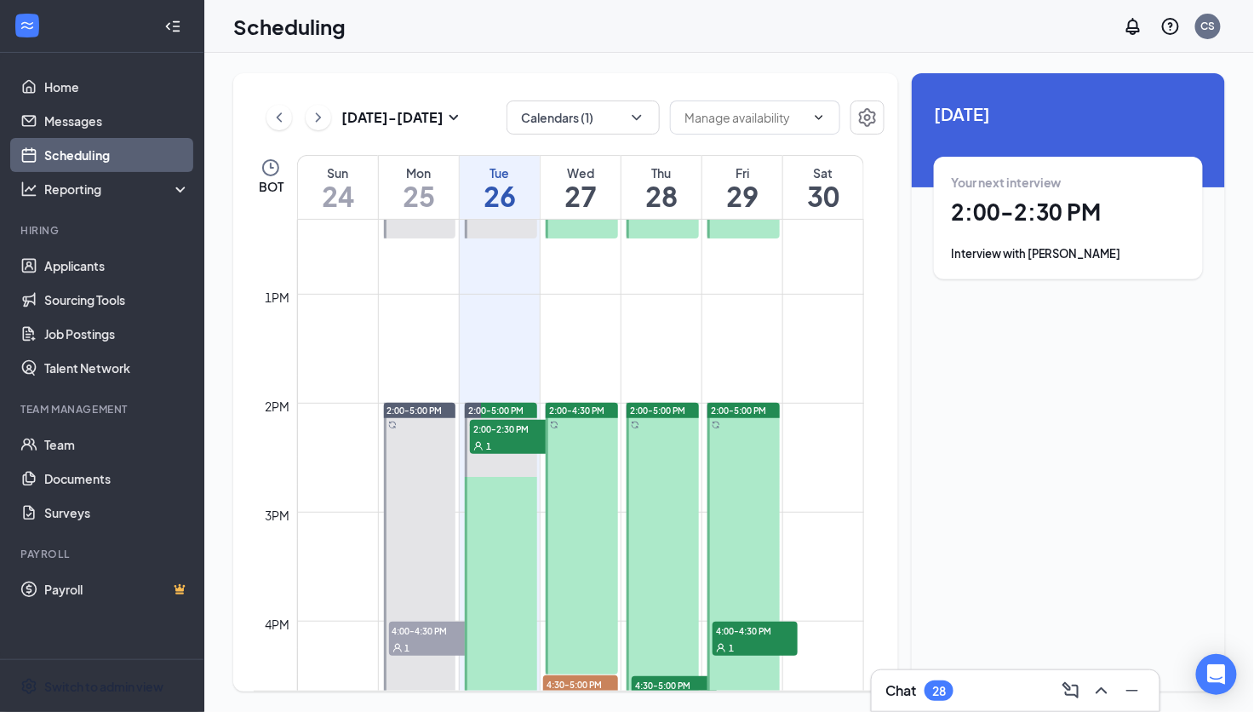
scroll to position [1514, 0]
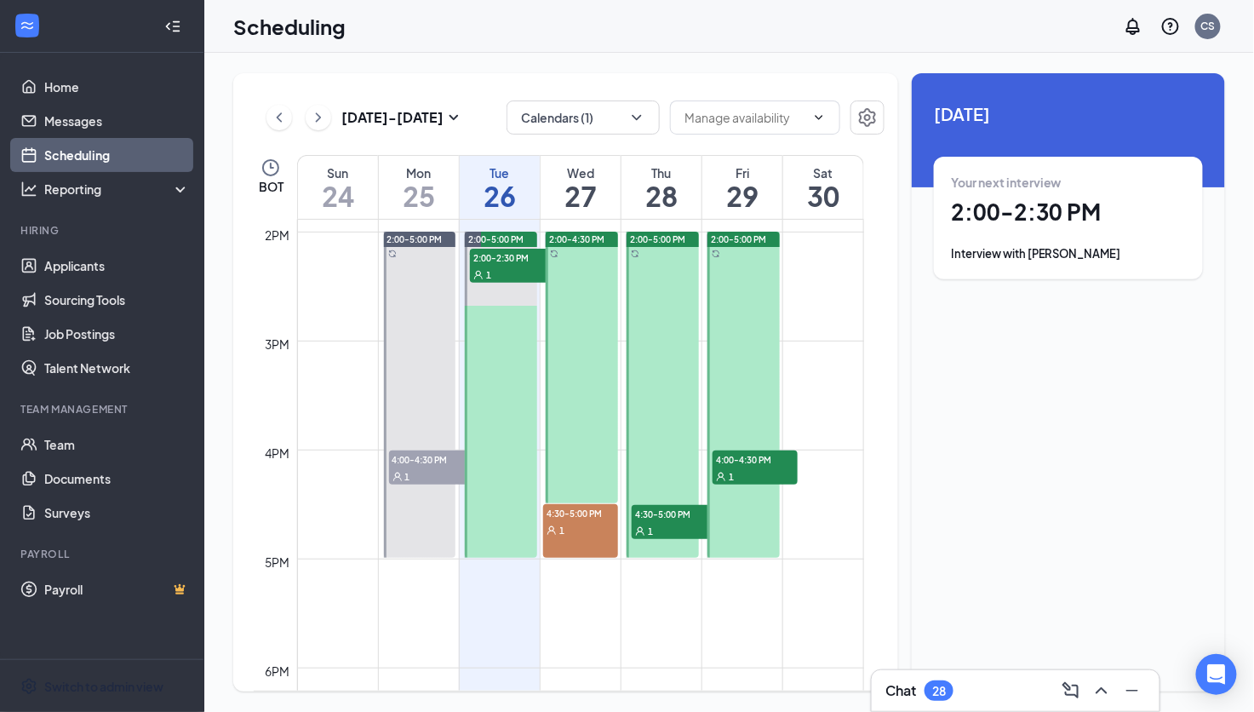
click at [410, 466] on span "4:00-4:30 PM" at bounding box center [431, 459] width 85 height 17
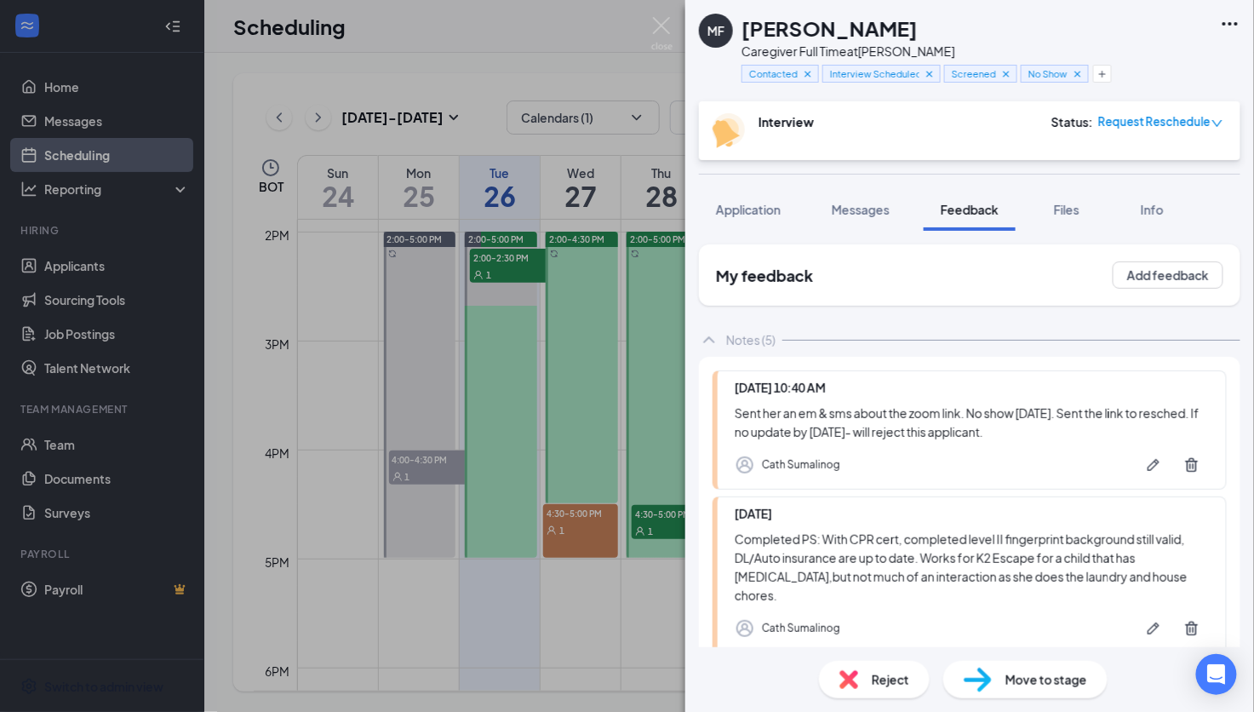
click at [655, 12] on div "MF Melissa Forristal Caregiver Full Time at Brandon Contacted Interview Schedul…" at bounding box center [627, 356] width 1254 height 712
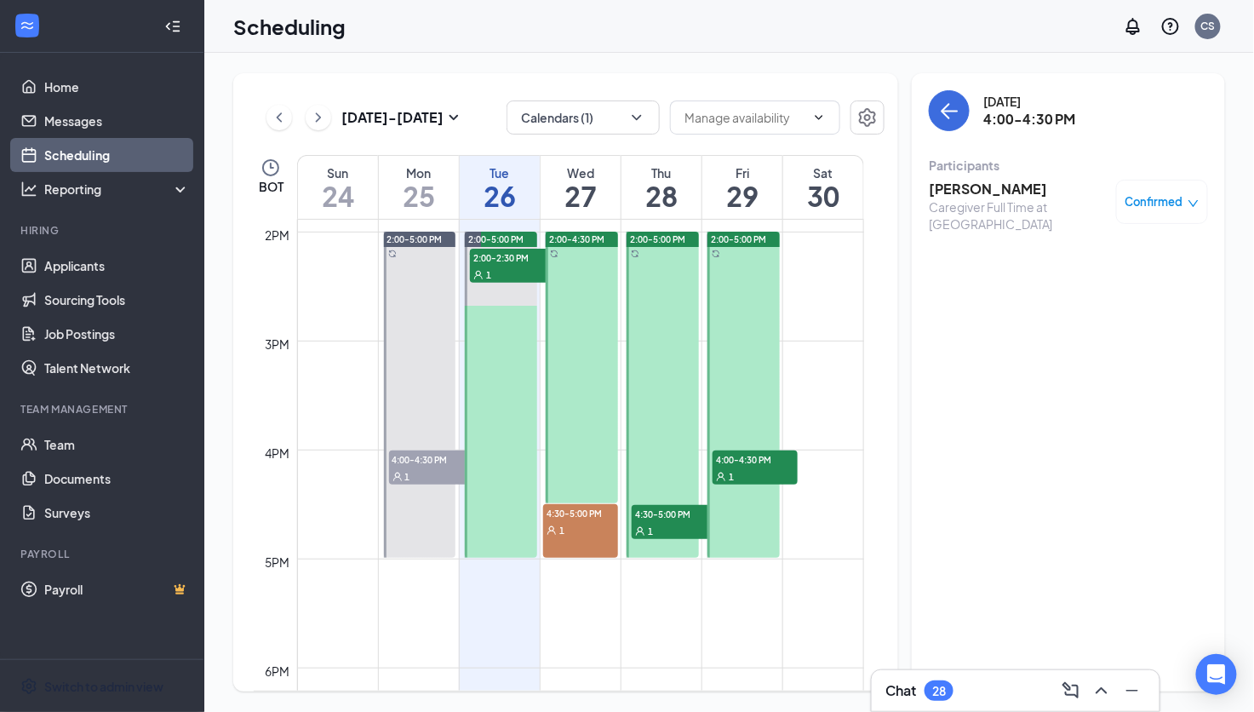
click at [396, 468] on div "1" at bounding box center [431, 476] width 85 height 17
click at [418, 465] on span "4:00-4:30 PM" at bounding box center [431, 459] width 85 height 17
click at [977, 187] on h3 "Sanae Regragui" at bounding box center [1018, 189] width 179 height 19
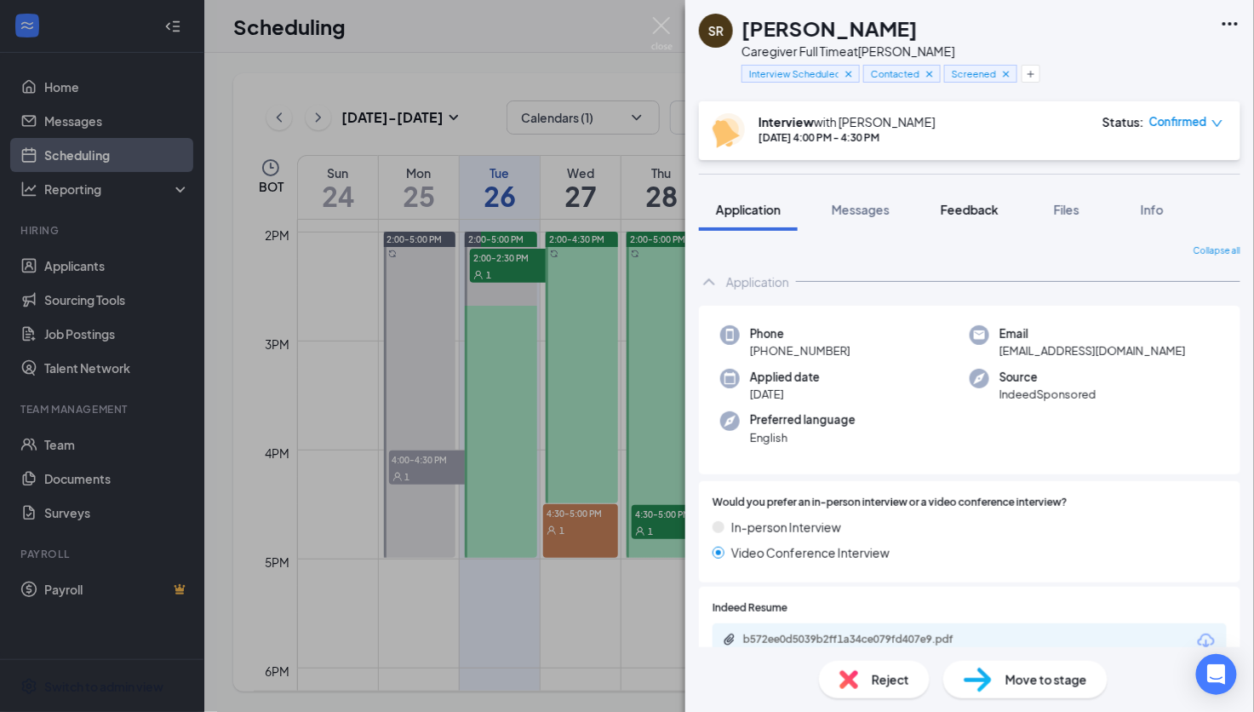
click at [982, 209] on span "Feedback" at bounding box center [970, 209] width 58 height 15
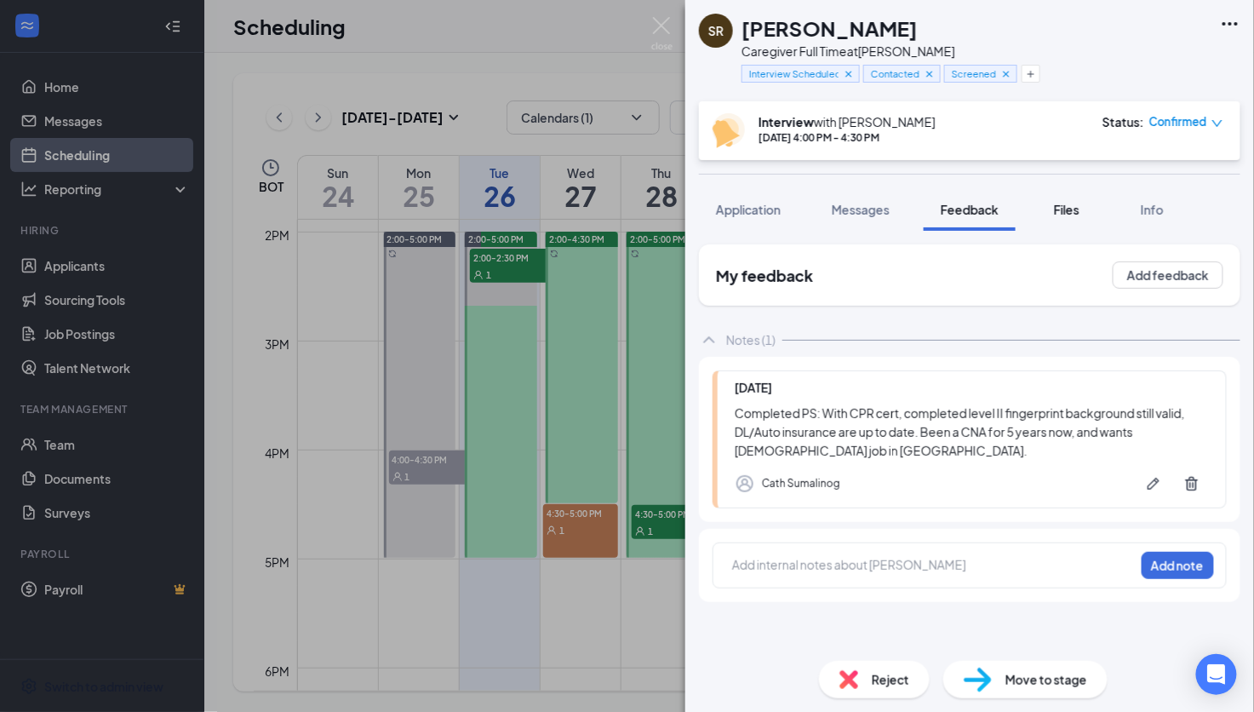
click at [1065, 212] on span "Files" at bounding box center [1067, 209] width 26 height 15
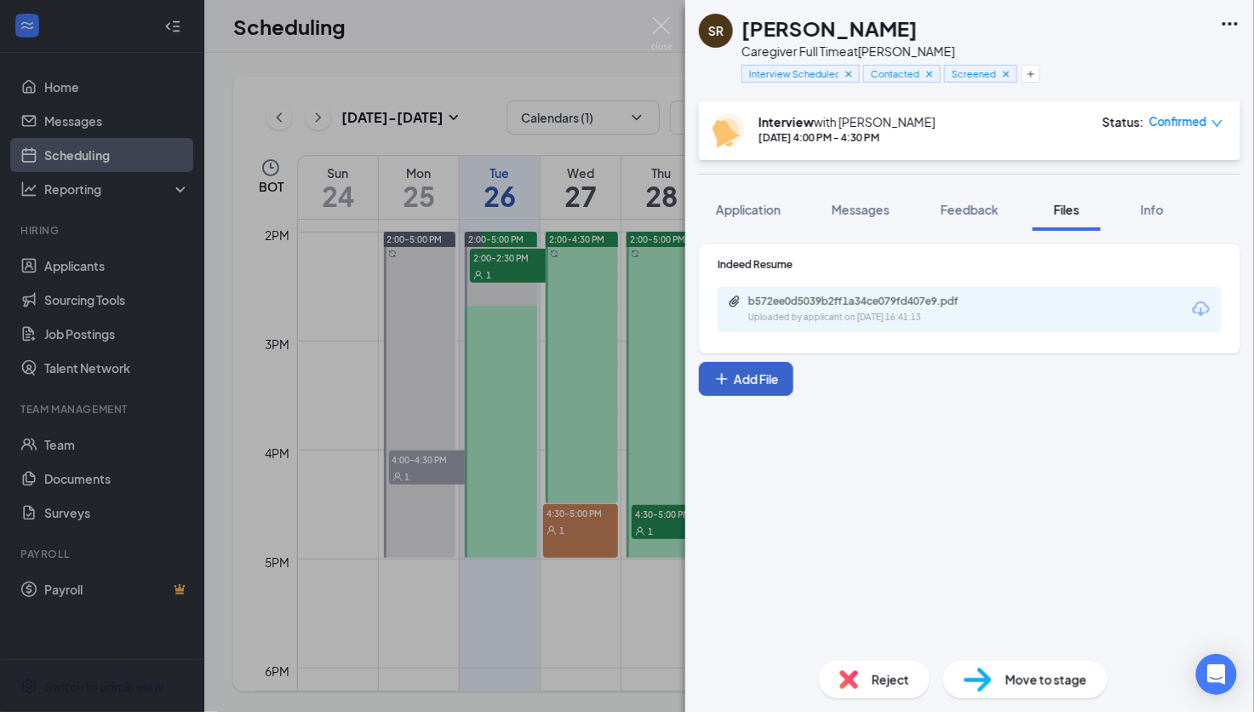
click at [781, 386] on button "Add File" at bounding box center [746, 379] width 95 height 34
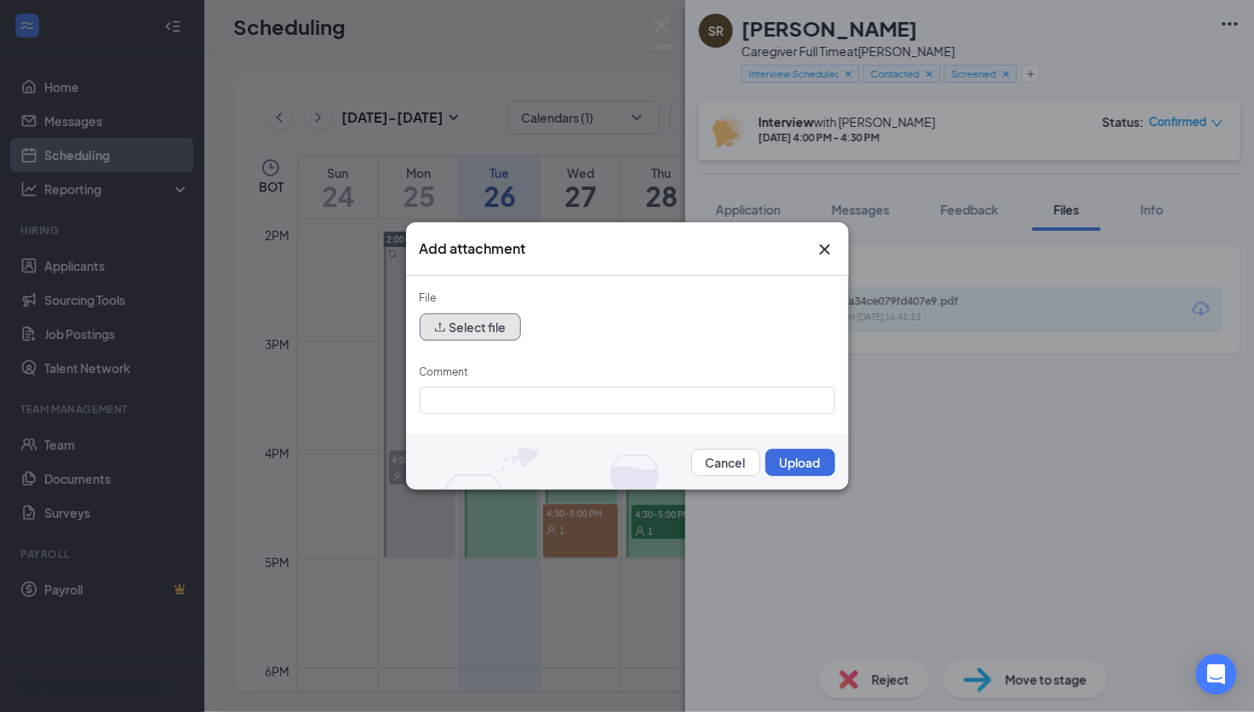
click at [483, 317] on button "Select file" at bounding box center [470, 326] width 101 height 27
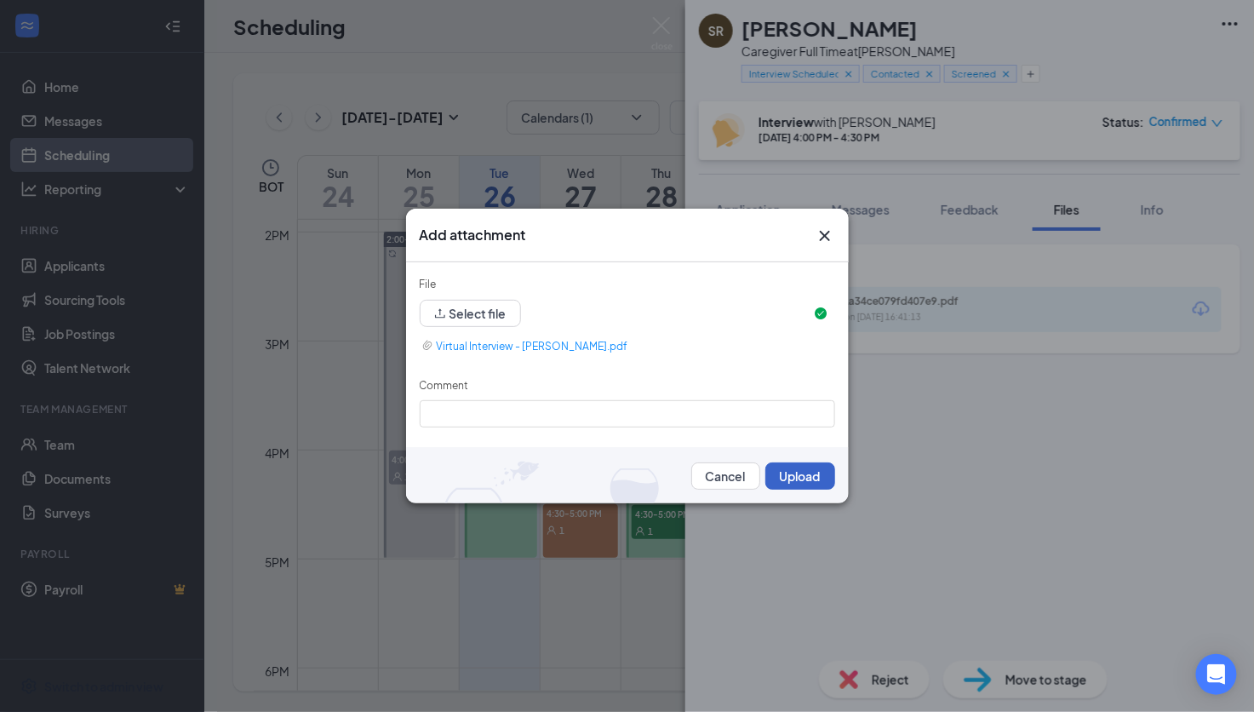
click at [809, 477] on button "Upload" at bounding box center [801, 475] width 70 height 27
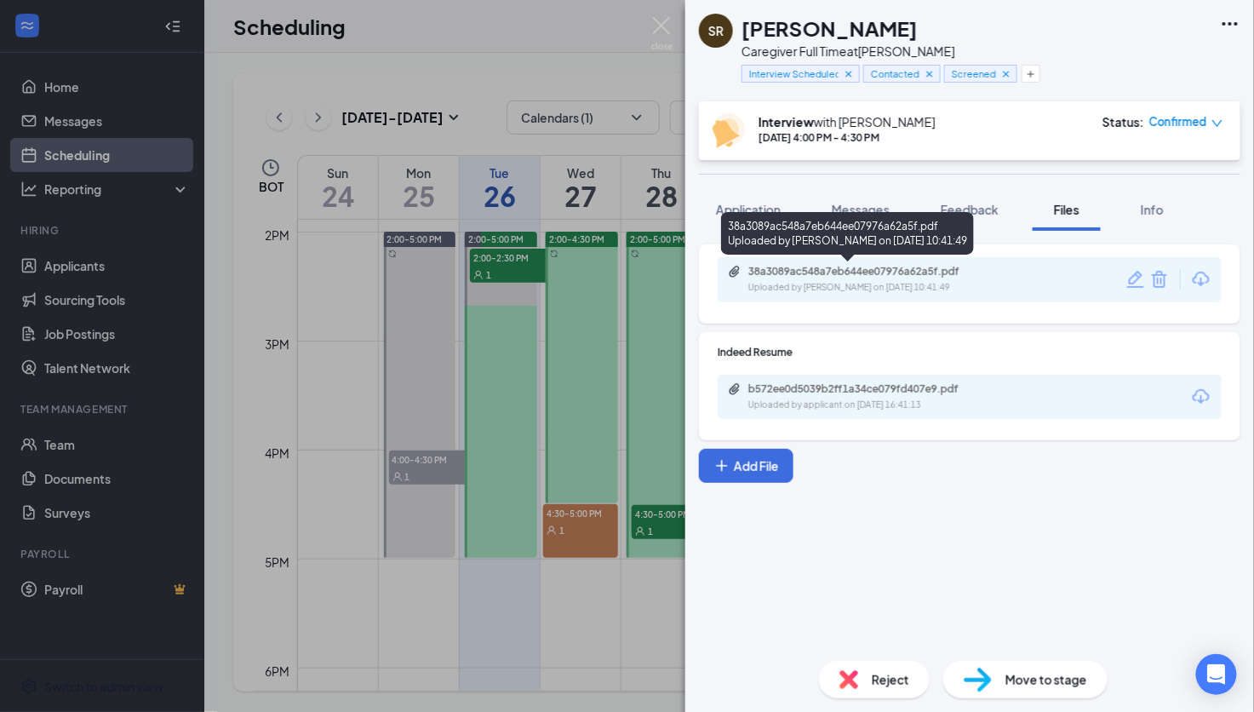
click at [918, 289] on div "Uploaded by Cath Sumalinog on Aug 26, 2025 at 10:41:49" at bounding box center [876, 288] width 255 height 14
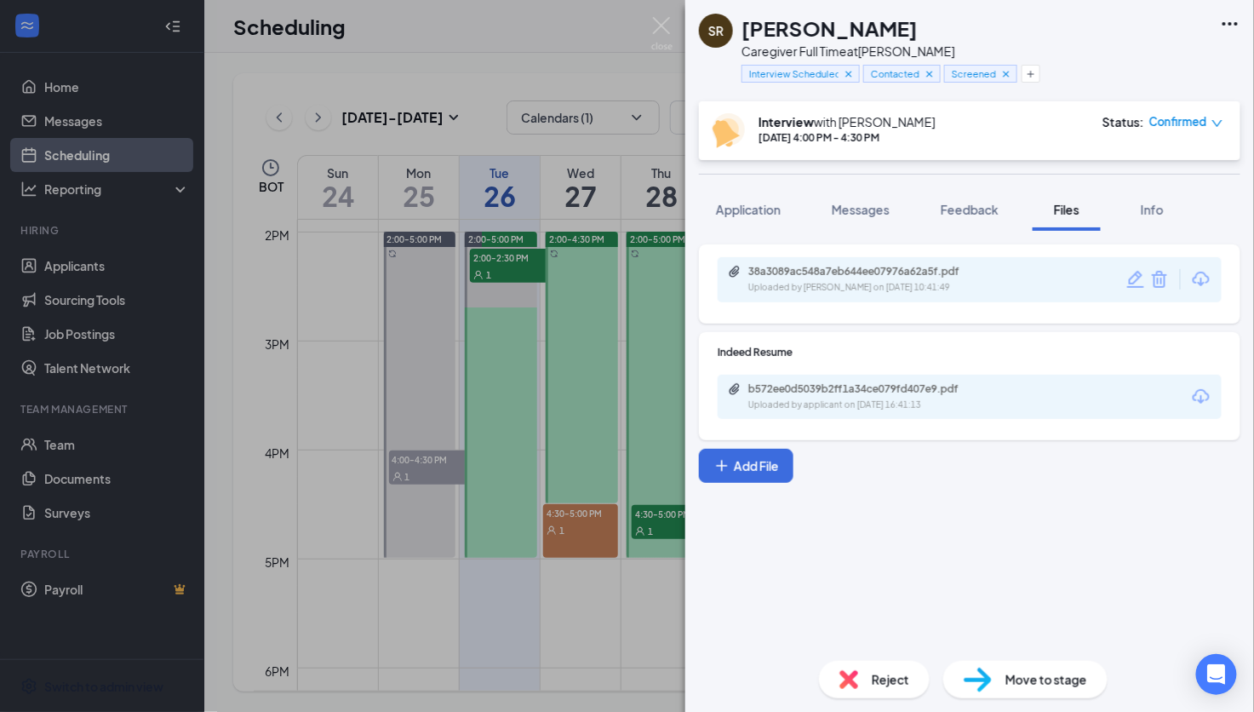
click at [1167, 278] on icon "Trash" at bounding box center [1160, 279] width 20 height 20
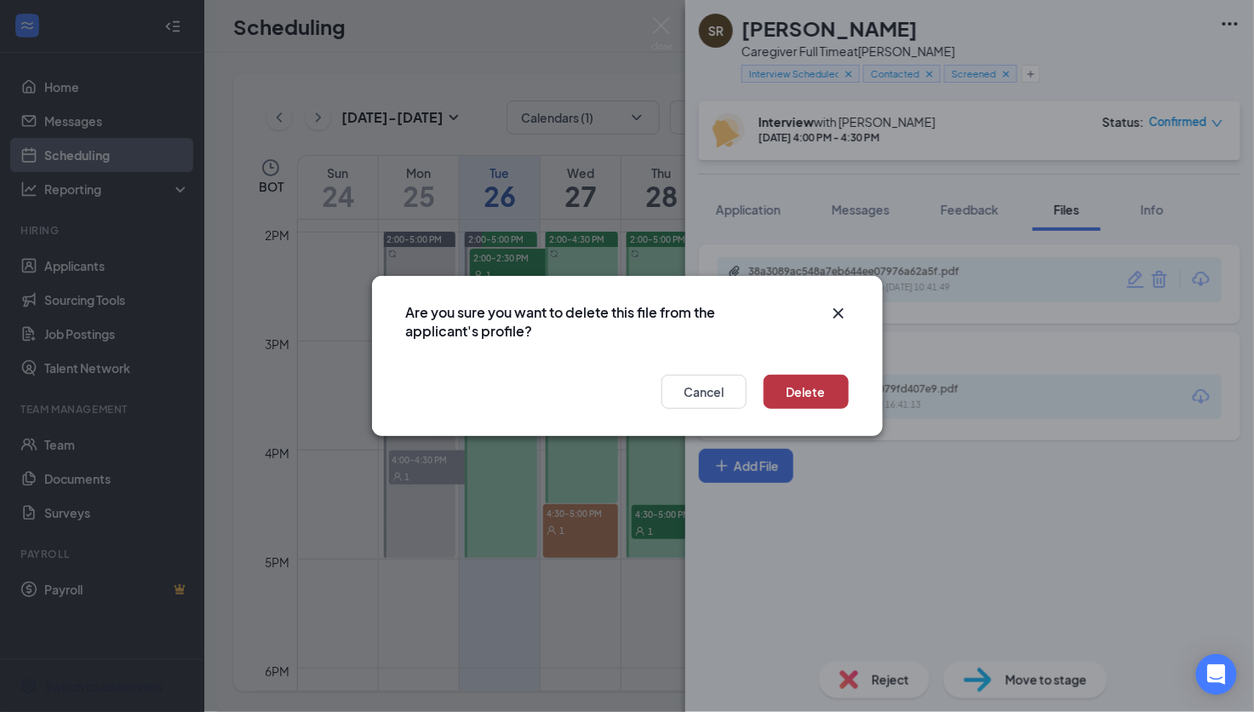
click at [803, 389] on button "Delete" at bounding box center [806, 392] width 85 height 34
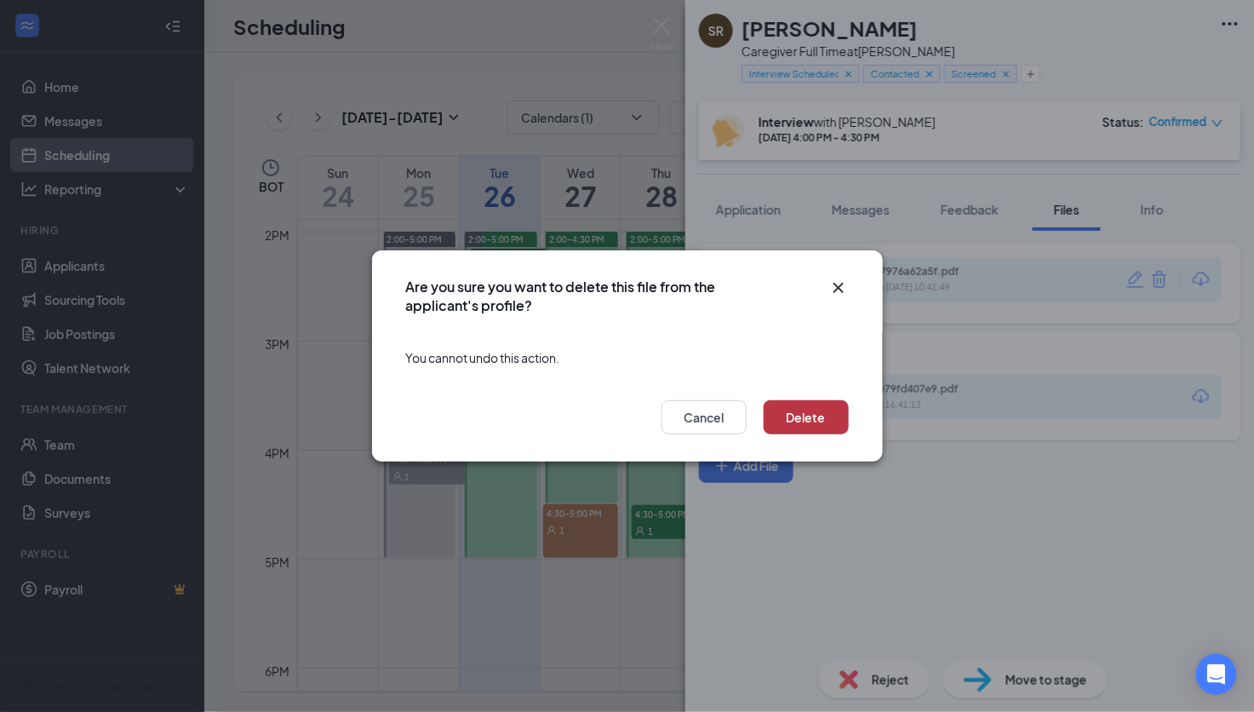
click at [821, 419] on button "Delete" at bounding box center [806, 417] width 85 height 34
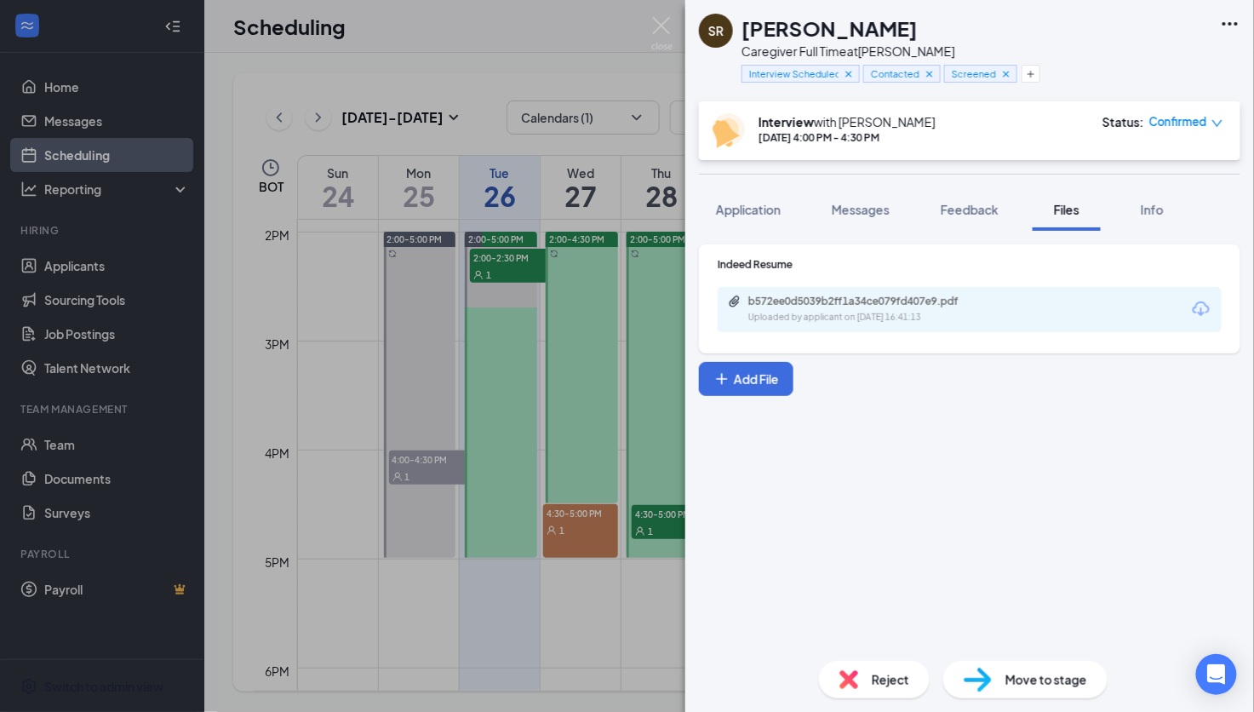
drag, startPoint x: 621, startPoint y: 617, endPoint x: 764, endPoint y: 241, distance: 402.7
click at [621, 617] on div "SR Sanae Regragui Caregiver Full Time at Brandon Interview Scheduled (Virtual) …" at bounding box center [627, 356] width 1254 height 712
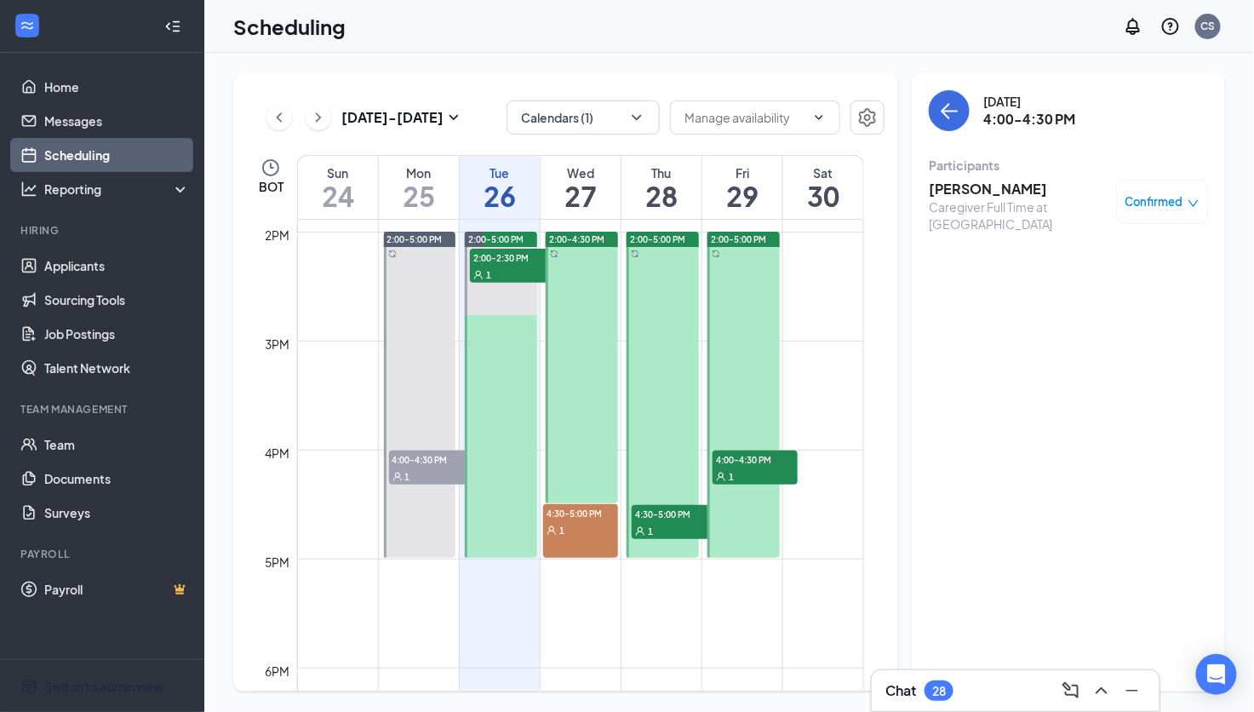
click at [989, 183] on h3 "Sanae Regragui" at bounding box center [1018, 189] width 179 height 19
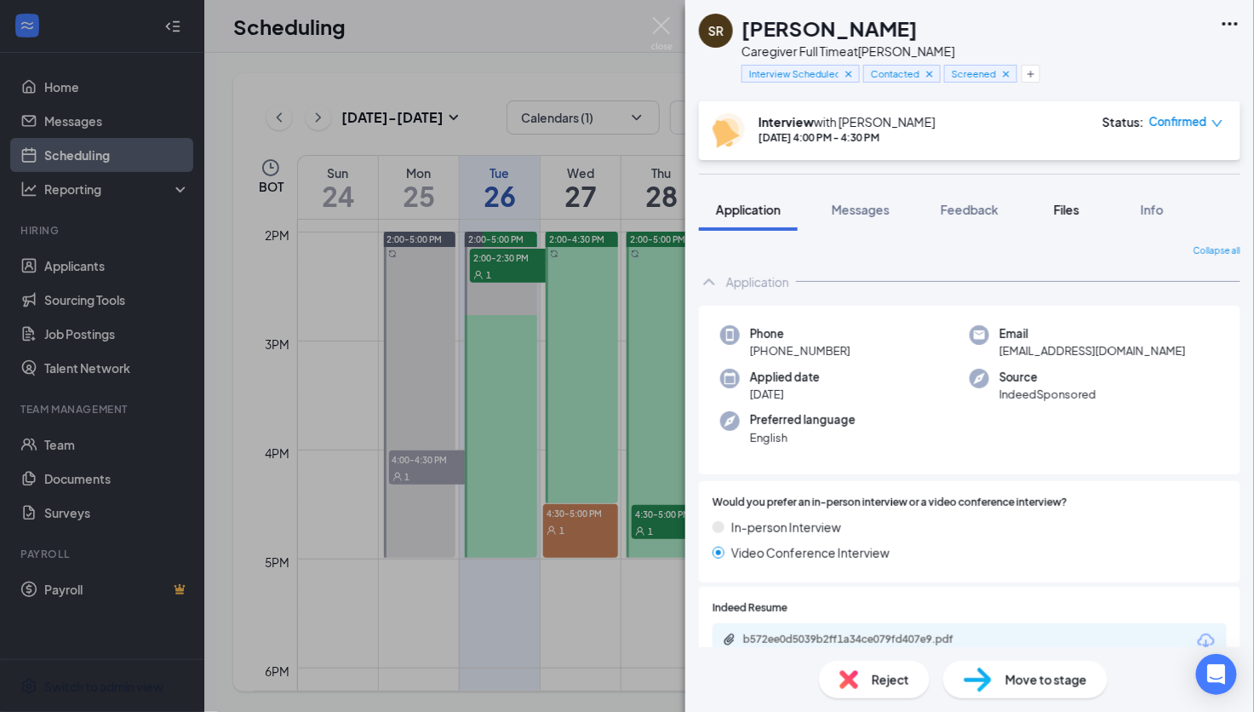
click at [1064, 205] on span "Files" at bounding box center [1067, 209] width 26 height 15
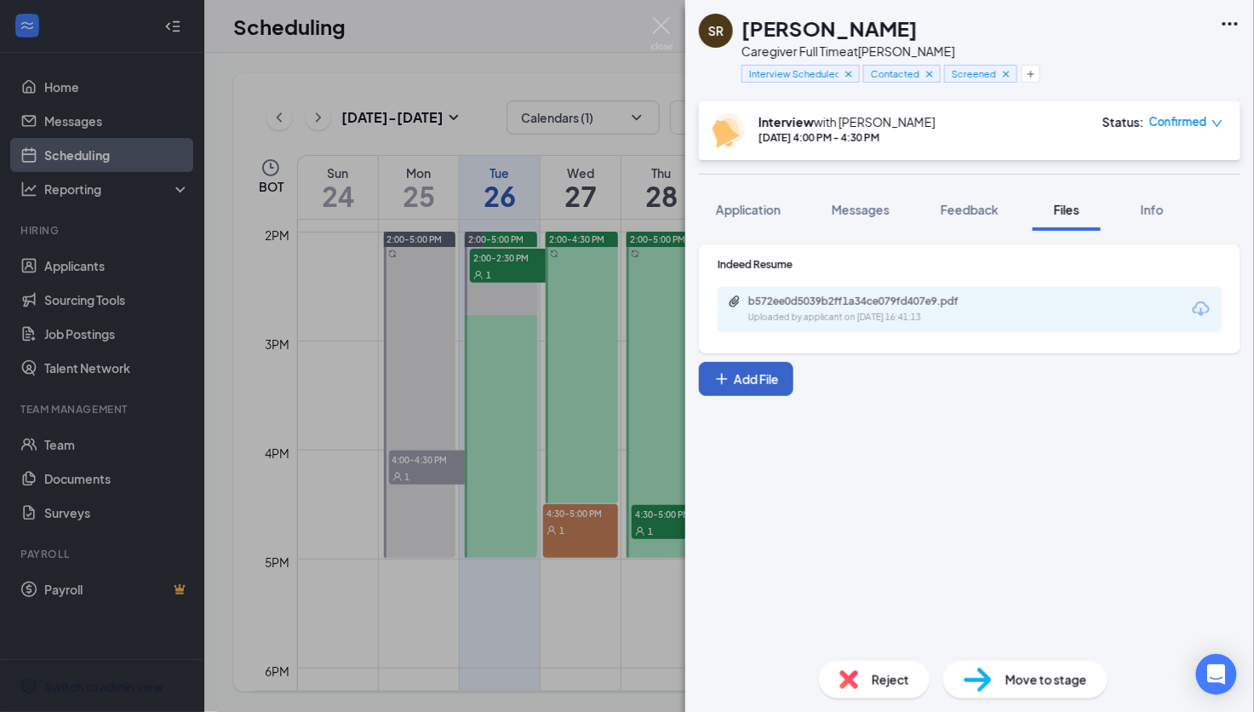
click at [742, 381] on button "Add File" at bounding box center [746, 379] width 95 height 34
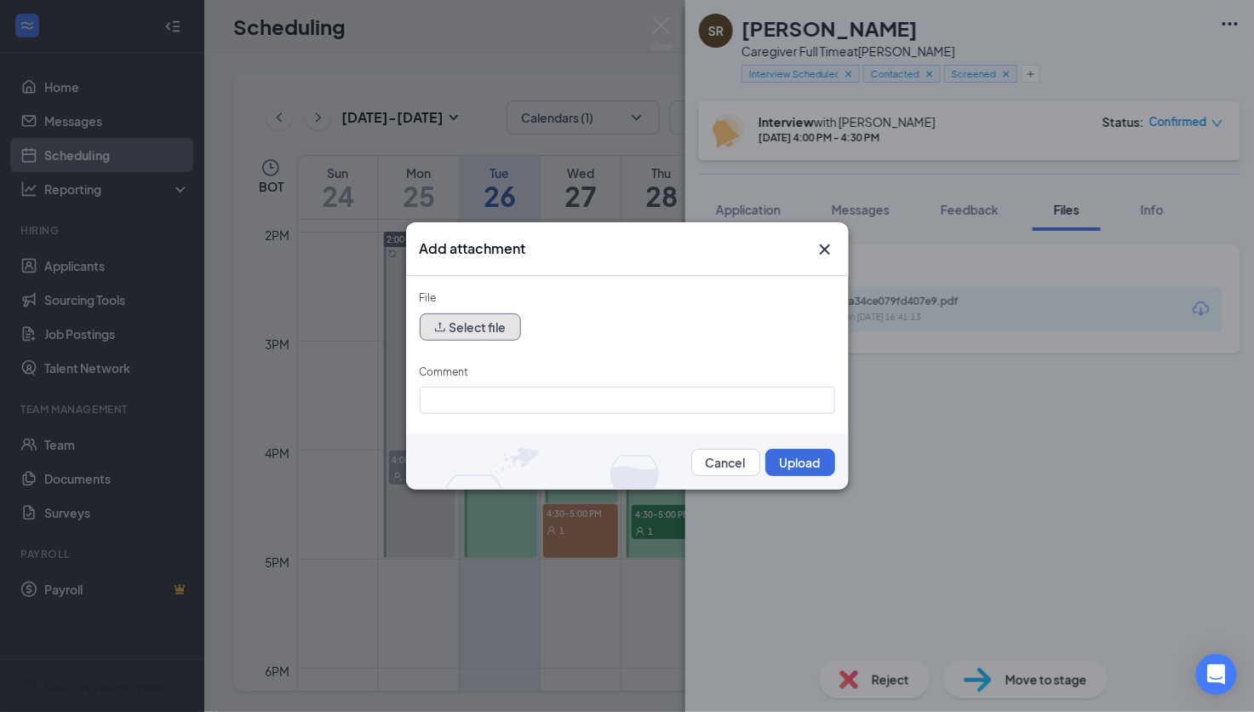
click at [472, 323] on button "Select file" at bounding box center [470, 326] width 101 height 27
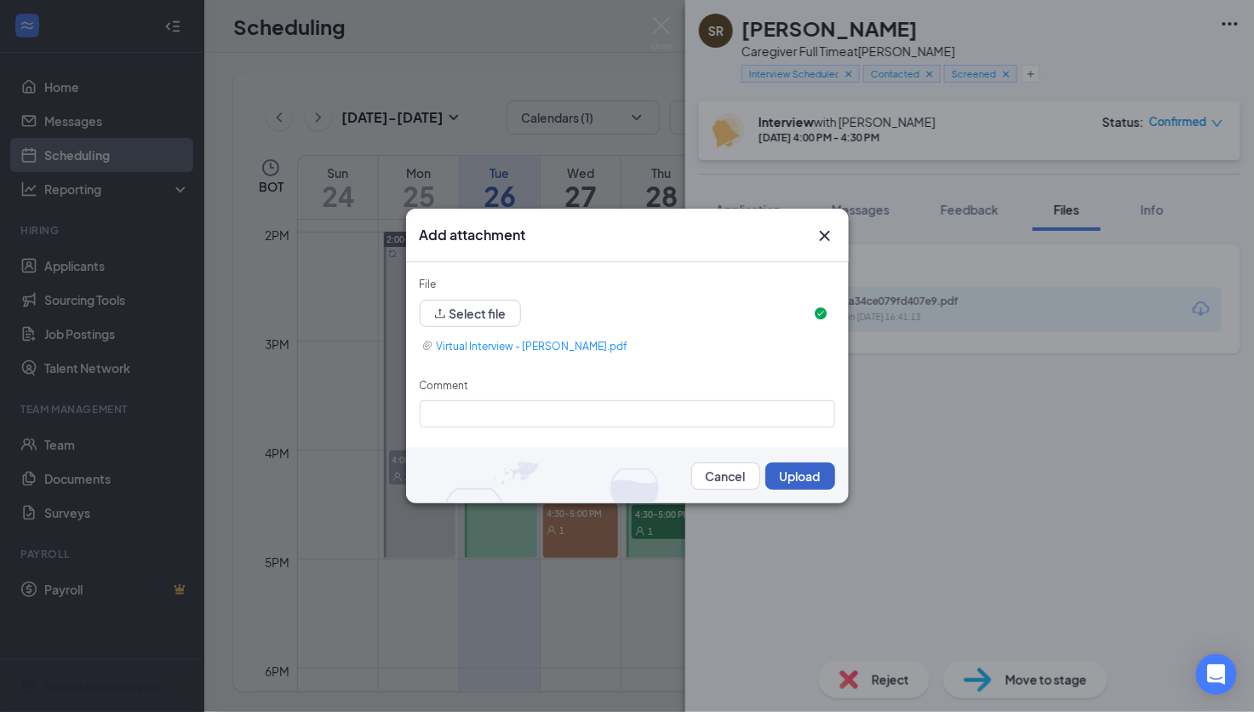
click at [794, 475] on button "Upload" at bounding box center [801, 475] width 70 height 27
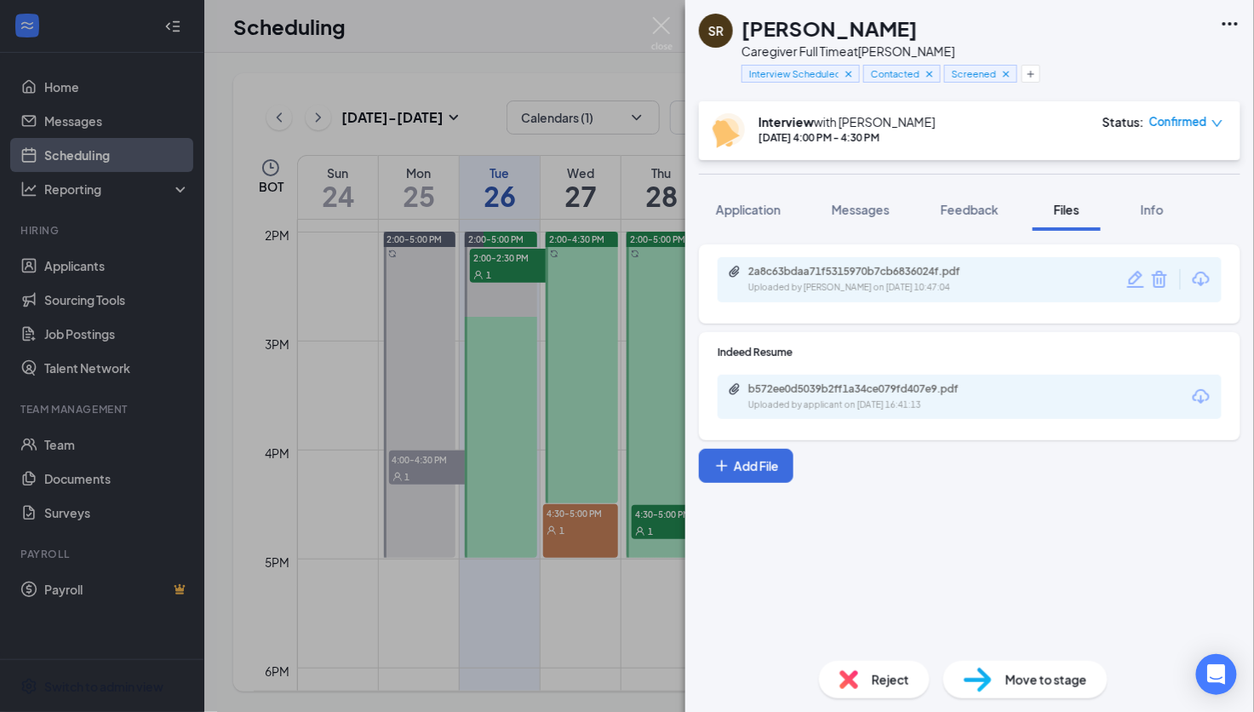
drag, startPoint x: 1222, startPoint y: 506, endPoint x: 946, endPoint y: 493, distance: 276.2
click at [1222, 506] on div "2a8c63bdaa71f5315970b7cb6836024f.pdf Uploaded by Cath Sumalinog on Aug 26, 2025…" at bounding box center [970, 439] width 569 height 416
click at [955, 199] on button "Feedback" at bounding box center [970, 209] width 92 height 43
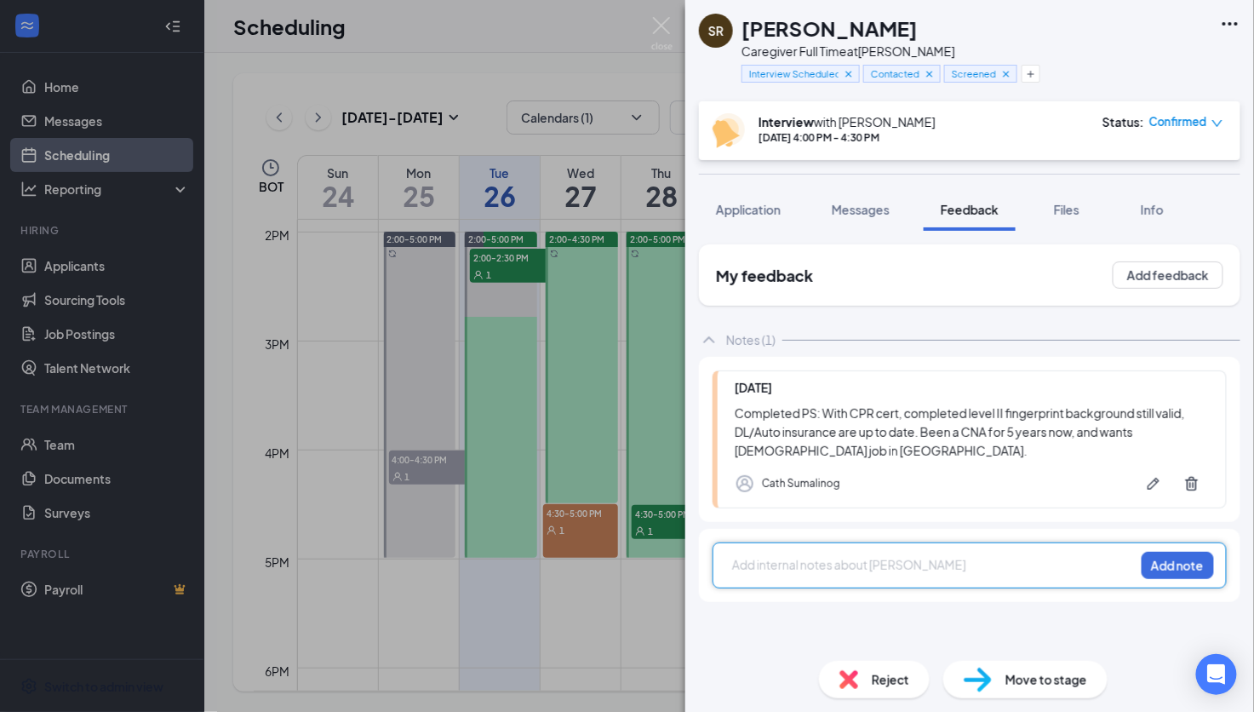
click at [819, 560] on div at bounding box center [933, 565] width 401 height 18
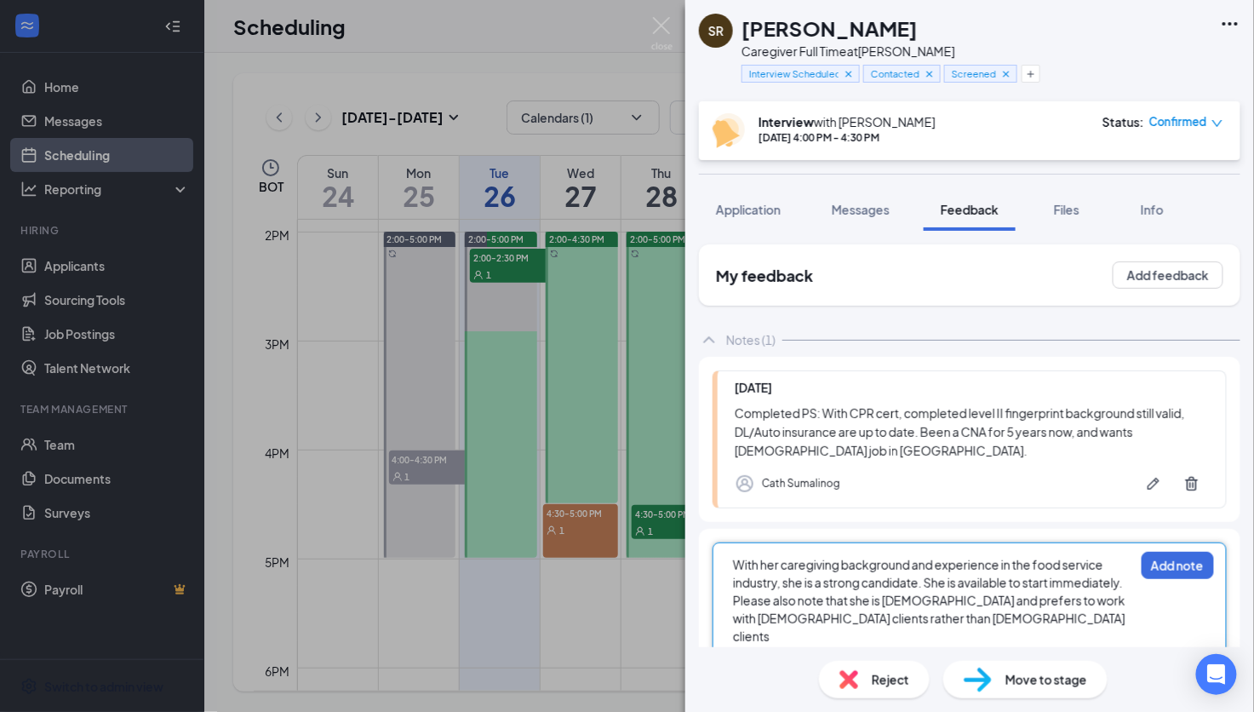
click at [987, 614] on div "With her caregiving background and experience in the food service industry, she…" at bounding box center [933, 600] width 401 height 89
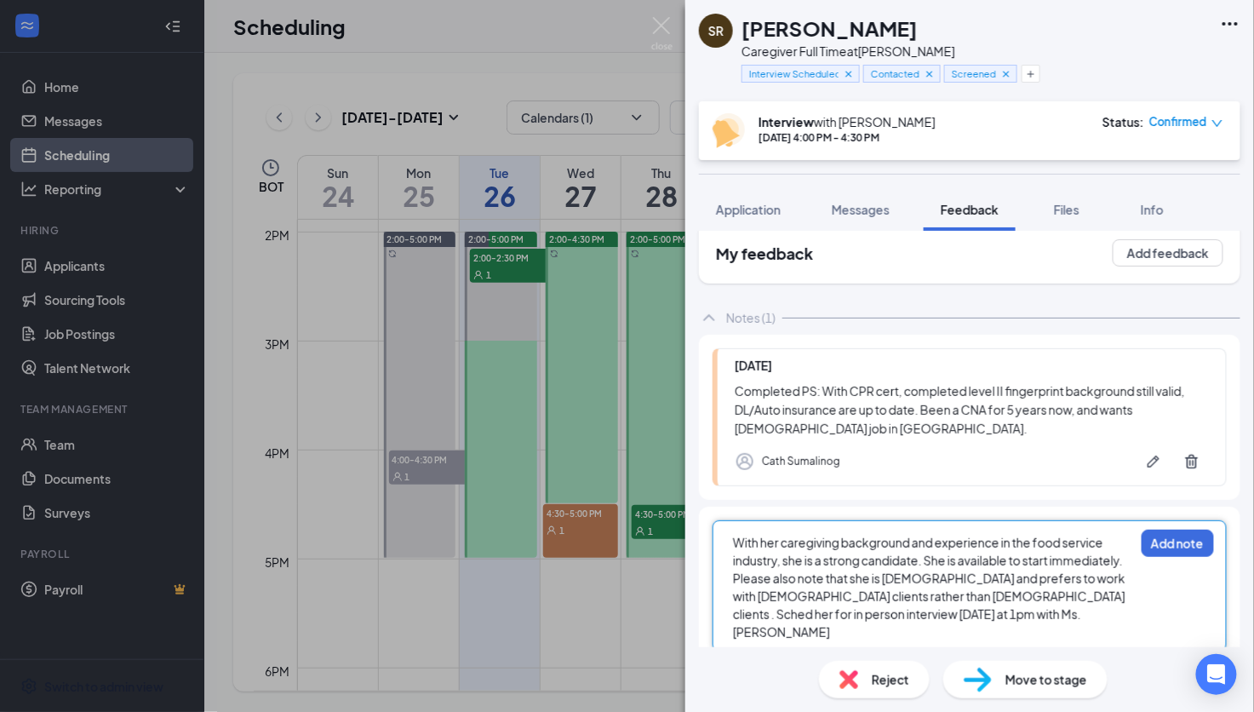
click at [997, 618] on div "With her caregiving background and experience in the food service industry, she…" at bounding box center [933, 587] width 401 height 107
click at [877, 610] on span "With her caregiving background and experience in the food service industry, she…" at bounding box center [930, 587] width 394 height 105
click at [1019, 610] on div "With her caregiving background and experience in the food service industry, she…" at bounding box center [933, 587] width 401 height 107
click at [875, 614] on span "With her caregiving background and experience in the food service industry, she…" at bounding box center [930, 587] width 394 height 105
click at [1162, 534] on button "Add note" at bounding box center [1178, 543] width 72 height 27
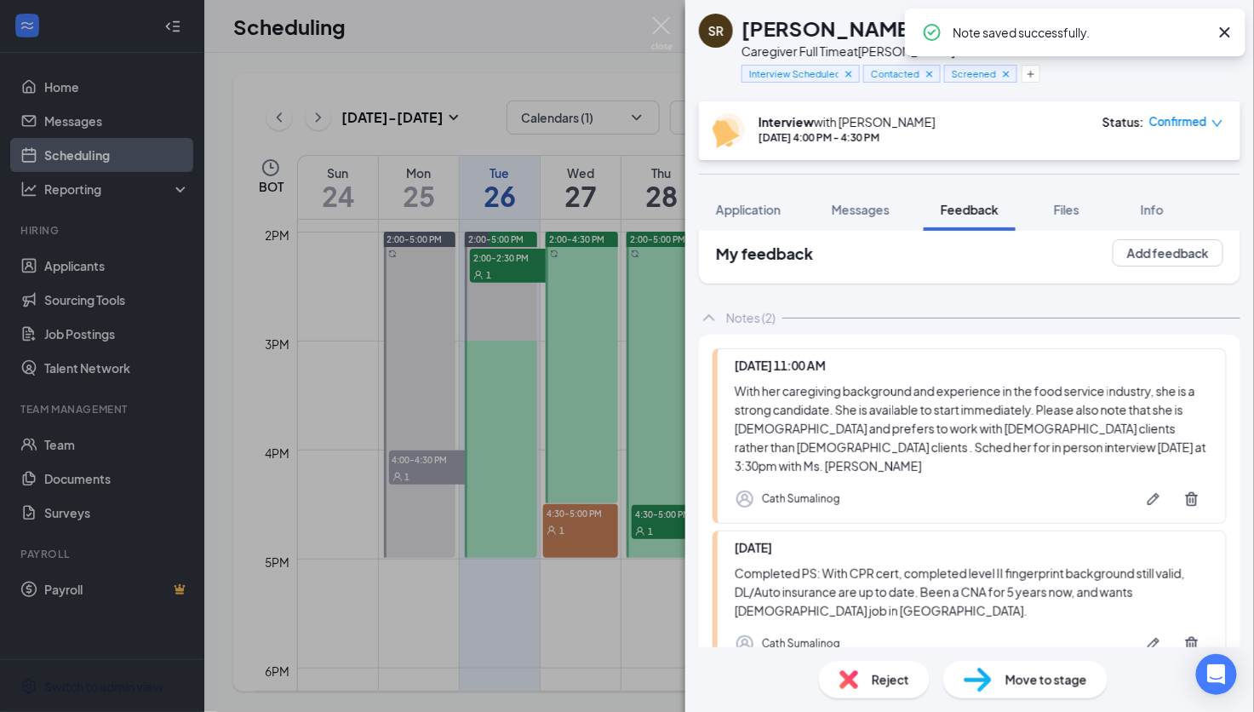
click at [1171, 123] on span "Confirmed" at bounding box center [1179, 121] width 58 height 17
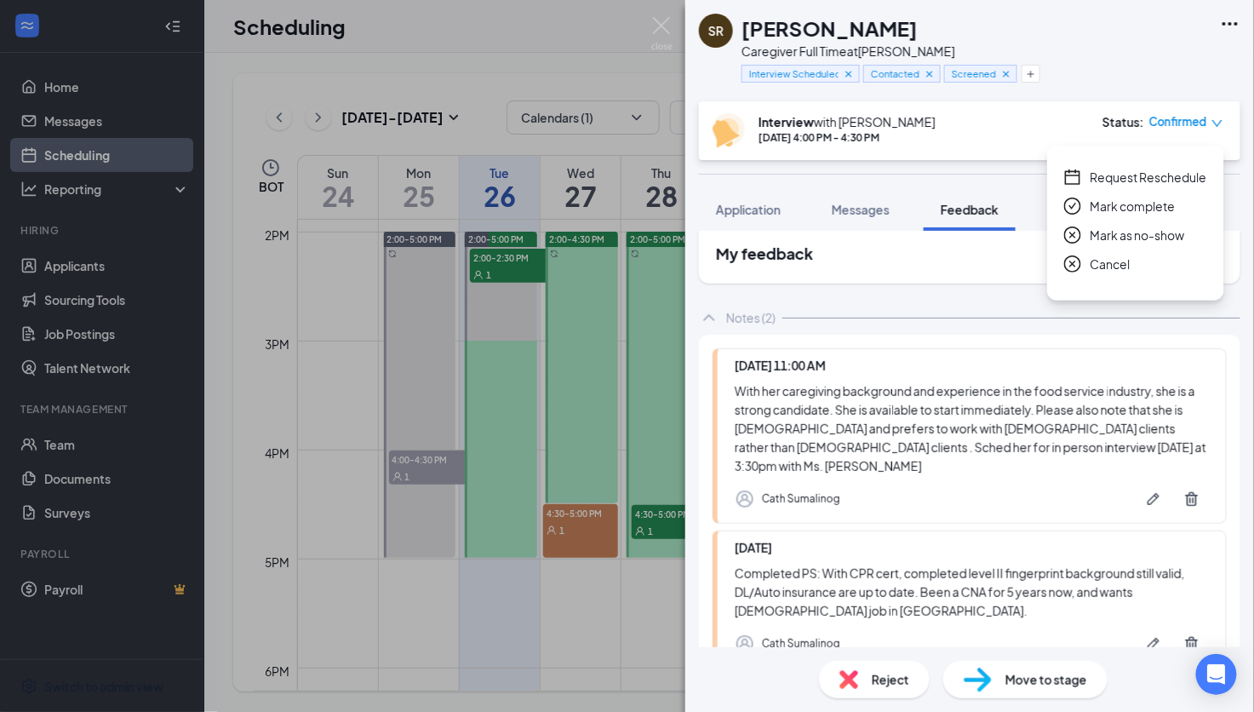
click at [1157, 209] on span "Mark complete" at bounding box center [1133, 206] width 85 height 19
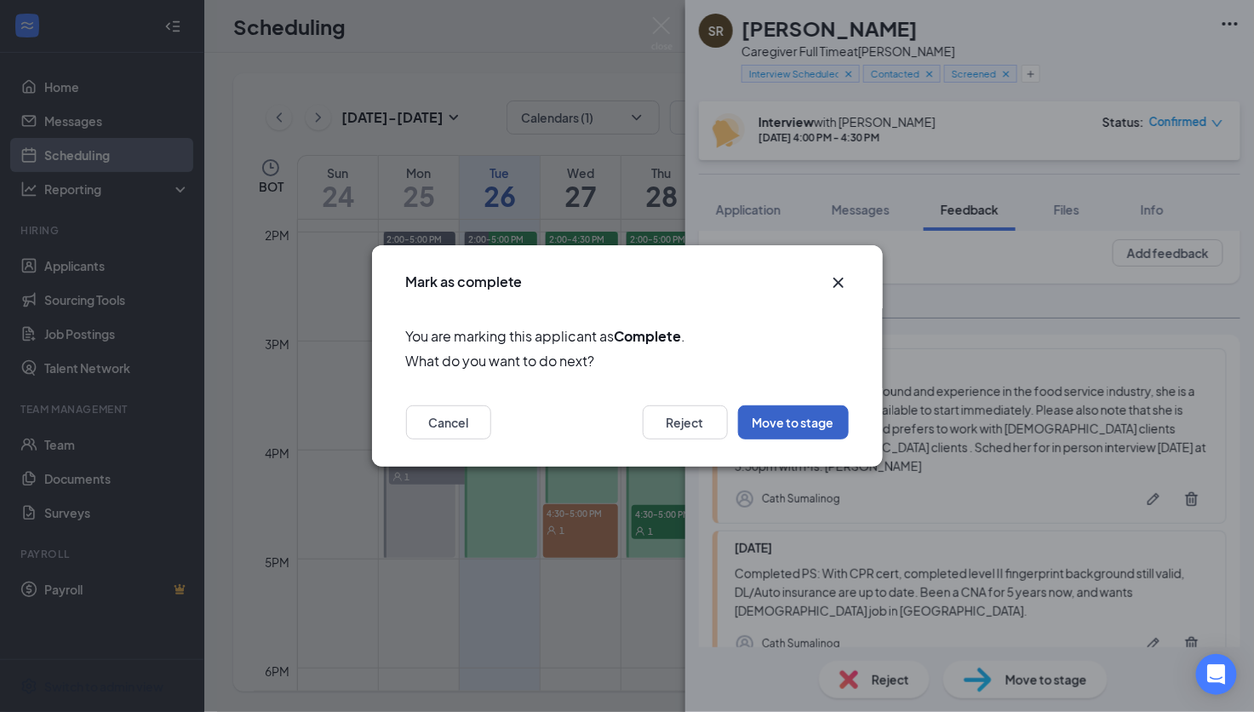
click at [804, 415] on button "Move to stage" at bounding box center [793, 422] width 111 height 34
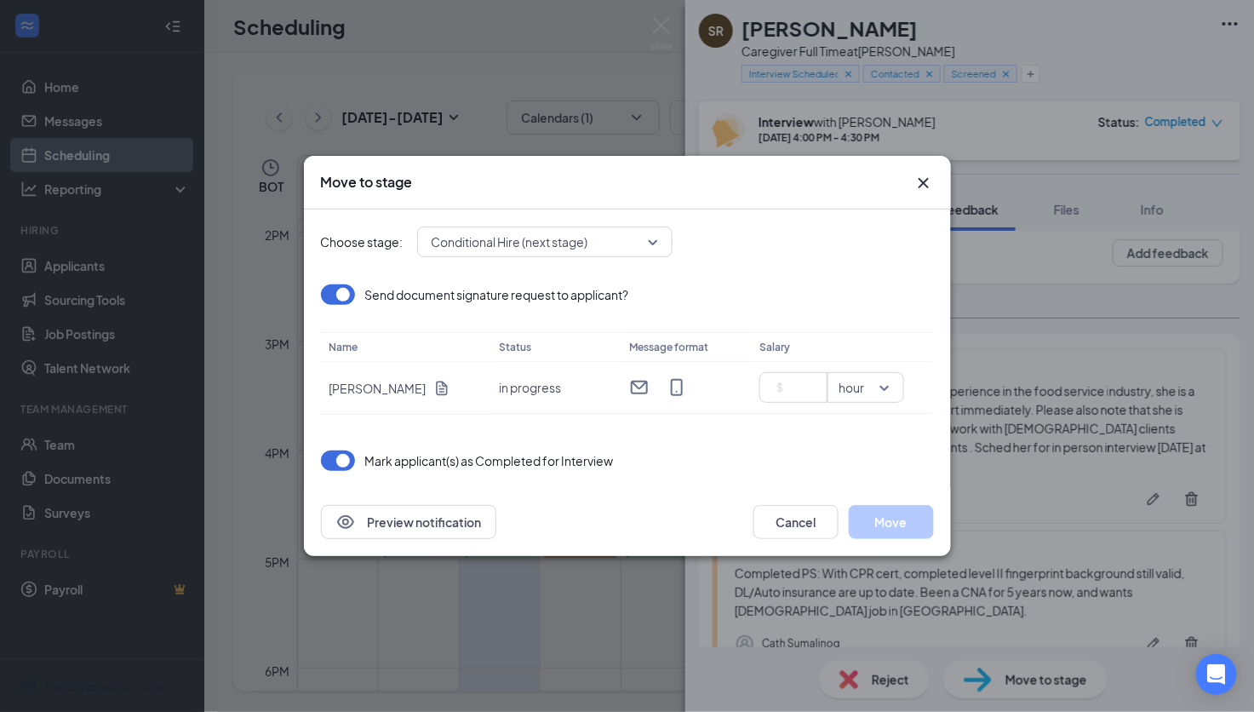
click at [924, 179] on icon "Cross" at bounding box center [924, 183] width 20 height 20
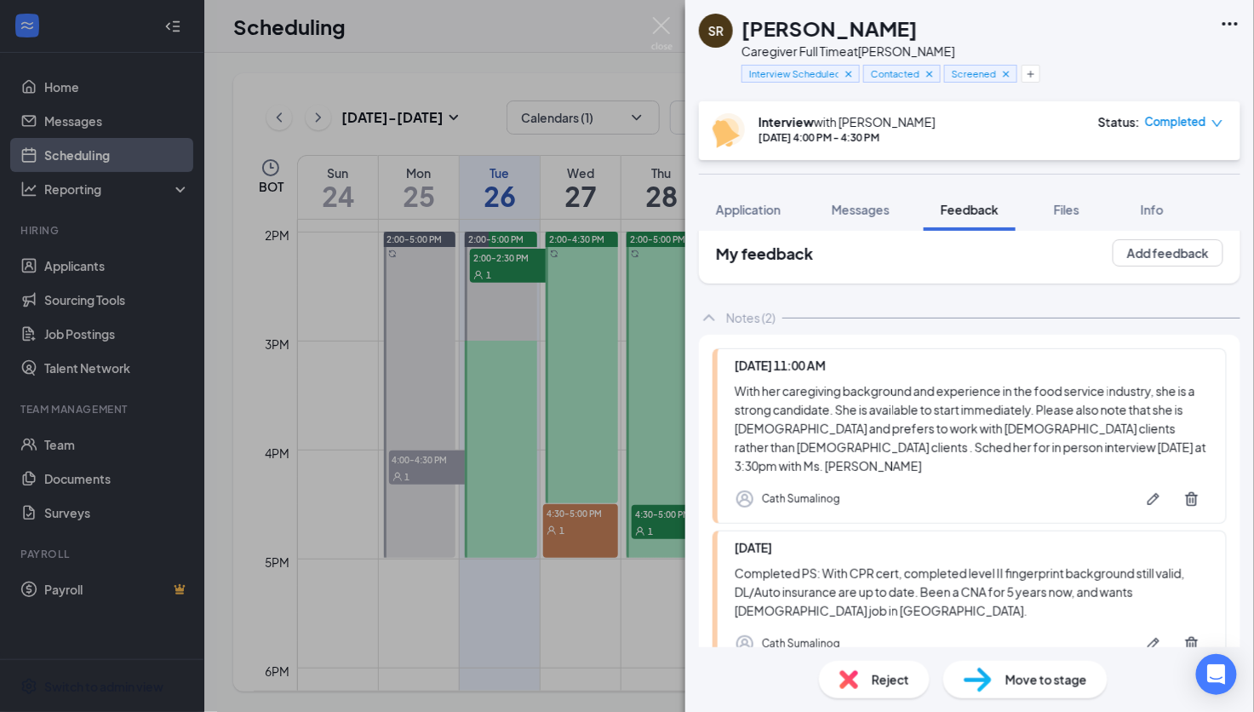
click at [1162, 123] on span "Completed" at bounding box center [1175, 121] width 61 height 17
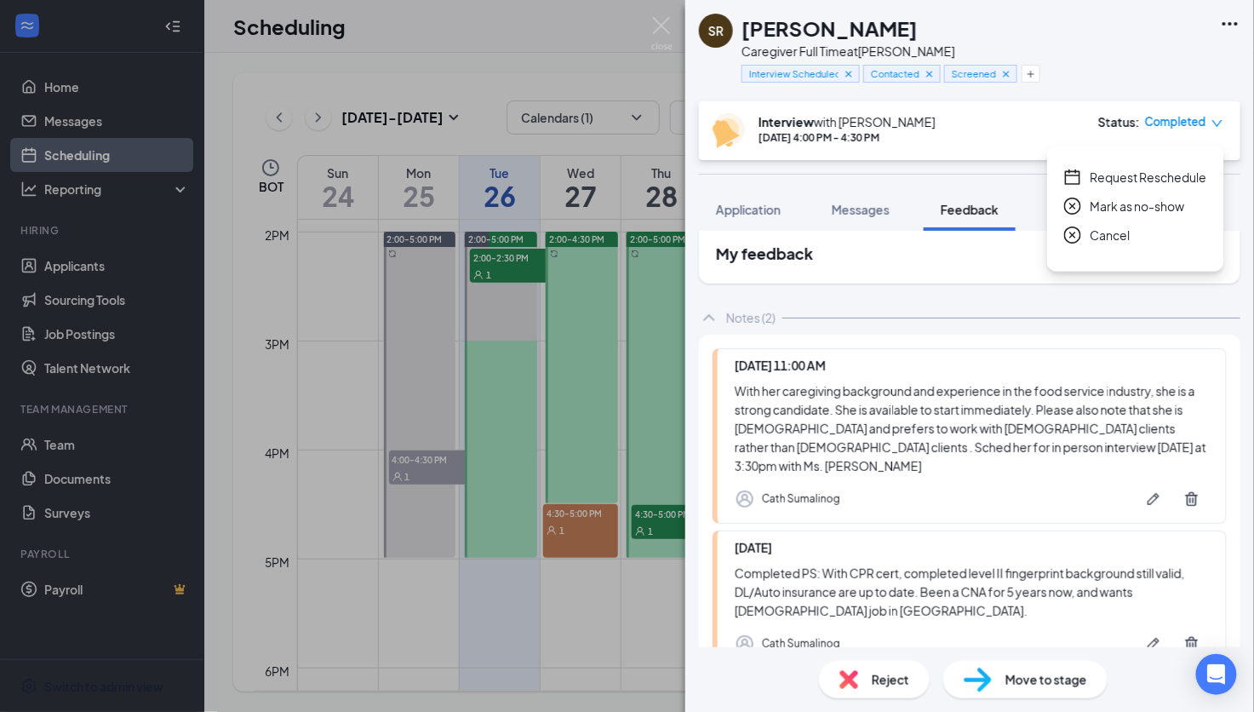
click at [1166, 181] on span "Request Reschedule" at bounding box center [1149, 177] width 117 height 19
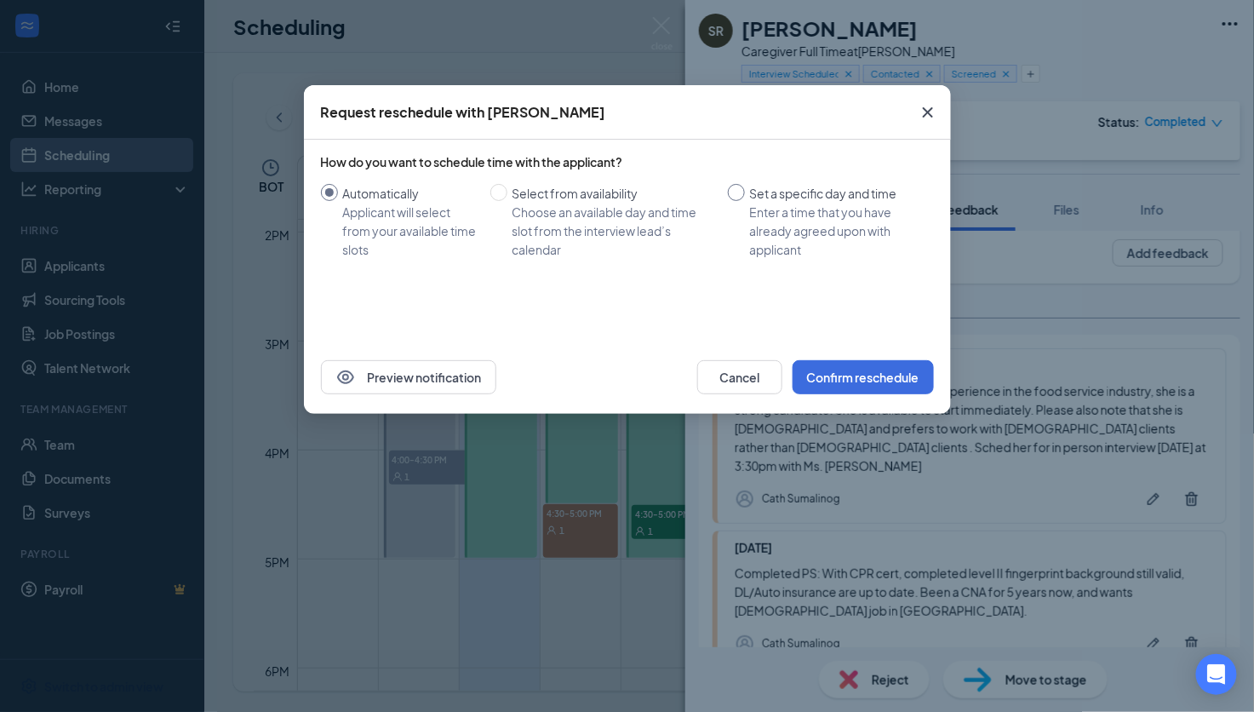
click at [728, 192] on input "Set a specific day and time Enter a time that you have already agreed upon with…" at bounding box center [736, 192] width 17 height 17
radio input "true"
radio input "false"
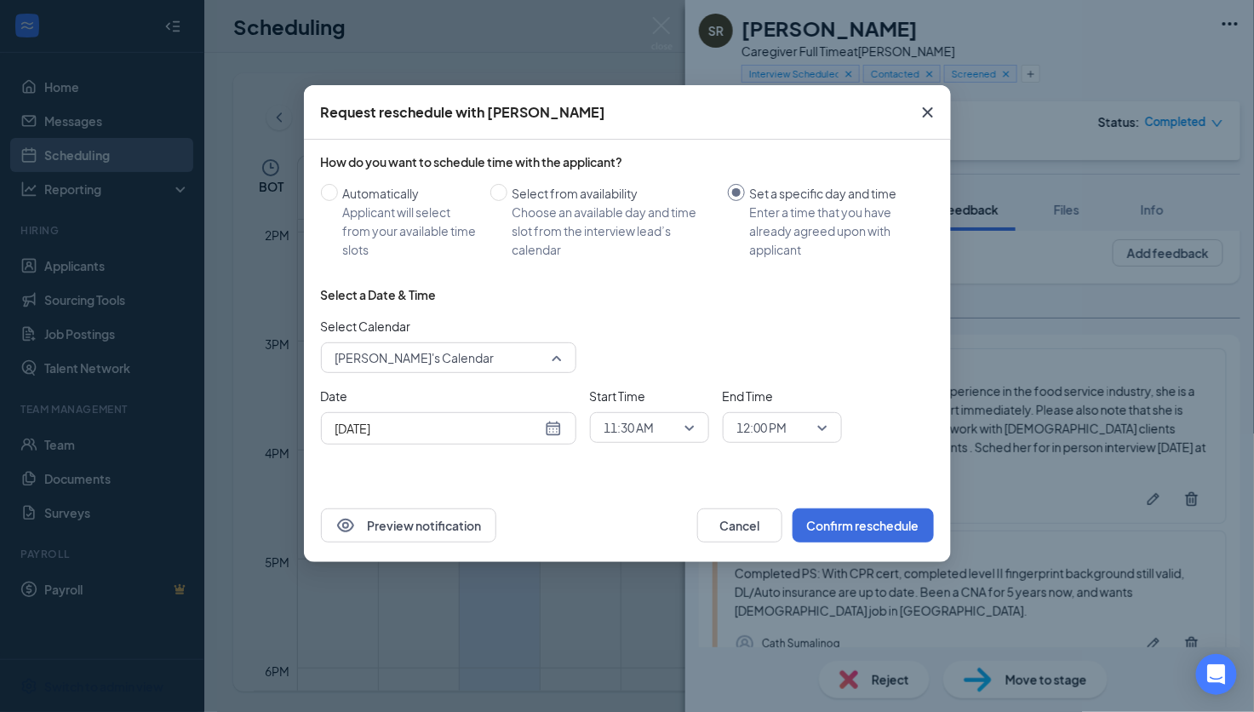
click at [473, 354] on span "Cath Sumalinog's Calendar" at bounding box center [415, 358] width 159 height 26
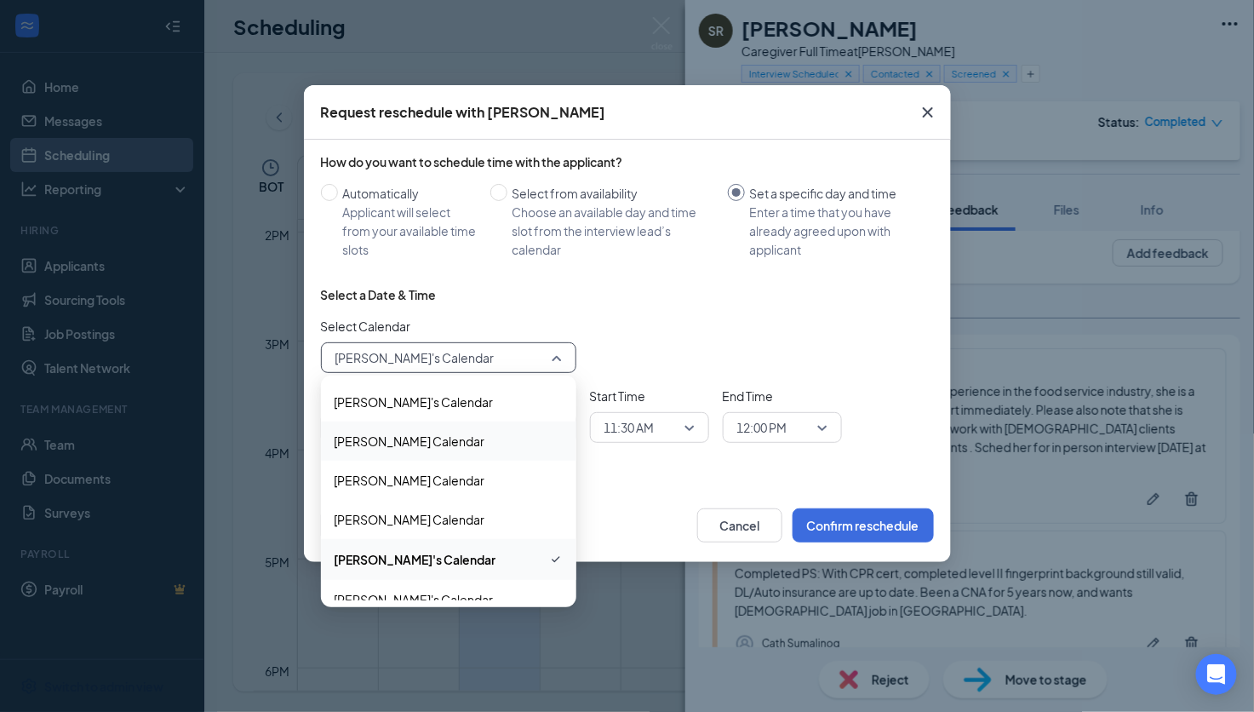
drag, startPoint x: 412, startPoint y: 440, endPoint x: 486, endPoint y: 422, distance: 76.4
click at [412, 439] on span "Angie Hill's Calendar" at bounding box center [410, 441] width 151 height 19
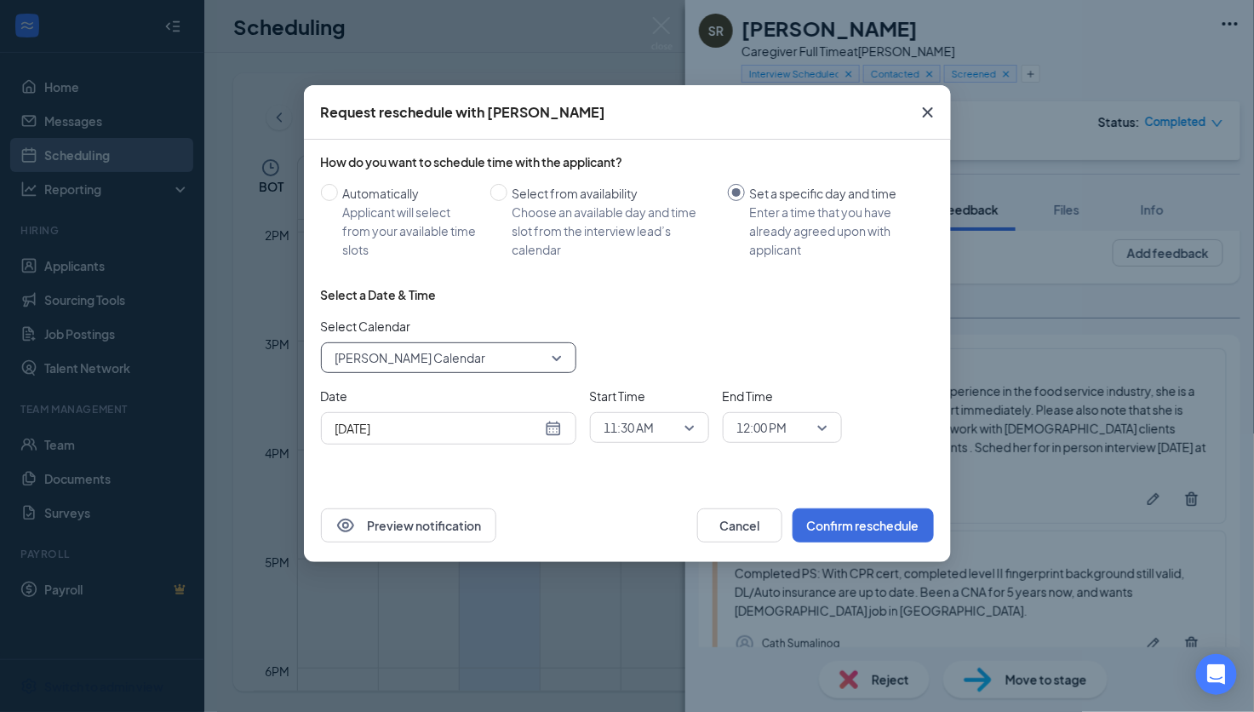
click at [560, 431] on div "Aug 26, 2025" at bounding box center [449, 428] width 227 height 19
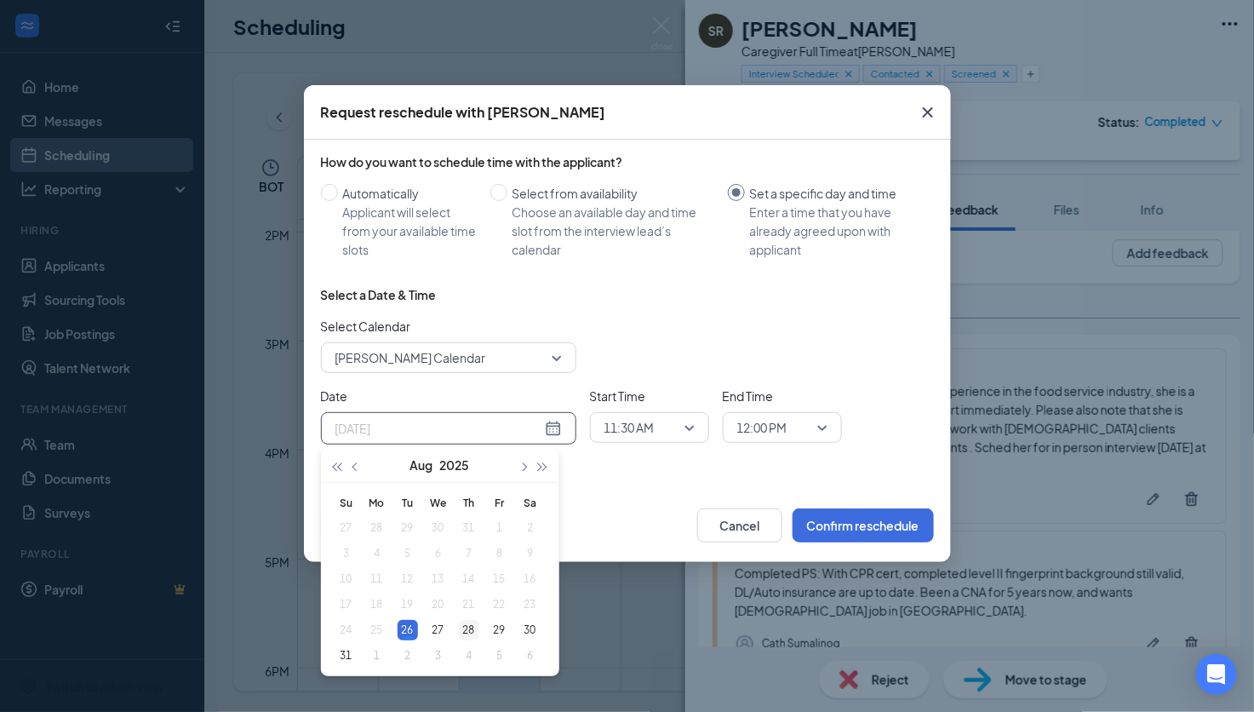
type input "Aug 28, 2025"
click at [471, 630] on div "28" at bounding box center [469, 630] width 20 height 20
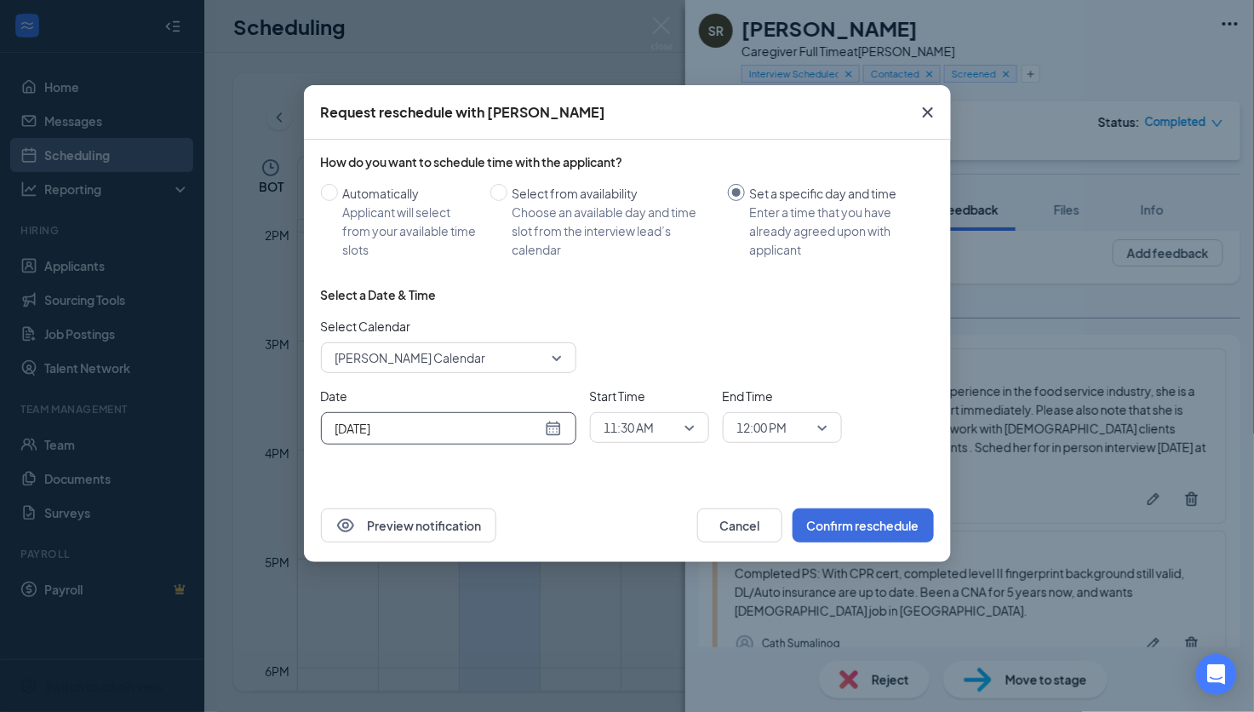
click at [663, 427] on span "11:30 AM" at bounding box center [642, 428] width 75 height 26
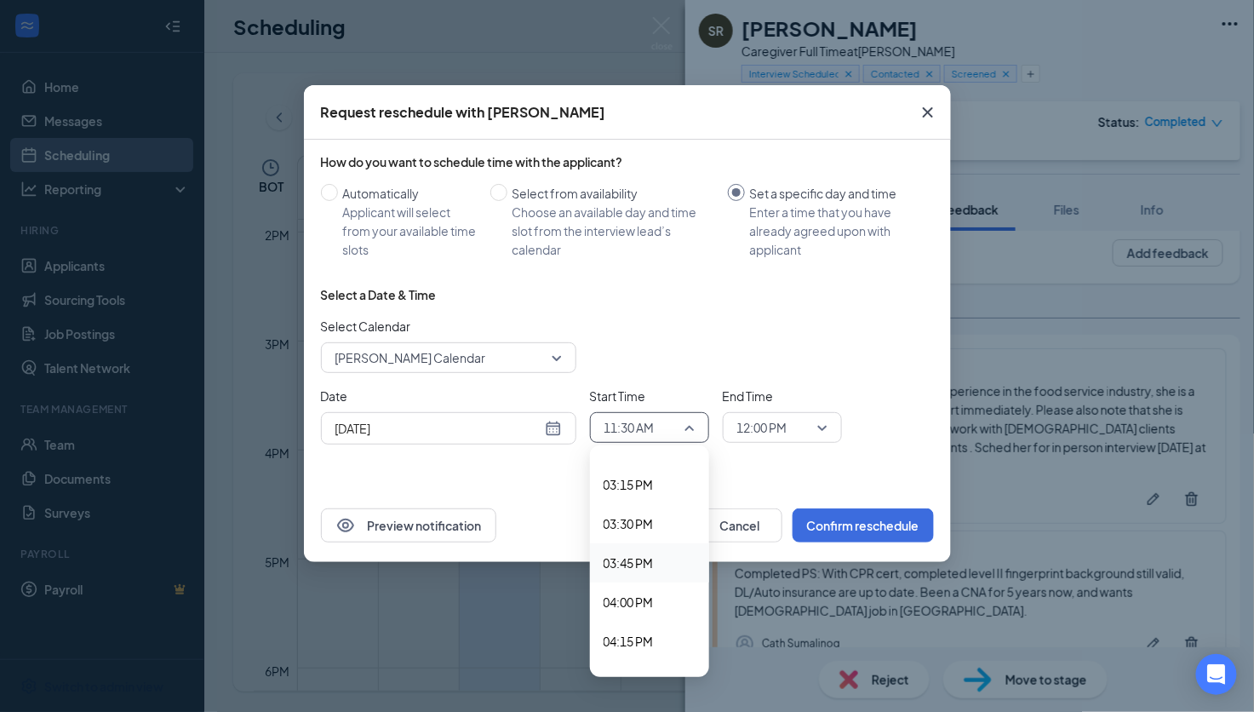
scroll to position [2391, 0]
click at [632, 506] on span "03:30 PM" at bounding box center [629, 511] width 50 height 19
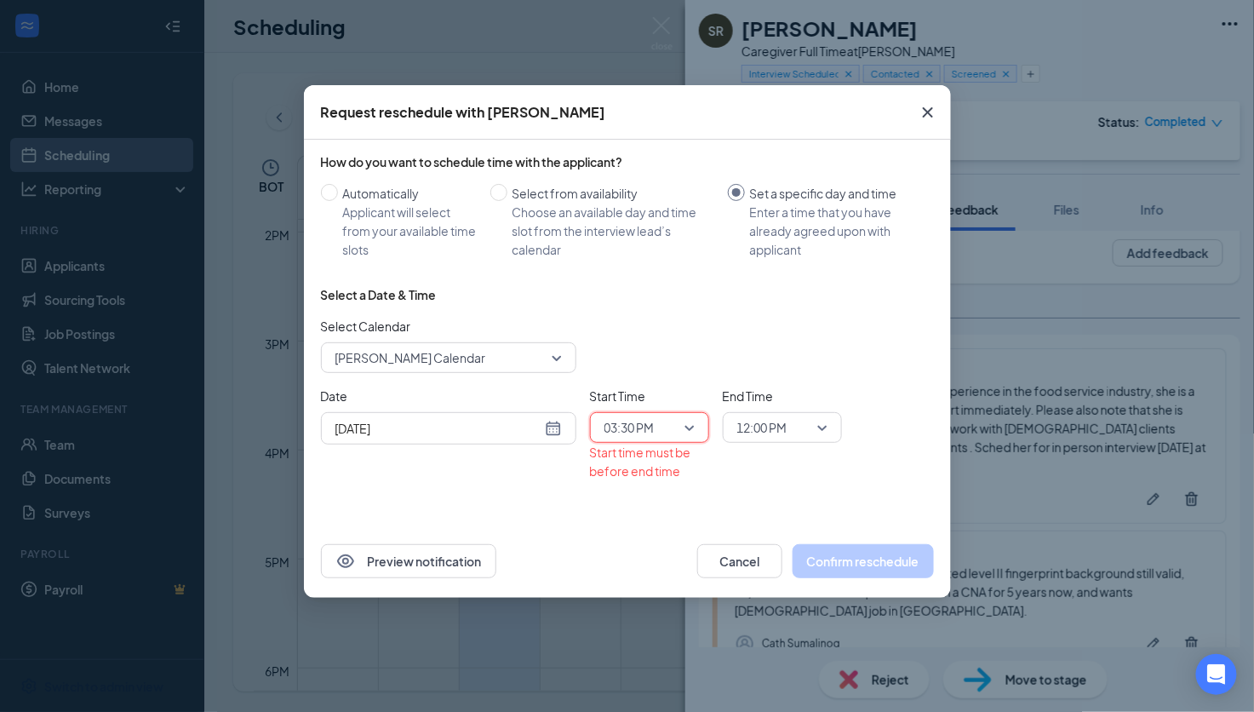
click at [834, 432] on div "12:00 PM" at bounding box center [782, 427] width 119 height 31
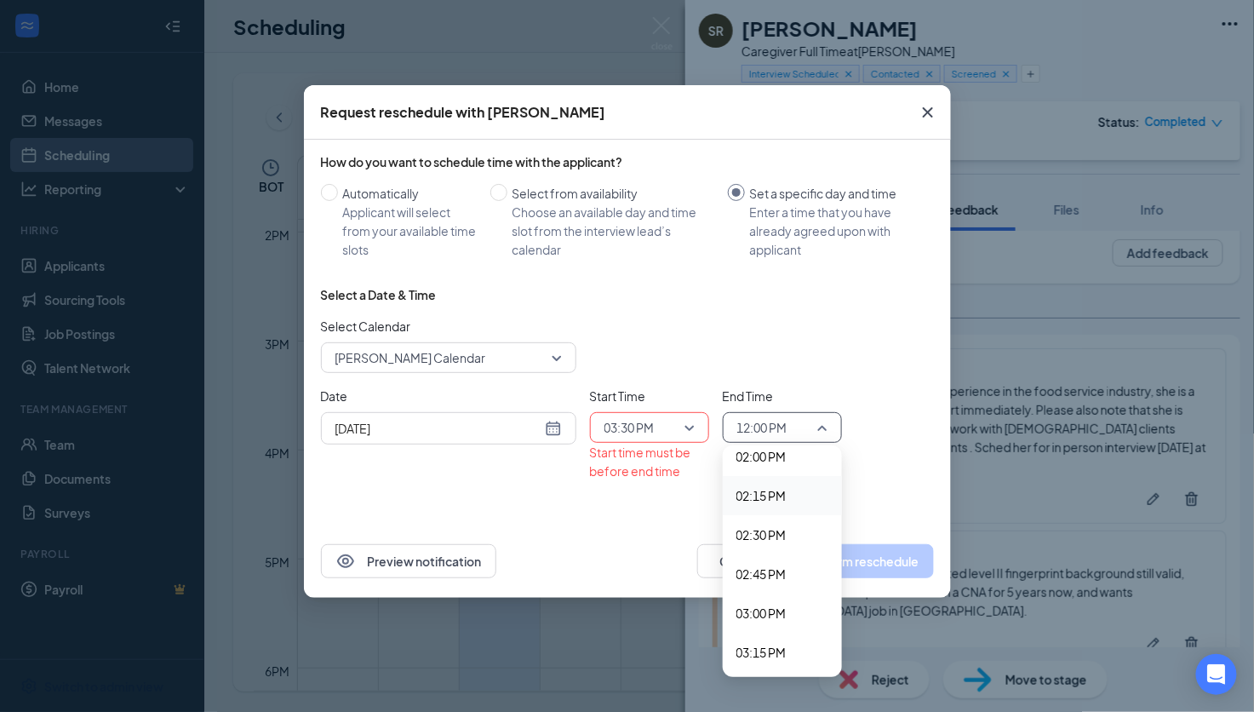
scroll to position [2342, 0]
click at [763, 636] on span "04:00 PM" at bounding box center [762, 638] width 50 height 19
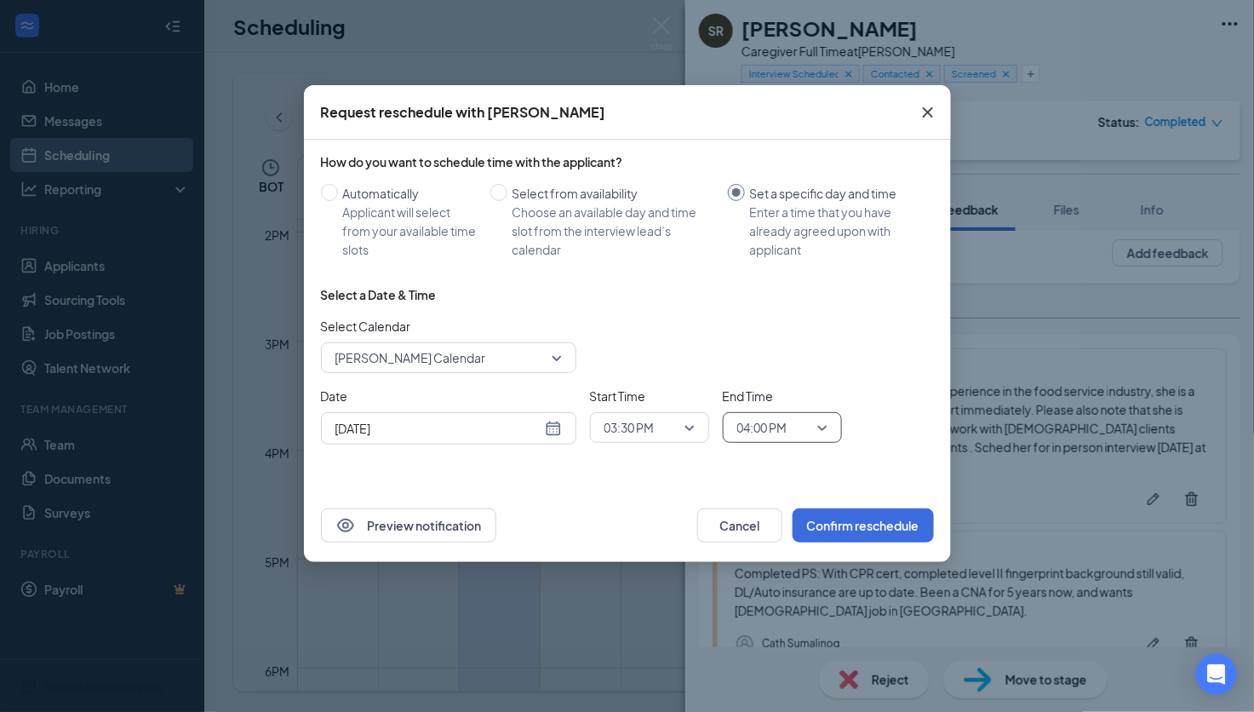
click at [866, 389] on div "Date Aug 28, 2025 Aug 2025 Su Mo Tu We Th Fr Sa 27 28 29 30 31 1 2 3 4 5 6 7 8 …" at bounding box center [627, 416] width 613 height 58
click at [855, 529] on button "Confirm reschedule" at bounding box center [863, 525] width 141 height 34
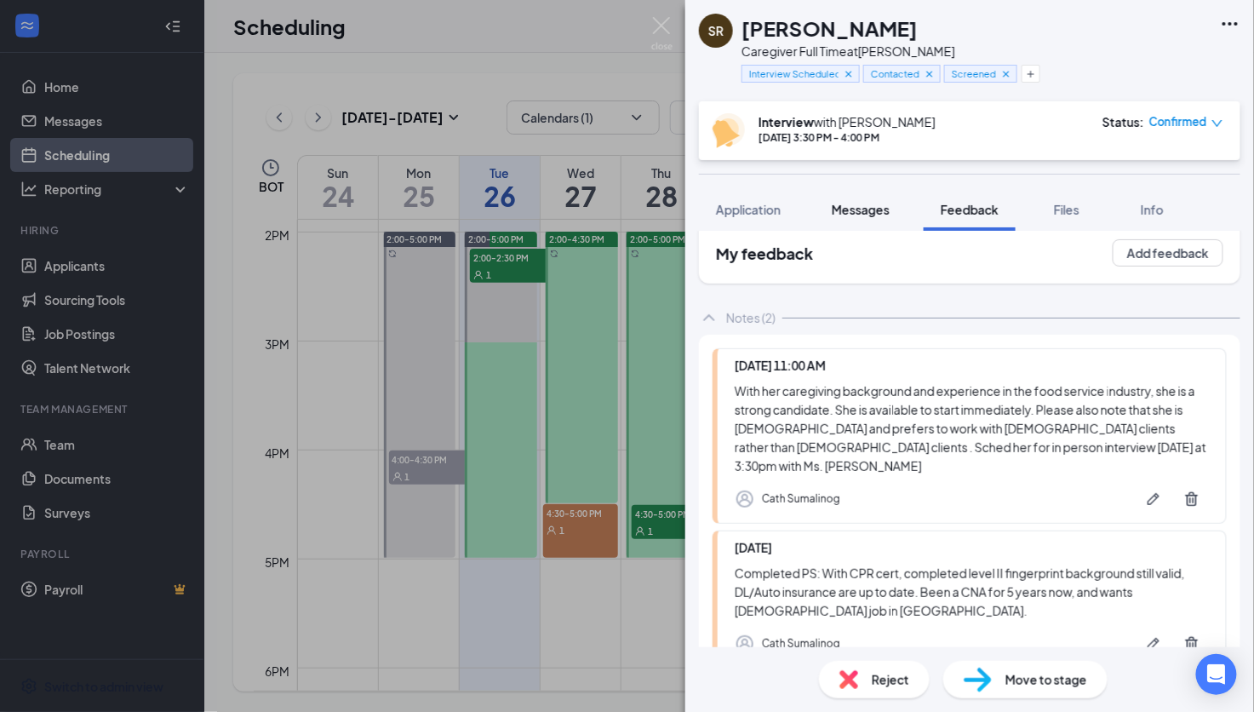
click at [873, 207] on span "Messages" at bounding box center [861, 209] width 58 height 15
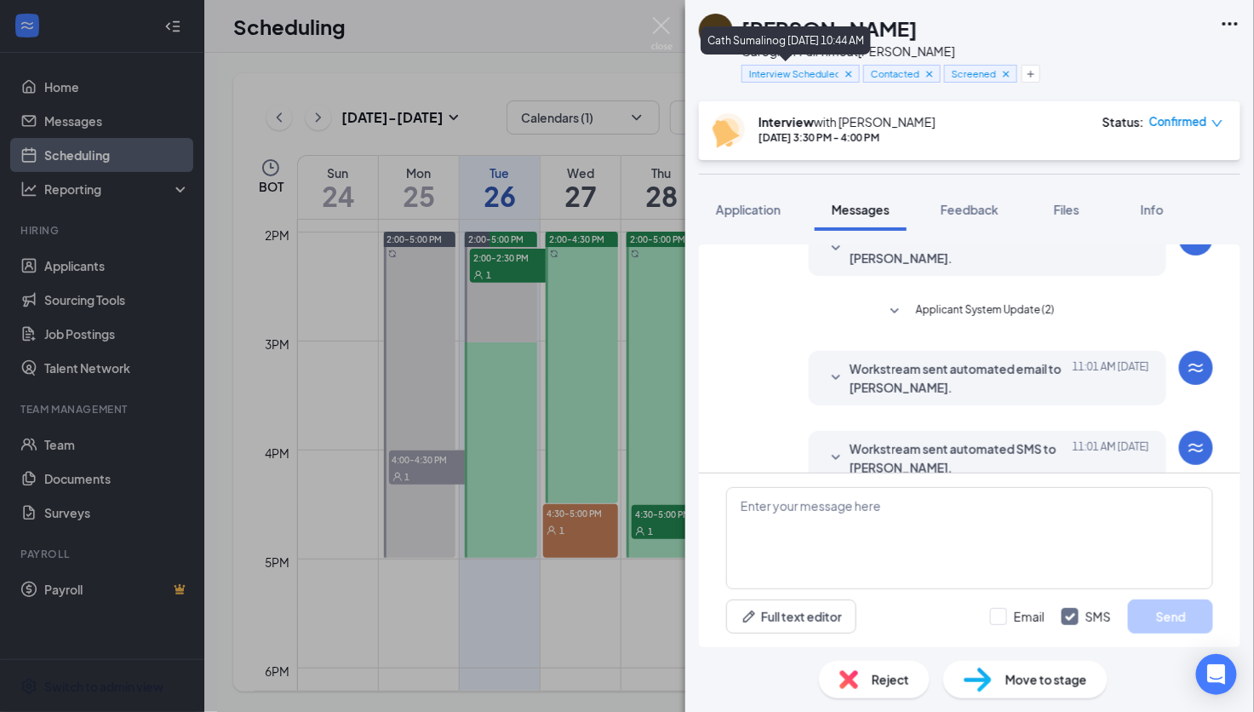
scroll to position [484, 0]
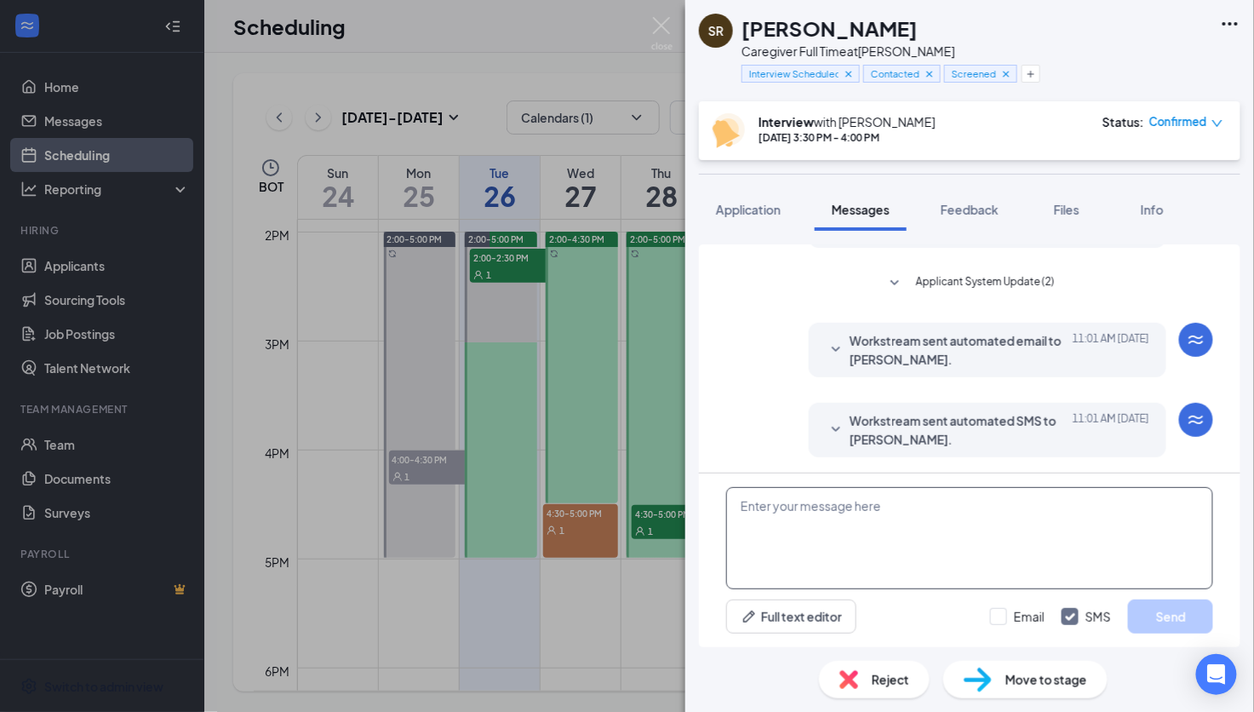
drag, startPoint x: 929, startPoint y: 639, endPoint x: 847, endPoint y: 566, distance: 109.2
click at [929, 639] on div "Full text editor Email SMS Send" at bounding box center [970, 561] width 542 height 174
click at [836, 521] on textarea at bounding box center [969, 538] width 487 height 102
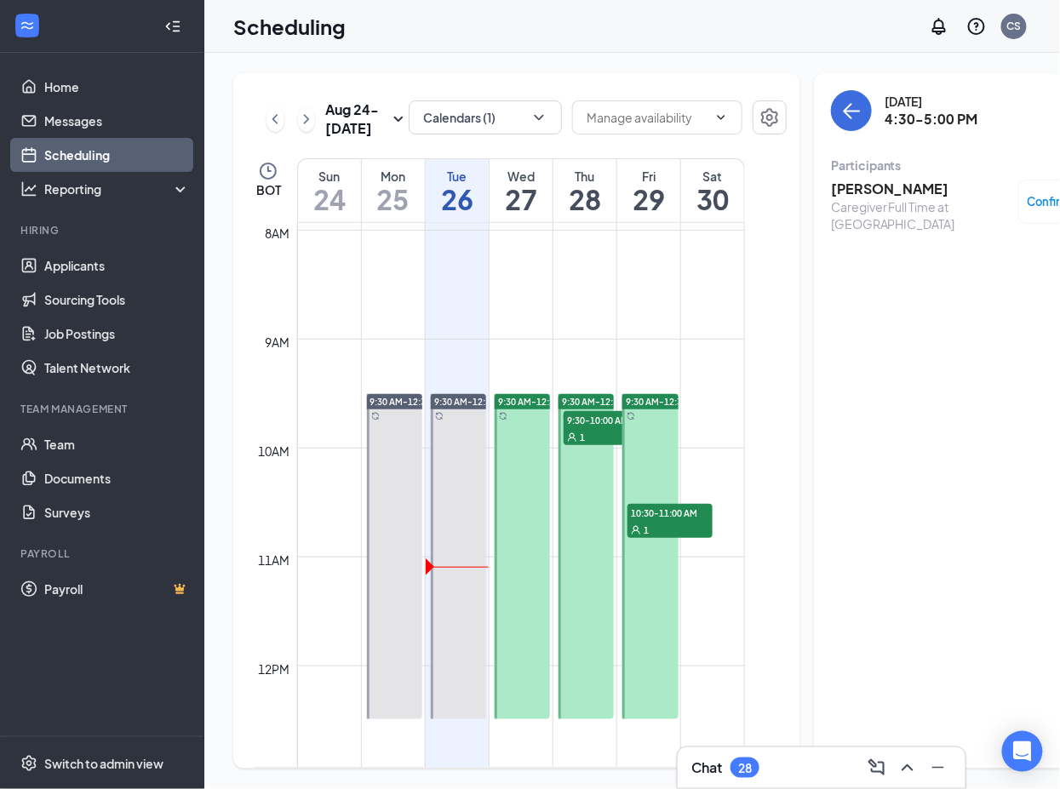
scroll to position [835, 0]
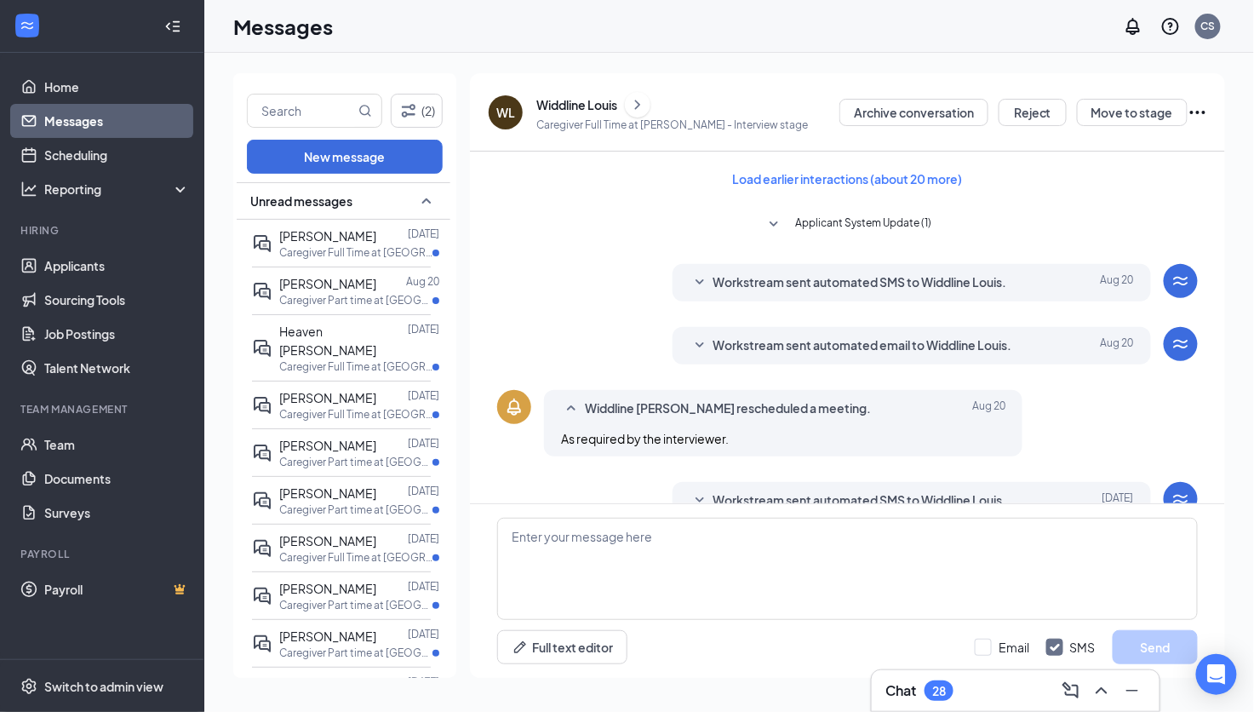
scroll to position [967, 0]
